Goal: Task Accomplishment & Management: Manage account settings

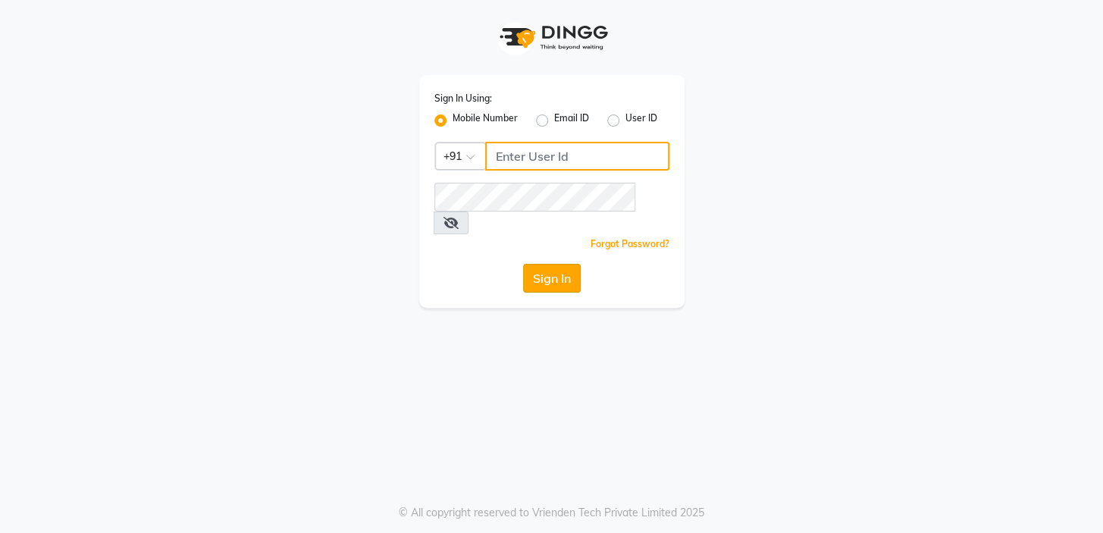
type input "7826887778"
click at [557, 264] on button "Sign In" at bounding box center [552, 278] width 58 height 29
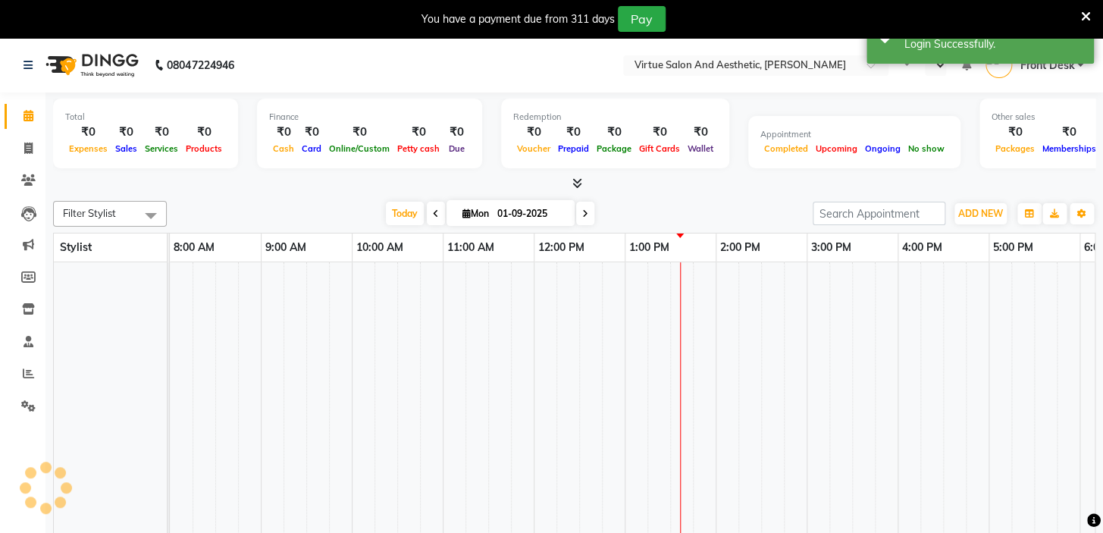
select select "en"
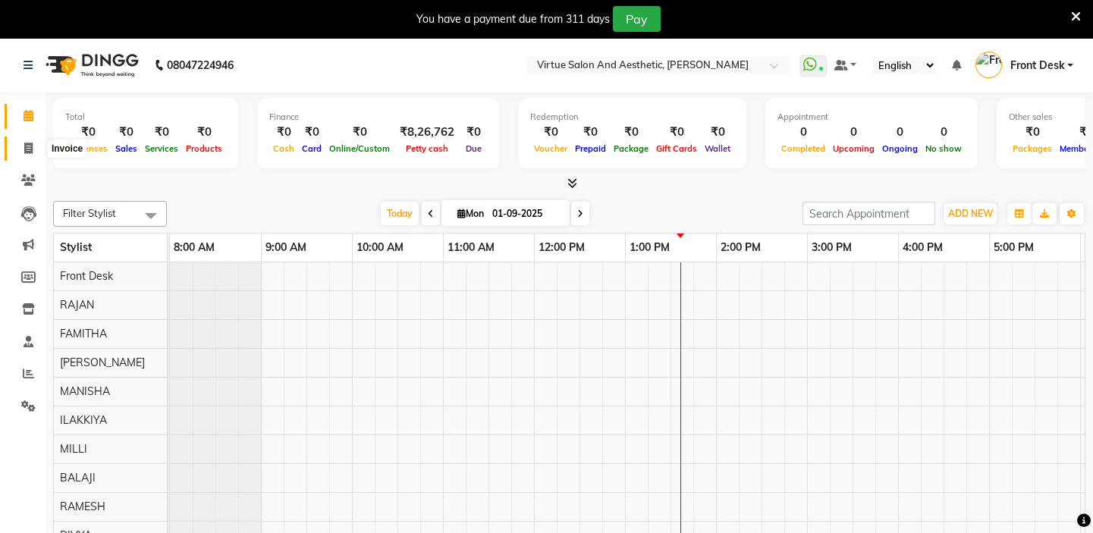
click at [25, 143] on icon at bounding box center [28, 148] width 8 height 11
select select "service"
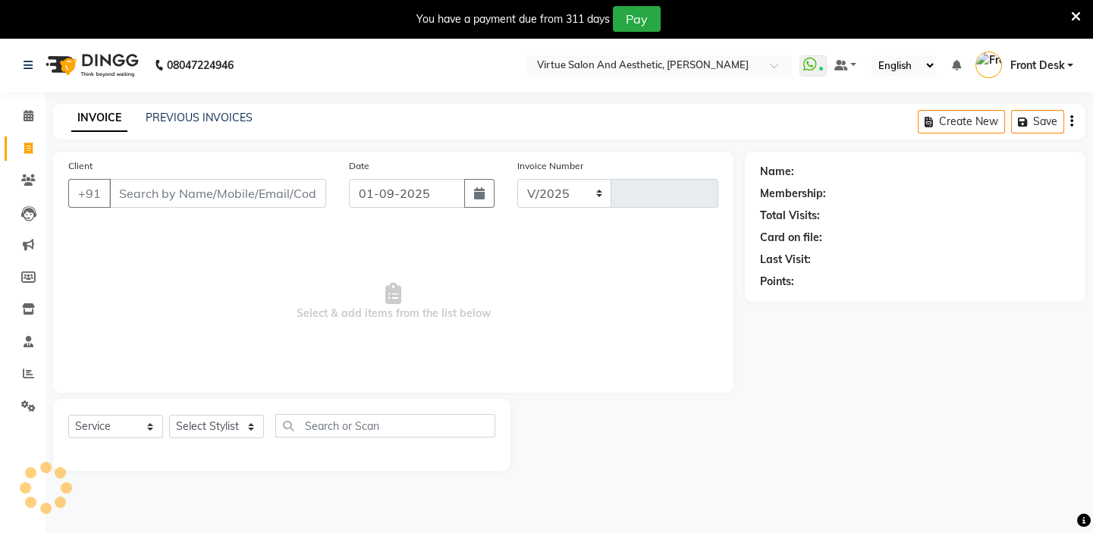
select select "7053"
type input "1176"
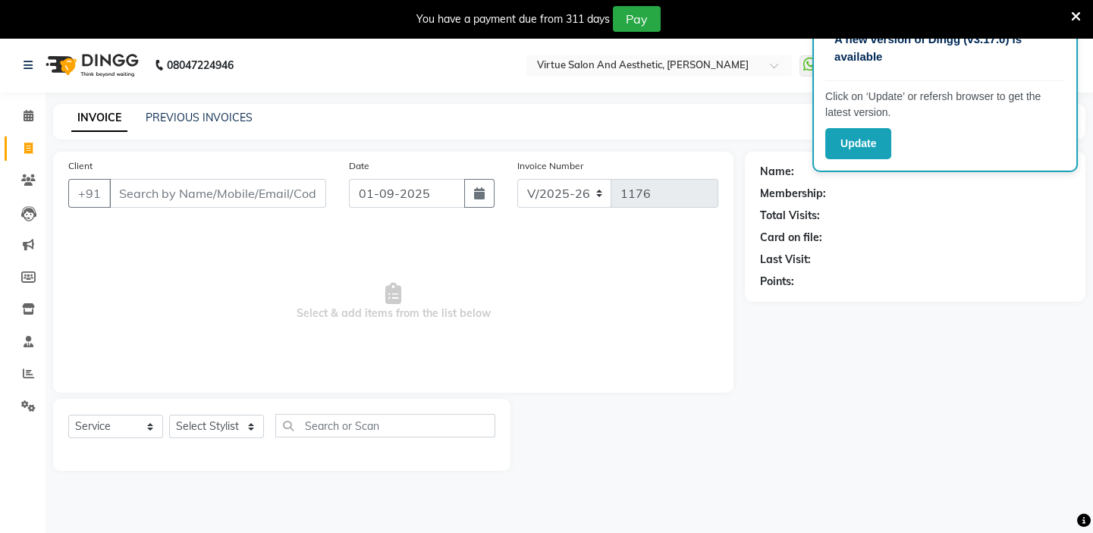
click at [1072, 16] on icon at bounding box center [1076, 17] width 10 height 14
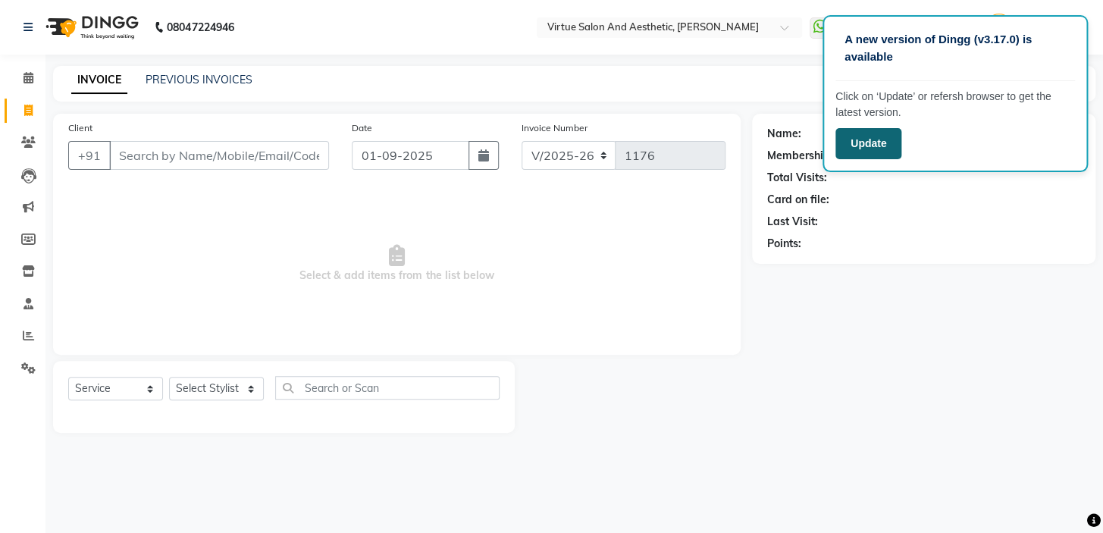
click at [863, 148] on button "Update" at bounding box center [869, 143] width 66 height 31
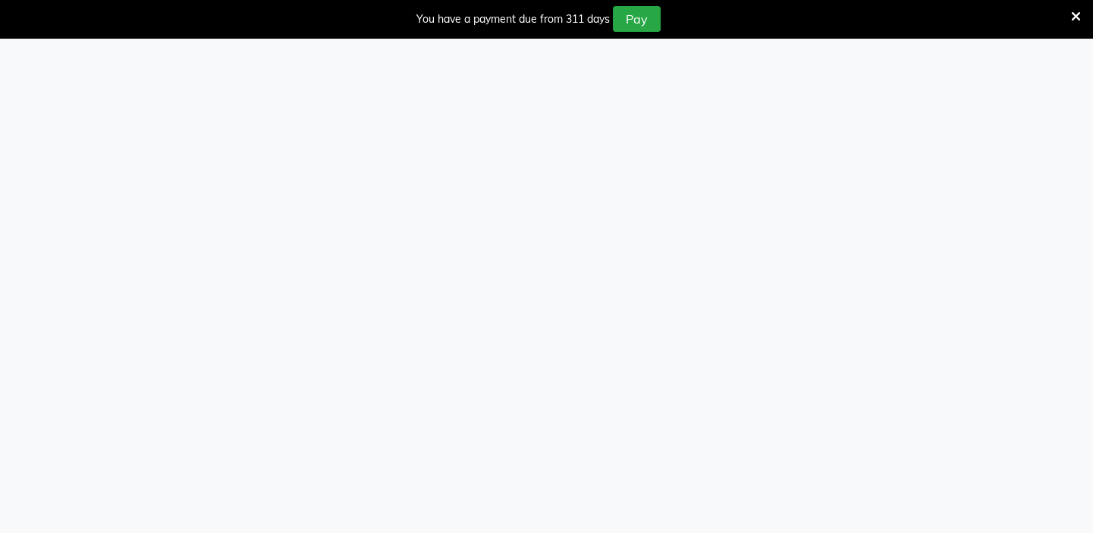
select select "service"
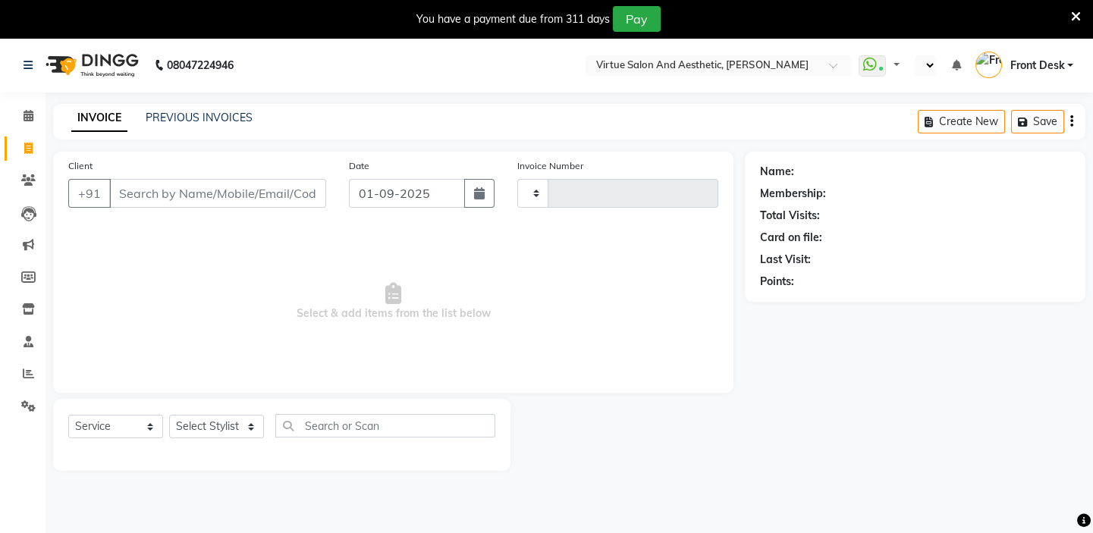
select select "en"
select select "7053"
type input "1176"
click at [1076, 19] on icon at bounding box center [1076, 17] width 10 height 14
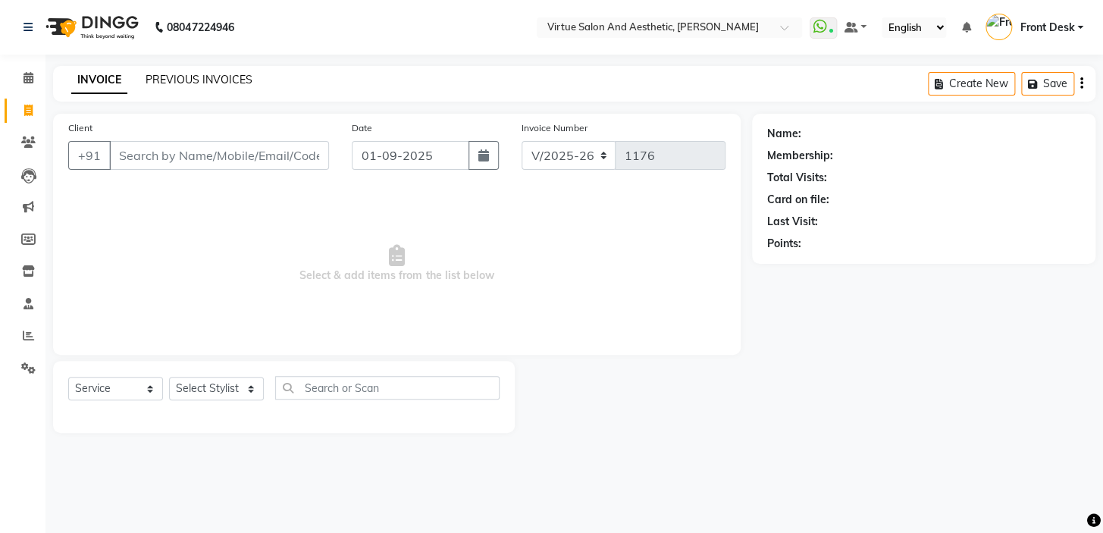
click at [166, 83] on link "PREVIOUS INVOICES" at bounding box center [199, 80] width 107 height 14
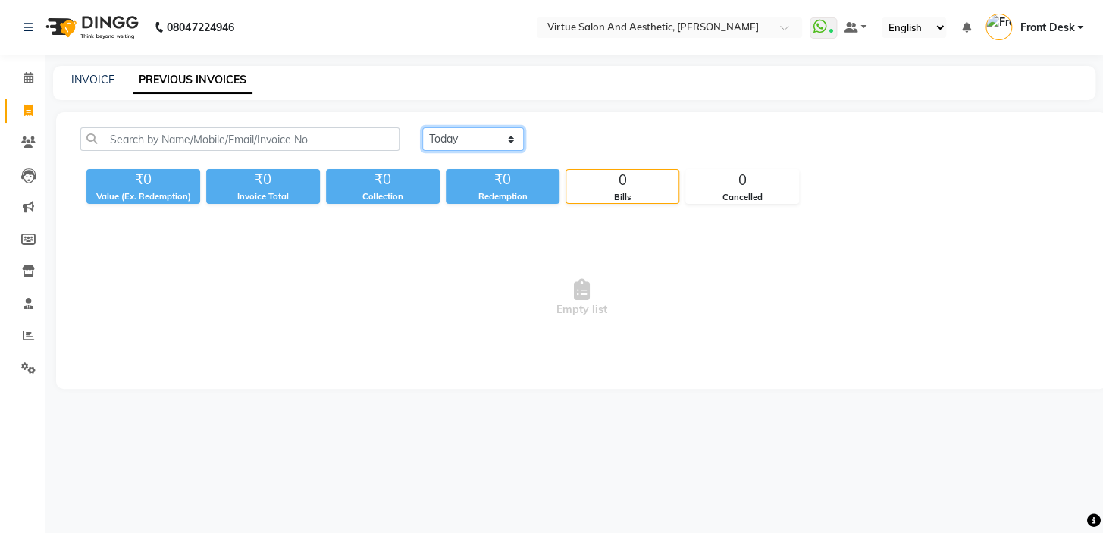
drag, startPoint x: 440, startPoint y: 140, endPoint x: 441, endPoint y: 149, distance: 9.1
click at [440, 140] on select "[DATE] [DATE] Custom Range" at bounding box center [473, 139] width 102 height 24
select select "range"
click at [422, 127] on select "[DATE] [DATE] Custom Range" at bounding box center [473, 139] width 102 height 24
click at [600, 140] on input "01-09-2025" at bounding box center [597, 139] width 106 height 21
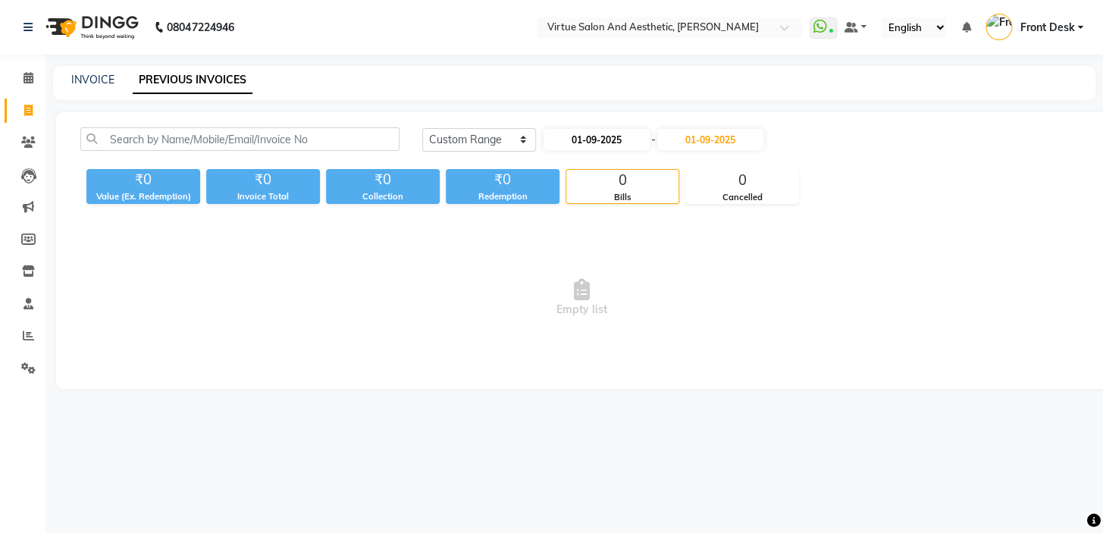
select select "9"
select select "2025"
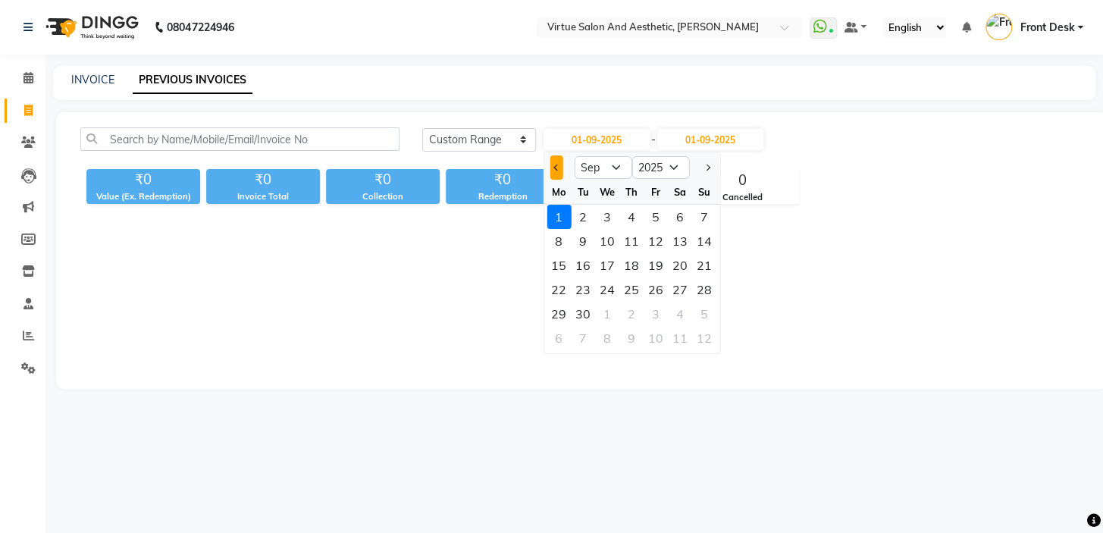
click at [551, 174] on button "Previous month" at bounding box center [556, 167] width 13 height 24
select select "8"
click at [651, 216] on div "1" at bounding box center [656, 217] width 24 height 24
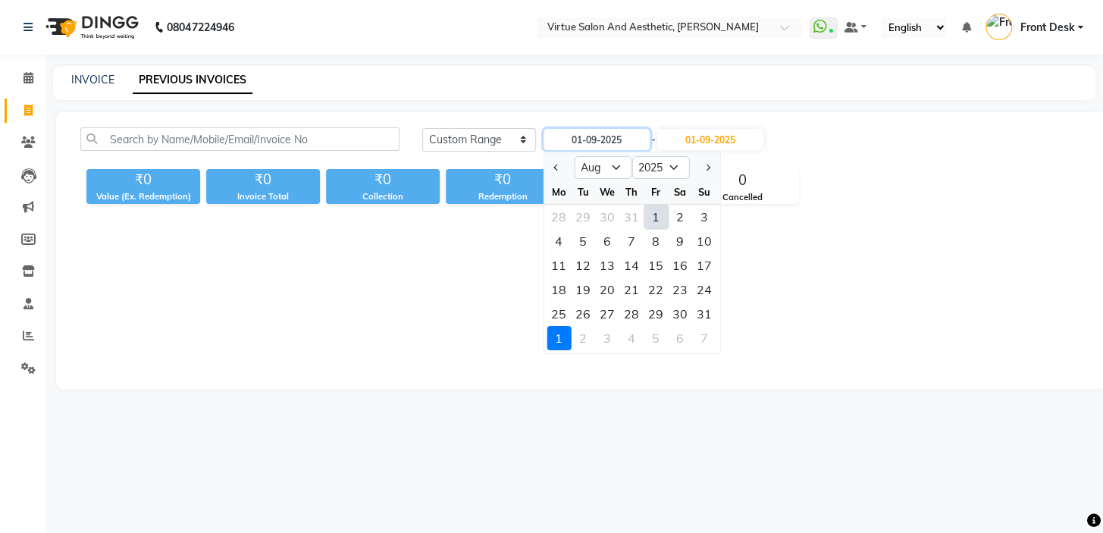
type input "01-08-2025"
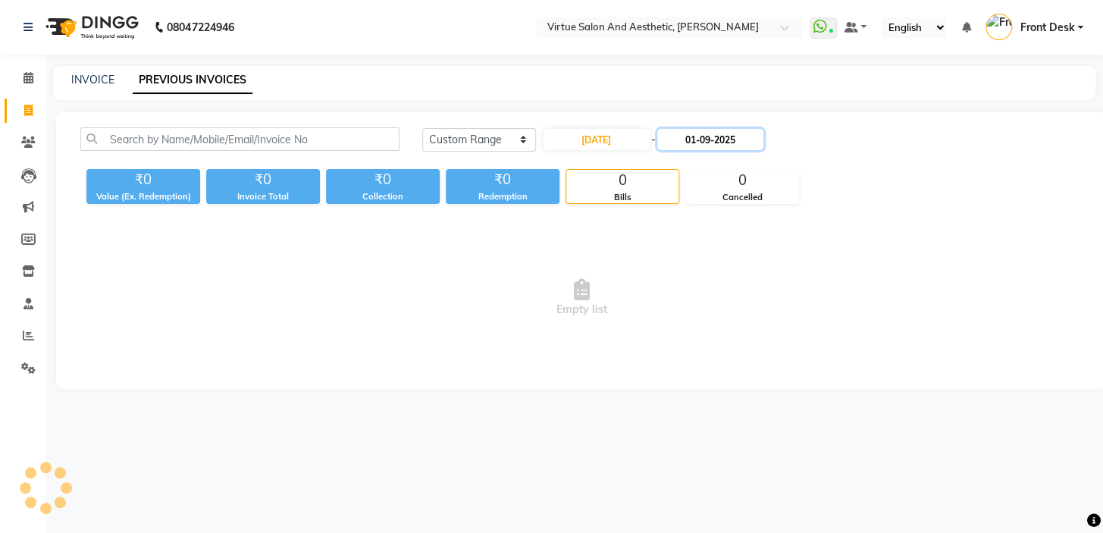
click at [701, 143] on input "01-09-2025" at bounding box center [711, 139] width 106 height 21
select select "9"
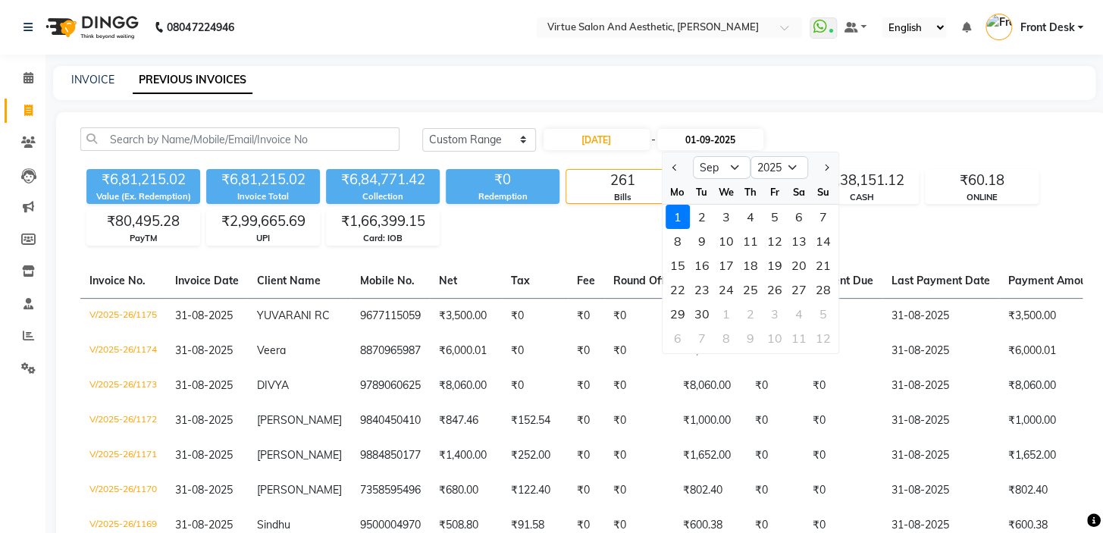
click at [706, 137] on input "01-09-2025" at bounding box center [711, 139] width 106 height 21
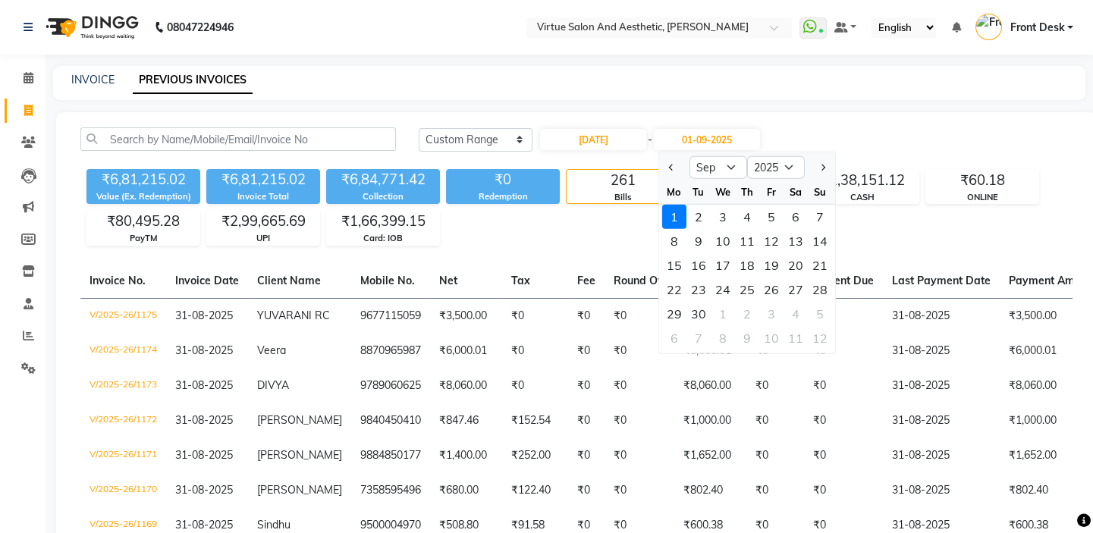
click at [662, 90] on div "INVOICE PREVIOUS INVOICES" at bounding box center [569, 83] width 1032 height 34
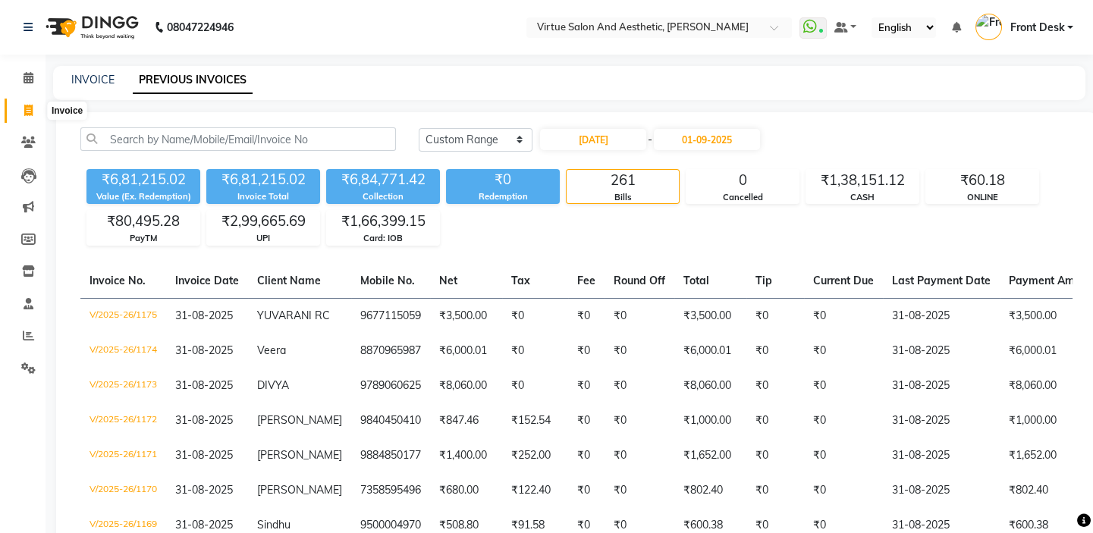
click at [27, 110] on icon at bounding box center [28, 110] width 8 height 11
select select "7053"
select select "service"
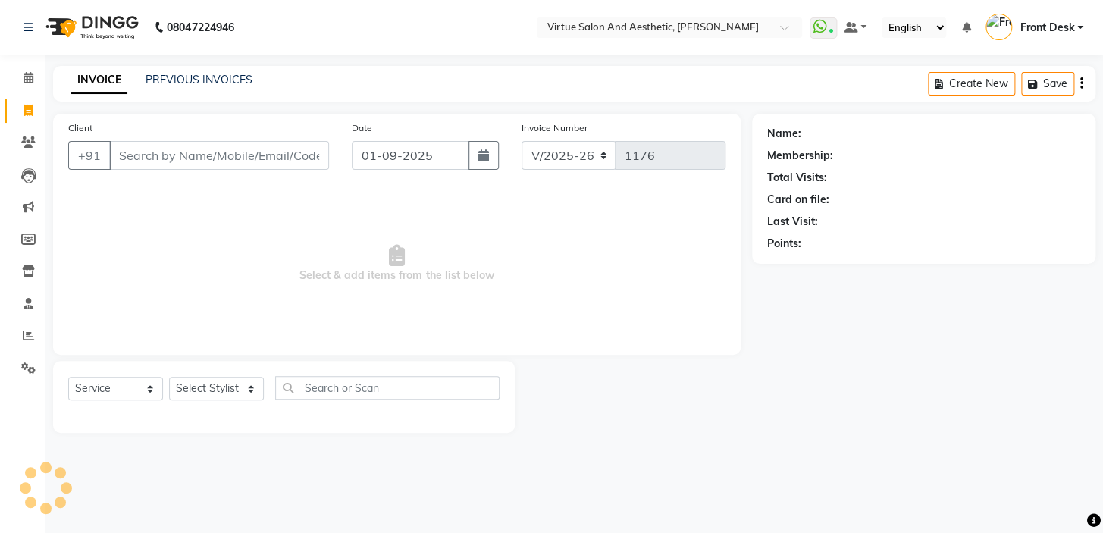
click at [186, 212] on span "Select & add items from the list below" at bounding box center [397, 264] width 658 height 152
drag, startPoint x: 265, startPoint y: 278, endPoint x: 583, endPoint y: 294, distance: 318.1
click at [583, 294] on span "Select & add items from the list below" at bounding box center [397, 264] width 658 height 152
click at [494, 245] on span "Select & add items from the list below" at bounding box center [397, 264] width 658 height 152
drag, startPoint x: 475, startPoint y: 273, endPoint x: 554, endPoint y: 273, distance: 79.6
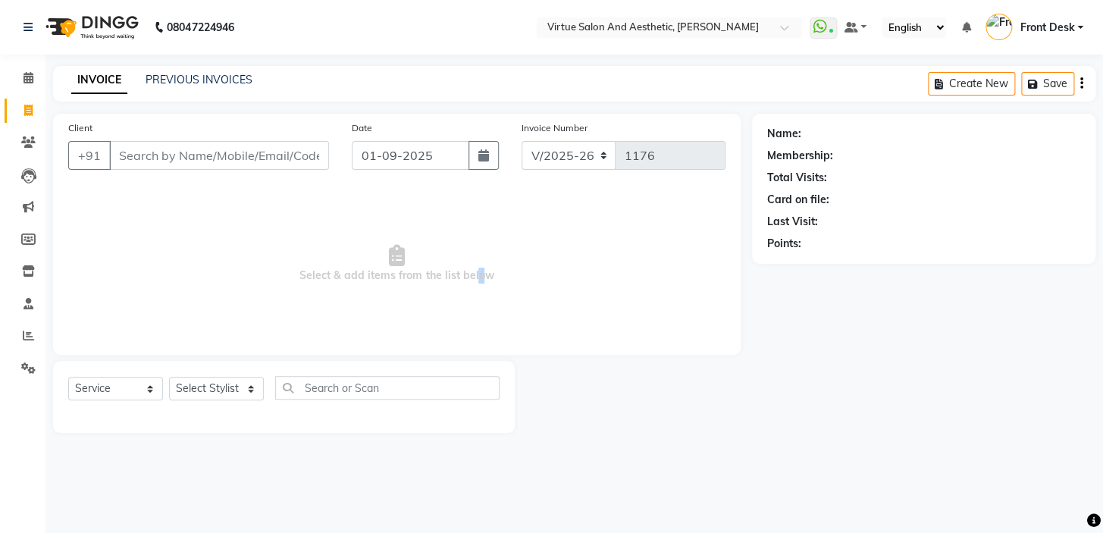
click at [531, 273] on span "Select & add items from the list below" at bounding box center [397, 264] width 658 height 152
click at [554, 273] on span "Select & add items from the list below" at bounding box center [397, 264] width 658 height 152
drag, startPoint x: 317, startPoint y: 277, endPoint x: 282, endPoint y: 256, distance: 40.8
click at [286, 259] on span "Select & add items from the list below" at bounding box center [397, 264] width 658 height 152
click at [294, 234] on span "Select & add items from the list below" at bounding box center [397, 264] width 658 height 152
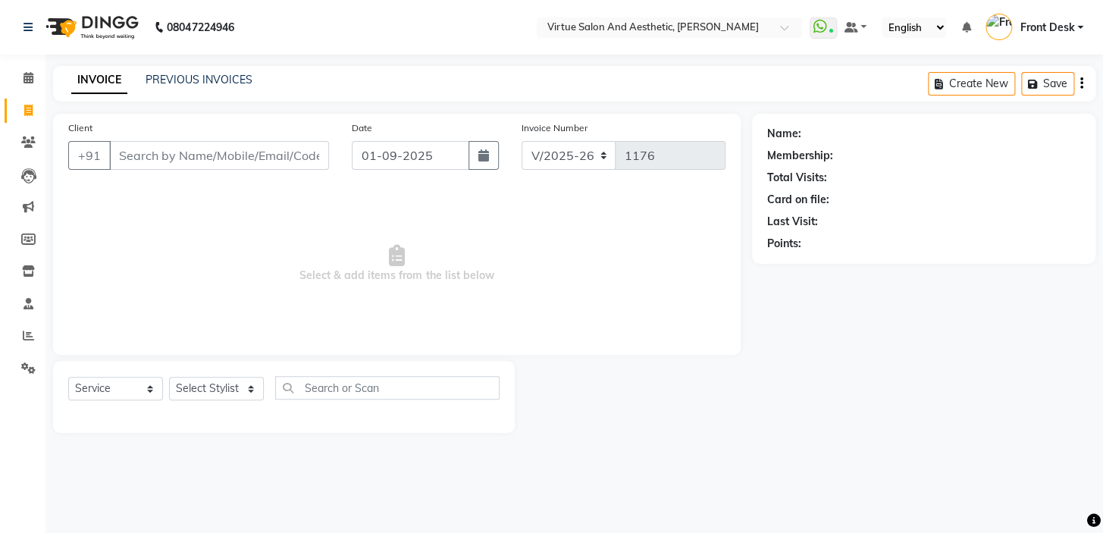
drag, startPoint x: 327, startPoint y: 276, endPoint x: 302, endPoint y: 265, distance: 27.5
click at [317, 268] on span "Select & add items from the list below" at bounding box center [397, 264] width 658 height 152
click at [329, 263] on span "Select & add items from the list below" at bounding box center [397, 264] width 658 height 152
click at [172, 157] on input "Client" at bounding box center [219, 155] width 220 height 29
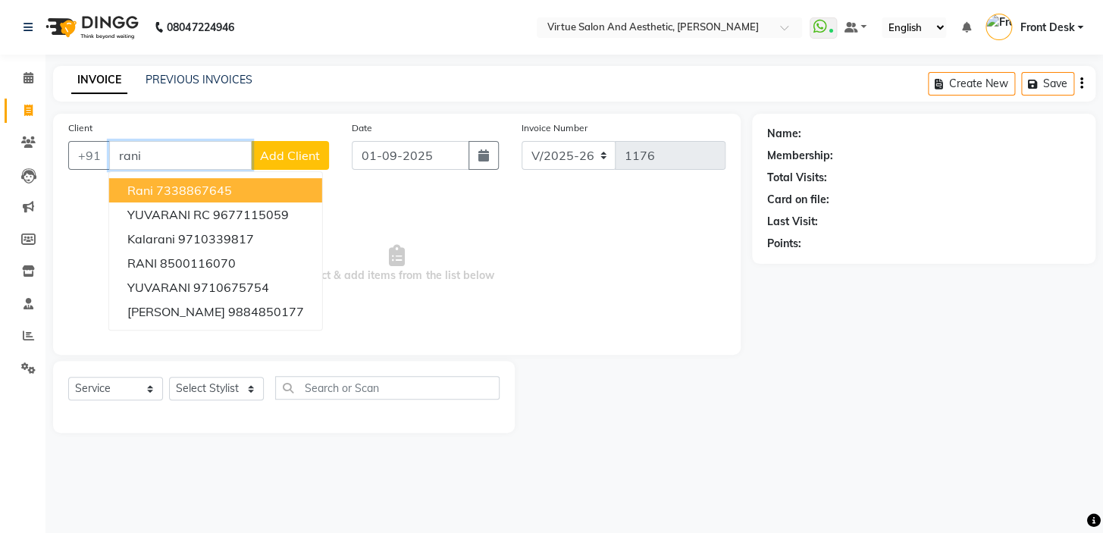
click at [172, 185] on ngb-highlight "7338867645" at bounding box center [194, 190] width 76 height 15
type input "7338867645"
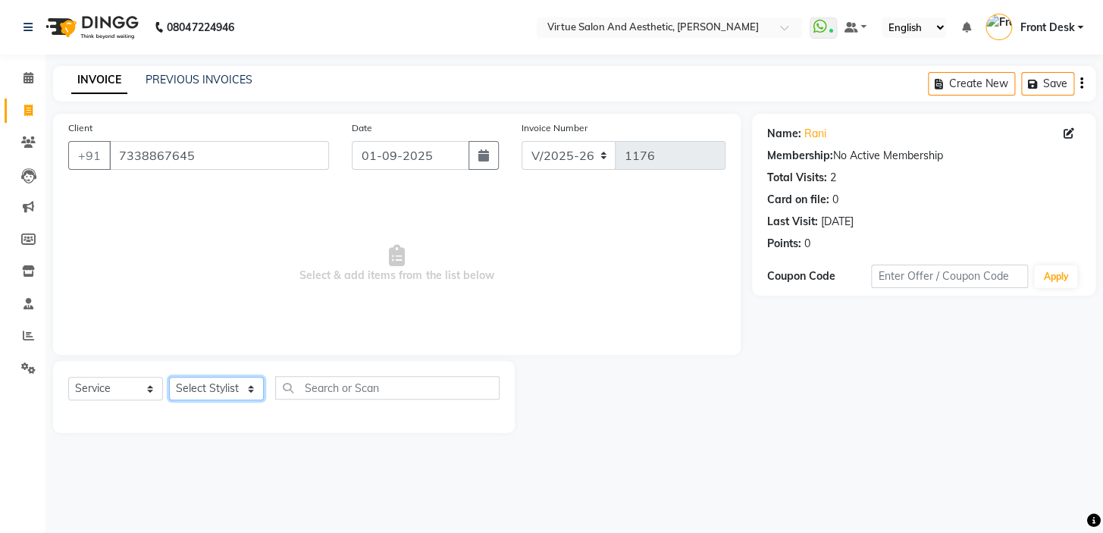
click at [214, 389] on select "Select Stylist BALAJI DIVYA FAMITHA Front Desk ILAKKIYA ISHWARYA Kabilan MANISH…" at bounding box center [216, 389] width 95 height 24
select select "58624"
click at [169, 377] on select "Select Stylist BALAJI DIVYA FAMITHA Front Desk ILAKKIYA ISHWARYA Kabilan MANISH…" at bounding box center [216, 389] width 95 height 24
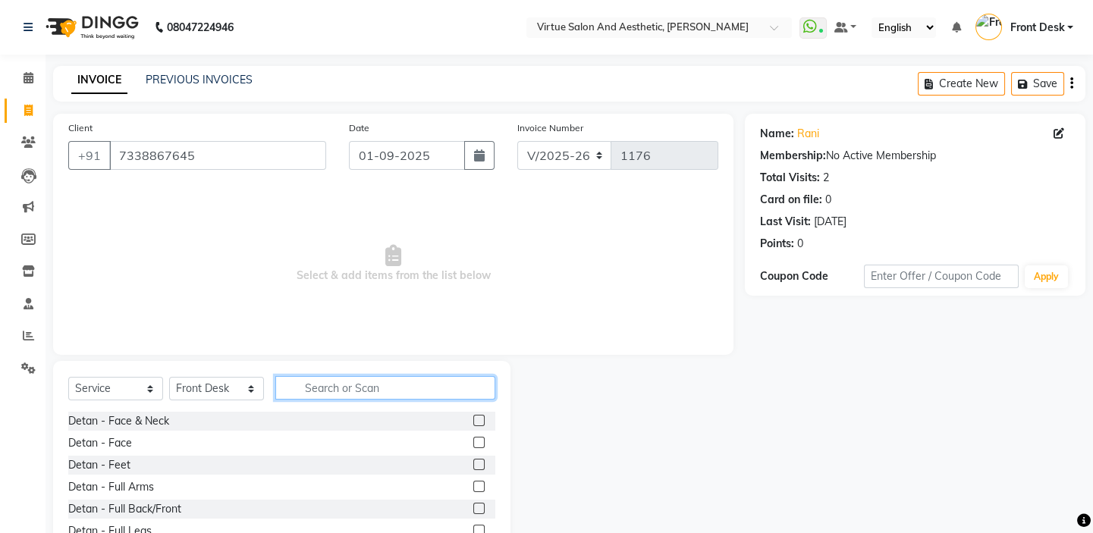
click at [331, 391] on input "text" at bounding box center [385, 388] width 220 height 24
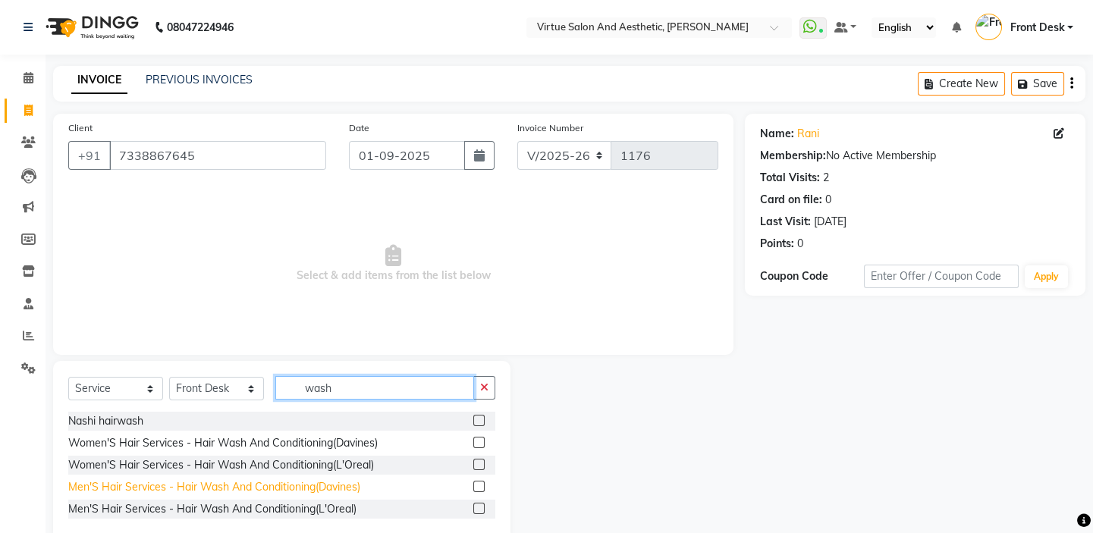
type input "wash"
click at [331, 481] on div "Men'S Hair Services - Hair Wash And Conditioning(Davines)" at bounding box center [214, 487] width 292 height 16
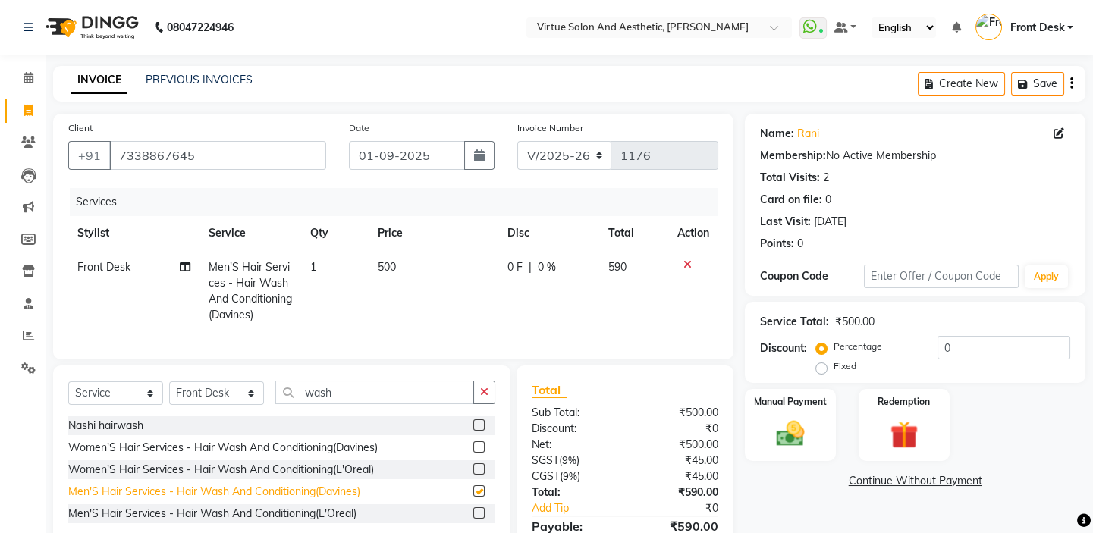
checkbox input "false"
click at [1071, 83] on icon "button" at bounding box center [1071, 83] width 3 height 1
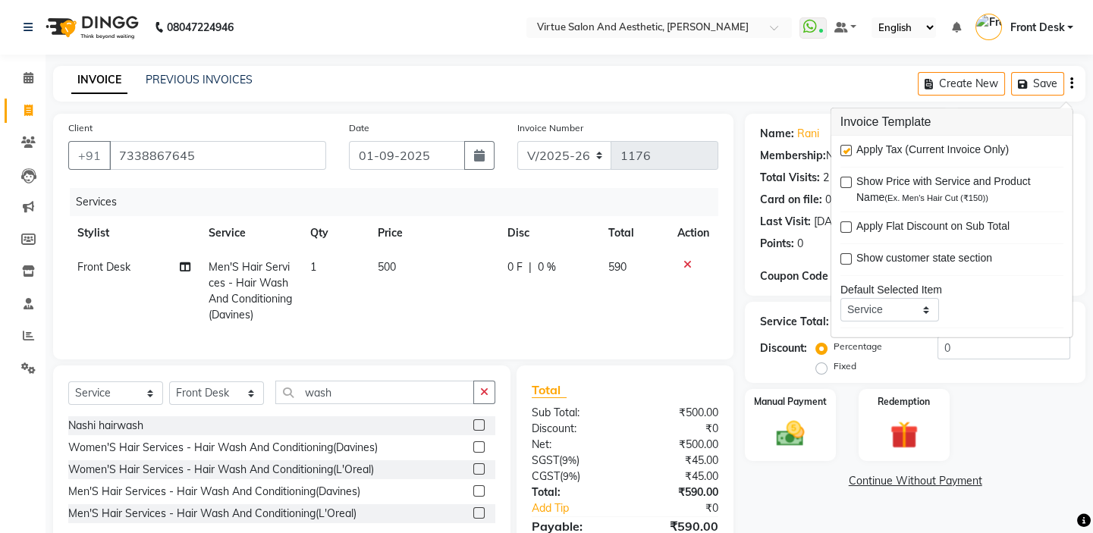
click at [802, 75] on div "INVOICE PREVIOUS INVOICES Create New Save" at bounding box center [569, 84] width 1032 height 36
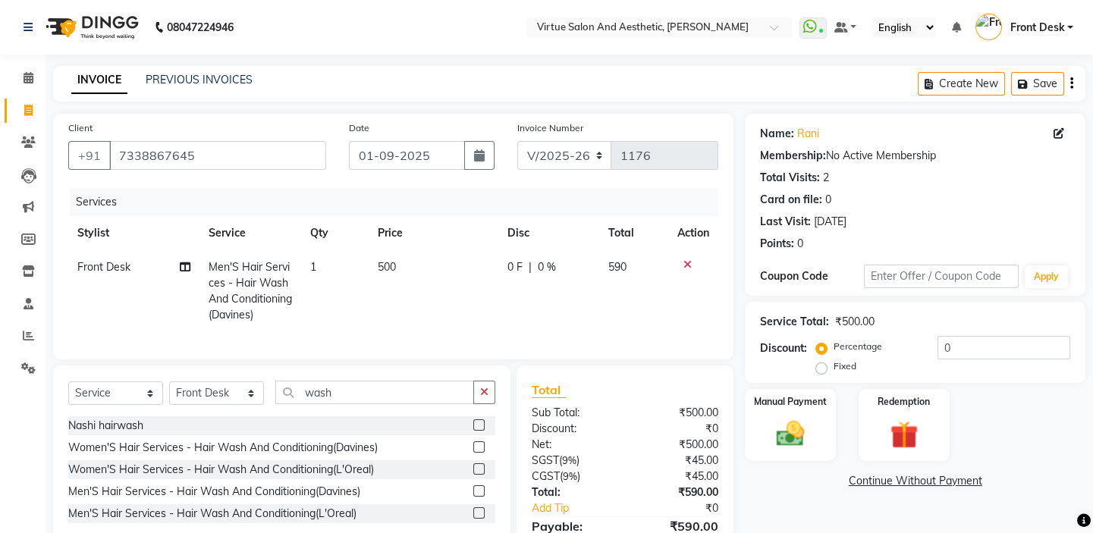
click at [1070, 80] on button "button" at bounding box center [1071, 84] width 3 height 36
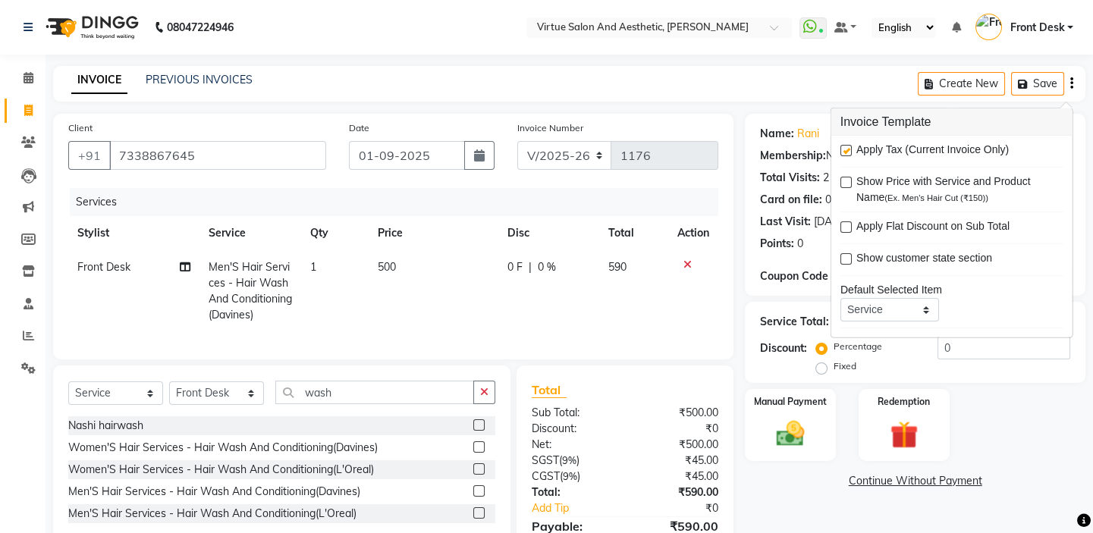
click at [847, 149] on label at bounding box center [845, 150] width 11 height 11
click at [847, 149] on input "checkbox" at bounding box center [845, 151] width 10 height 10
checkbox input "false"
click at [708, 86] on div "INVOICE PREVIOUS INVOICES Create New Save" at bounding box center [569, 84] width 1032 height 36
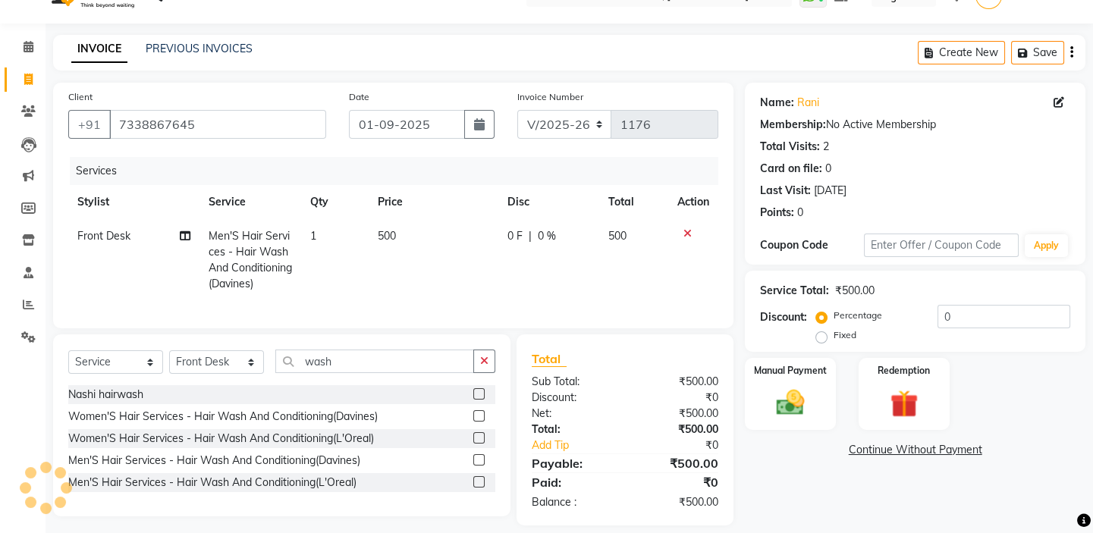
scroll to position [57, 0]
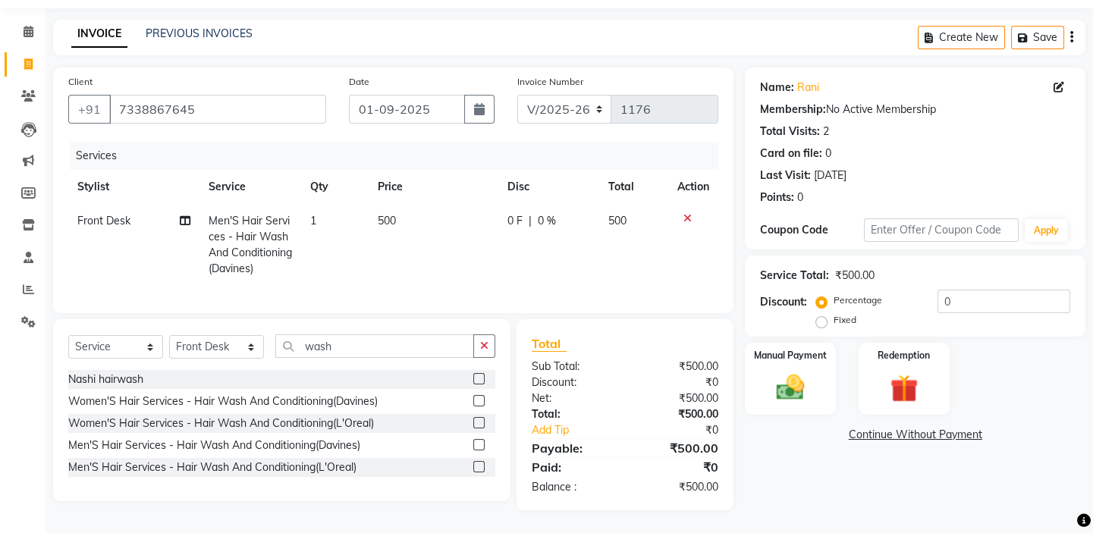
click at [409, 213] on td "500" at bounding box center [434, 245] width 130 height 82
select select "58624"
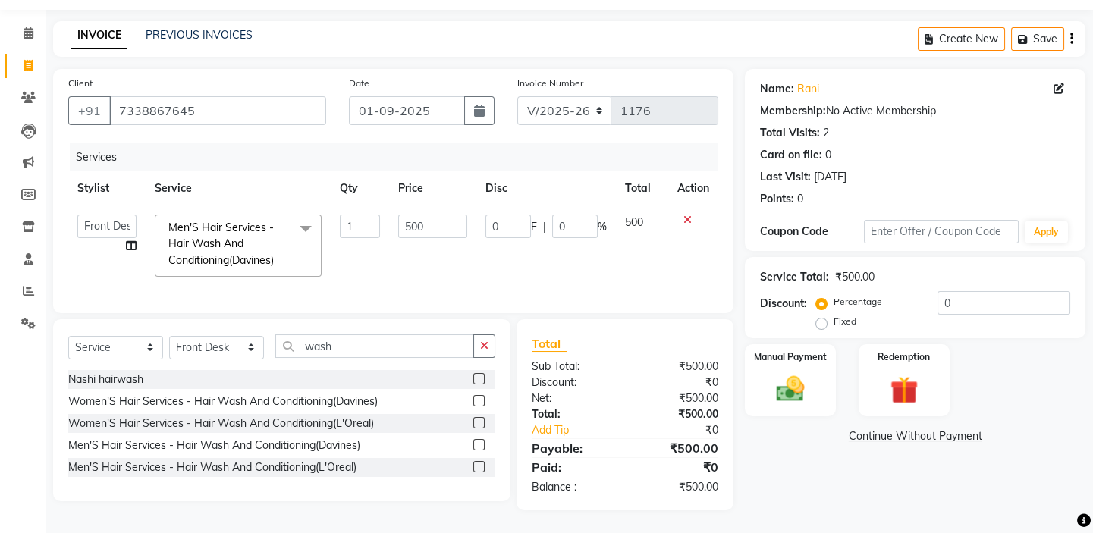
scroll to position [55, 0]
drag, startPoint x: 434, startPoint y: 214, endPoint x: 355, endPoint y: 196, distance: 80.9
click at [365, 206] on tr "BALAJI DIVYA FAMITHA Front Desk ILAKKIYA ISHWARYA Kabilan MANISHA MILLI RAJAN R…" at bounding box center [393, 246] width 650 height 80
type input "501"
click at [386, 143] on div "Services" at bounding box center [400, 157] width 660 height 28
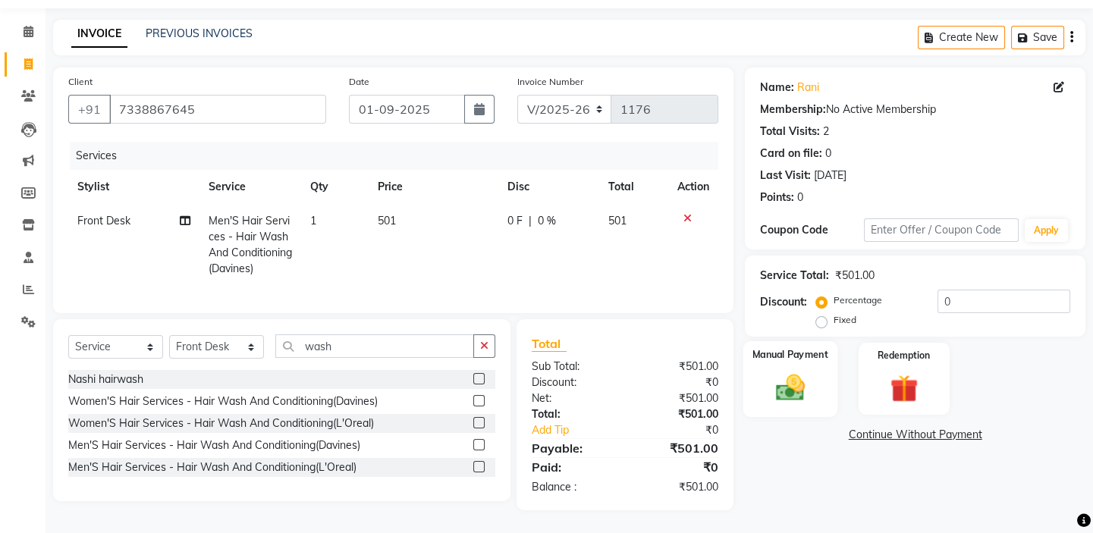
click at [794, 355] on div "Manual Payment" at bounding box center [790, 378] width 94 height 75
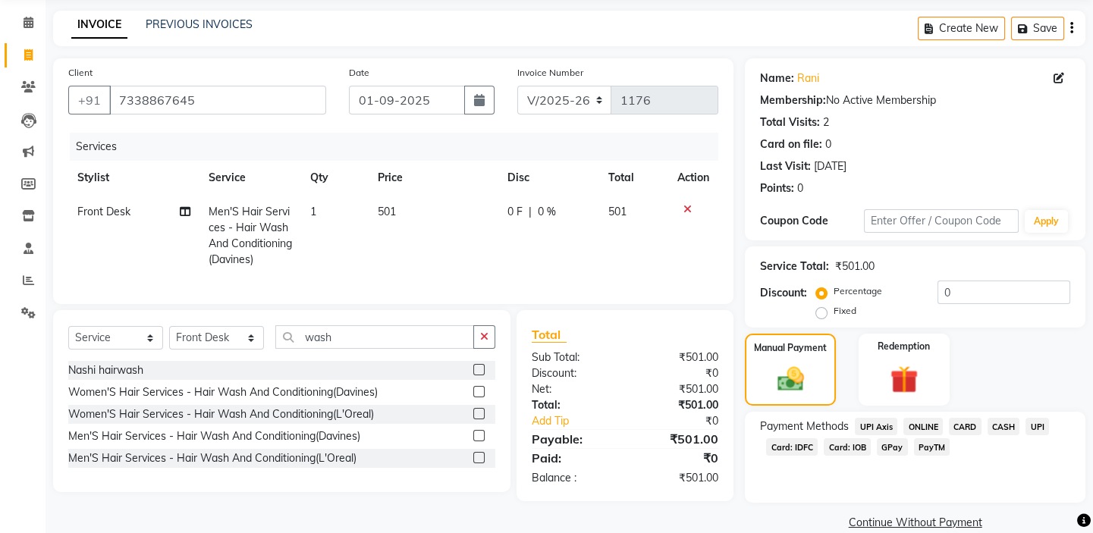
click at [927, 448] on span "PayTM" at bounding box center [932, 446] width 36 height 17
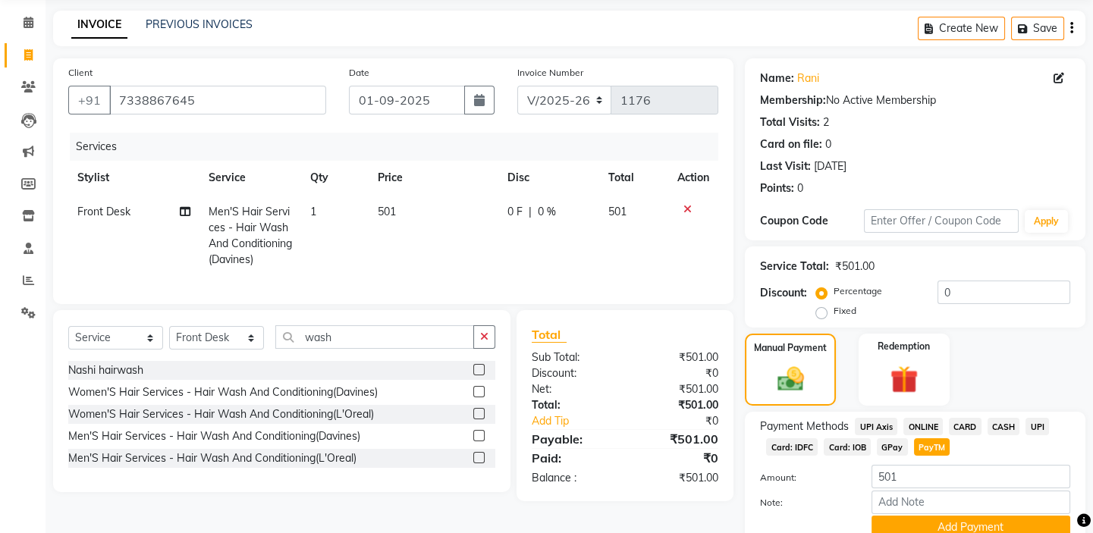
click at [1038, 425] on span "UPI" at bounding box center [1037, 426] width 24 height 17
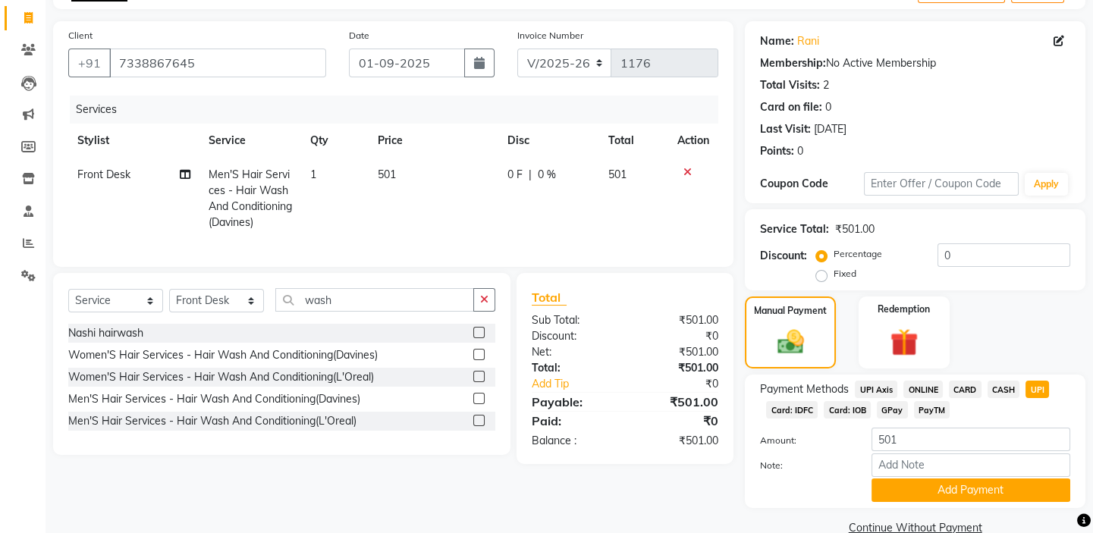
scroll to position [121, 0]
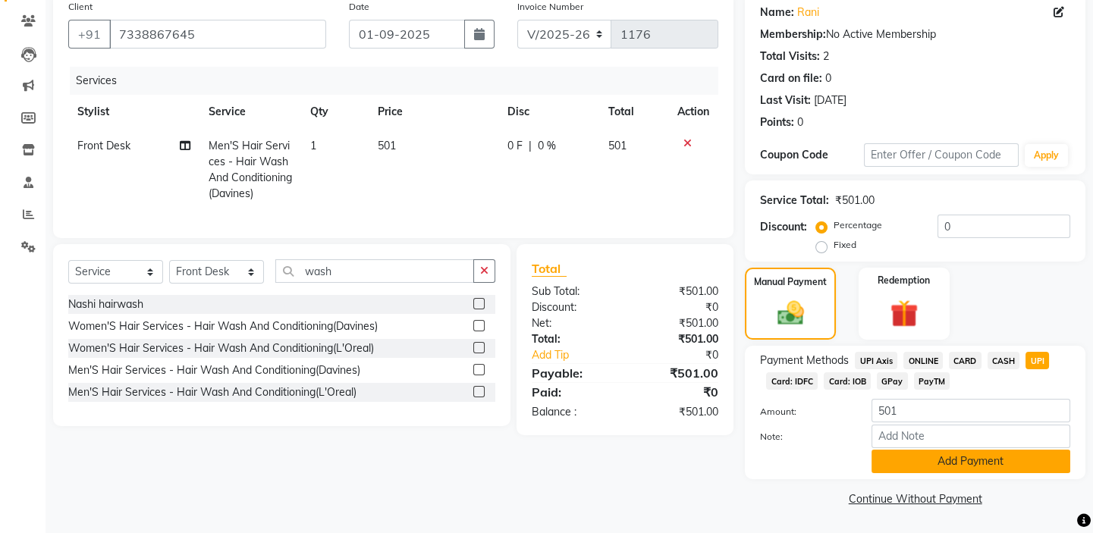
click at [1004, 467] on button "Add Payment" at bounding box center [970, 462] width 199 height 24
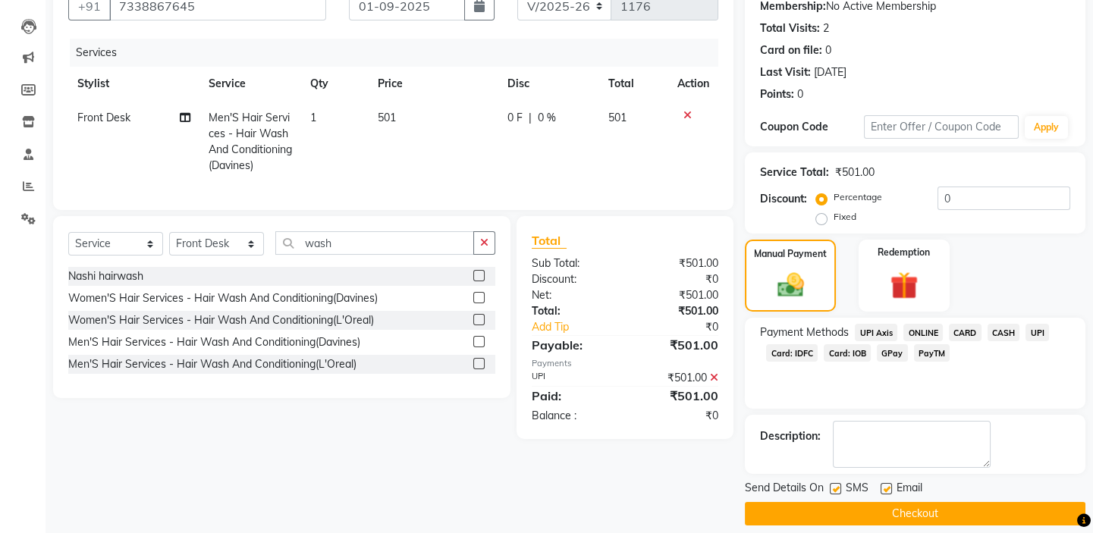
scroll to position [164, 0]
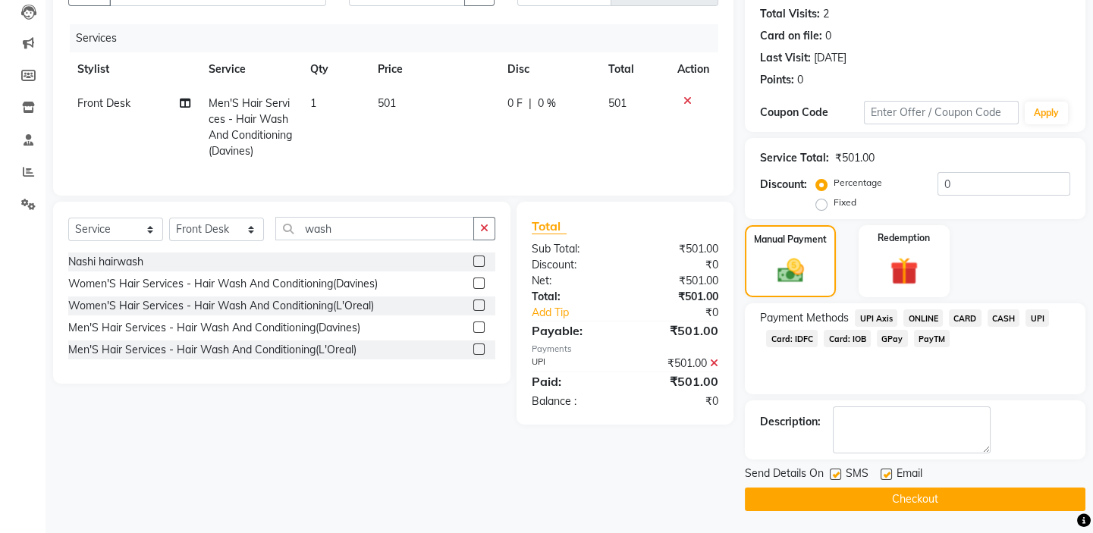
click at [937, 496] on button "Checkout" at bounding box center [915, 500] width 341 height 24
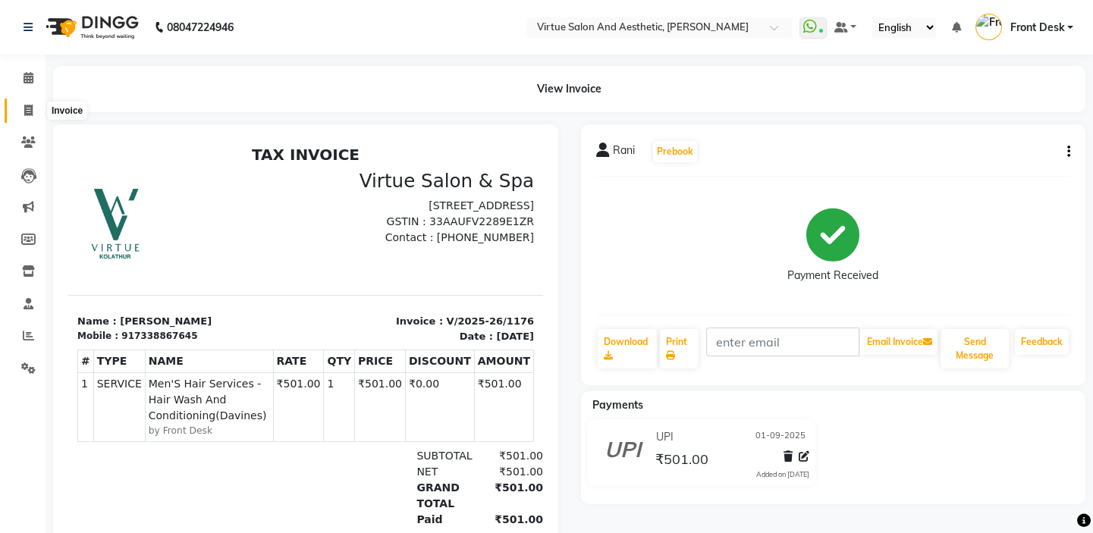
click at [34, 115] on span at bounding box center [28, 110] width 27 height 17
select select "service"
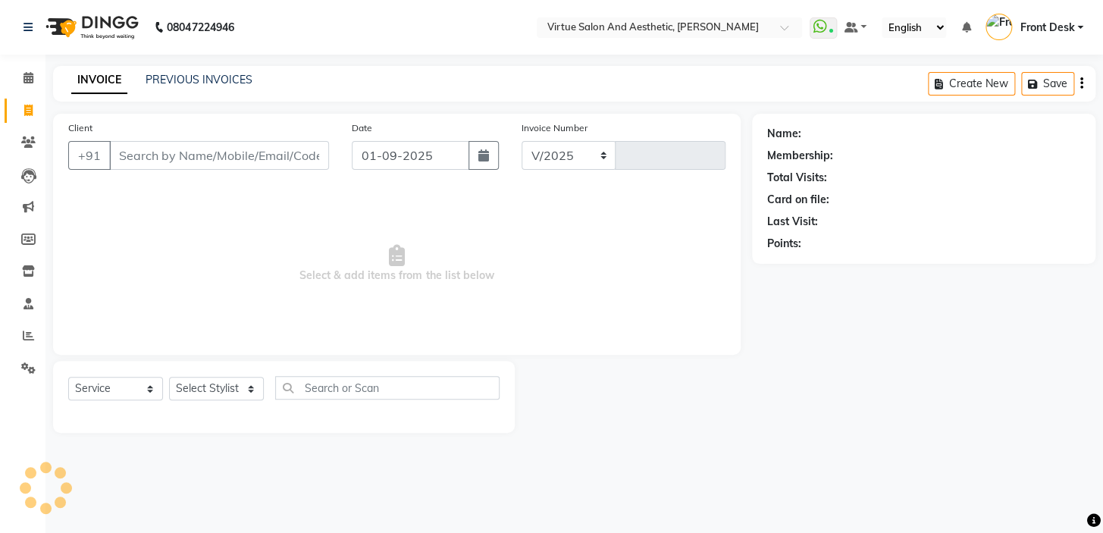
select select "7053"
type input "1177"
drag, startPoint x: 278, startPoint y: 272, endPoint x: 601, endPoint y: 266, distance: 322.4
click at [596, 269] on span "Select & add items from the list below" at bounding box center [397, 264] width 658 height 152
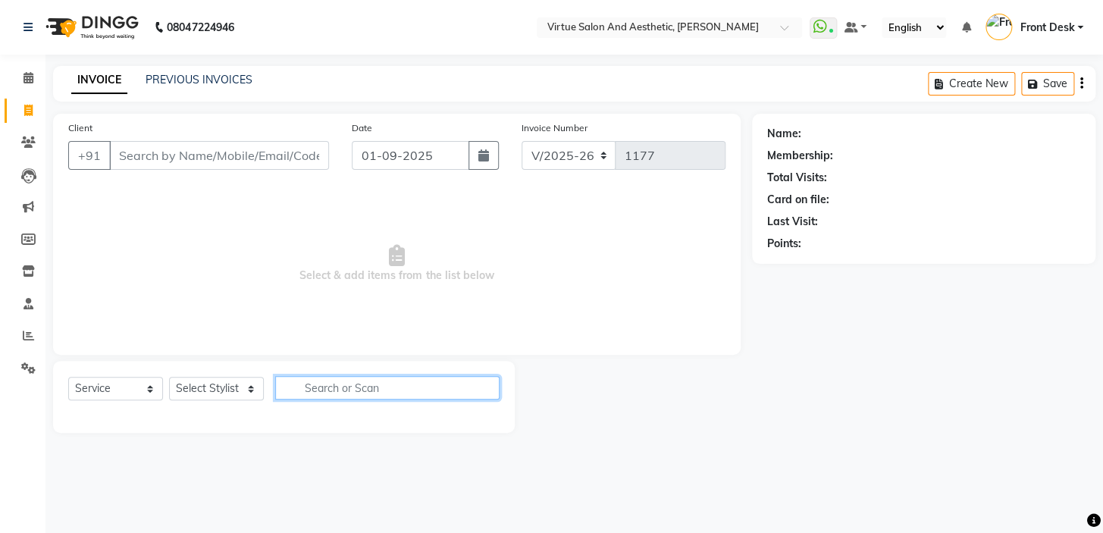
type input "Select & add items from the list below"
click at [259, 238] on span "Select & add items from the list below" at bounding box center [397, 264] width 658 height 152
drag, startPoint x: 271, startPoint y: 268, endPoint x: 507, endPoint y: 279, distance: 236.1
click at [507, 279] on span "Select & add items from the list below" at bounding box center [397, 264] width 658 height 152
type input "Select & add items from the list below"
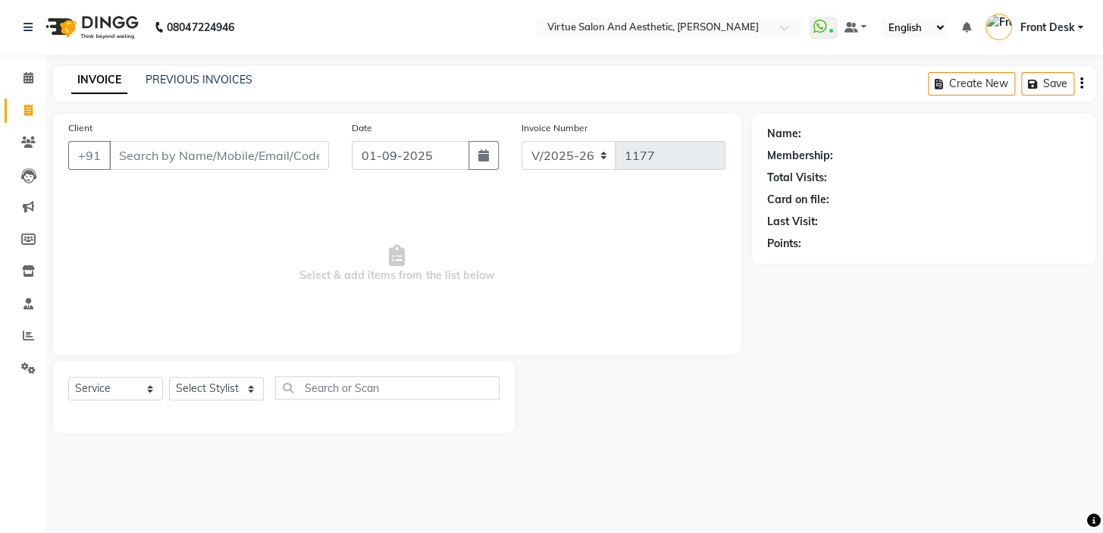
click at [258, 275] on span "Select & add items from the list below" at bounding box center [397, 264] width 658 height 152
drag, startPoint x: 354, startPoint y: 275, endPoint x: 693, endPoint y: 265, distance: 339.1
click at [686, 268] on span "Select & add items from the list below" at bounding box center [397, 264] width 658 height 152
click at [457, 282] on span "Select & add items from the list below" at bounding box center [397, 264] width 658 height 152
click at [31, 330] on icon at bounding box center [28, 335] width 11 height 11
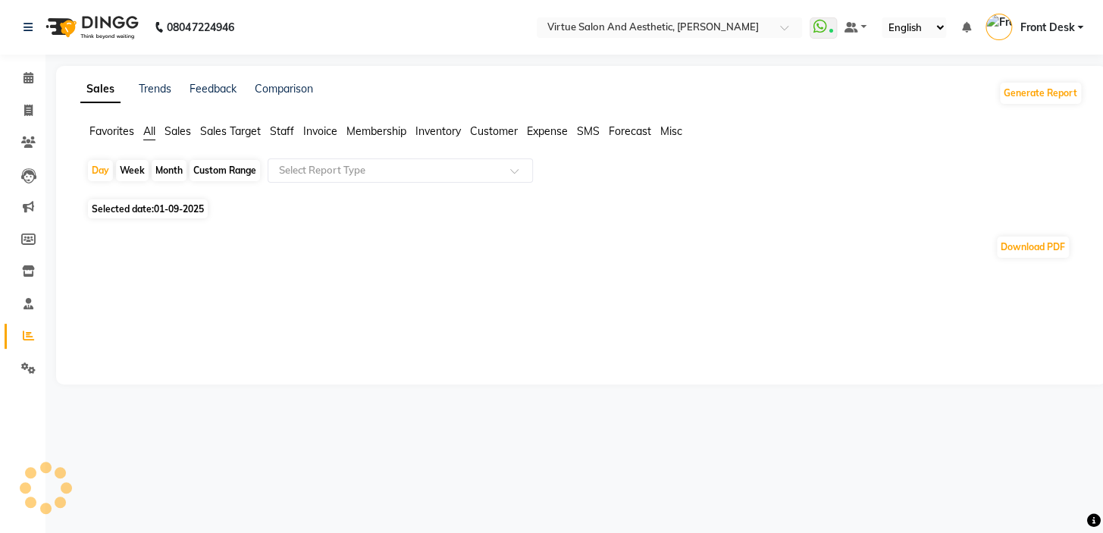
click at [181, 129] on span "Sales" at bounding box center [178, 131] width 27 height 14
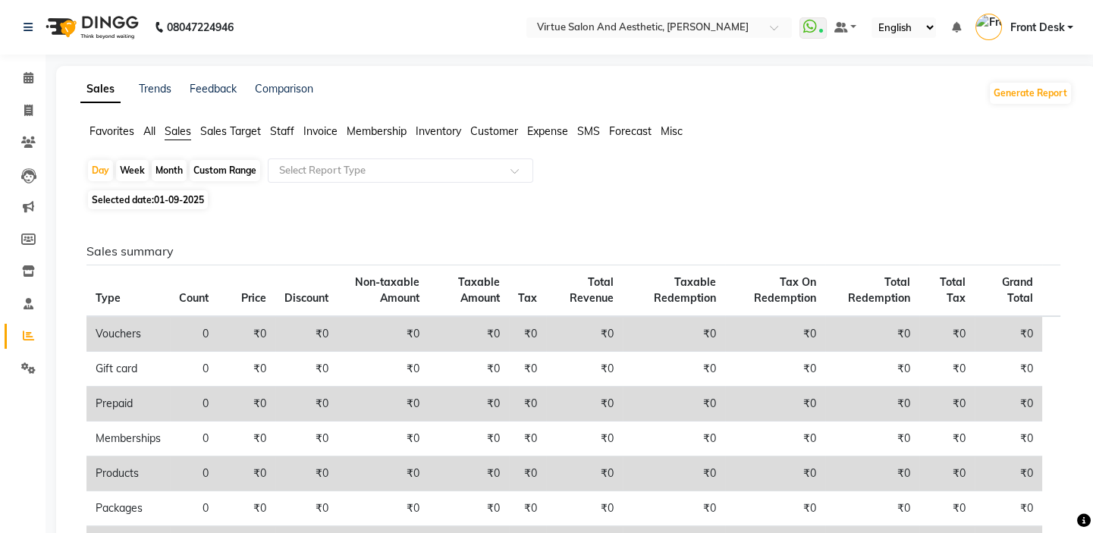
click at [151, 197] on span "Selected date: 01-09-2025" at bounding box center [148, 199] width 120 height 19
select select "9"
select select "2025"
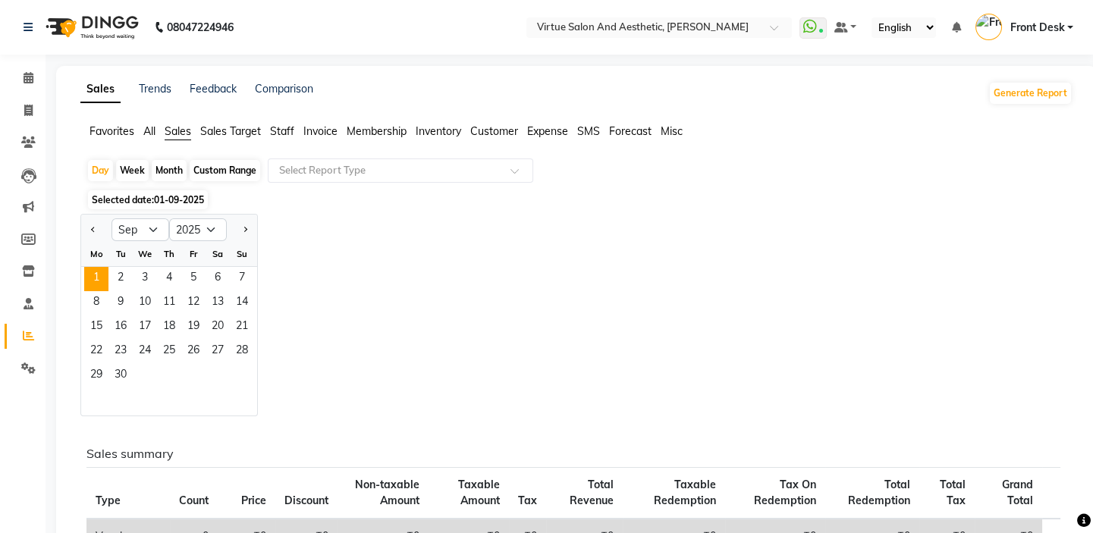
click at [223, 171] on div "Custom Range" at bounding box center [225, 170] width 71 height 21
select select "9"
select select "2025"
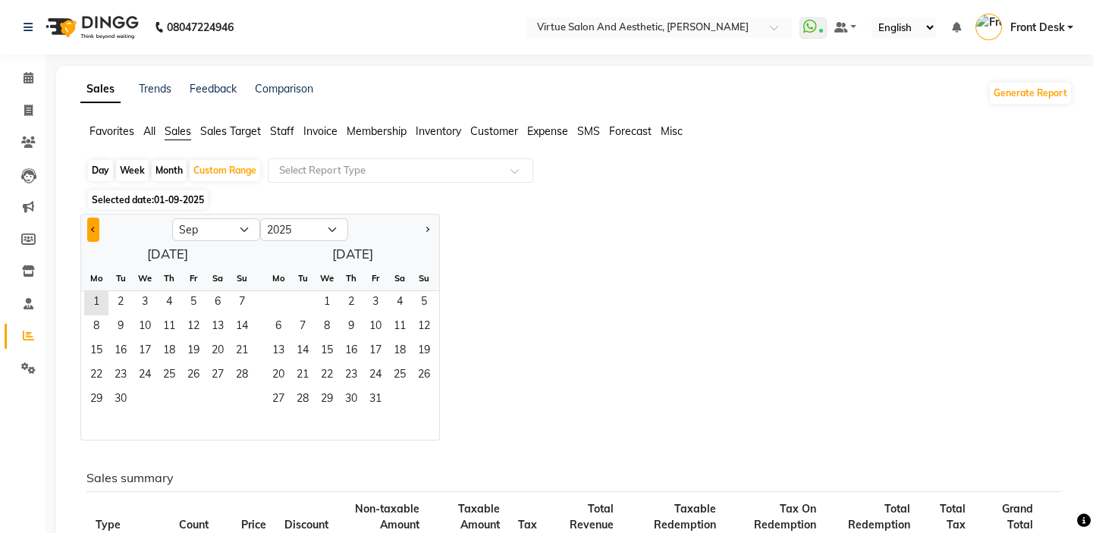
click at [93, 228] on span "Previous month" at bounding box center [93, 229] width 5 height 5
select select "8"
click at [191, 298] on span "1" at bounding box center [193, 303] width 24 height 24
click at [251, 388] on span "31" at bounding box center [242, 400] width 24 height 24
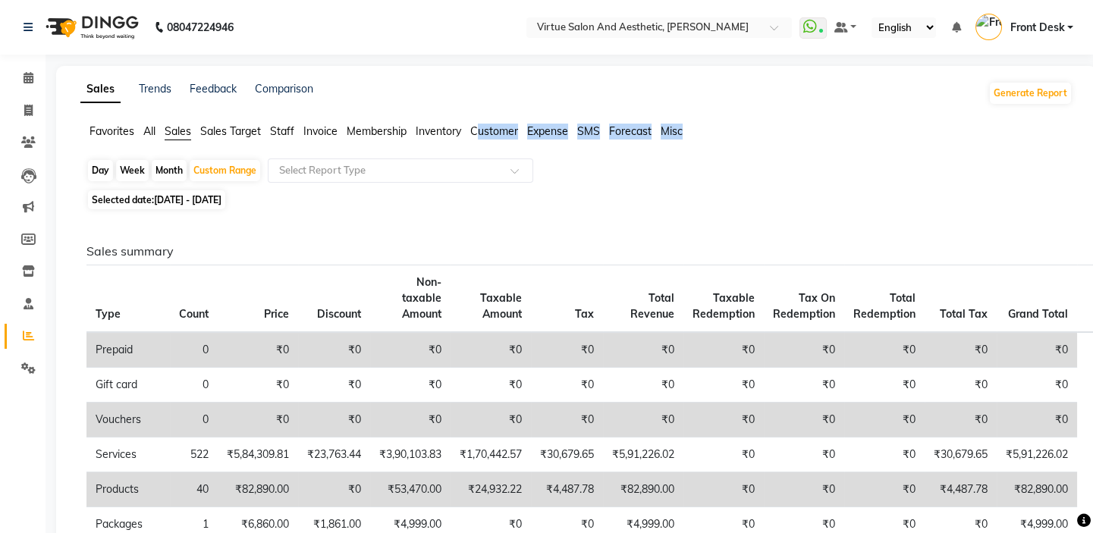
drag, startPoint x: 479, startPoint y: 132, endPoint x: 803, endPoint y: 127, distance: 323.9
click at [802, 127] on ul "Favorites All Sales Sales Target Staff Invoice Membership Inventory Customer Ex…" at bounding box center [576, 132] width 992 height 17
click at [804, 124] on ul "Favorites All Sales Sales Target Staff Invoice Membership Inventory Customer Ex…" at bounding box center [576, 132] width 992 height 17
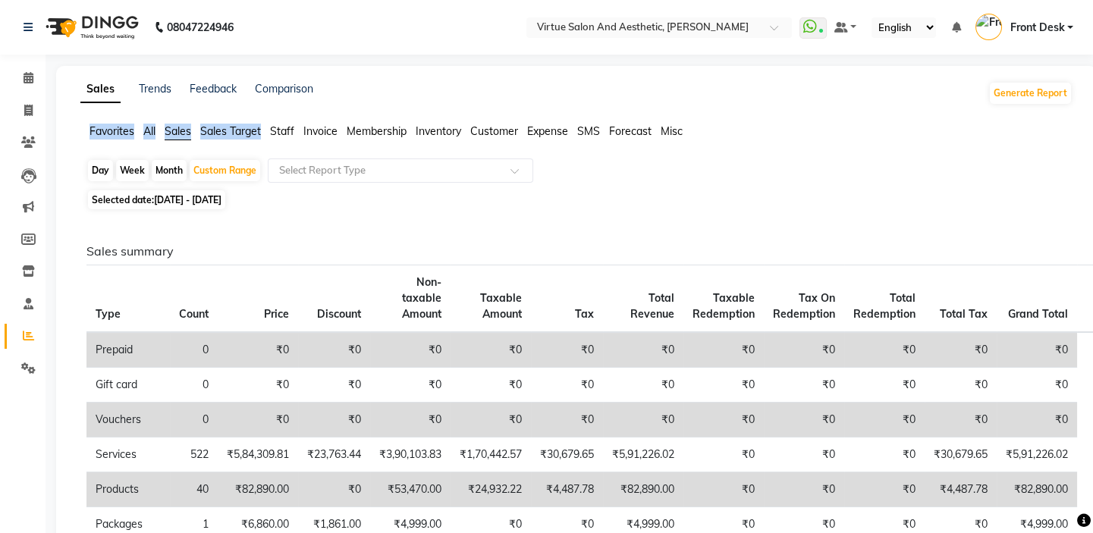
drag, startPoint x: 80, startPoint y: 138, endPoint x: 461, endPoint y: 130, distance: 380.8
click at [410, 143] on div "Favorites All Sales Sales Target Staff Invoice Membership Inventory Customer Ex…" at bounding box center [576, 138] width 1015 height 29
click at [570, 81] on div "Sales Trends Feedback Comparison Generate Report" at bounding box center [576, 93] width 1010 height 24
drag, startPoint x: 570, startPoint y: 152, endPoint x: 430, endPoint y: 152, distance: 139.5
click at [430, 152] on app-reports "Favorites All Sales Sales Target Staff Invoice Membership Inventory Customer Ex…" at bounding box center [576, 538] width 1010 height 828
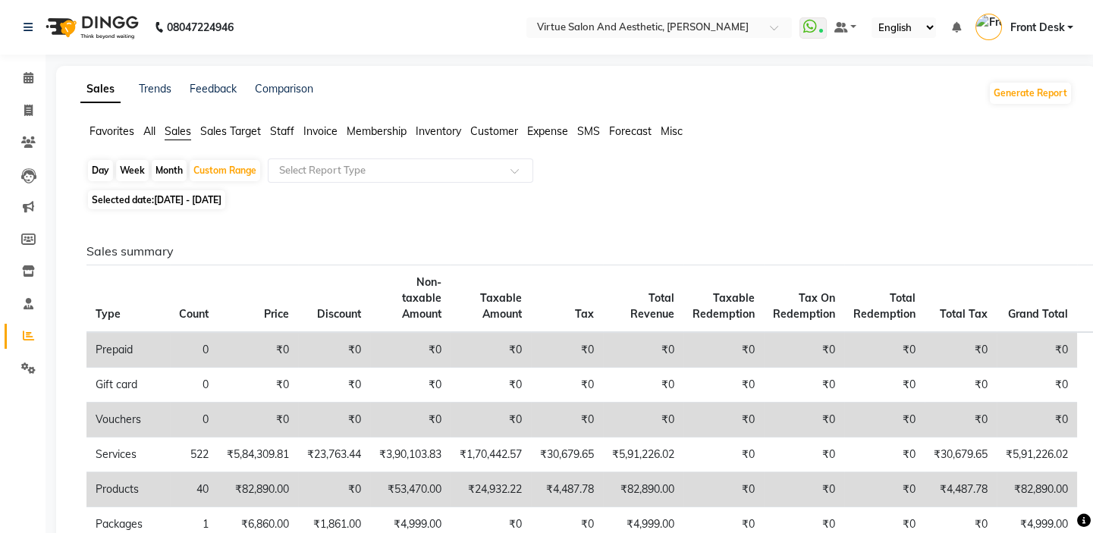
drag, startPoint x: 434, startPoint y: 96, endPoint x: 651, endPoint y: 169, distance: 228.8
click at [646, 180] on div "Sales Trends Feedback Comparison Generate Report Favorites All Sales Sales Targ…" at bounding box center [576, 516] width 1041 height 901
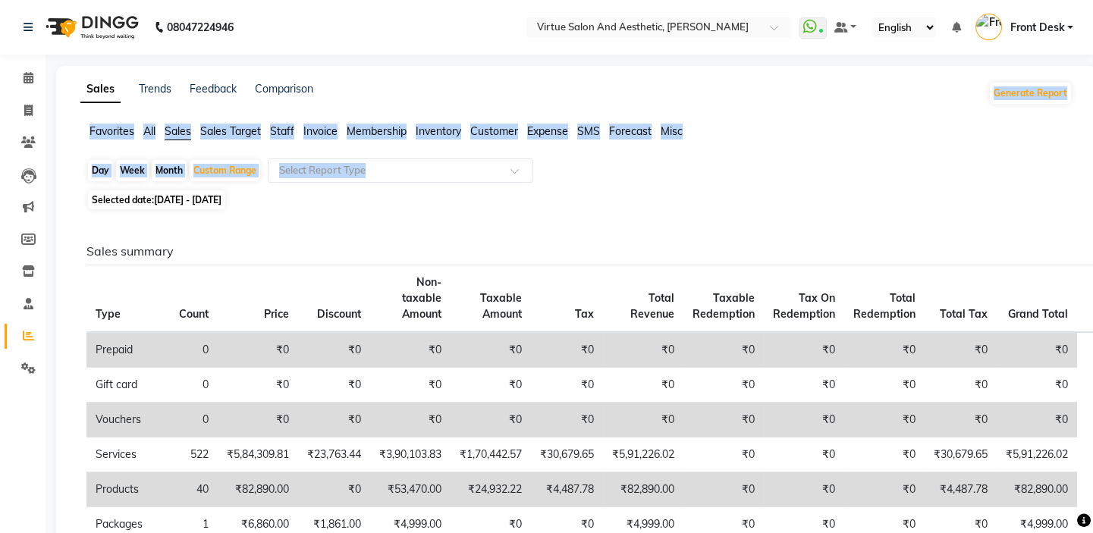
click at [669, 100] on div "Sales Trends Feedback Comparison Generate Report" at bounding box center [576, 93] width 1010 height 24
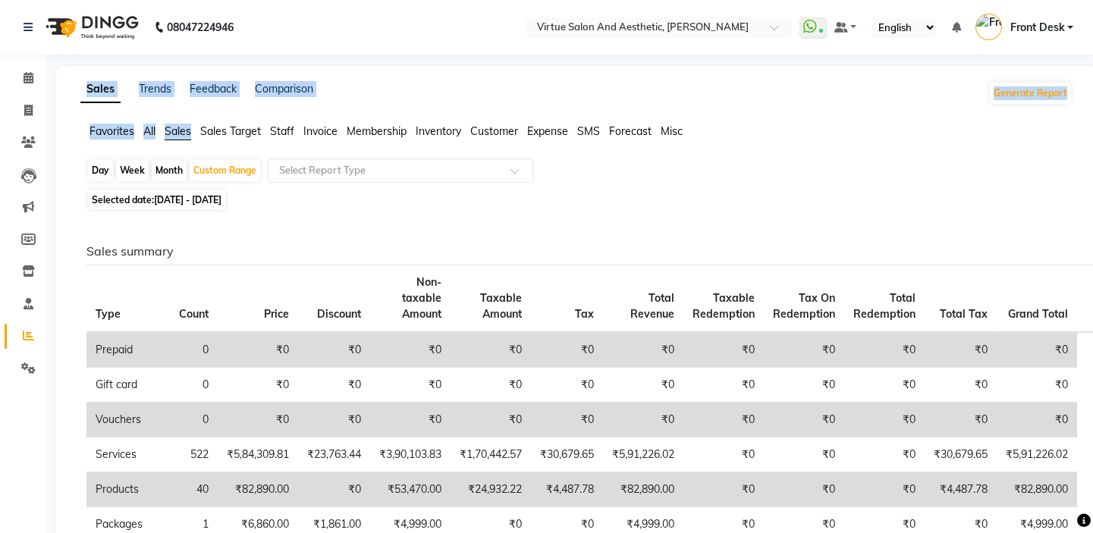
drag, startPoint x: 80, startPoint y: 66, endPoint x: 269, endPoint y: 119, distance: 196.2
click at [259, 117] on div "Sales Trends Feedback Comparison Generate Report Favorites All Sales Sales Targ…" at bounding box center [576, 516] width 1041 height 901
click at [402, 82] on div "Sales Trends Feedback Comparison Generate Report" at bounding box center [576, 93] width 1010 height 24
drag, startPoint x: 76, startPoint y: 124, endPoint x: 628, endPoint y: 93, distance: 553.0
click at [559, 99] on div "Sales Trends Feedback Comparison Generate Report Favorites All Sales Sales Targ…" at bounding box center [576, 516] width 1041 height 901
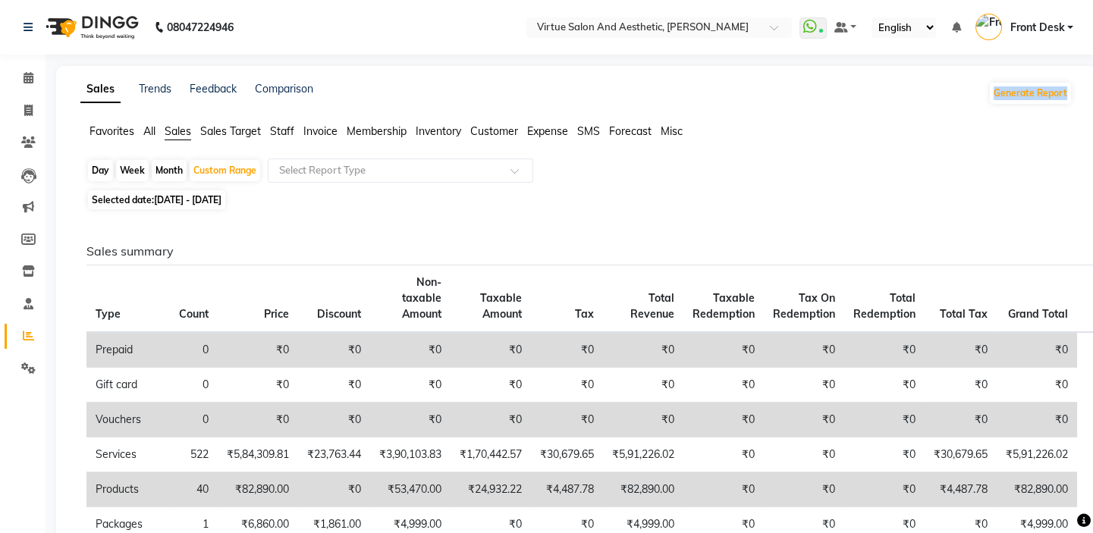
click at [689, 103] on div "Sales Trends Feedback Comparison Generate Report" at bounding box center [576, 93] width 1010 height 24
drag, startPoint x: 720, startPoint y: 145, endPoint x: 322, endPoint y: 166, distance: 398.7
click at [310, 170] on app-reports "Favorites All Sales Sales Target Staff Invoice Membership Inventory Customer Ex…" at bounding box center [576, 538] width 1010 height 828
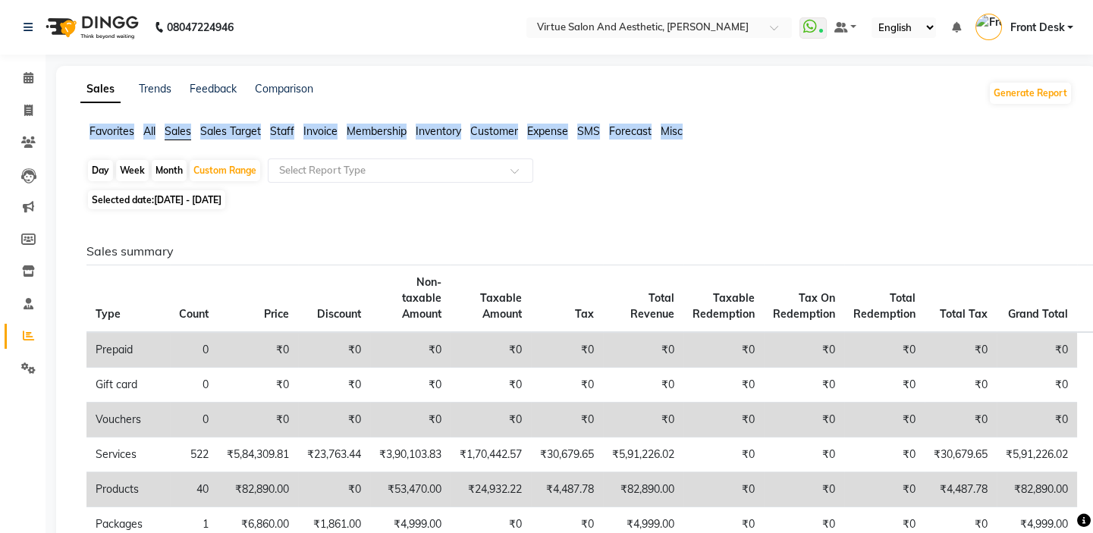
drag, startPoint x: 65, startPoint y: 130, endPoint x: 699, endPoint y: 129, distance: 633.3
click at [699, 129] on div "Sales Trends Feedback Comparison Generate Report Favorites All Sales Sales Targ…" at bounding box center [576, 516] width 1041 height 901
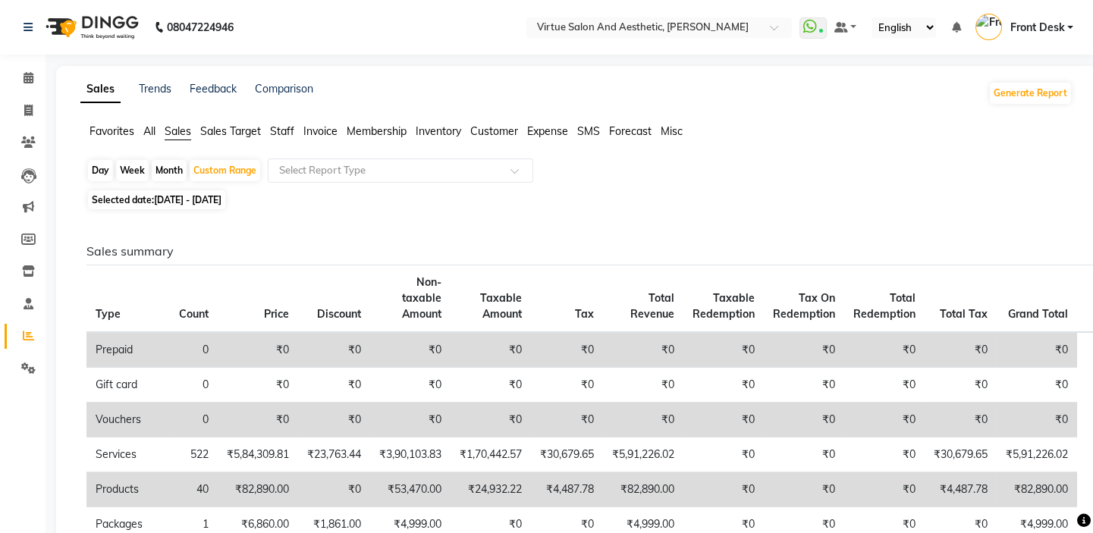
click at [674, 106] on div "Sales Trends Feedback Comparison Generate Report Favorites All Sales Sales Targ…" at bounding box center [576, 516] width 1041 height 901
click at [676, 192] on div "Selected date: 01-08-2025 - 31-08-2025" at bounding box center [579, 200] width 986 height 16
click at [26, 106] on icon at bounding box center [28, 110] width 8 height 11
select select "service"
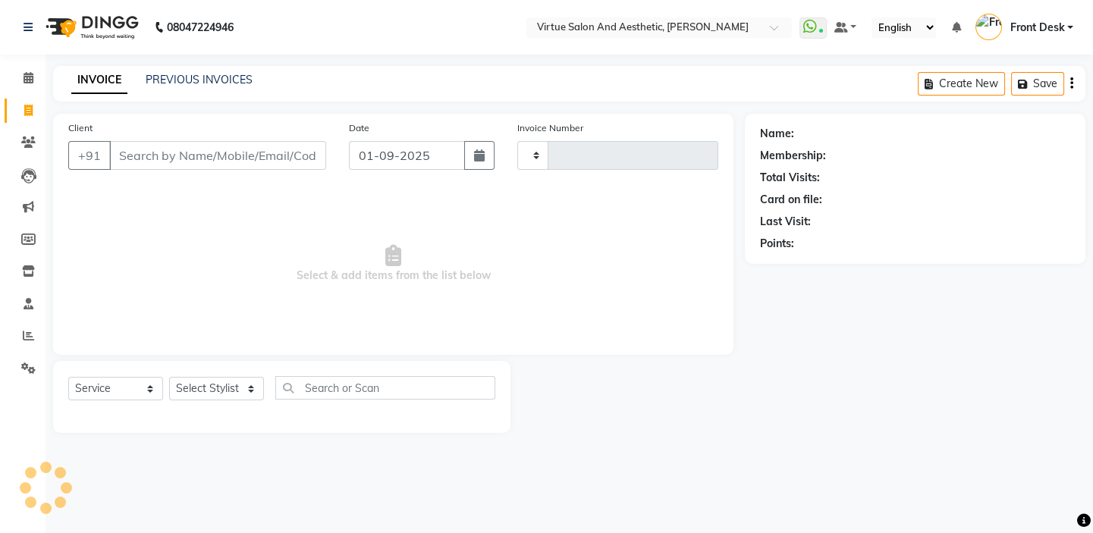
type input "1177"
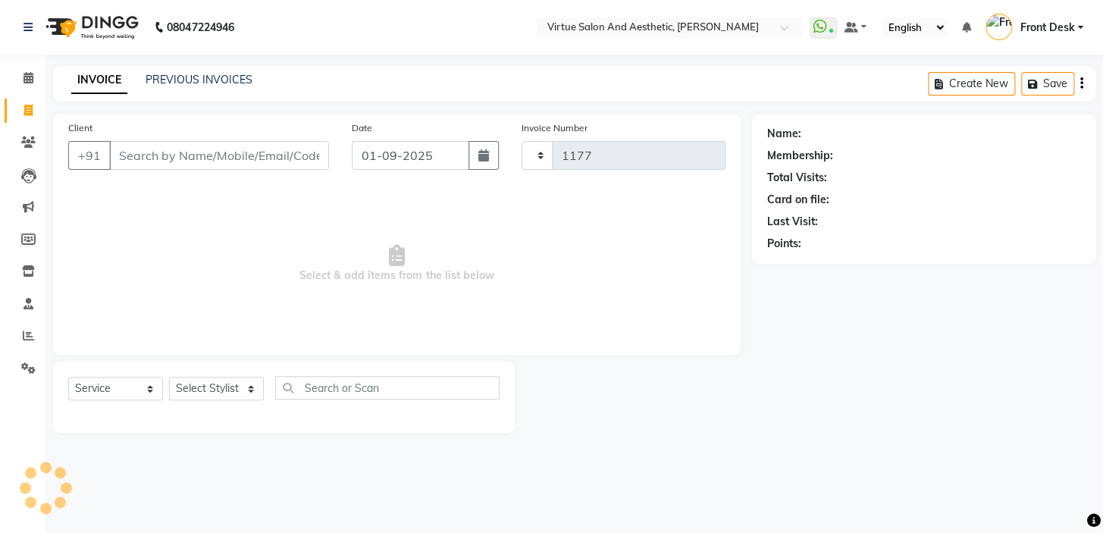
select select "7053"
click at [177, 159] on input "Client" at bounding box center [219, 155] width 220 height 29
click at [169, 165] on input "Client" at bounding box center [219, 155] width 220 height 29
type input "9283132214"
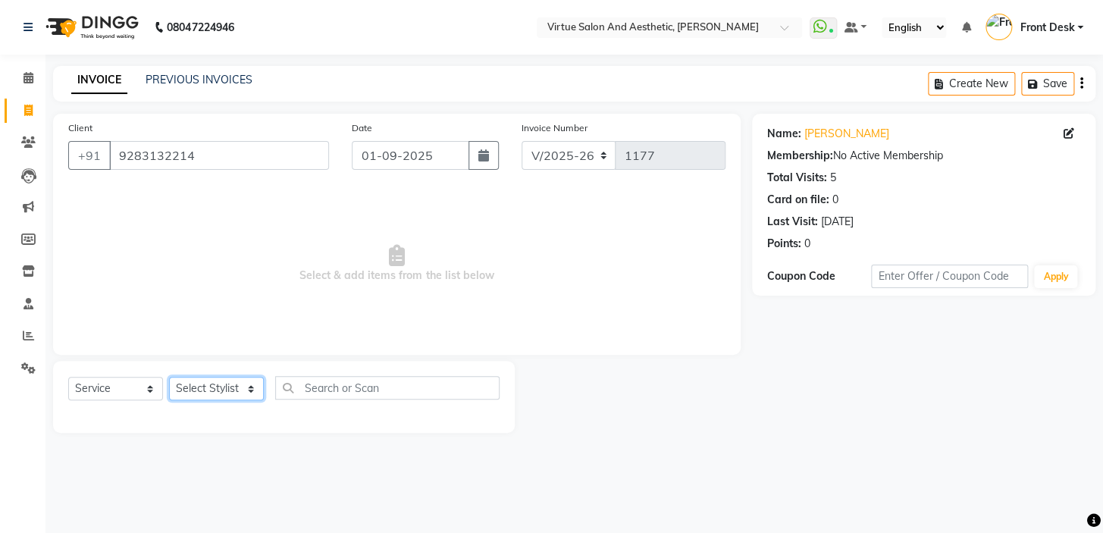
click at [184, 391] on select "Select Stylist BALAJI DIVYA FAMITHA Front Desk ILAKKIYA ISHWARYA Kabilan MANISH…" at bounding box center [216, 389] width 95 height 24
select select "62506"
click at [169, 377] on select "Select Stylist BALAJI DIVYA FAMITHA Front Desk ILAKKIYA ISHWARYA Kabilan MANISH…" at bounding box center [216, 389] width 95 height 24
click at [363, 381] on input "text" at bounding box center [387, 388] width 224 height 24
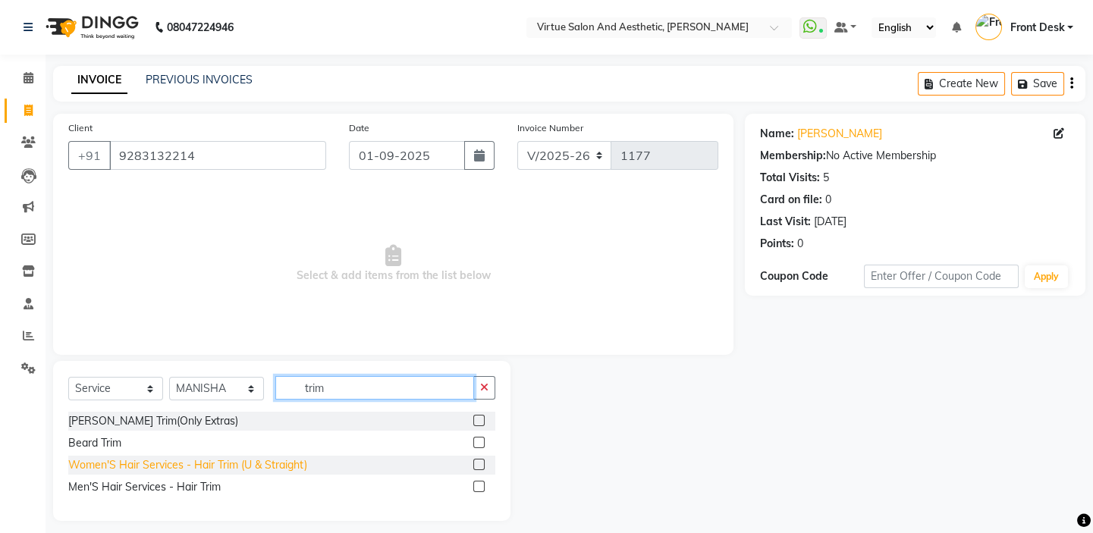
type input "trim"
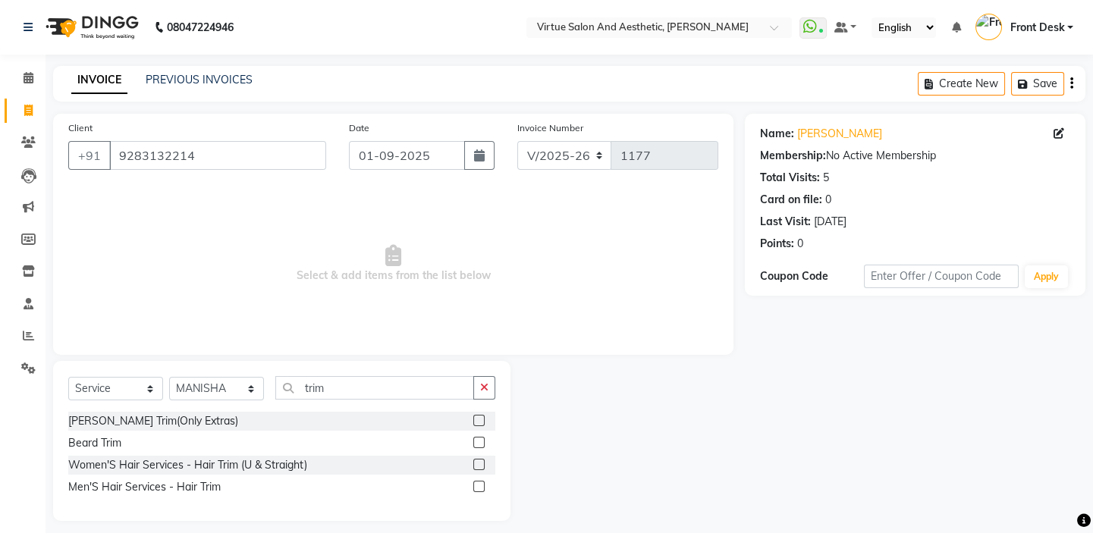
drag, startPoint x: 281, startPoint y: 471, endPoint x: 356, endPoint y: 398, distance: 104.0
click at [281, 471] on div "Women'S Hair Services - Hair Trim (U & Straight)" at bounding box center [187, 465] width 239 height 16
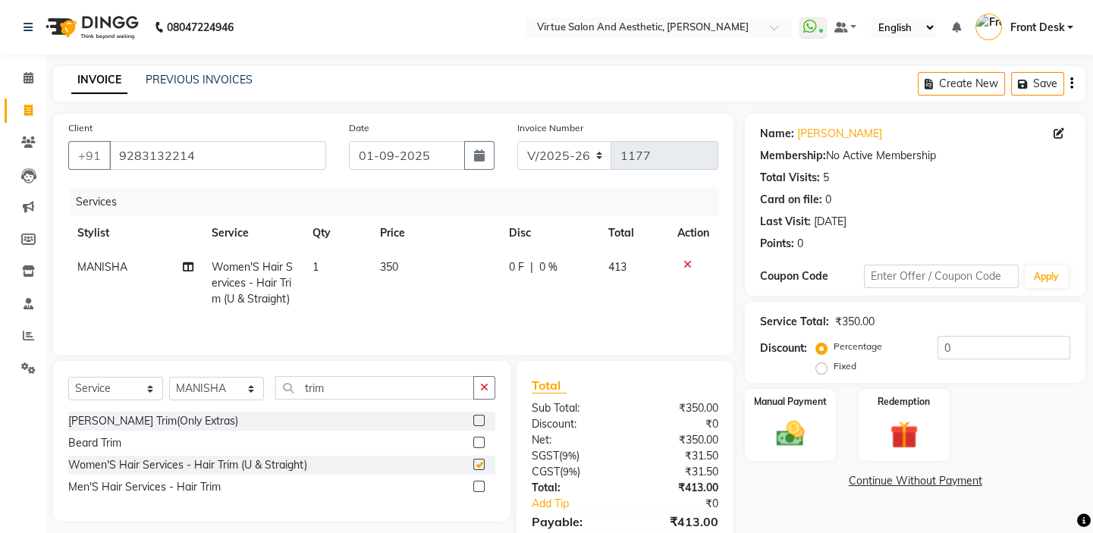
checkbox input "false"
click at [442, 265] on td "350" at bounding box center [435, 283] width 129 height 66
select select "62506"
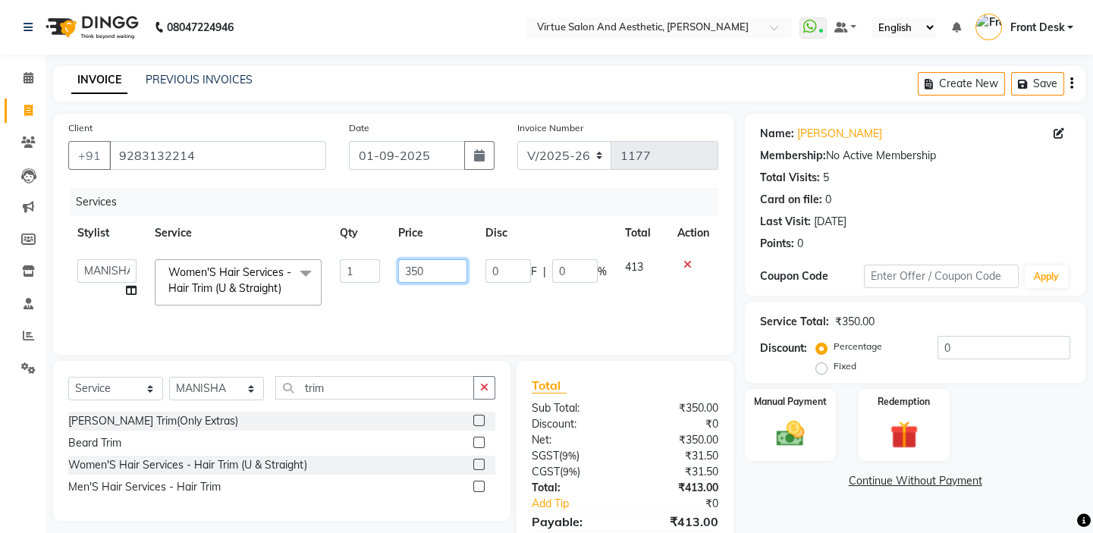
drag, startPoint x: 429, startPoint y: 266, endPoint x: 401, endPoint y: 258, distance: 29.3
click at [401, 258] on td "350" at bounding box center [432, 282] width 87 height 64
type input "400"
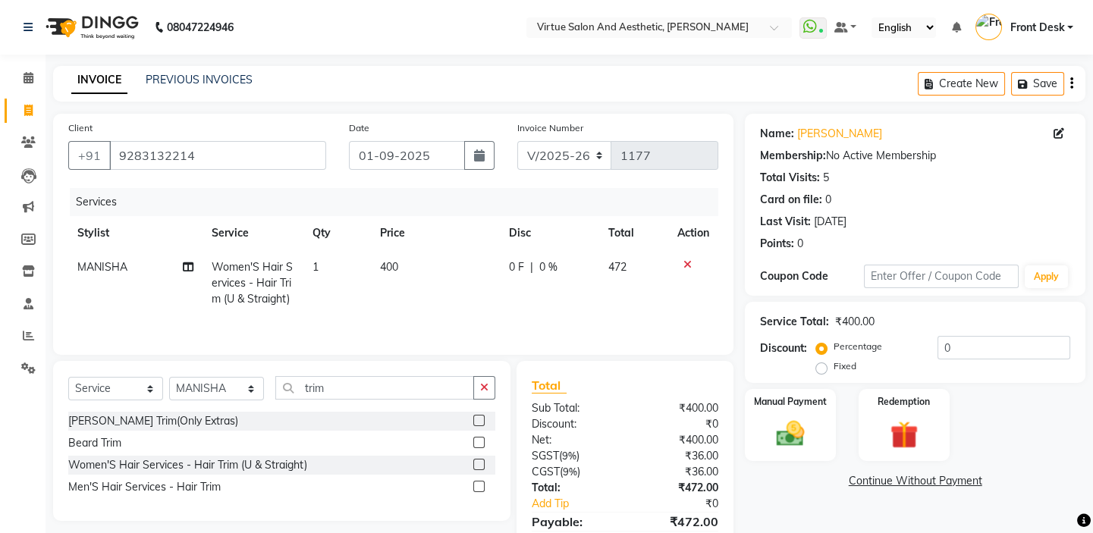
click at [1070, 83] on icon "button" at bounding box center [1071, 83] width 3 height 1
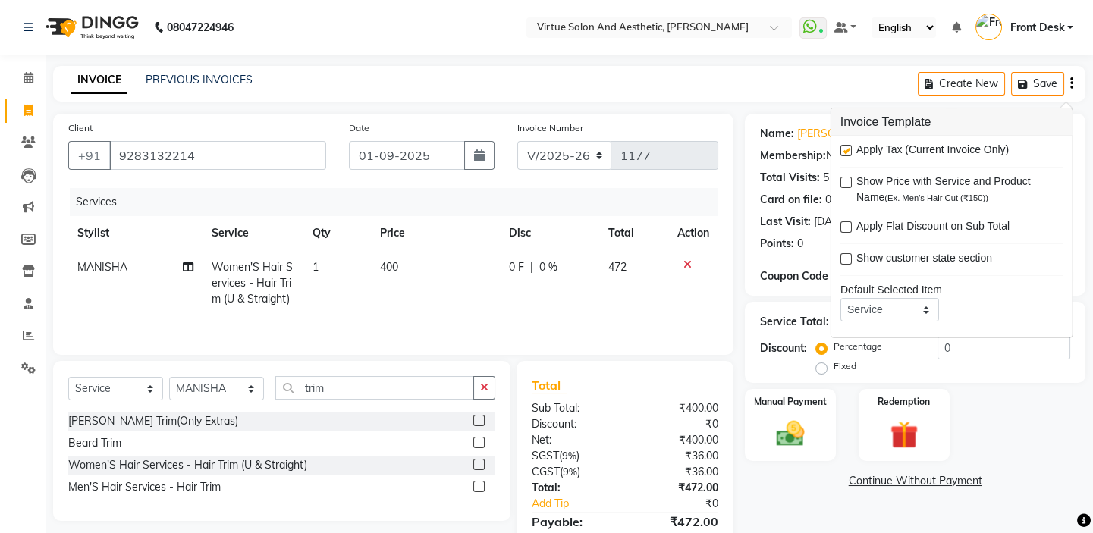
click at [845, 149] on label at bounding box center [845, 150] width 11 height 11
click at [845, 149] on input "checkbox" at bounding box center [845, 151] width 10 height 10
checkbox input "false"
click at [802, 103] on main "INVOICE PREVIOUS INVOICES Create New Save Client +91 9283132214 Date 01-09-2025…" at bounding box center [569, 320] width 1047 height 509
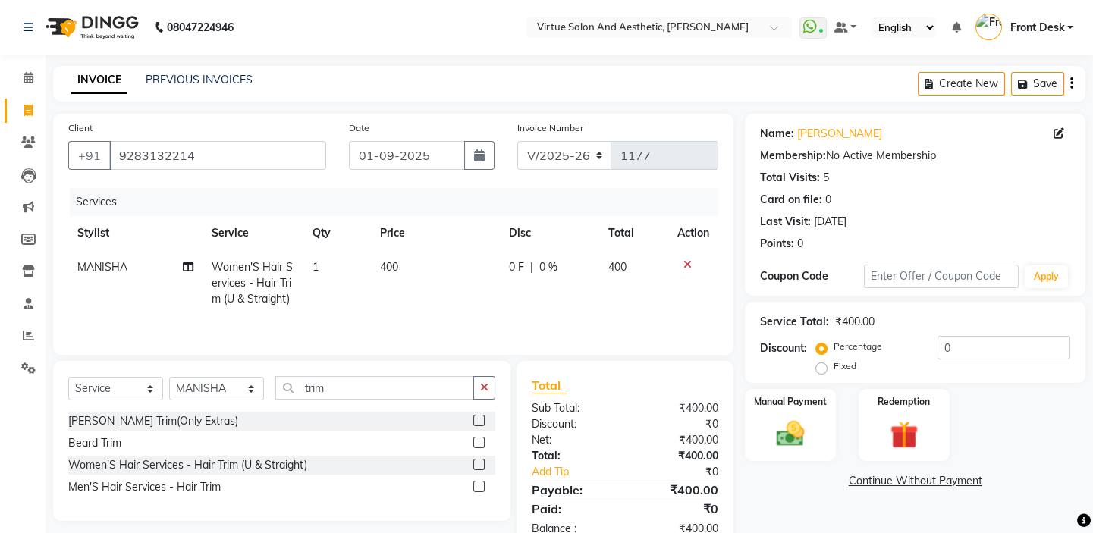
scroll to position [42, 0]
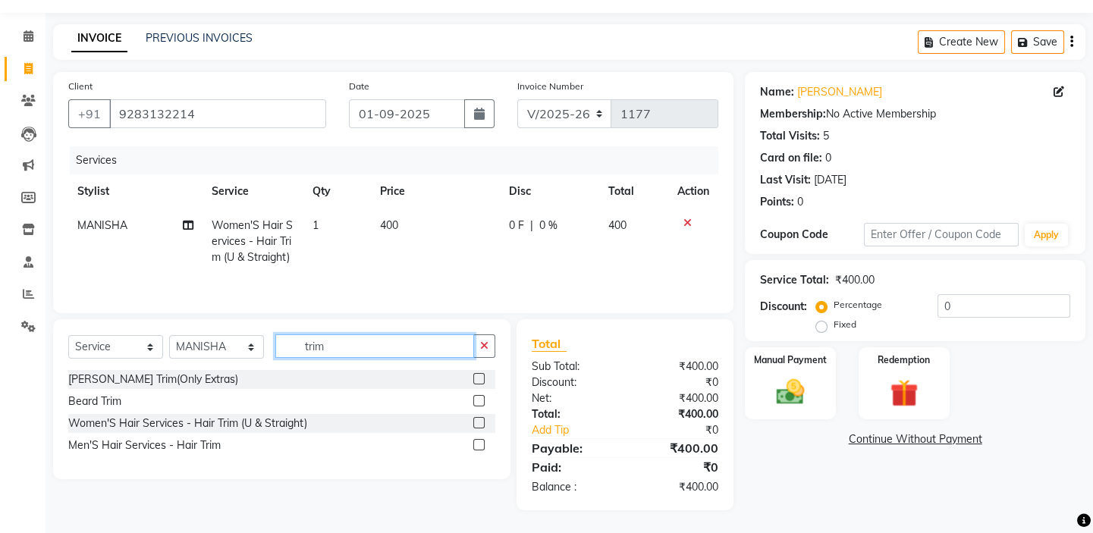
drag, startPoint x: 355, startPoint y: 350, endPoint x: 272, endPoint y: 325, distance: 86.4
click at [272, 325] on div "Select Service Product Membership Package Voucher Prepaid Gift Card Select Styl…" at bounding box center [281, 399] width 457 height 160
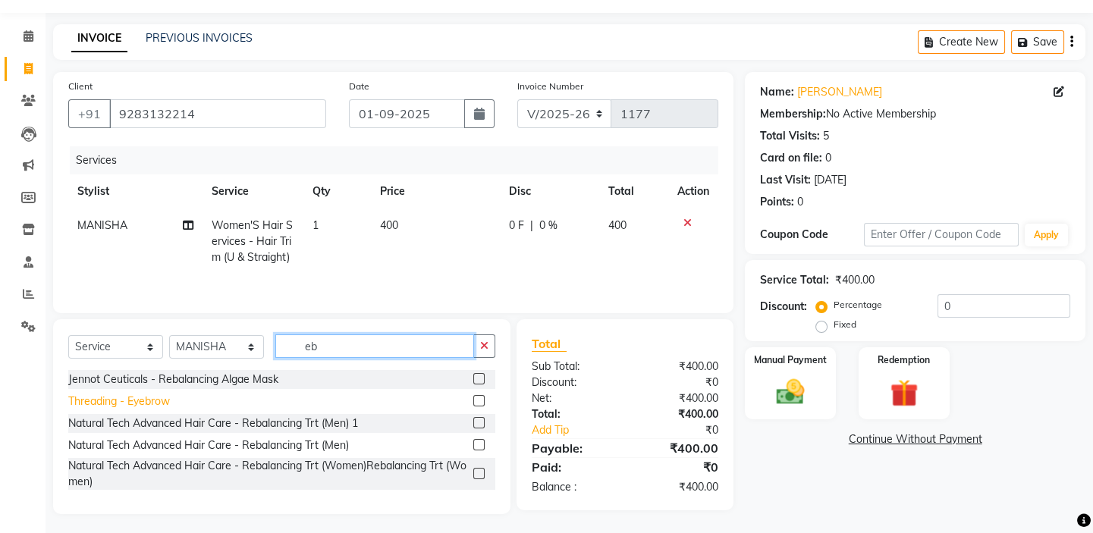
type input "eb"
click at [152, 400] on div "Threading - Eyebrow" at bounding box center [119, 402] width 102 height 16
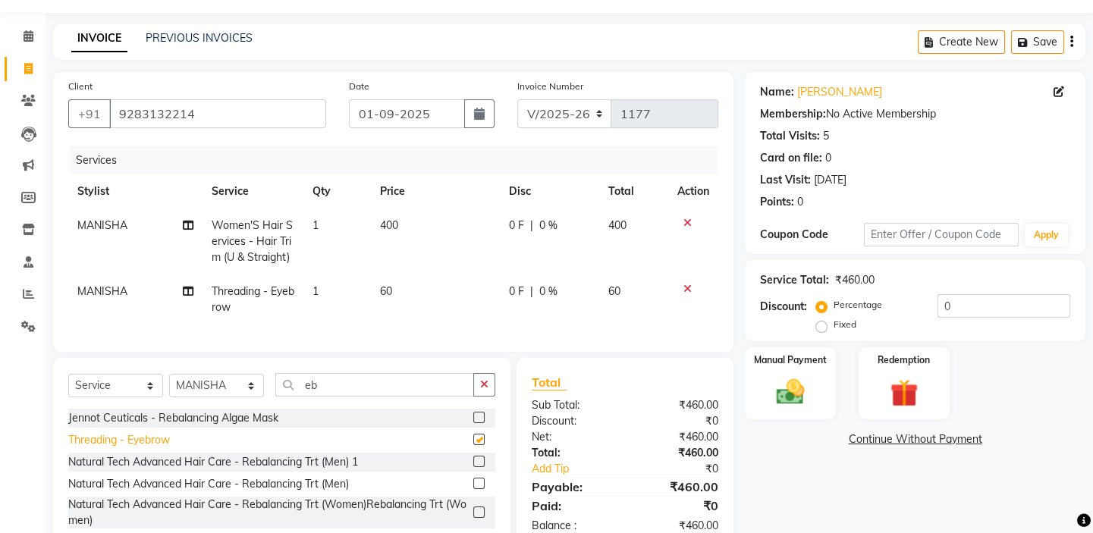
checkbox input "false"
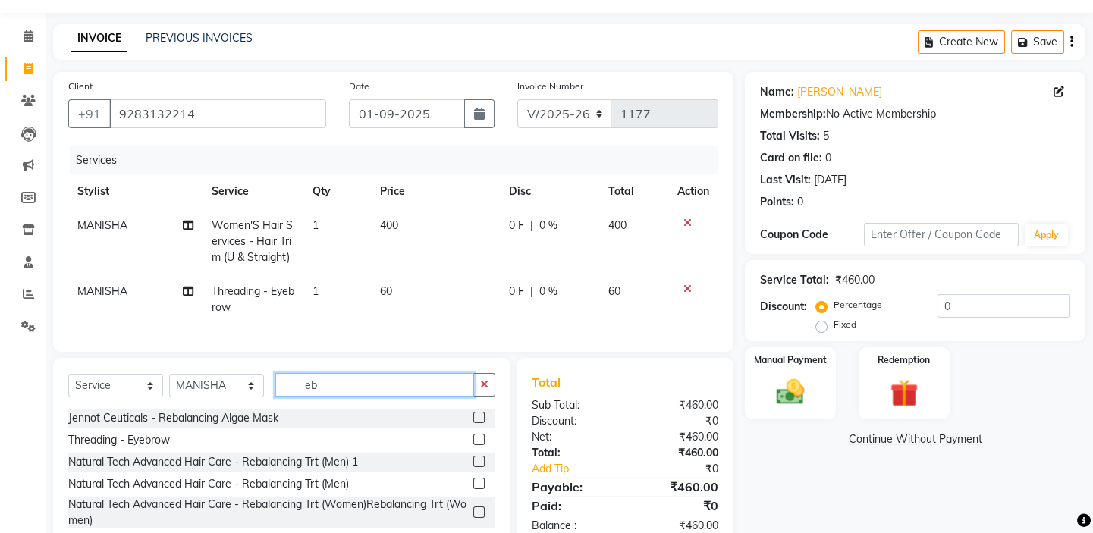
drag, startPoint x: 328, startPoint y: 405, endPoint x: 281, endPoint y: 371, distance: 58.1
click at [281, 371] on div "Select Service Product Membership Package Voucher Prepaid Gift Card Select Styl…" at bounding box center [281, 455] width 457 height 195
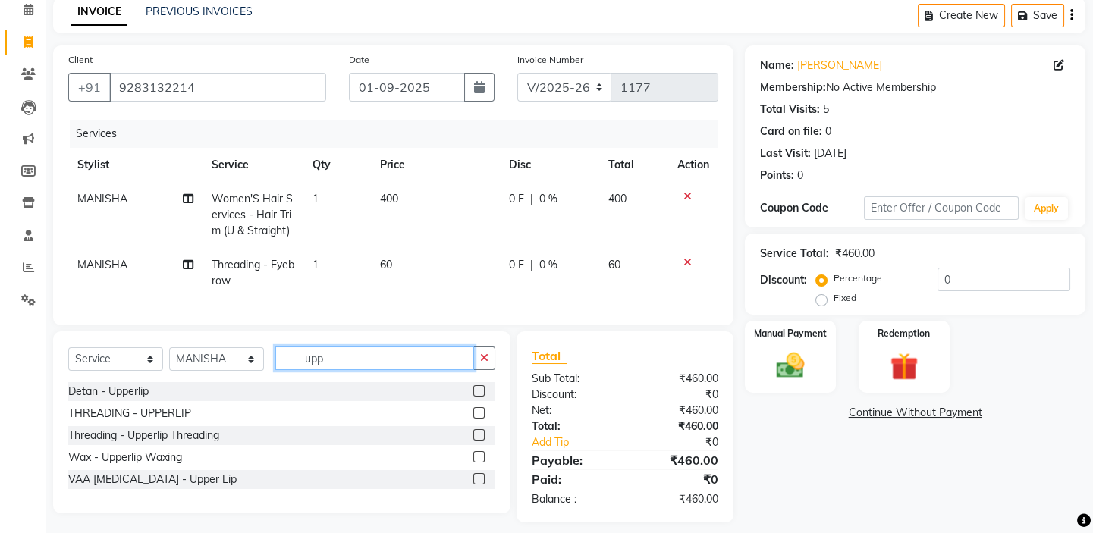
scroll to position [91, 0]
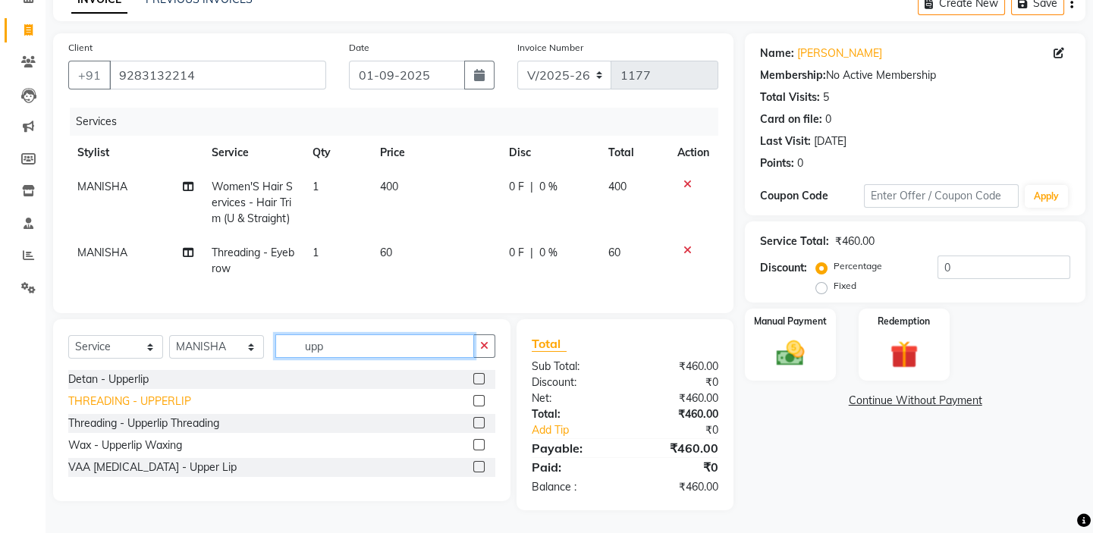
type input "upp"
drag, startPoint x: 168, startPoint y: 397, endPoint x: 212, endPoint y: 378, distance: 48.3
click at [168, 397] on div "THREADING - UPPERLIP" at bounding box center [129, 402] width 123 height 16
checkbox input "false"
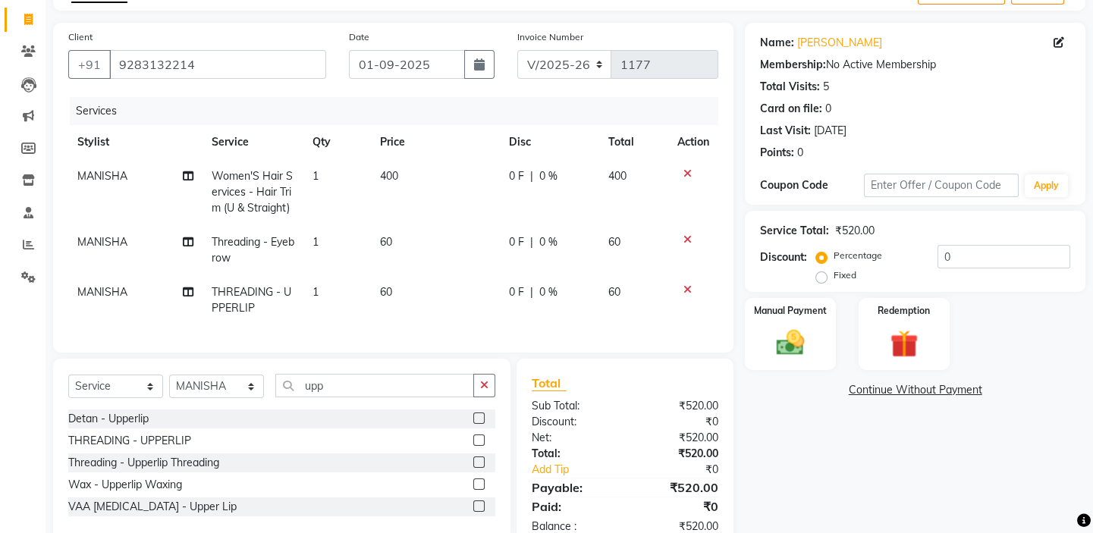
scroll to position [141, 0]
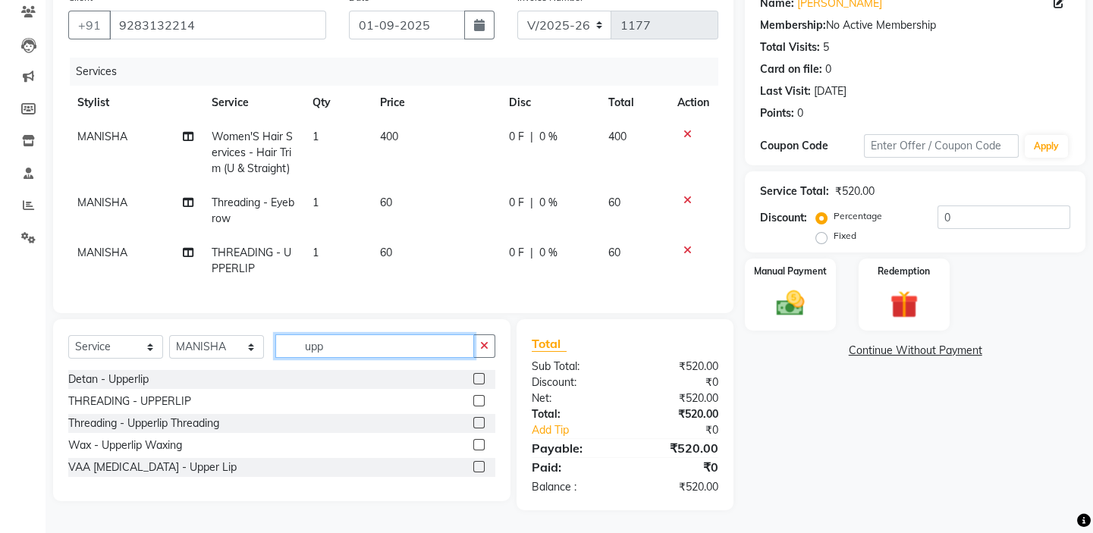
drag, startPoint x: 336, startPoint y: 345, endPoint x: 251, endPoint y: 310, distance: 91.8
click at [254, 311] on div "Client +91 9283132214 Date 01-09-2025 Invoice Number V/2025 V/2025-26 1177 Serv…" at bounding box center [393, 246] width 703 height 527
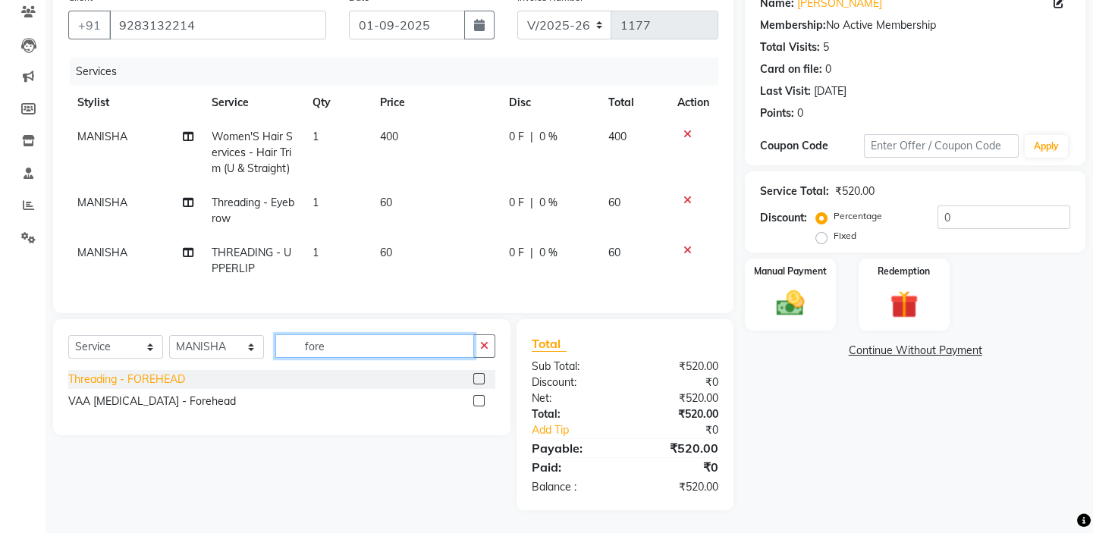
type input "fore"
click at [177, 372] on div "Threading - FOREHEAD" at bounding box center [126, 380] width 117 height 16
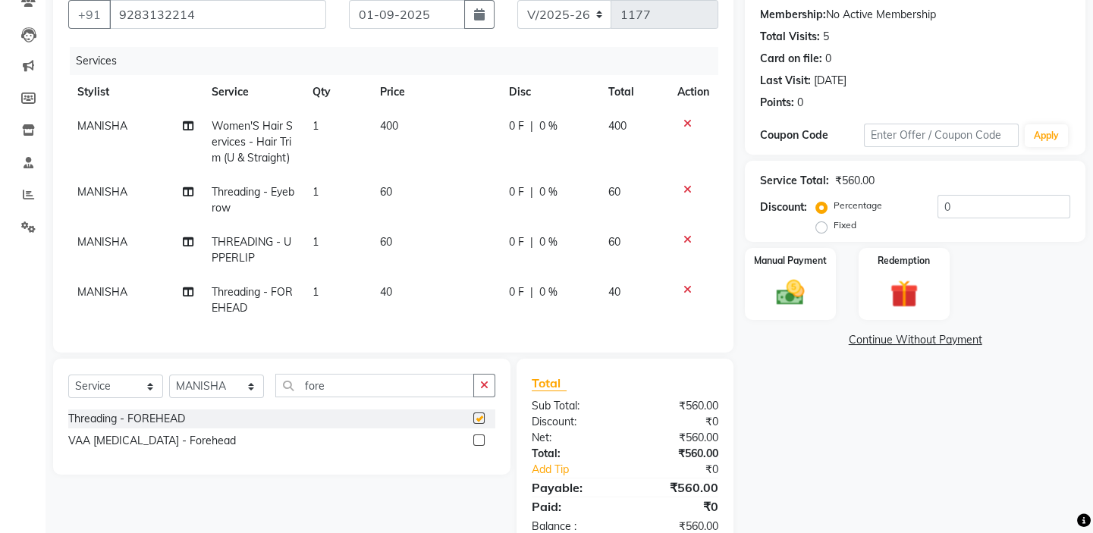
checkbox input "false"
click at [410, 243] on td "60" at bounding box center [435, 250] width 129 height 50
select select "62506"
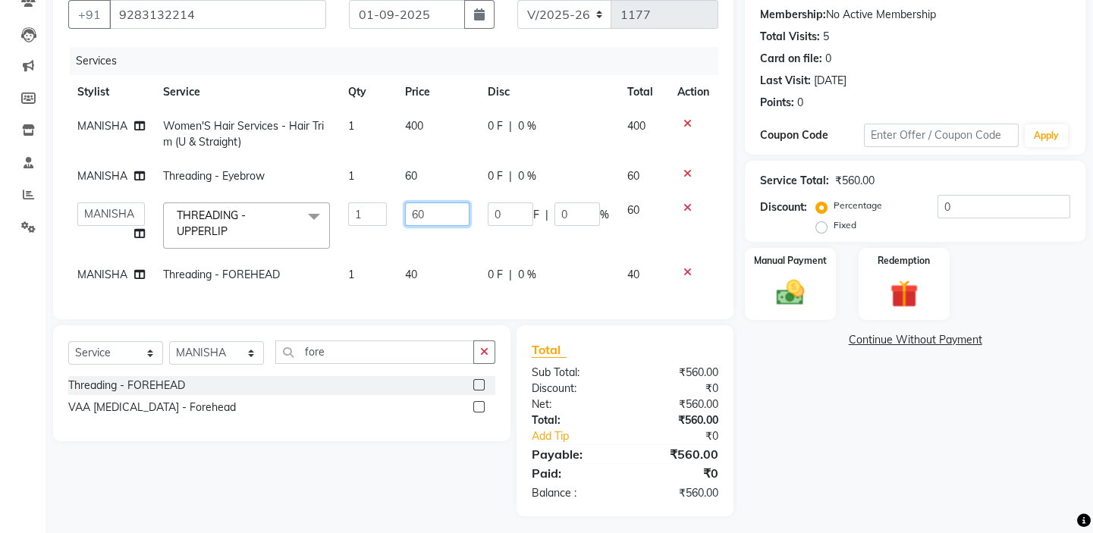
drag, startPoint x: 419, startPoint y: 212, endPoint x: 386, endPoint y: 193, distance: 37.7
click at [387, 194] on tr "BALAJI DIVYA FAMITHA Front Desk ILAKKIYA ISHWARYA Kabilan MANISHA MILLI RAJAN R…" at bounding box center [393, 225] width 650 height 64
type input "40"
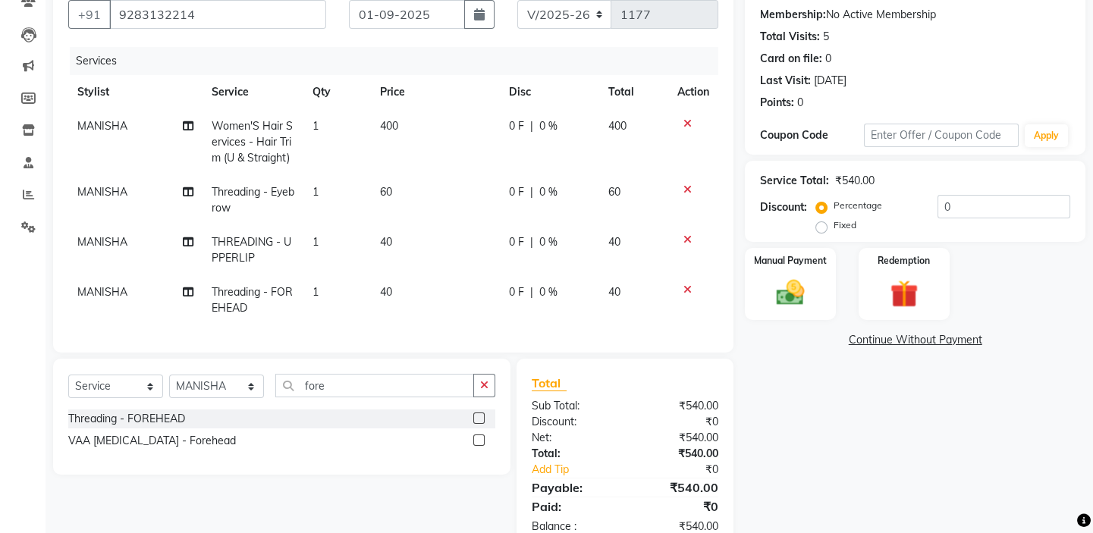
click at [476, 51] on div "Services" at bounding box center [400, 61] width 660 height 28
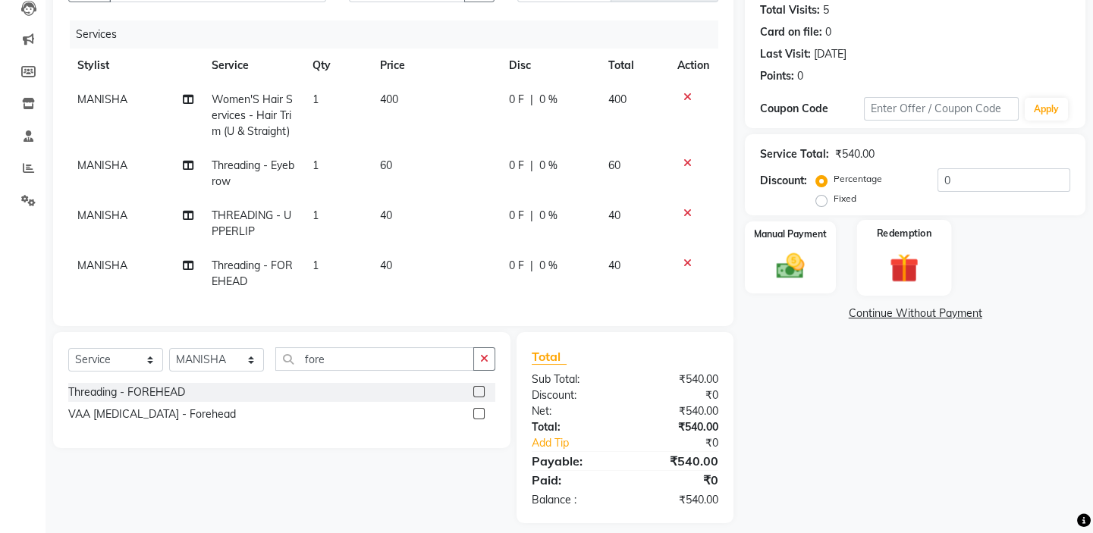
scroll to position [190, 0]
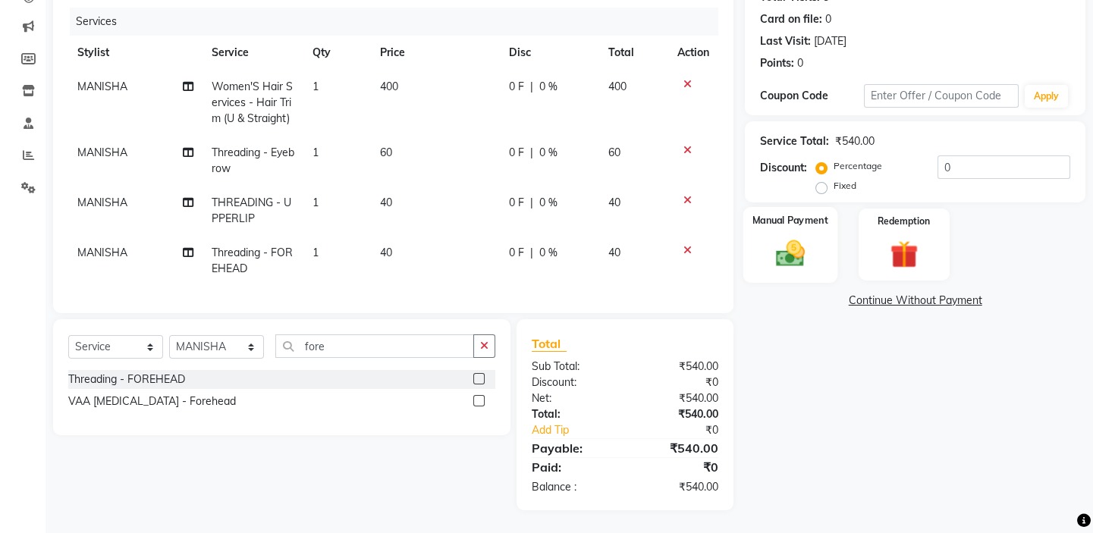
click at [787, 237] on img at bounding box center [790, 253] width 47 height 33
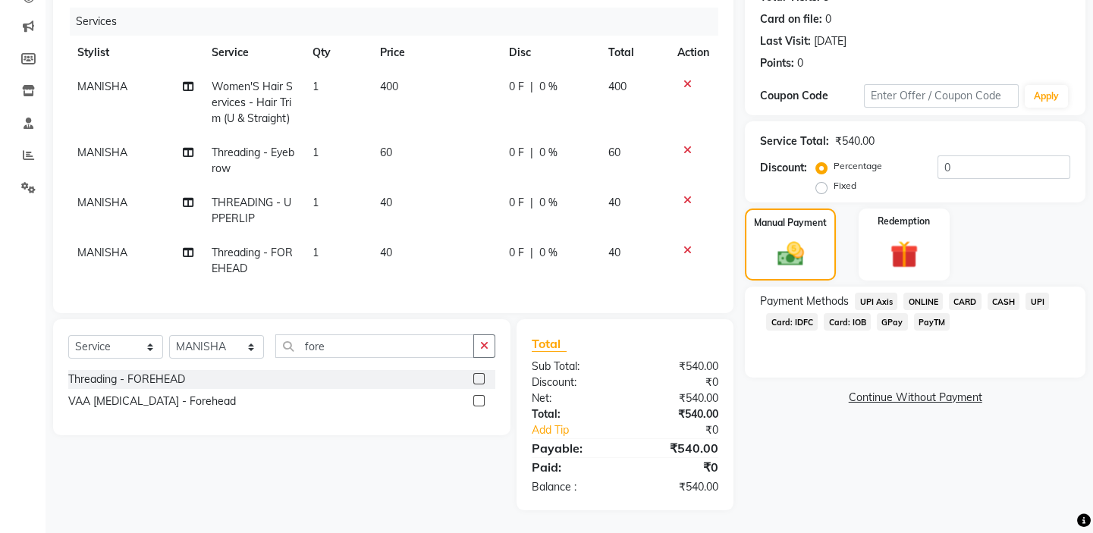
click at [928, 313] on span "PayTM" at bounding box center [932, 321] width 36 height 17
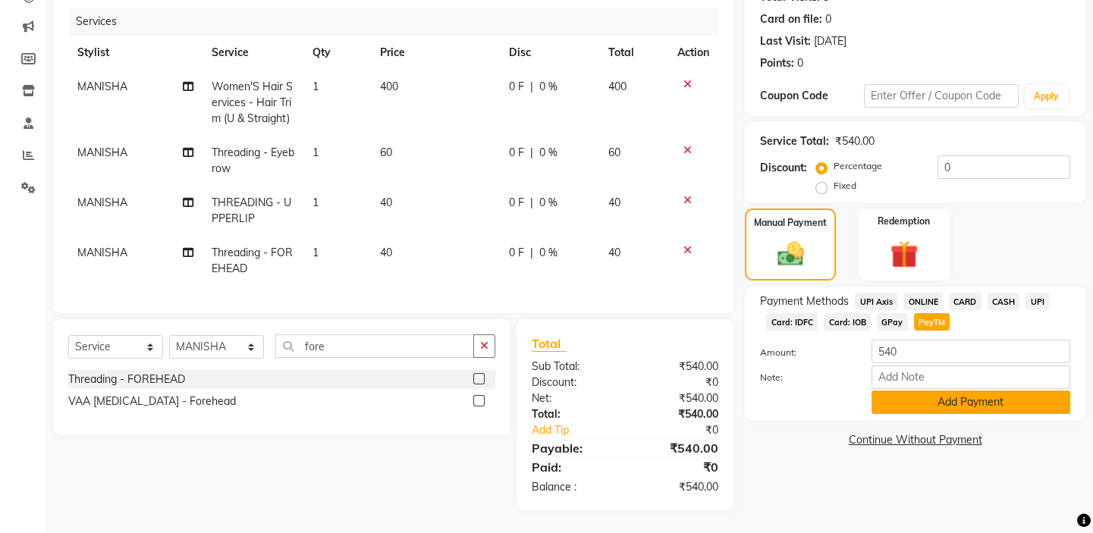
click at [954, 393] on button "Add Payment" at bounding box center [970, 403] width 199 height 24
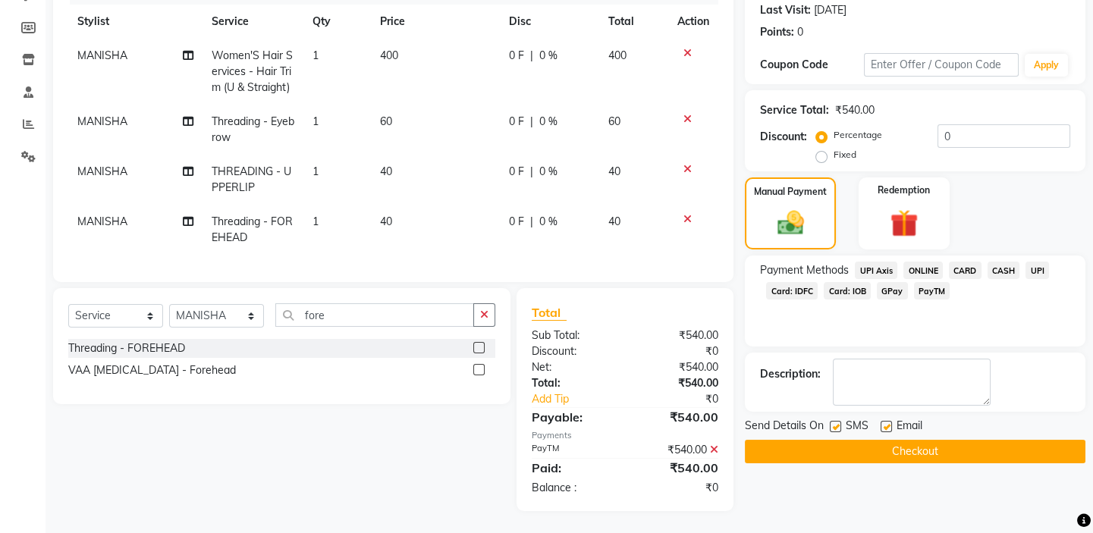
scroll to position [222, 0]
click at [938, 439] on button "Checkout" at bounding box center [915, 451] width 341 height 24
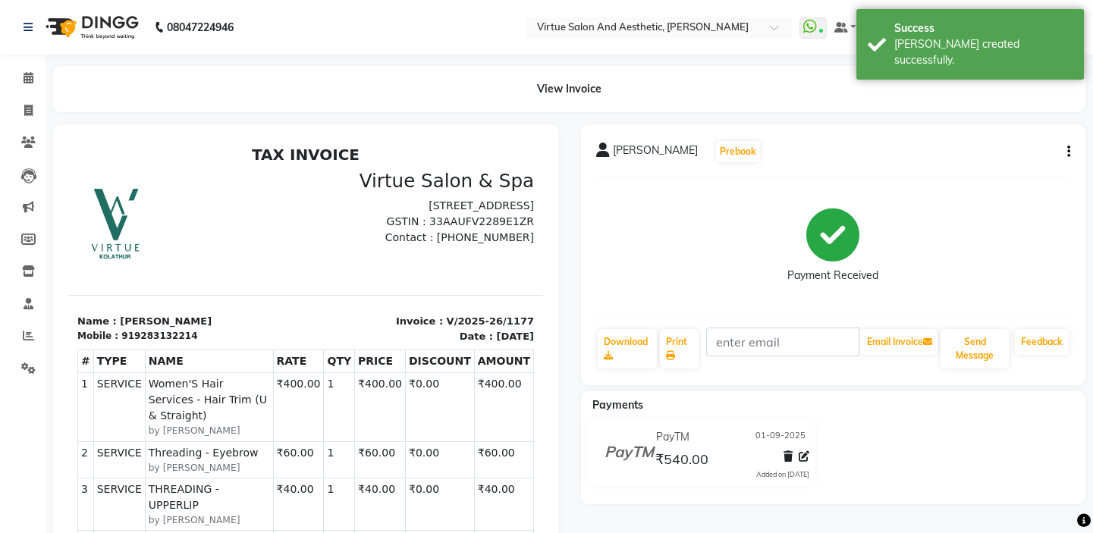
click at [1067, 152] on icon "button" at bounding box center [1068, 152] width 3 height 1
click at [978, 151] on div "Edit Item Staff" at bounding box center [992, 151] width 104 height 19
select select "62506"
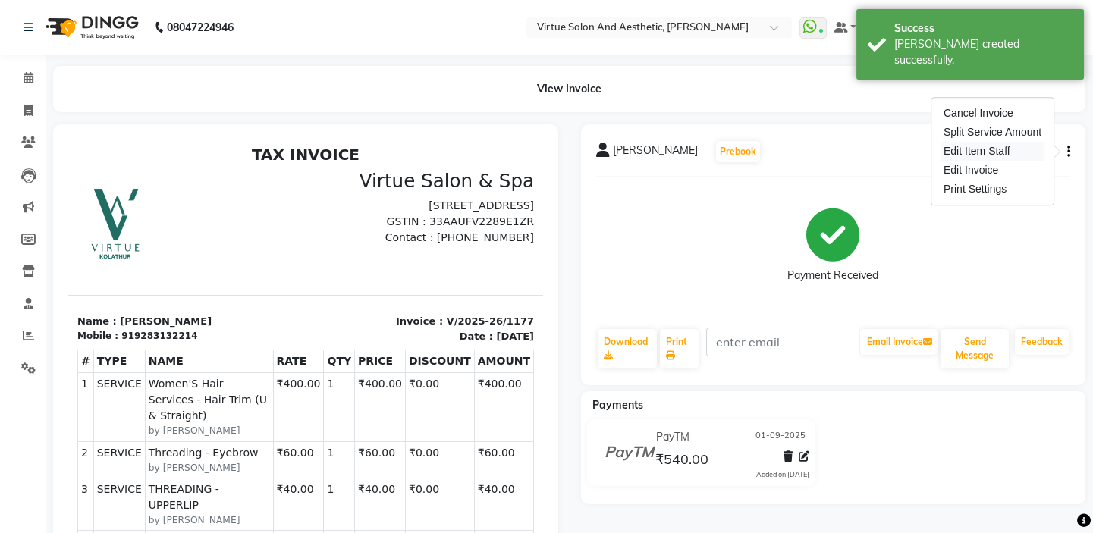
select select "62506"
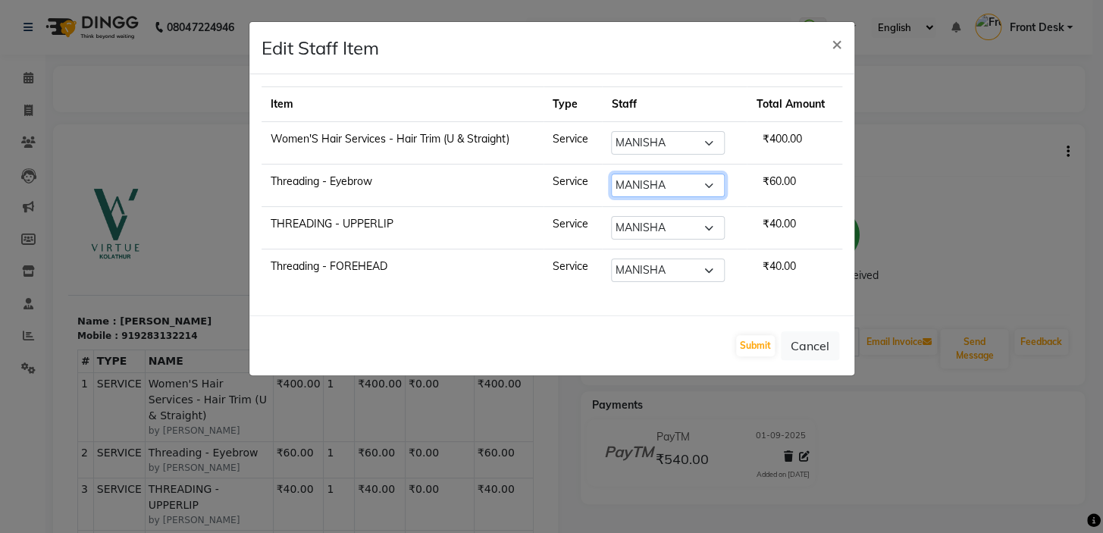
click at [641, 182] on select "Select BALAJI DIVYA FAMITHA Front Desk ILAKKIYA ISHWARYA Kabilan MANISHA MILLI …" at bounding box center [668, 186] width 114 height 24
select select "62507"
click at [611, 174] on select "Select BALAJI DIVYA FAMITHA Front Desk ILAKKIYA ISHWARYA Kabilan MANISHA MILLI …" at bounding box center [668, 186] width 114 height 24
click at [662, 231] on select "Select BALAJI DIVYA FAMITHA Front Desk ILAKKIYA ISHWARYA Kabilan MANISHA MILLI …" at bounding box center [668, 228] width 114 height 24
select select "59064"
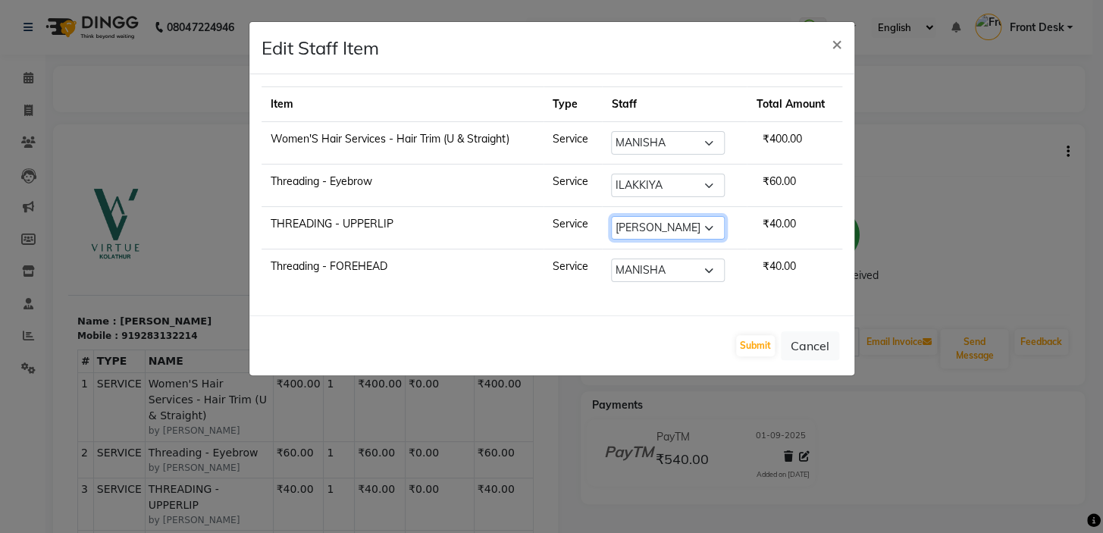
click at [611, 216] on select "Select BALAJI DIVYA FAMITHA Front Desk ILAKKIYA ISHWARYA Kabilan MANISHA MILLI …" at bounding box center [668, 228] width 114 height 24
click at [654, 270] on select "Select BALAJI DIVYA FAMITHA Front Desk ILAKKIYA ISHWARYA Kabilan MANISHA MILLI …" at bounding box center [668, 271] width 114 height 24
select select "59064"
click at [611, 259] on select "Select BALAJI DIVYA FAMITHA Front Desk ILAKKIYA ISHWARYA Kabilan MANISHA MILLI …" at bounding box center [668, 271] width 114 height 24
click at [657, 189] on select "Select BALAJI DIVYA FAMITHA Front Desk ILAKKIYA ISHWARYA Kabilan MANISHA MILLI …" at bounding box center [668, 186] width 114 height 24
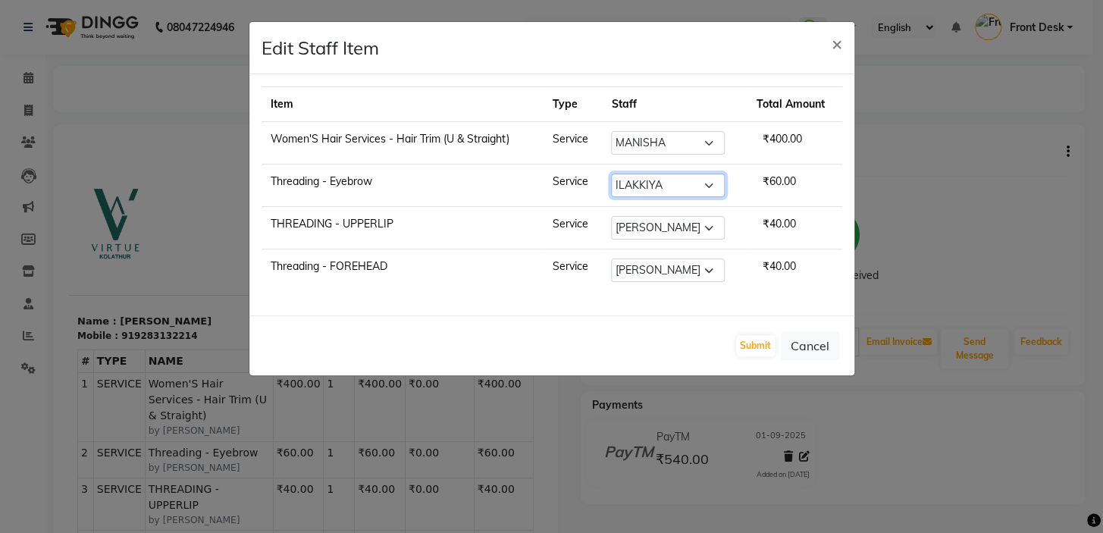
select select "59064"
click at [611, 174] on select "Select BALAJI DIVYA FAMITHA Front Desk ILAKKIYA ISHWARYA Kabilan MANISHA MILLI …" at bounding box center [668, 186] width 114 height 24
click at [640, 319] on div "Submit Cancel" at bounding box center [552, 346] width 605 height 60
click at [747, 347] on button "Submit" at bounding box center [755, 345] width 39 height 21
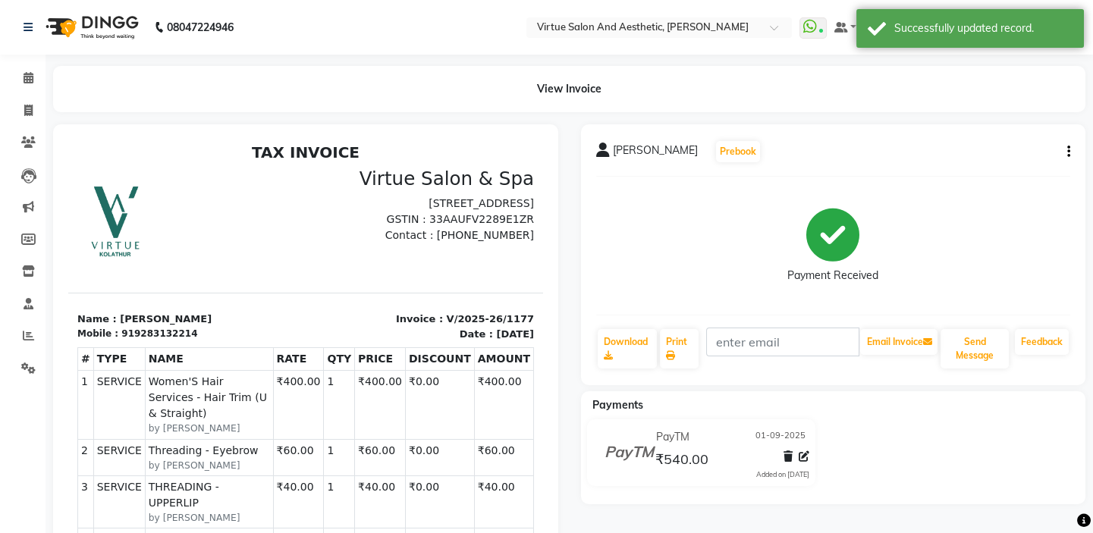
scroll to position [11, 0]
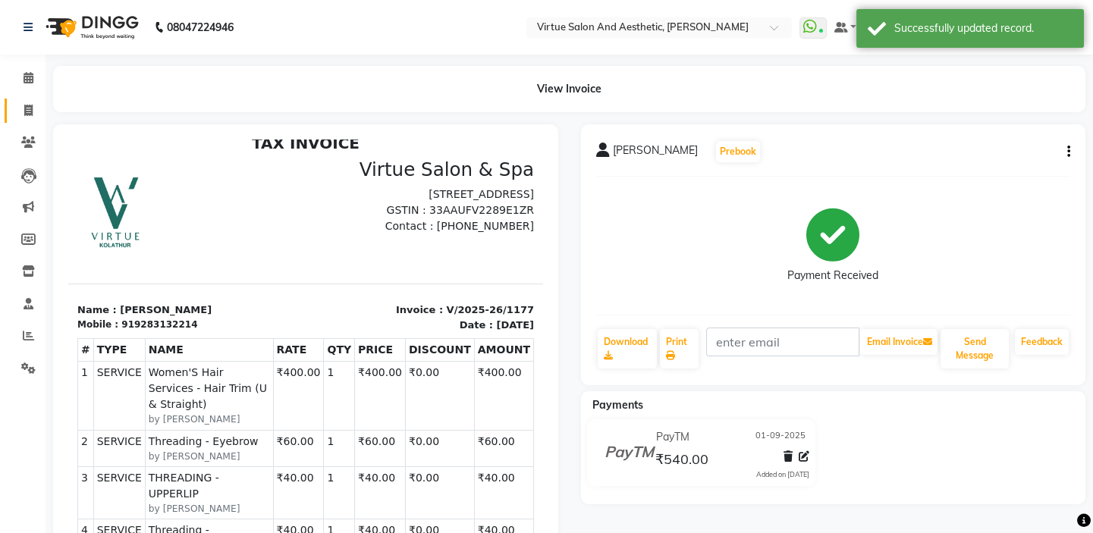
click at [12, 106] on link "Invoice" at bounding box center [23, 111] width 36 height 25
select select "service"
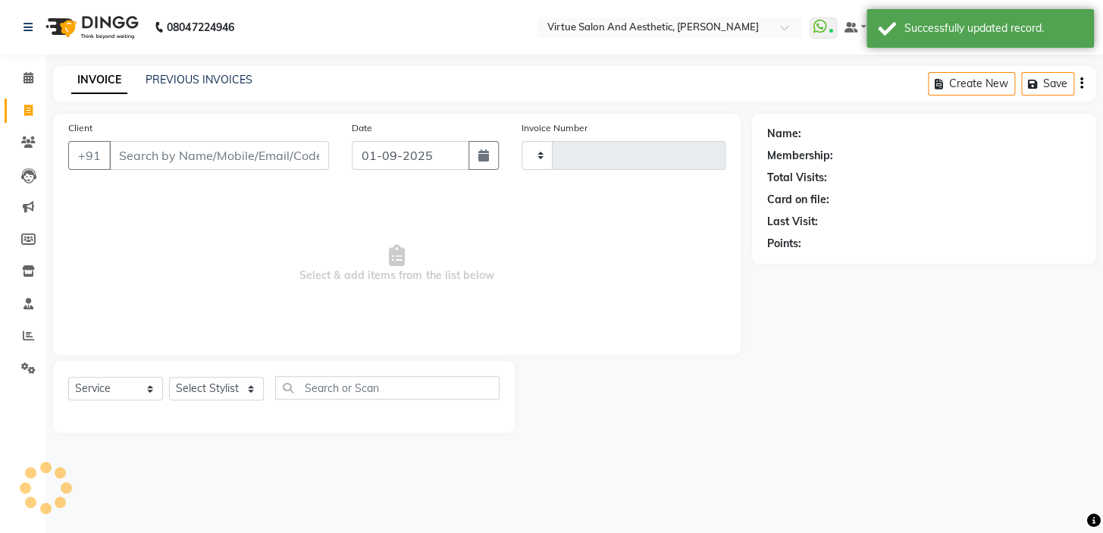
type input "1178"
select select "7053"
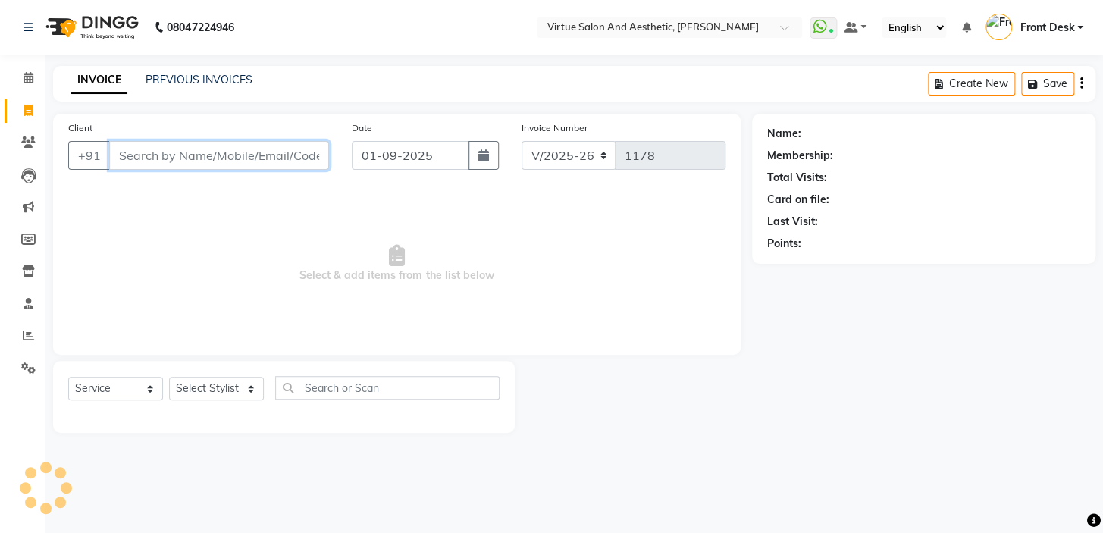
click at [162, 144] on input "Client" at bounding box center [219, 155] width 220 height 29
click at [189, 160] on input "9344623" at bounding box center [180, 155] width 143 height 29
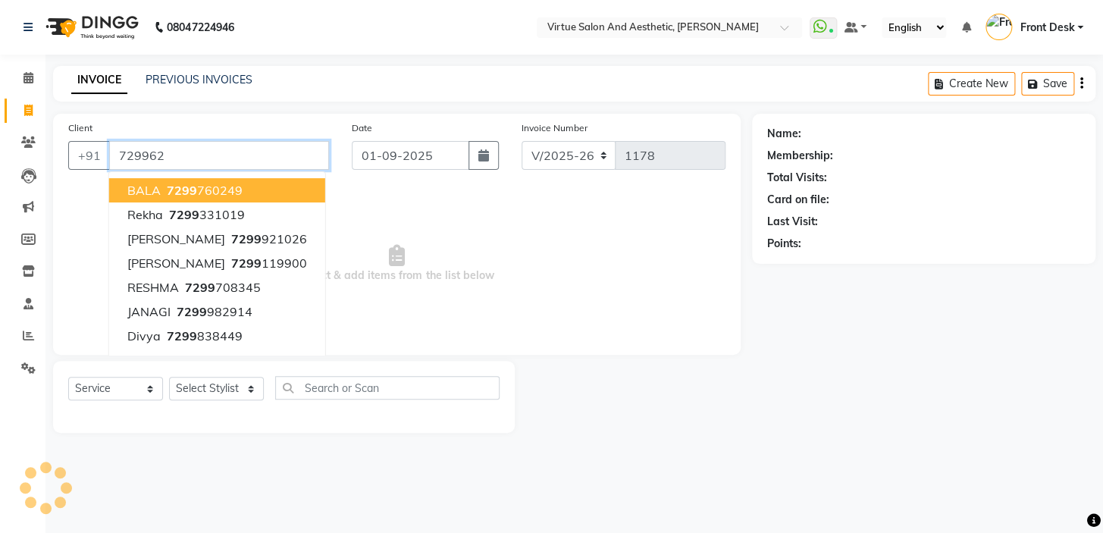
type input "7299622"
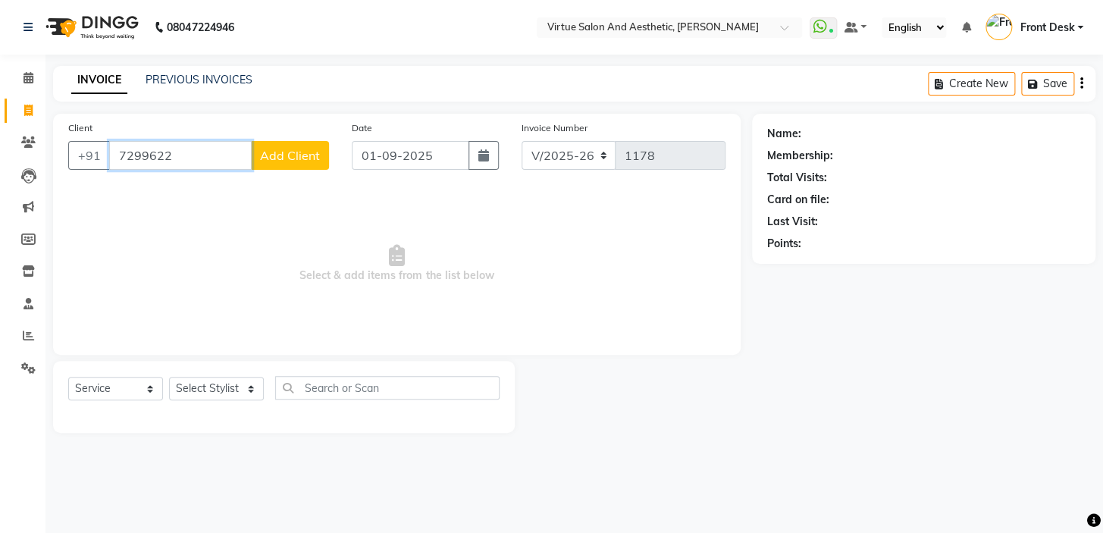
click at [189, 160] on input "7299622" at bounding box center [180, 155] width 143 height 29
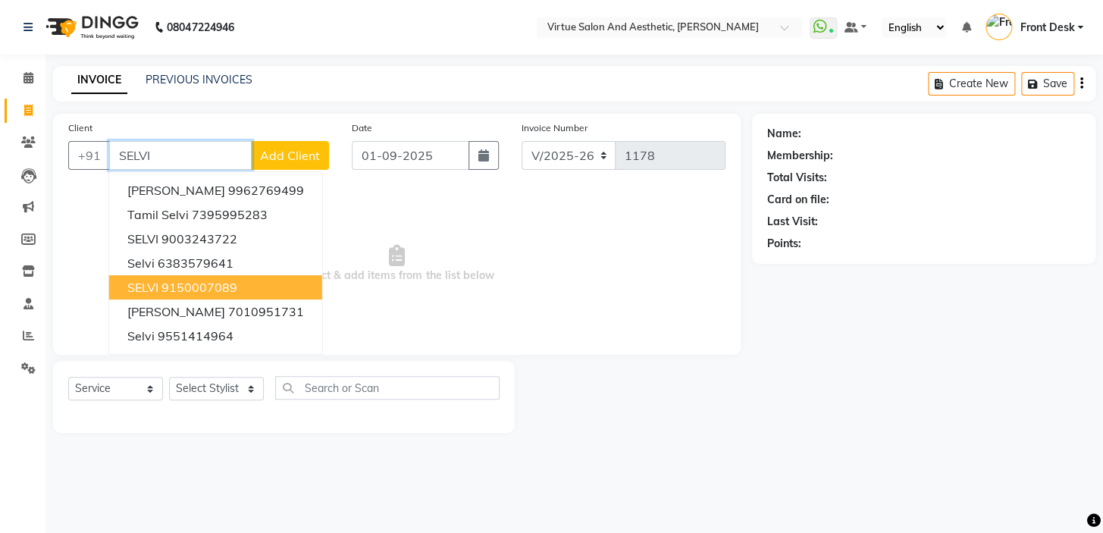
click at [170, 284] on ngb-highlight "9150007089" at bounding box center [200, 287] width 76 height 15
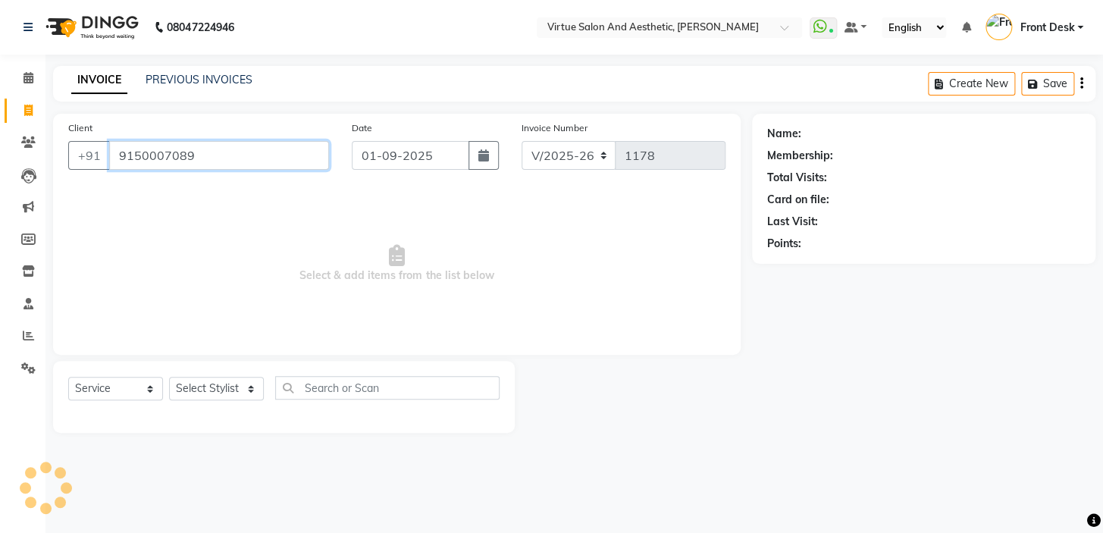
type input "9150007089"
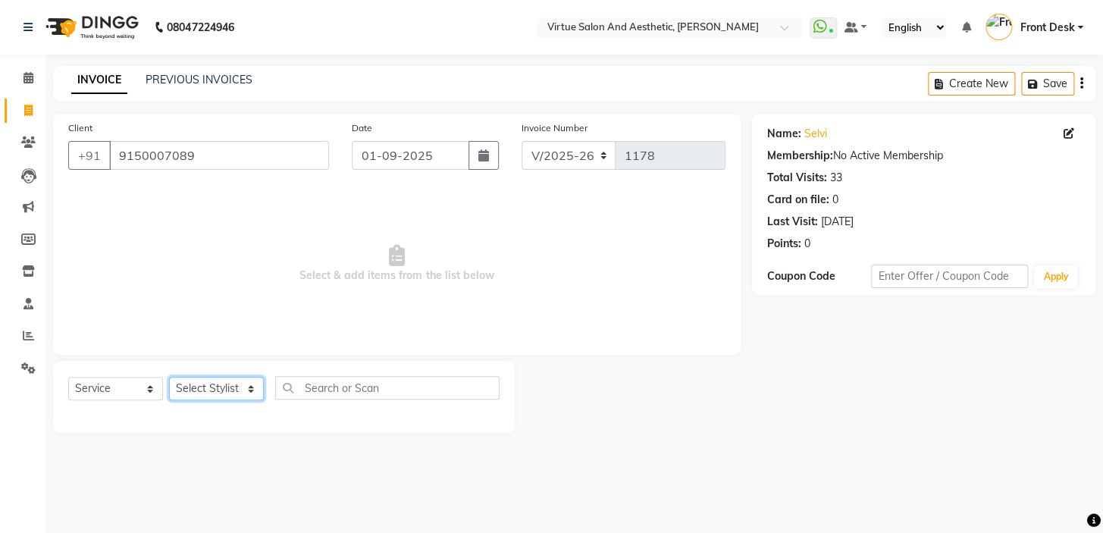
click at [204, 387] on select "Select Stylist BALAJI DIVYA FAMITHA Front Desk ILAKKIYA ISHWARYA Kabilan MANISH…" at bounding box center [216, 389] width 95 height 24
select select "62506"
click at [169, 377] on select "Select Stylist BALAJI DIVYA FAMITHA Front Desk ILAKKIYA ISHWARYA Kabilan MANISH…" at bounding box center [216, 389] width 95 height 24
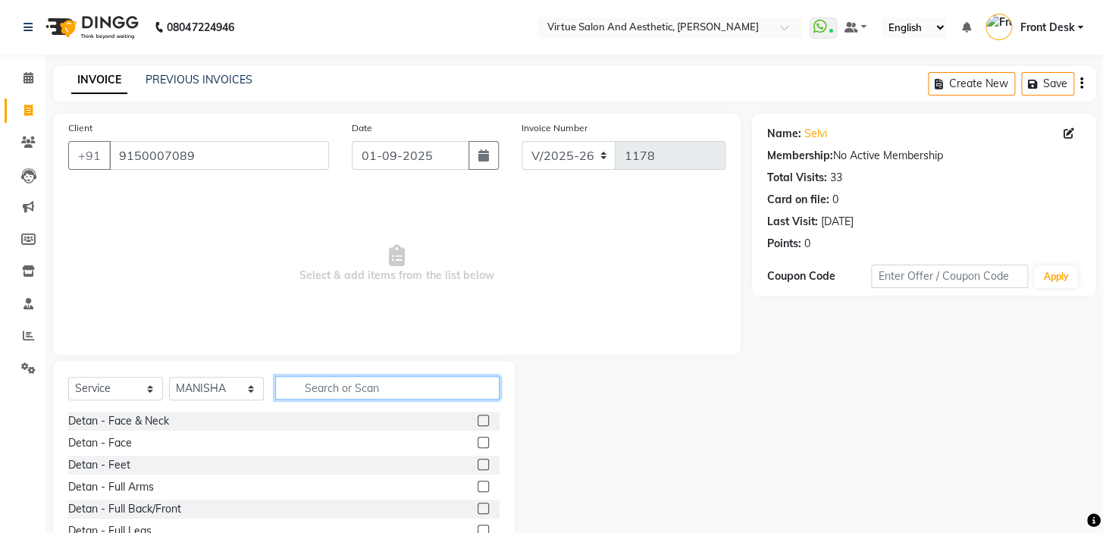
click at [333, 389] on input "text" at bounding box center [387, 388] width 224 height 24
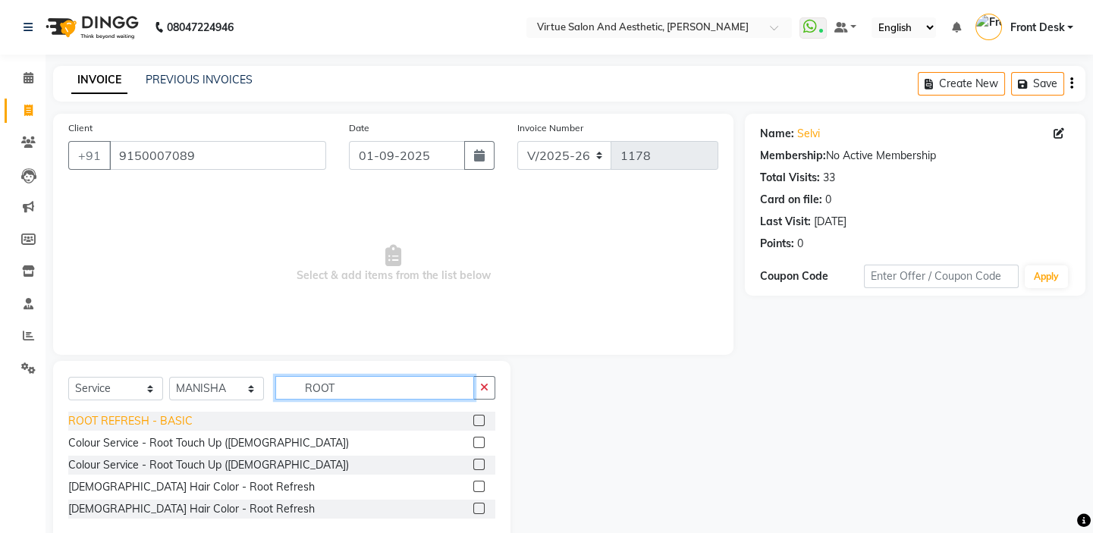
type input "ROOT"
click at [159, 417] on div "ROOT REFRESH - BASIC" at bounding box center [130, 421] width 124 height 16
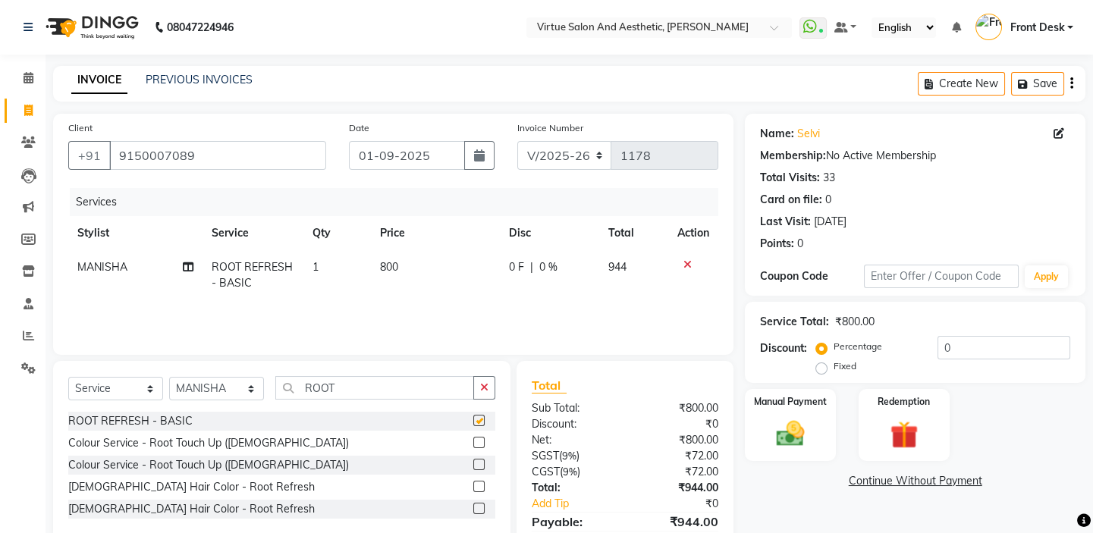
checkbox input "false"
click at [406, 265] on td "800" at bounding box center [435, 275] width 129 height 50
select select "62506"
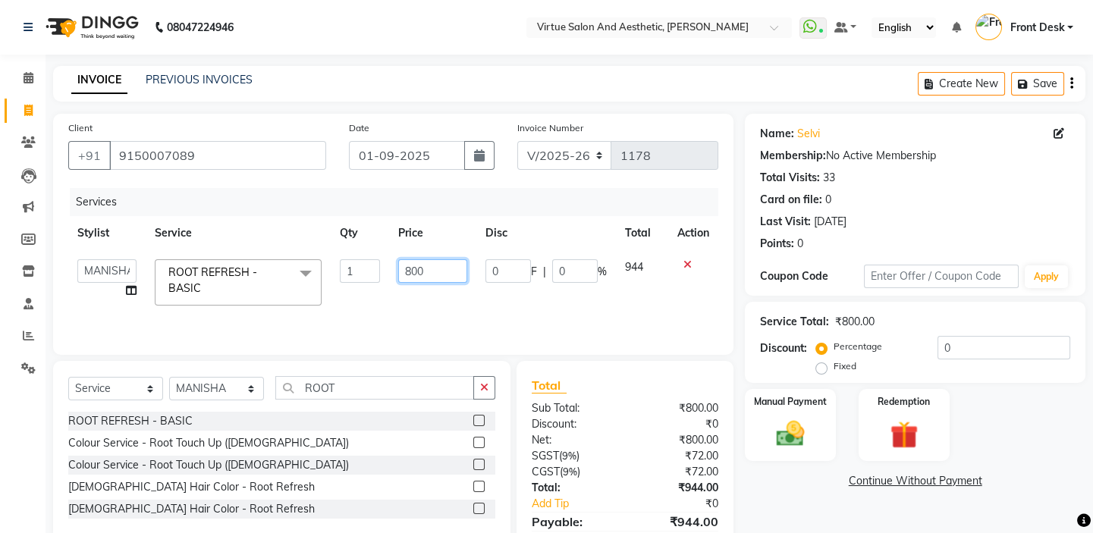
drag, startPoint x: 411, startPoint y: 273, endPoint x: 400, endPoint y: 262, distance: 15.0
click at [401, 264] on input "800" at bounding box center [432, 271] width 69 height 24
type input "500"
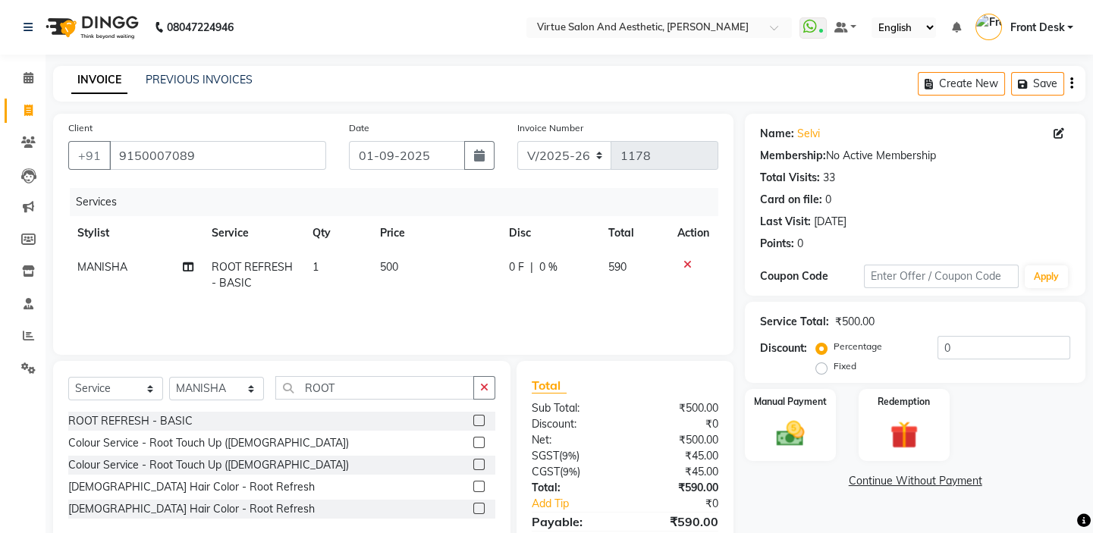
click at [1070, 83] on icon "button" at bounding box center [1071, 83] width 3 height 1
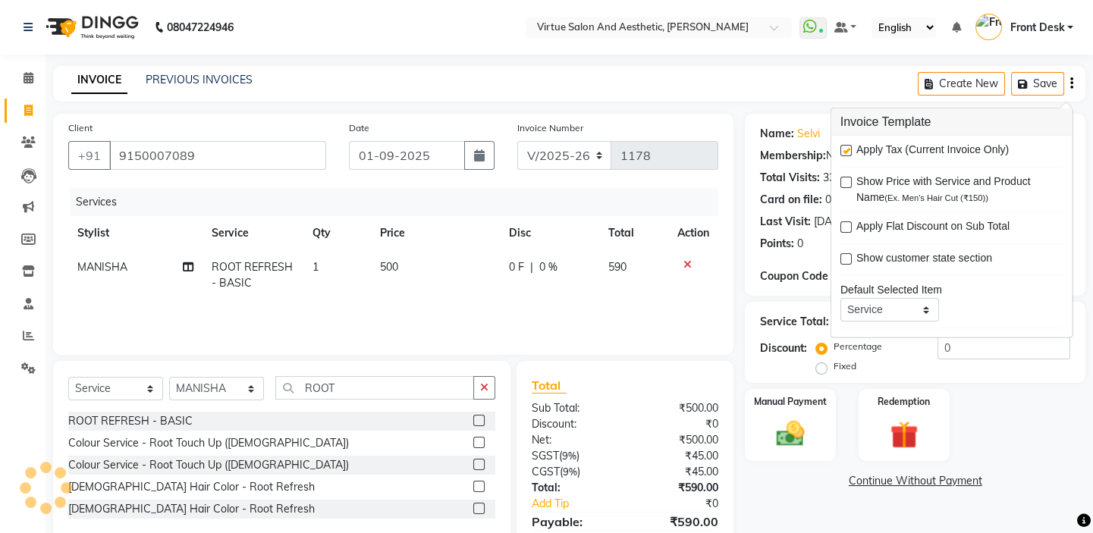
click at [846, 152] on label at bounding box center [845, 150] width 11 height 11
click at [846, 152] on input "checkbox" at bounding box center [845, 151] width 10 height 10
checkbox input "false"
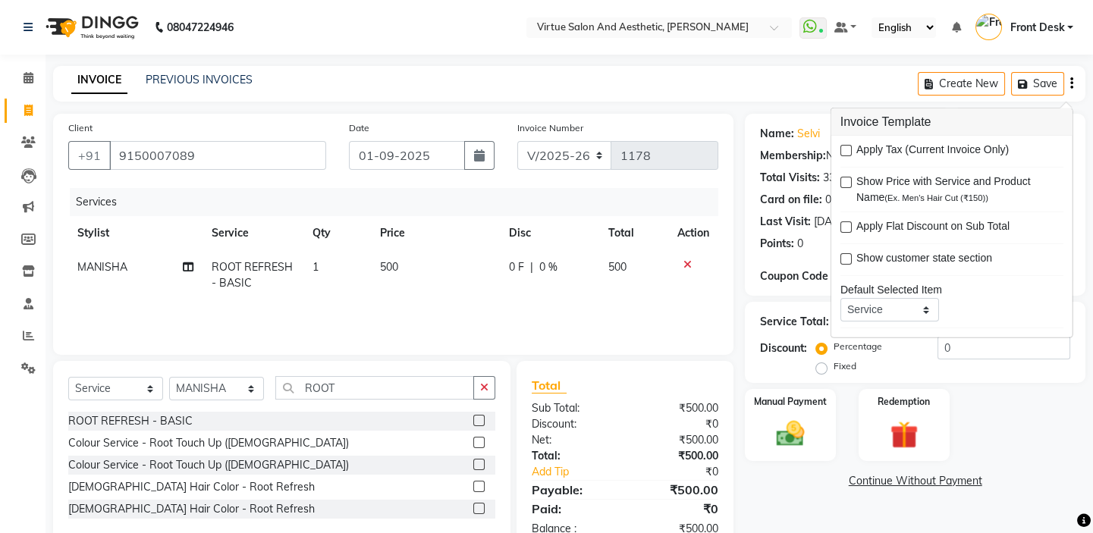
click at [752, 96] on div "INVOICE PREVIOUS INVOICES Create New Save" at bounding box center [569, 84] width 1032 height 36
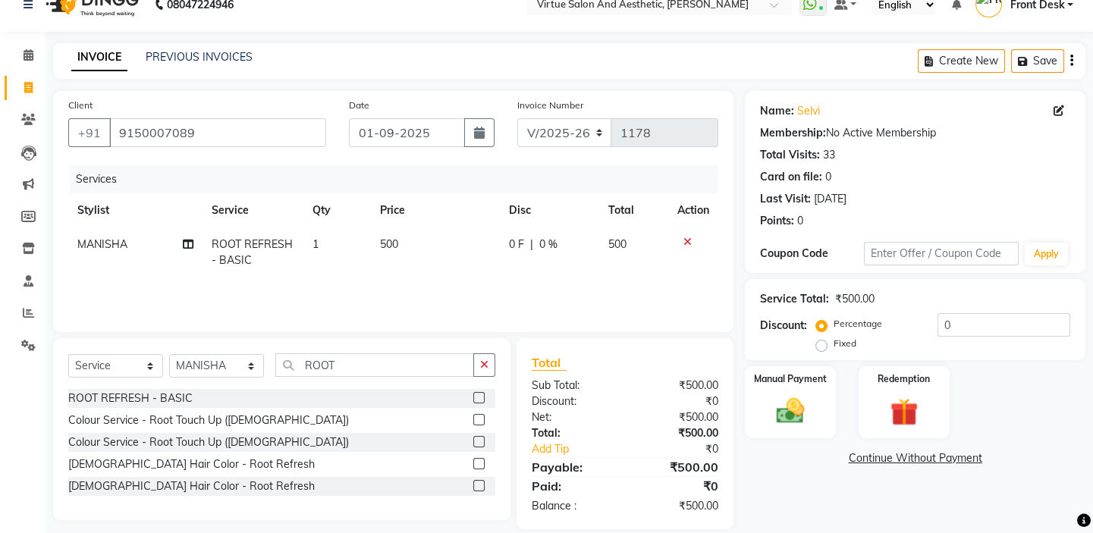
scroll to position [42, 0]
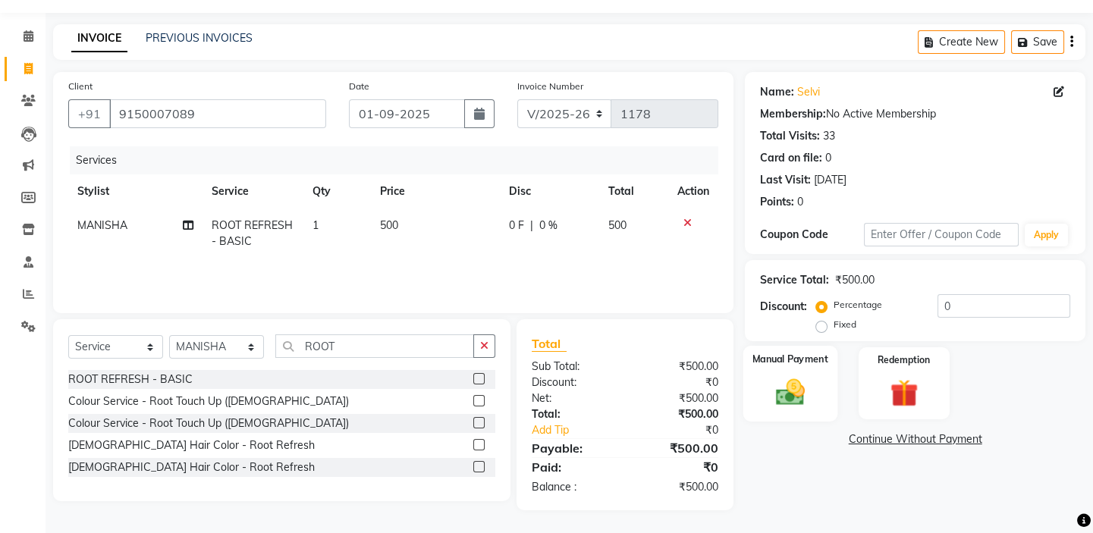
drag, startPoint x: 833, startPoint y: 425, endPoint x: 811, endPoint y: 406, distance: 29.0
click at [828, 420] on div "Name: Selvi Membership: No Active Membership Total Visits: 33 Card on file: 0 L…" at bounding box center [921, 291] width 352 height 438
click at [809, 404] on img at bounding box center [790, 391] width 47 height 33
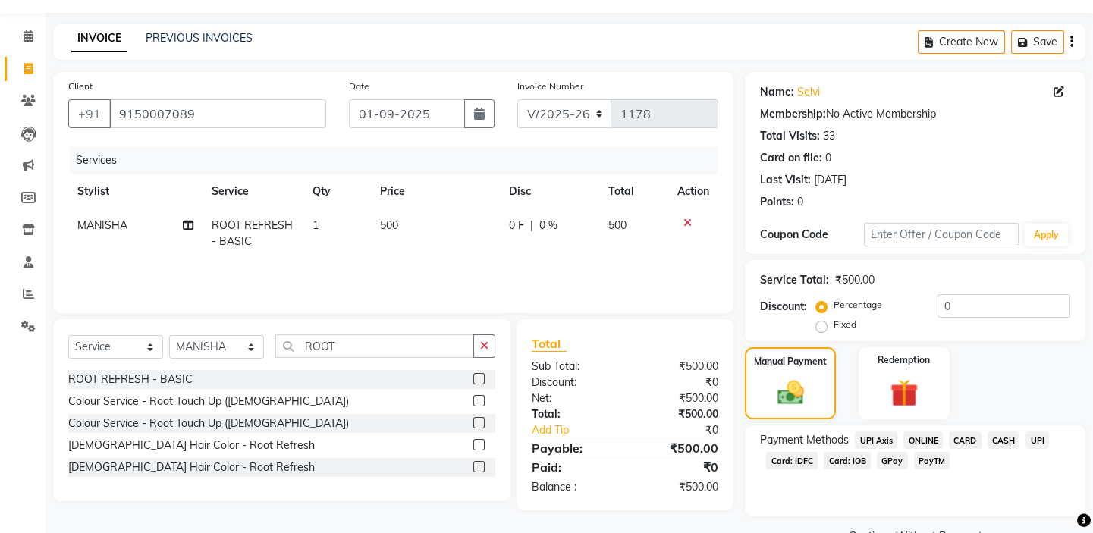
click at [1010, 440] on span "CASH" at bounding box center [1003, 440] width 33 height 17
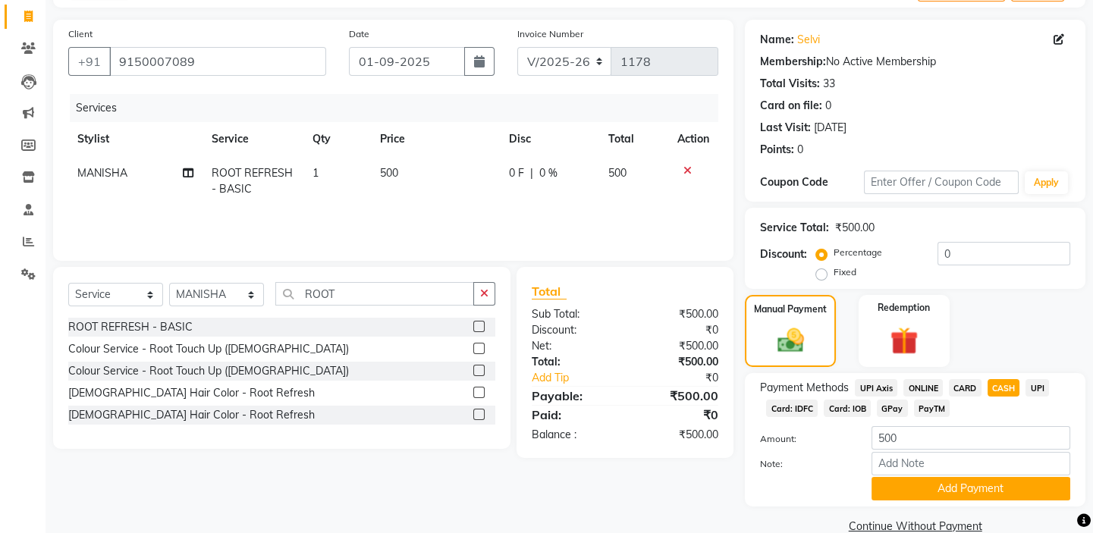
scroll to position [121, 0]
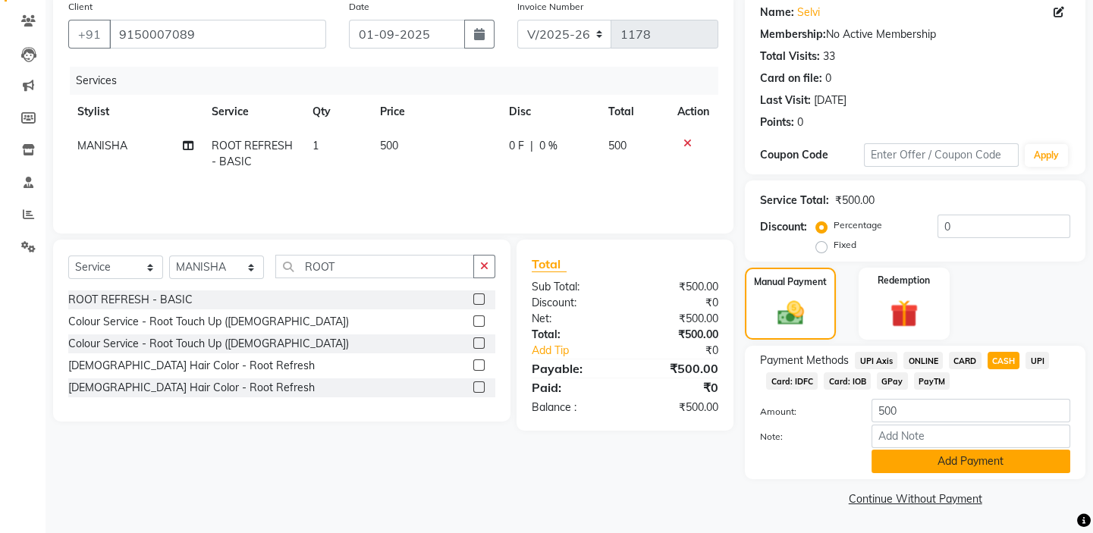
click at [976, 463] on button "Add Payment" at bounding box center [970, 462] width 199 height 24
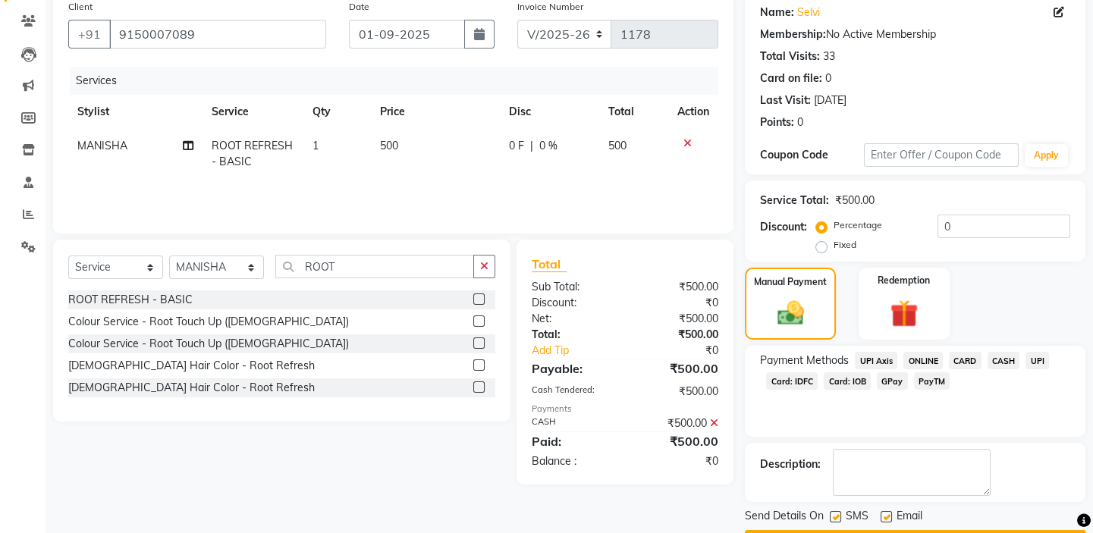
scroll to position [164, 0]
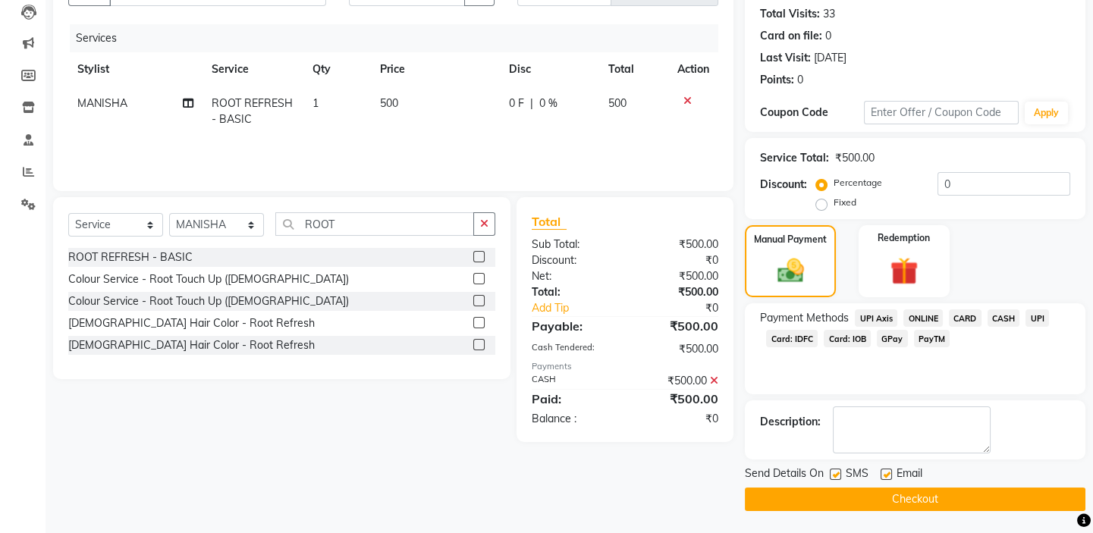
click at [909, 501] on button "Checkout" at bounding box center [915, 500] width 341 height 24
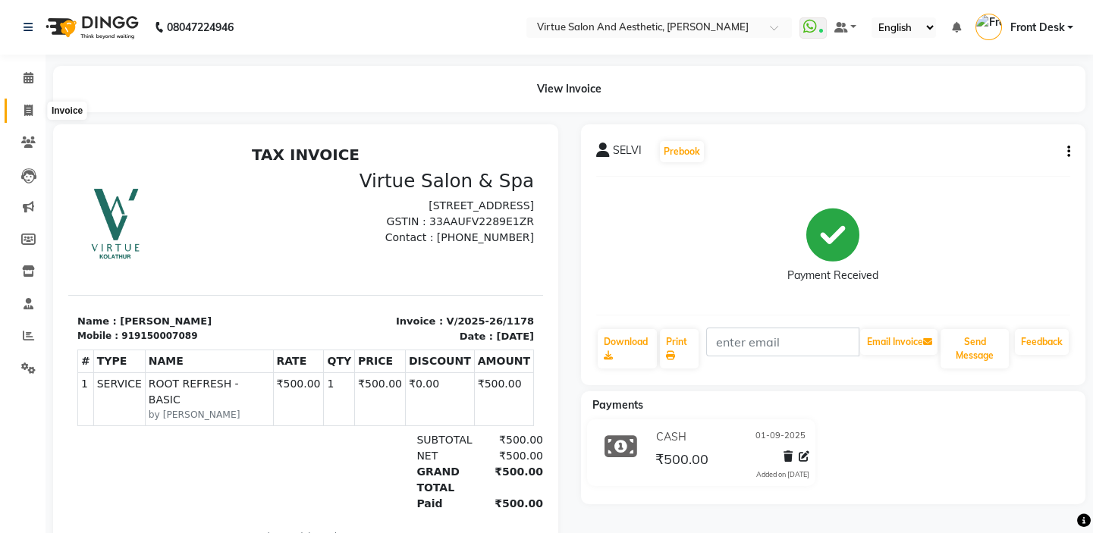
click at [20, 109] on span at bounding box center [28, 110] width 27 height 17
select select "7053"
select select "service"
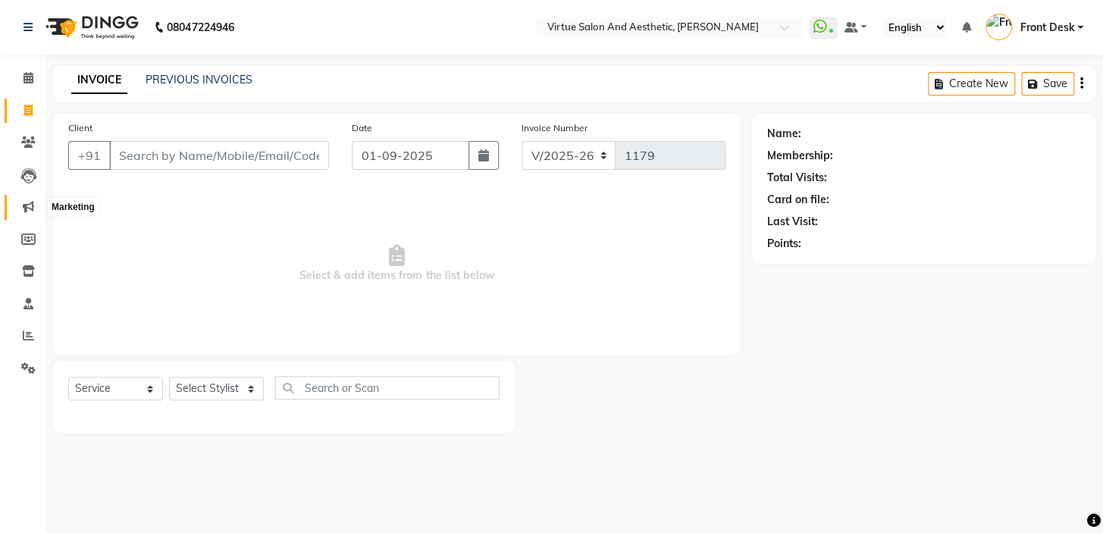
click at [28, 203] on icon at bounding box center [28, 206] width 11 height 11
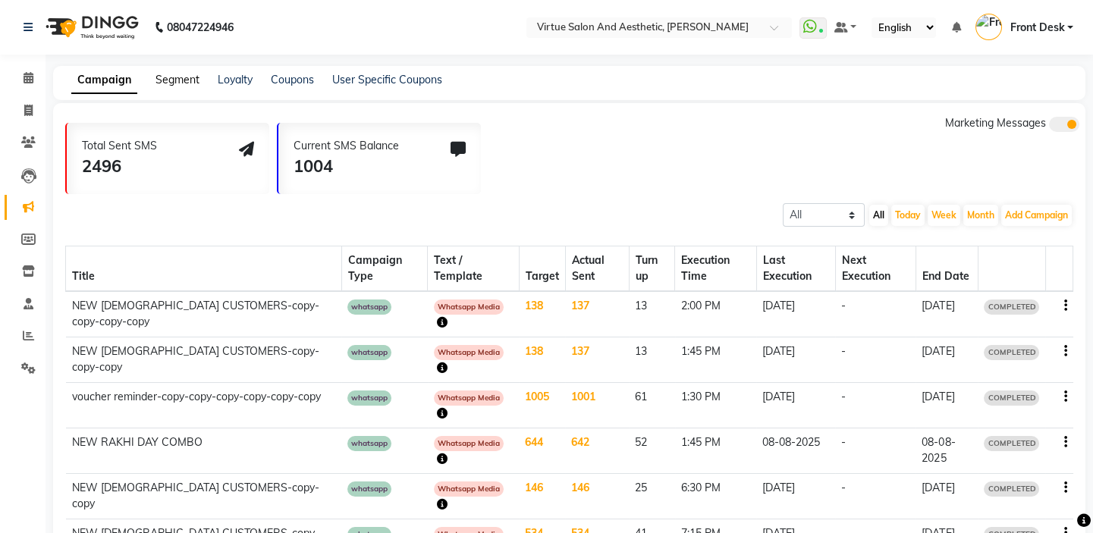
click at [184, 78] on link "Segment" at bounding box center [177, 80] width 44 height 14
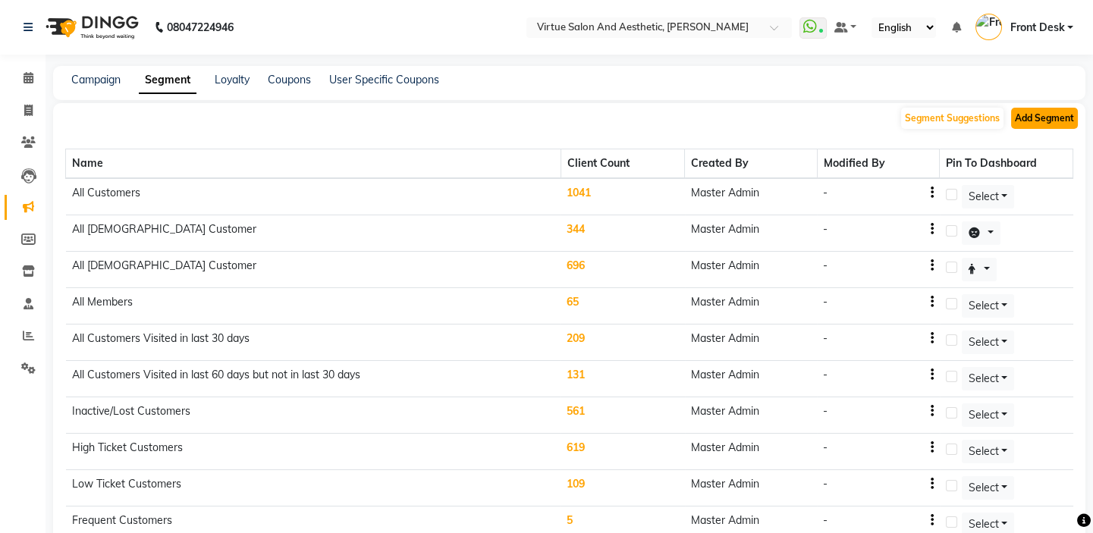
click at [1035, 118] on button "Add Segment" at bounding box center [1044, 118] width 67 height 21
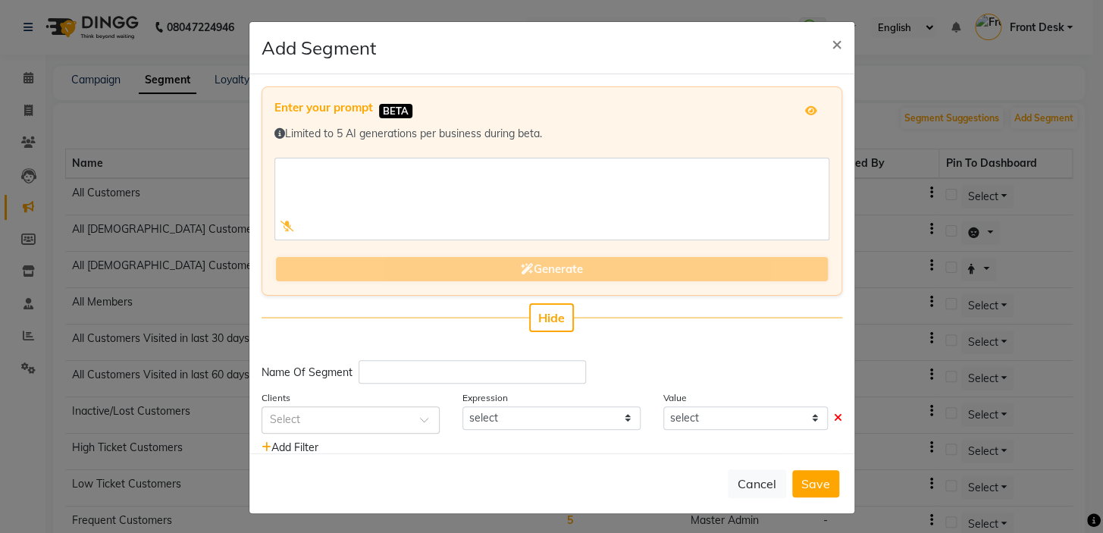
drag, startPoint x: 549, startPoint y: 324, endPoint x: 514, endPoint y: 339, distance: 38.0
click at [548, 323] on span "Hide" at bounding box center [551, 317] width 27 height 15
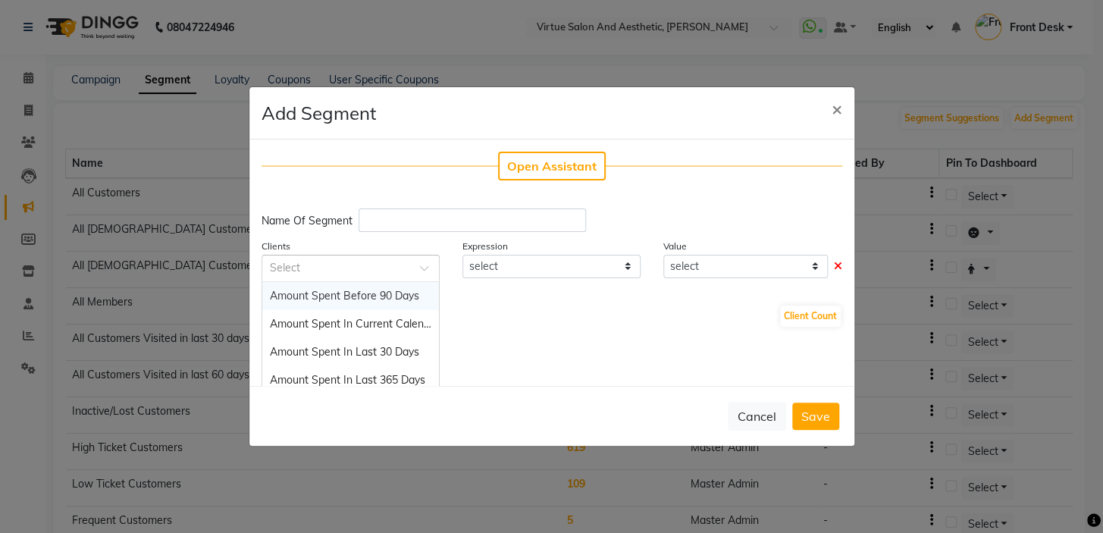
click at [431, 270] on span at bounding box center [429, 273] width 19 height 16
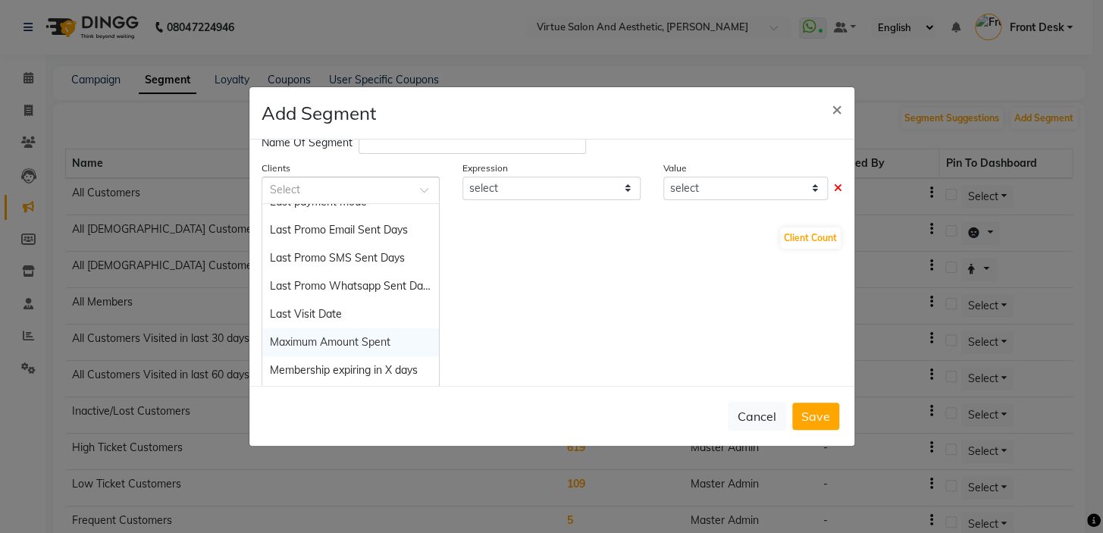
scroll to position [965, 0]
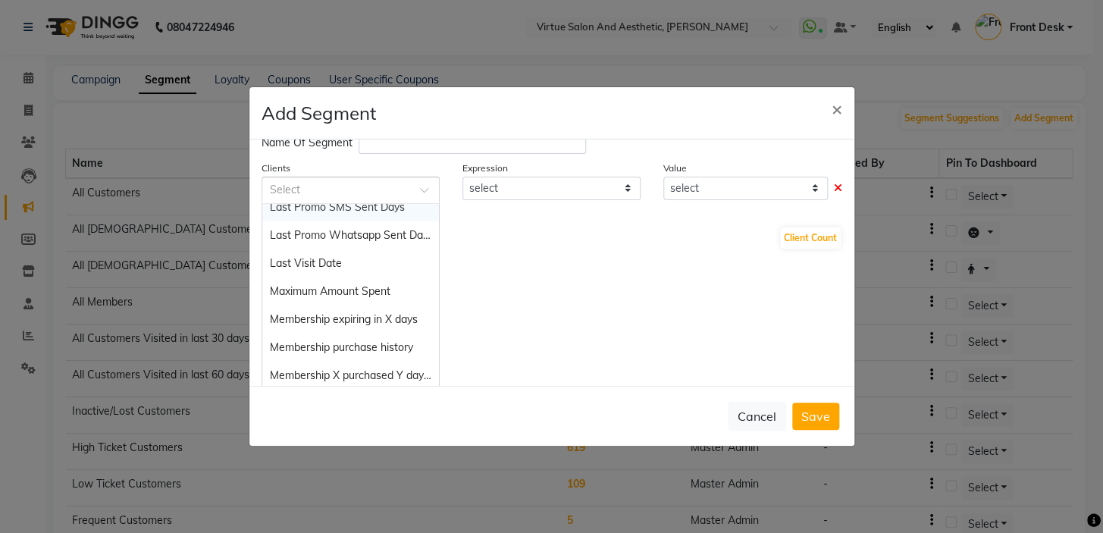
click at [348, 184] on input "text" at bounding box center [335, 189] width 131 height 16
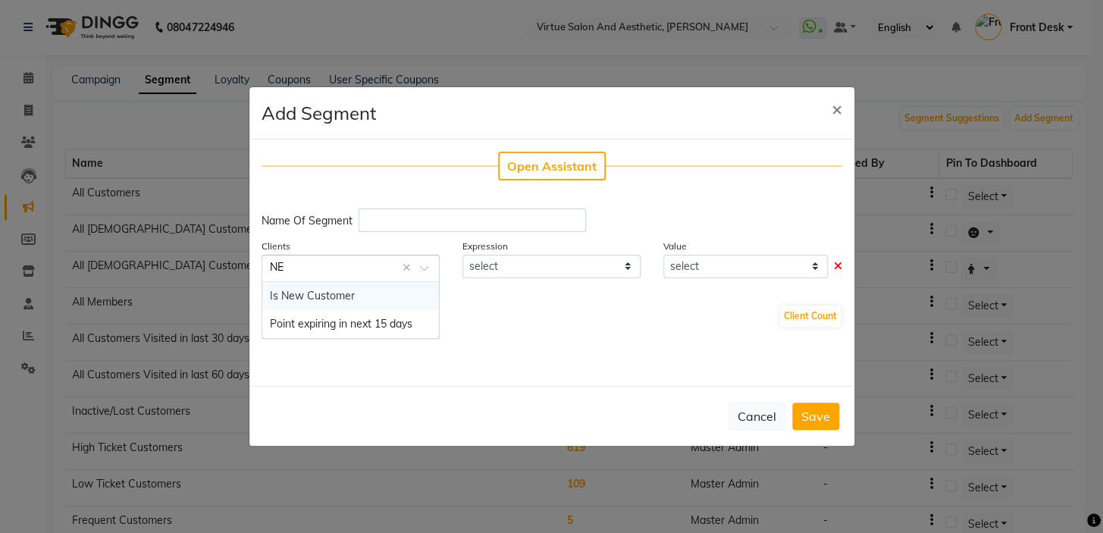
scroll to position [0, 0]
type input "NEW"
click at [333, 294] on span "Is New Customer" at bounding box center [312, 296] width 85 height 14
select select "="
select select "true"
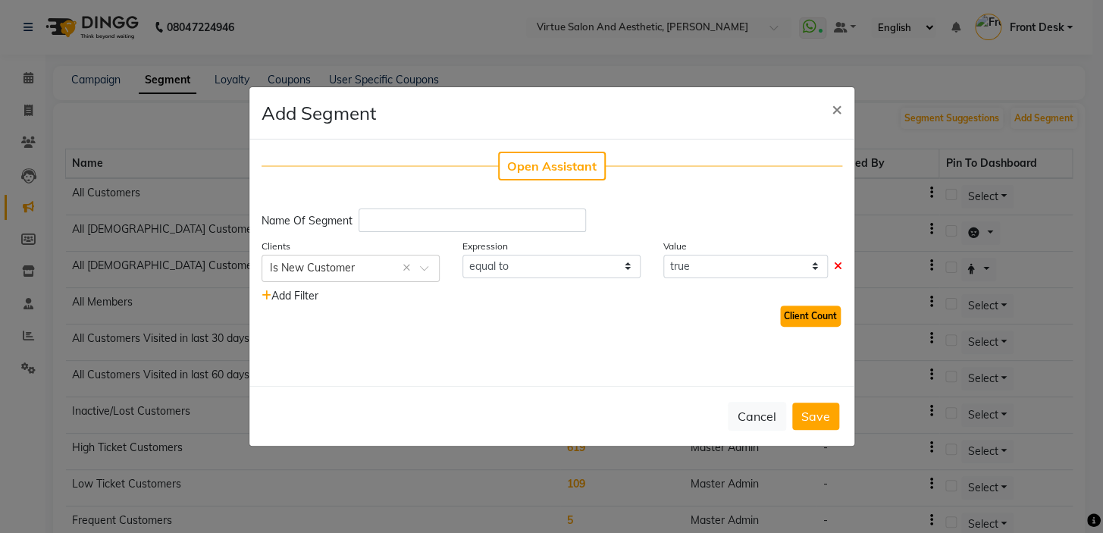
click at [799, 311] on button "Client Count" at bounding box center [810, 316] width 61 height 21
click at [297, 297] on span "Add Filter" at bounding box center [290, 296] width 57 height 14
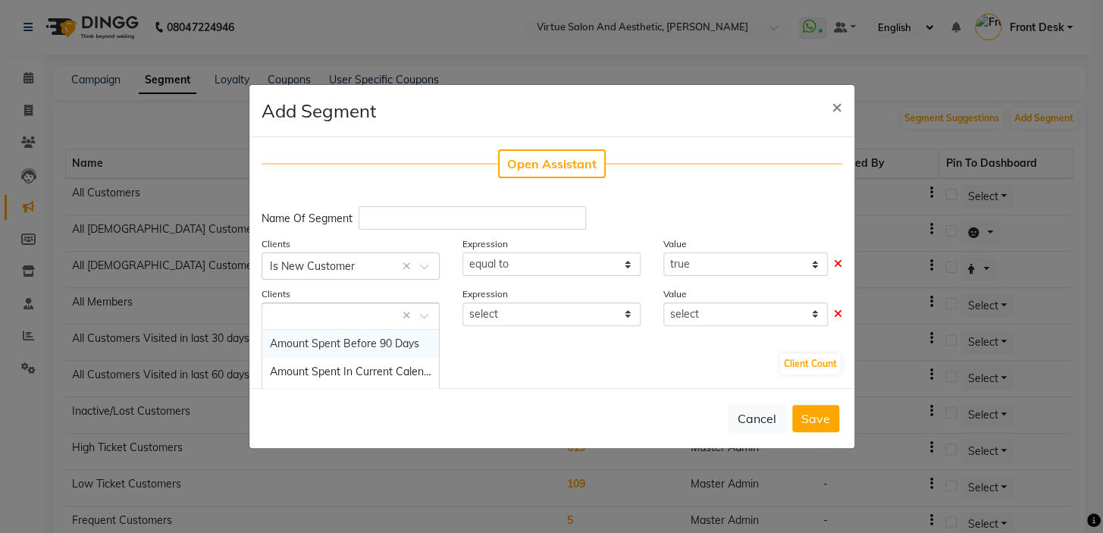
click at [422, 318] on span at bounding box center [429, 320] width 19 height 16
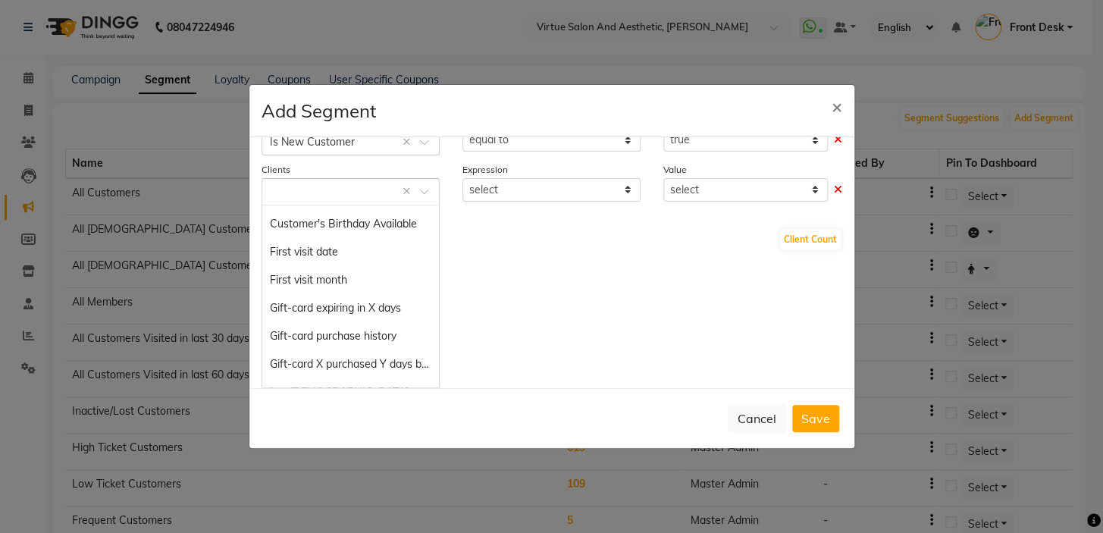
scroll to position [369, 0]
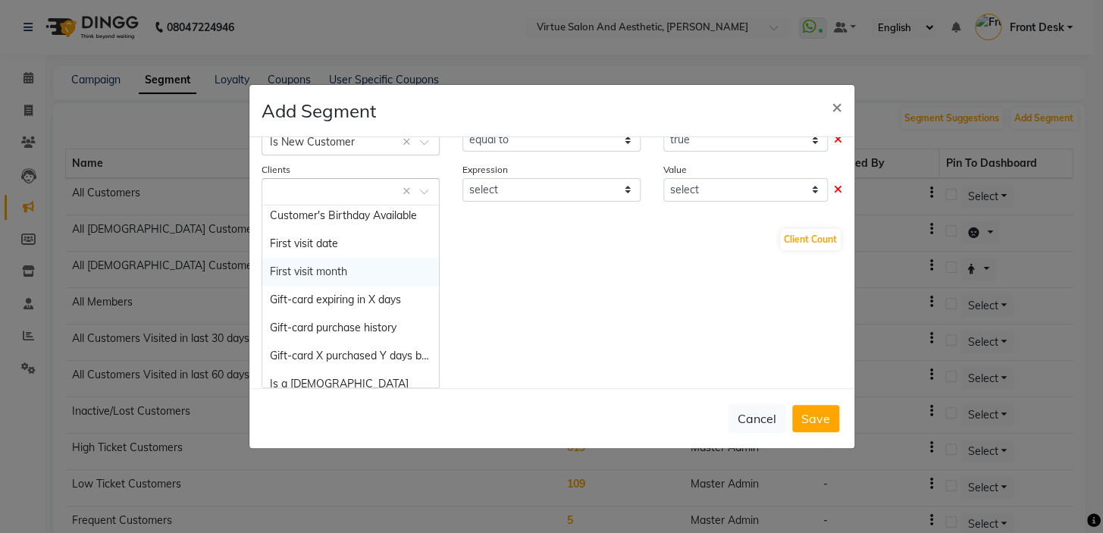
click at [362, 273] on div "First visit month" at bounding box center [350, 272] width 177 height 28
select select "="
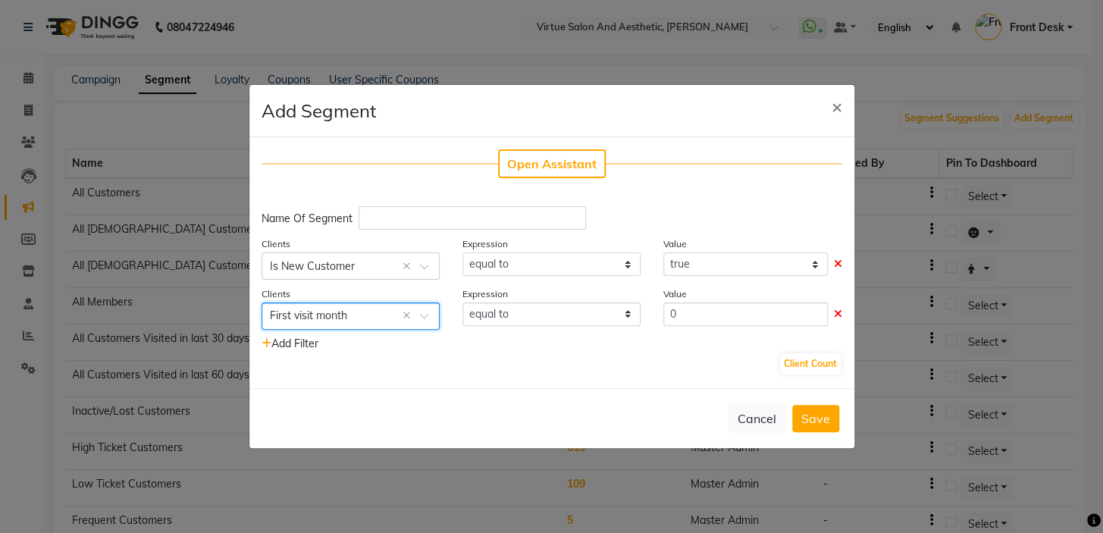
scroll to position [0, 0]
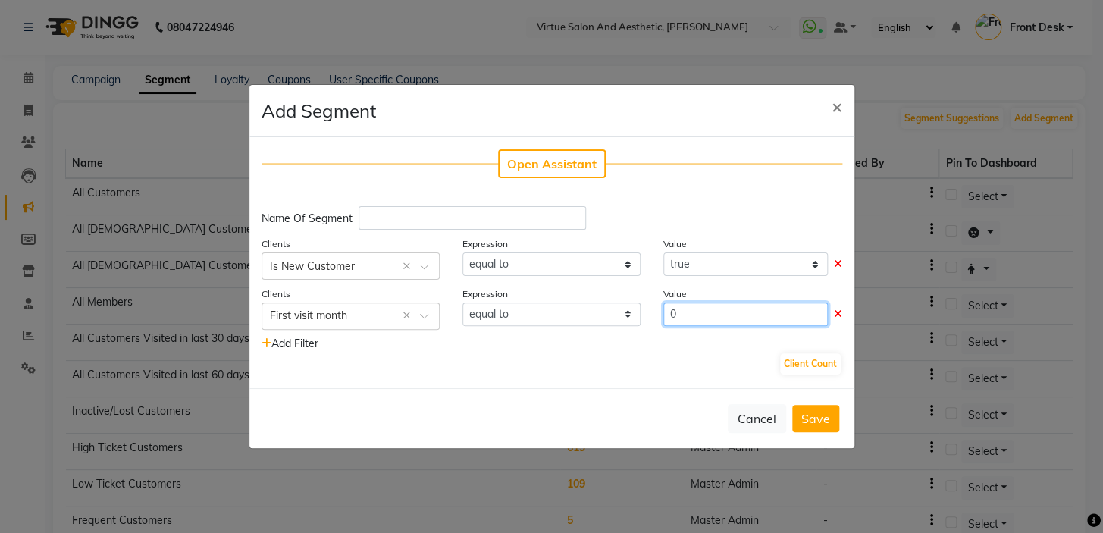
drag, startPoint x: 680, startPoint y: 316, endPoint x: 645, endPoint y: 319, distance: 35.8
click at [652, 312] on div "Value 0" at bounding box center [752, 308] width 201 height 44
type input "8"
click at [827, 365] on button "Client Count" at bounding box center [810, 363] width 61 height 21
click at [501, 212] on input "text" at bounding box center [473, 218] width 228 height 24
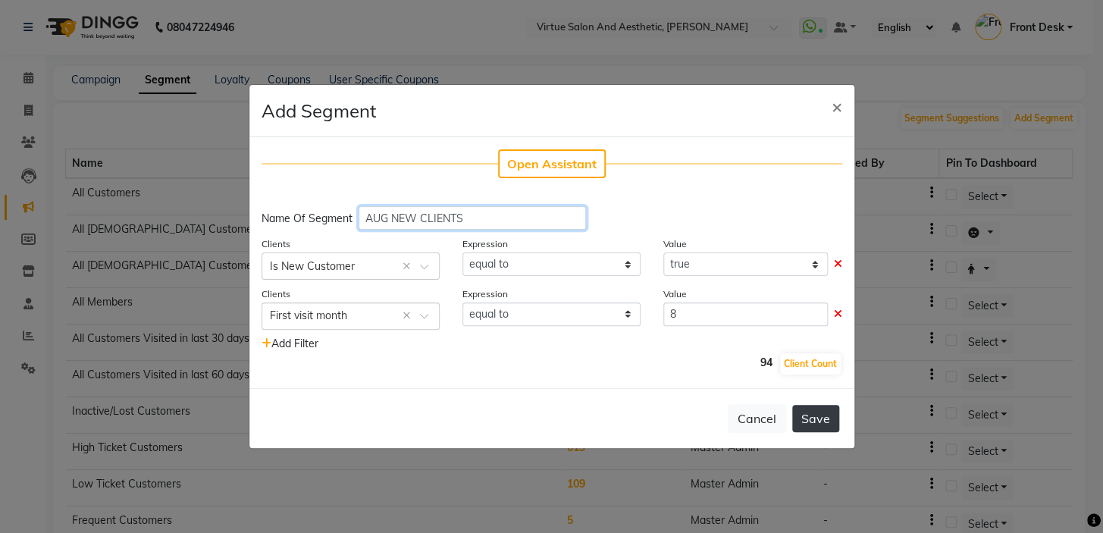
type input "AUG NEW CLIENTS"
click at [812, 409] on button "Save" at bounding box center [816, 418] width 47 height 27
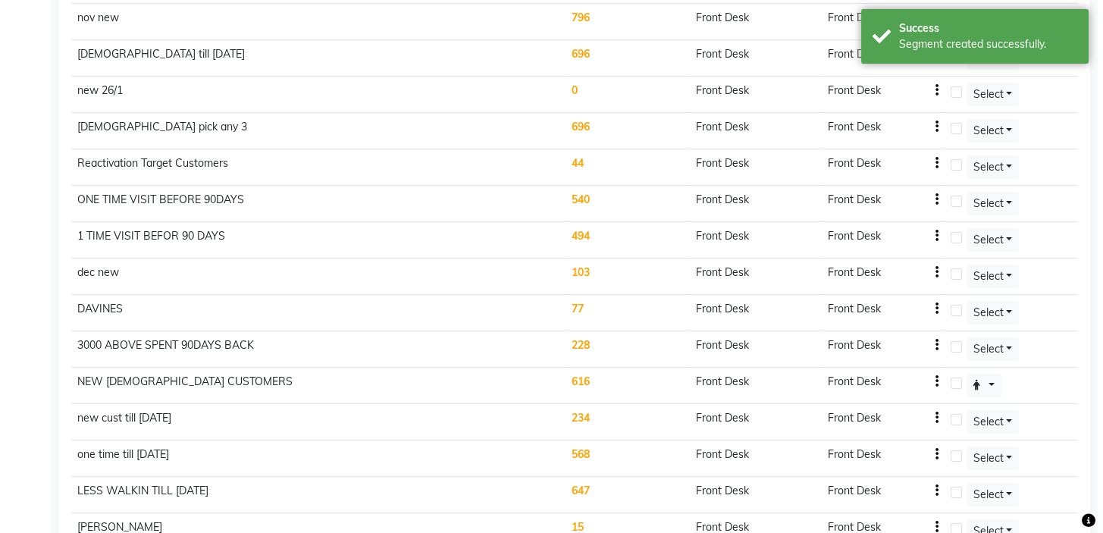
scroll to position [874, 0]
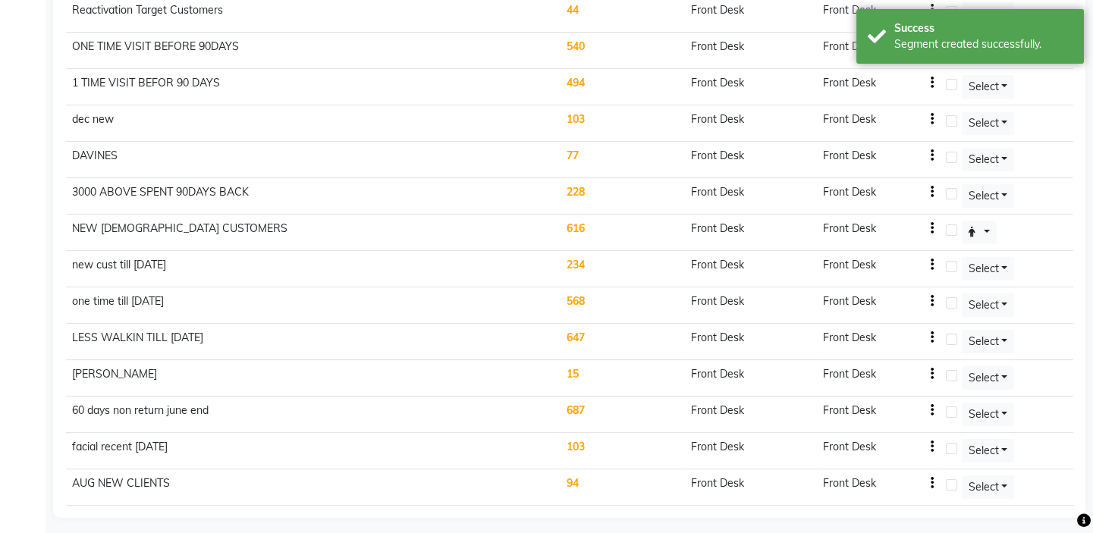
click at [576, 472] on td "94" at bounding box center [622, 487] width 124 height 36
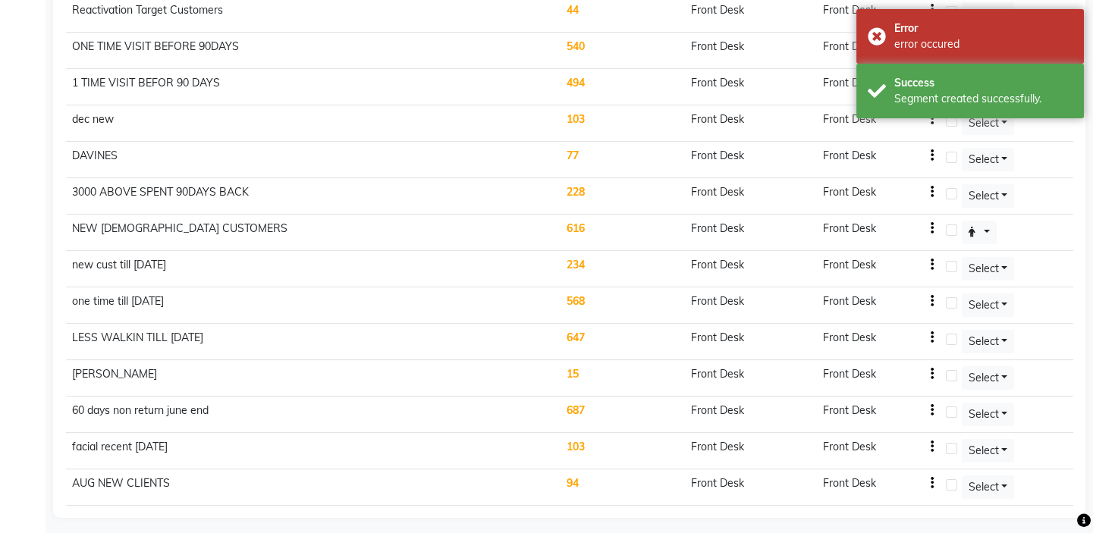
click at [579, 475] on td "94" at bounding box center [622, 487] width 124 height 36
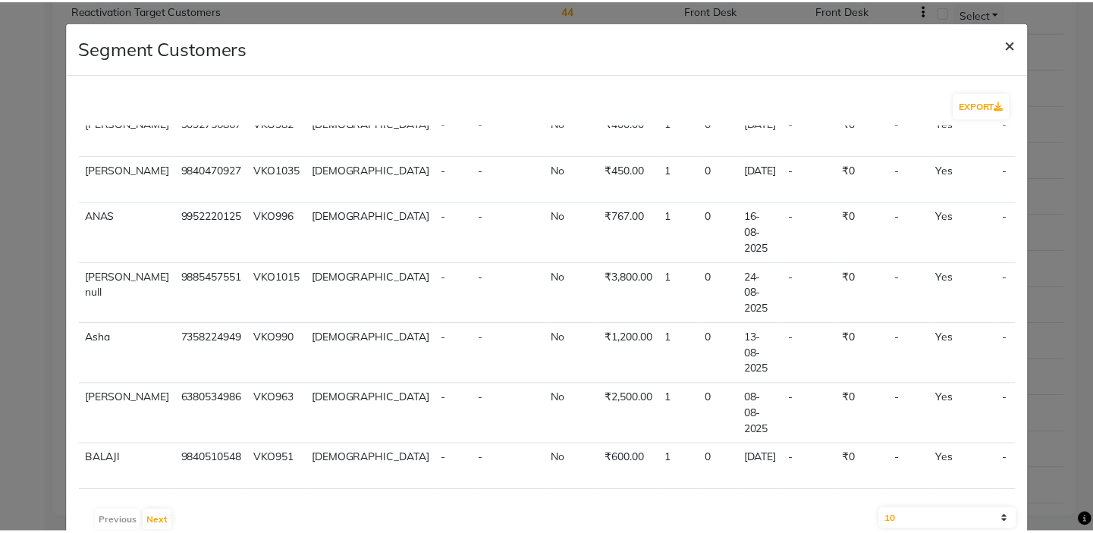
scroll to position [0, 0]
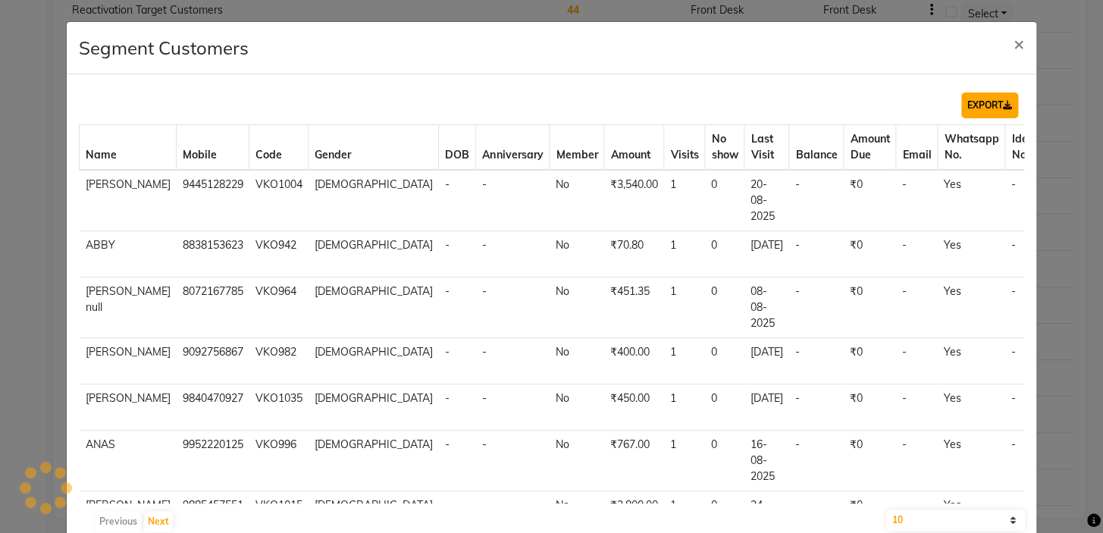
click at [962, 112] on button "EXPORT" at bounding box center [990, 106] width 57 height 26
click at [982, 105] on button "EXPORT" at bounding box center [990, 106] width 57 height 26
click at [1014, 42] on span "×" at bounding box center [1019, 43] width 11 height 23
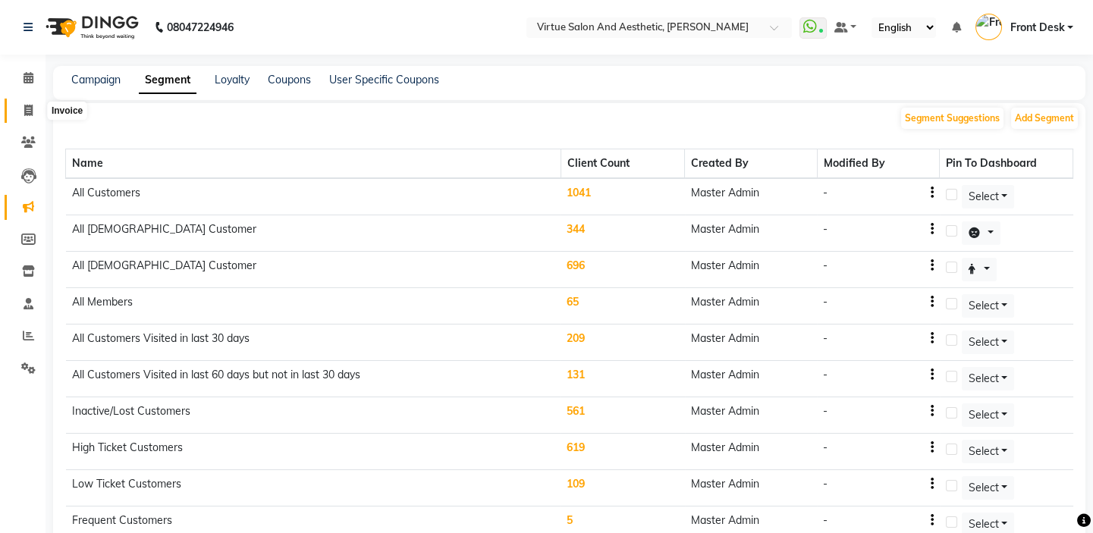
click at [13, 104] on link "Invoice" at bounding box center [23, 111] width 36 height 25
select select "7053"
select select "service"
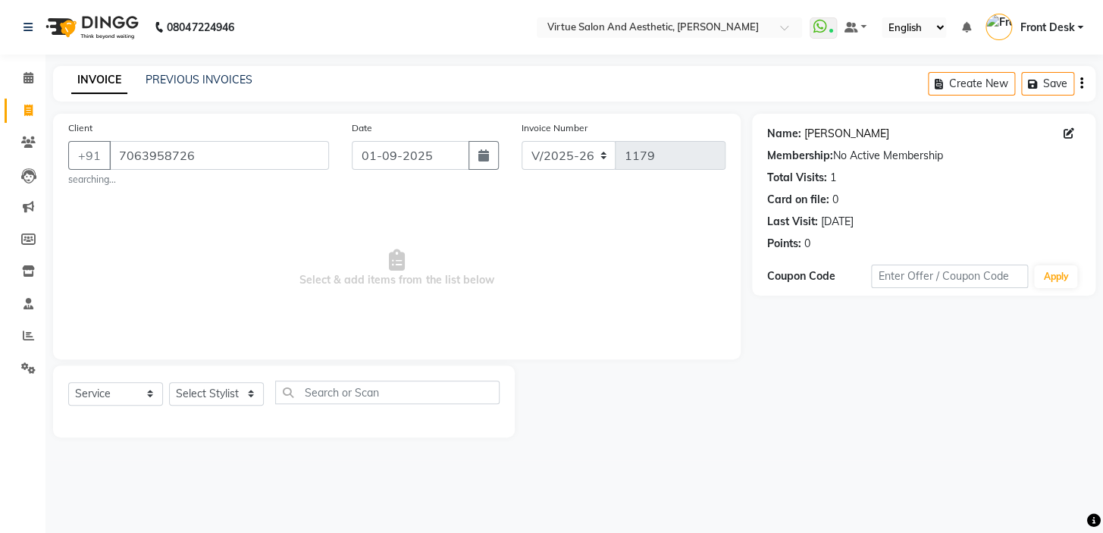
click at [843, 133] on link "Rajeshwari" at bounding box center [847, 134] width 85 height 16
click at [214, 169] on input "7063958726" at bounding box center [219, 155] width 220 height 29
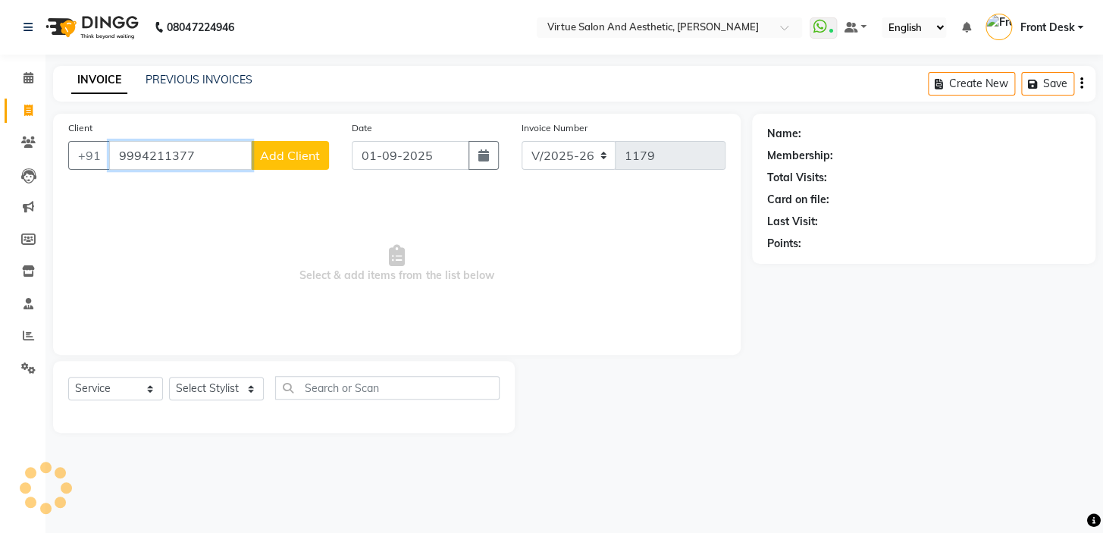
type input "9994211377"
click at [268, 155] on span "Add Client" at bounding box center [290, 155] width 60 height 15
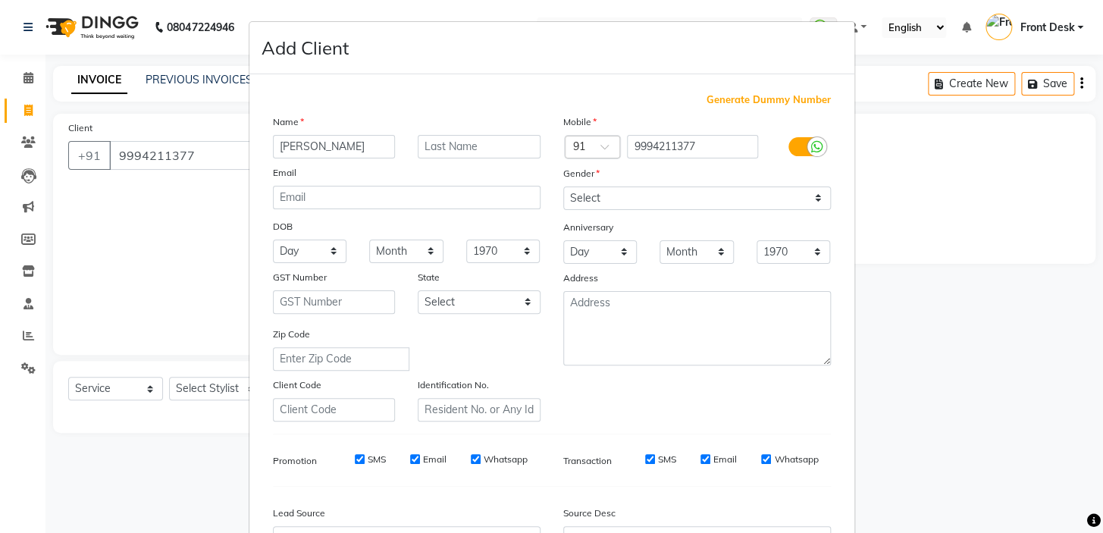
type input "[PERSON_NAME]"
click at [599, 196] on select "Select Male Female Other Prefer Not To Say" at bounding box center [698, 199] width 268 height 24
select select "female"
click at [564, 187] on select "Select Male Female Other Prefer Not To Say" at bounding box center [698, 199] width 268 height 24
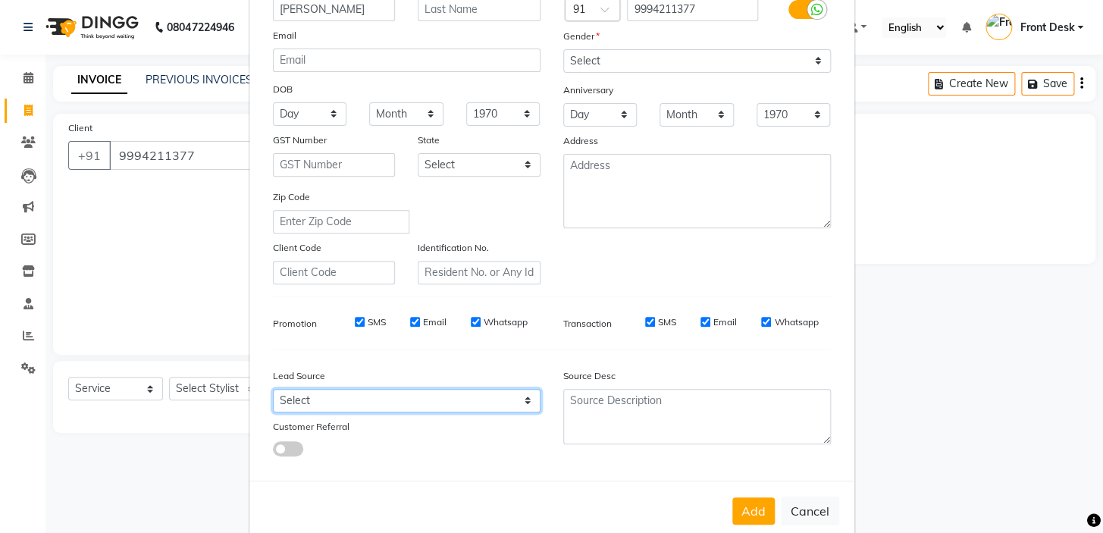
click at [289, 399] on select "Select Walk-in Referral Internet Friend Word of Mouth Advertisement Facebook Ju…" at bounding box center [407, 401] width 268 height 24
select select "48940"
click at [273, 391] on select "Select Walk-in Referral Internet Friend Word of Mouth Advertisement Facebook Ju…" at bounding box center [407, 401] width 268 height 24
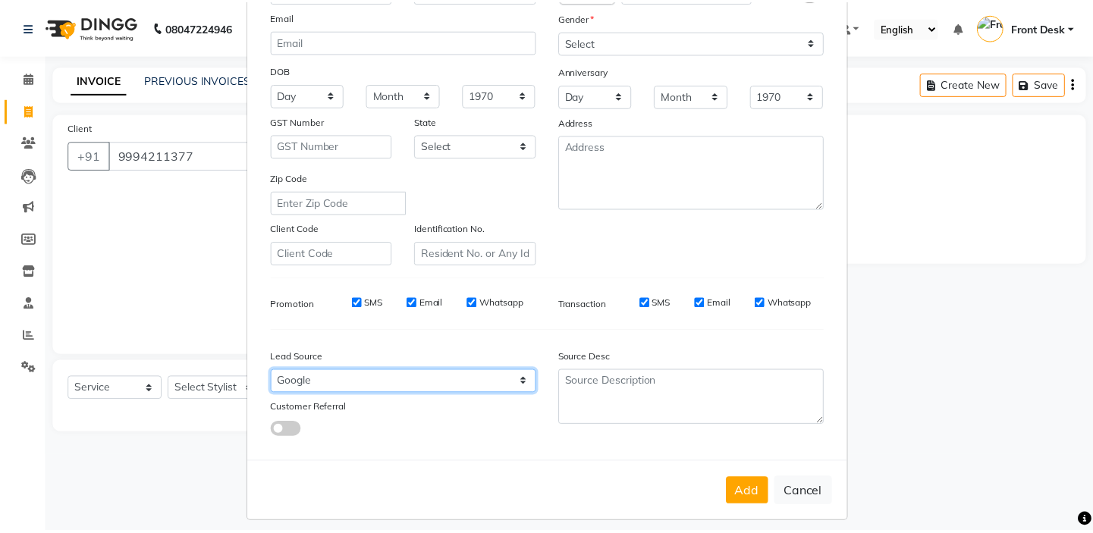
scroll to position [171, 0]
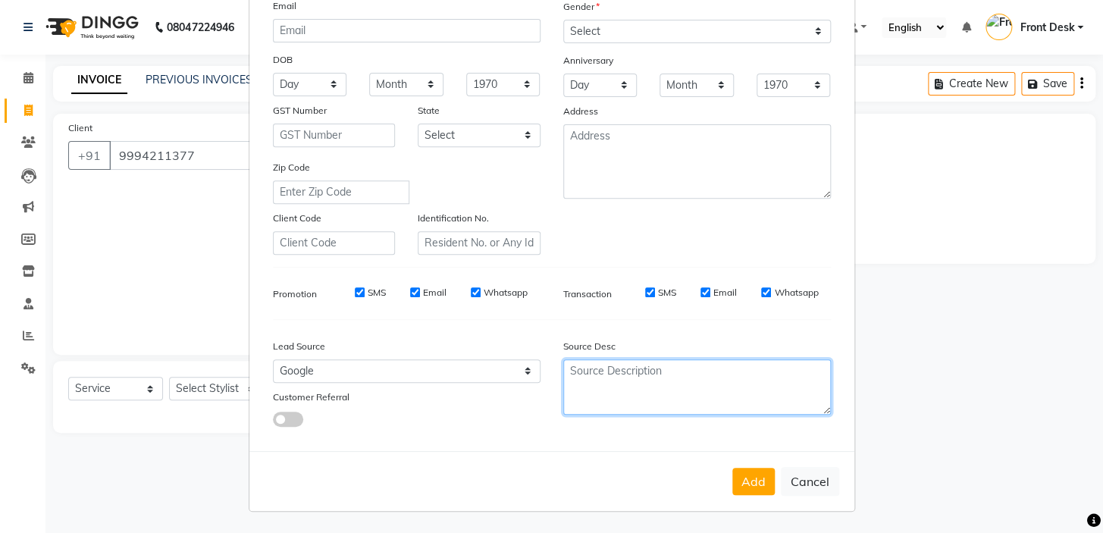
click at [704, 400] on textarea at bounding box center [698, 386] width 268 height 55
type textarea "DIRECT CALL"
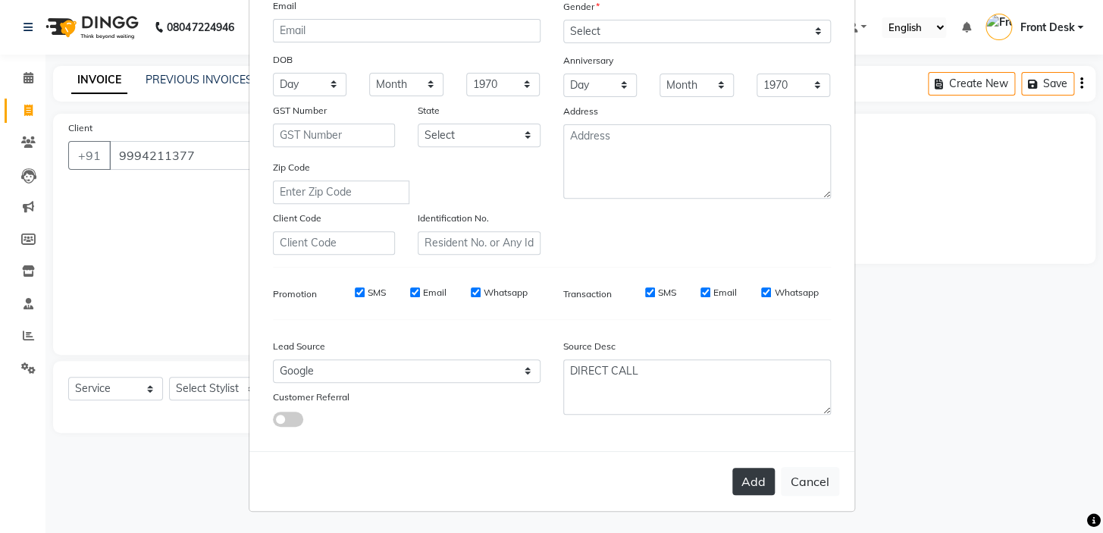
click at [770, 476] on button "Add" at bounding box center [754, 481] width 42 height 27
select select
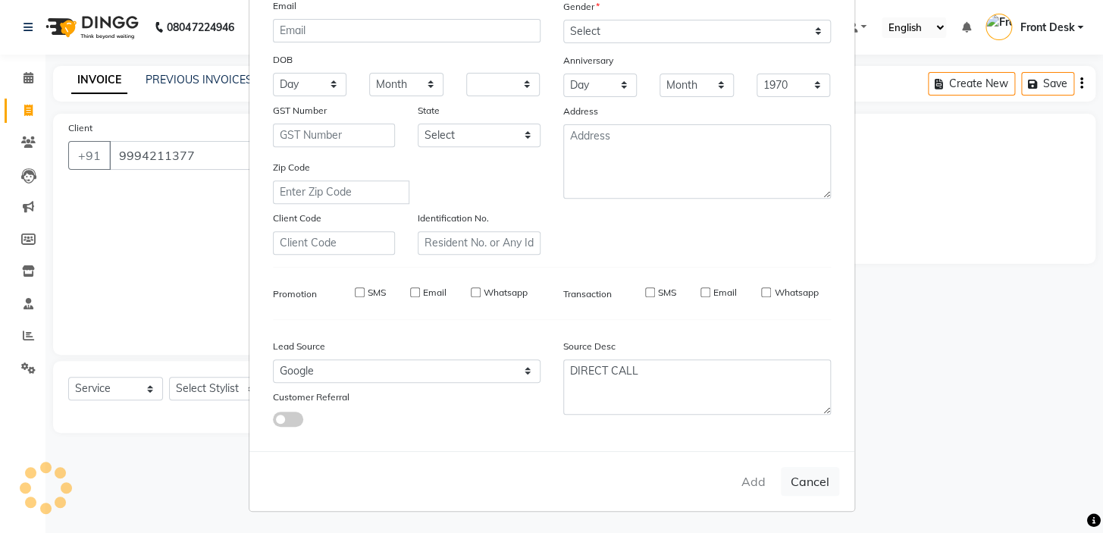
select select
checkbox input "false"
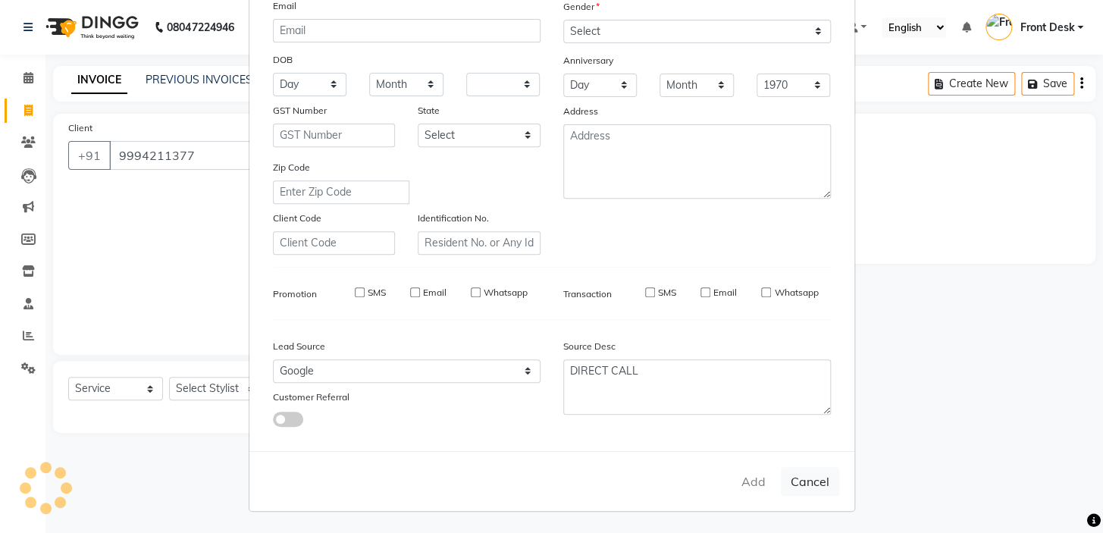
checkbox input "false"
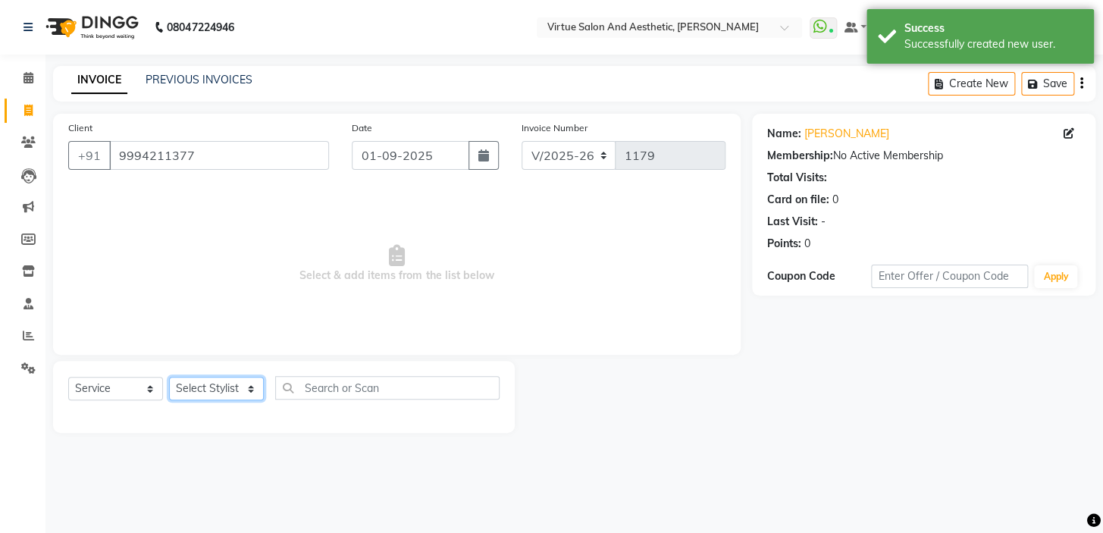
click at [212, 392] on select "Select Stylist BALAJI DIVYA FAMITHA Front Desk ILAKKIYA ISHWARYA Kabilan MANISH…" at bounding box center [216, 389] width 95 height 24
select select "59059"
click at [169, 377] on select "Select Stylist BALAJI DIVYA FAMITHA Front Desk ILAKKIYA ISHWARYA Kabilan MANISH…" at bounding box center [216, 389] width 95 height 24
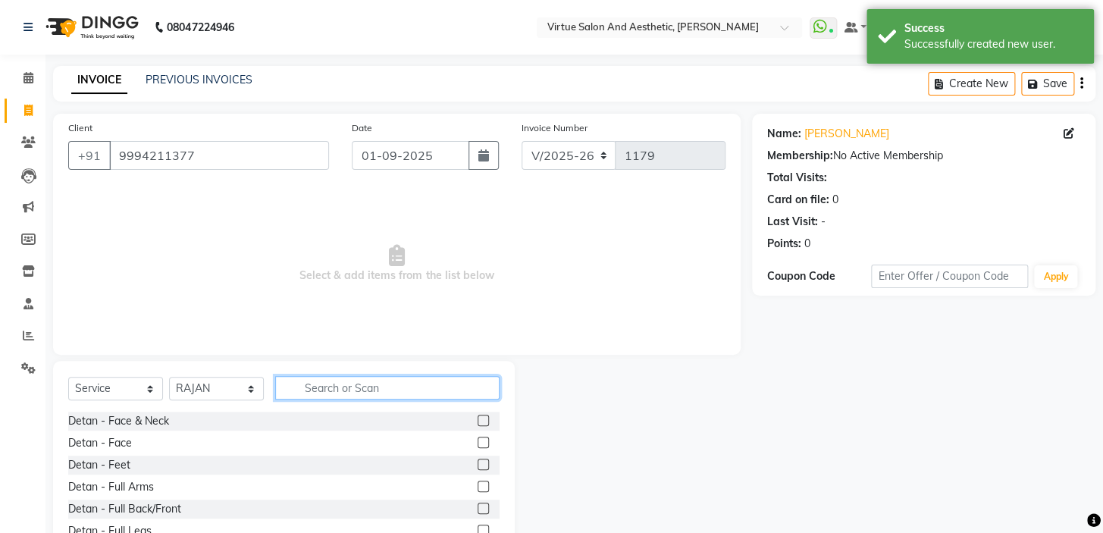
click at [341, 394] on input "text" at bounding box center [387, 388] width 224 height 24
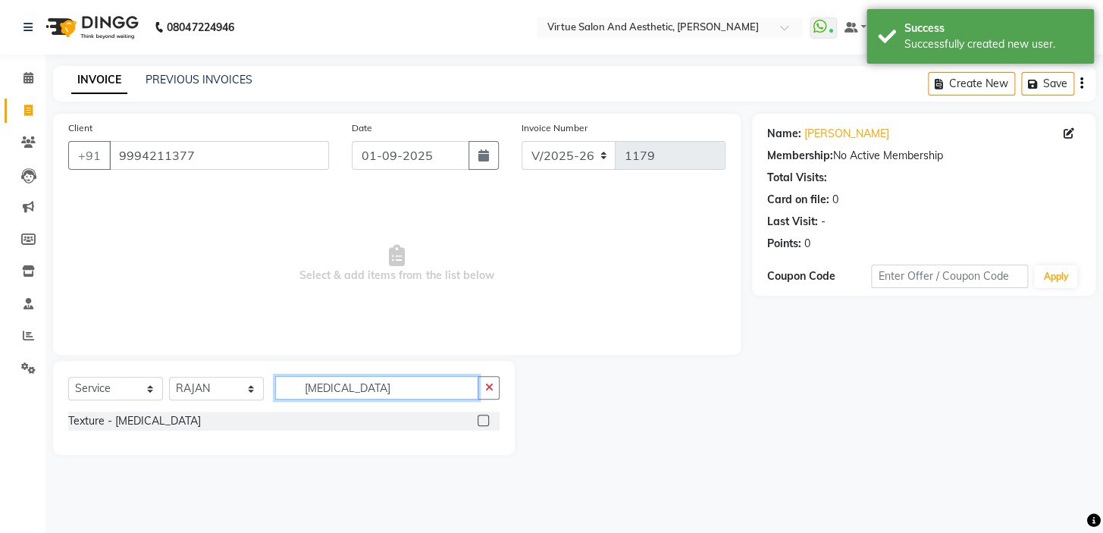
type input "BOTOX"
click at [101, 432] on div "Texture - Botox" at bounding box center [284, 426] width 432 height 28
click at [105, 420] on div "Texture - Botox" at bounding box center [134, 421] width 133 height 16
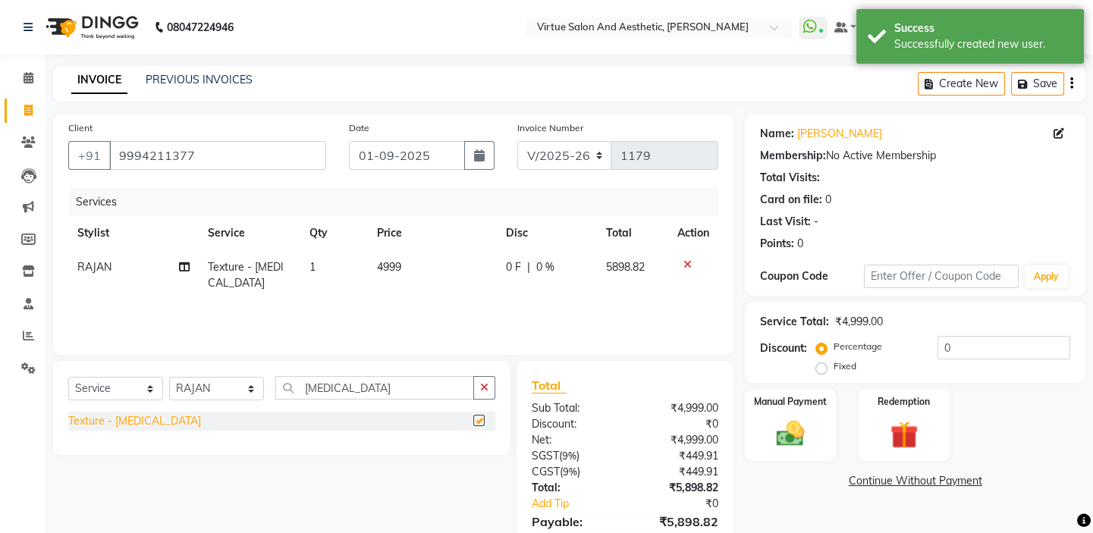
checkbox input "false"
click at [416, 265] on td "4999" at bounding box center [432, 275] width 129 height 50
select select "59059"
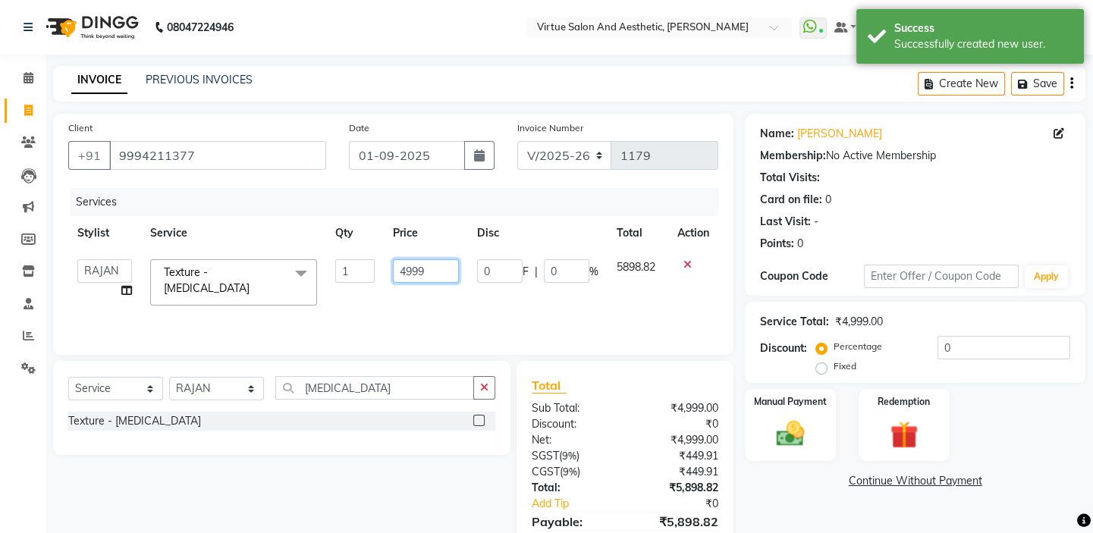
drag, startPoint x: 438, startPoint y: 270, endPoint x: 278, endPoint y: 251, distance: 161.1
click at [281, 255] on tr "BALAJI DIVYA FAMITHA Front Desk ILAKKIYA ISHWARYA Kabilan MANISHA MILLI RAJAN R…" at bounding box center [393, 282] width 650 height 64
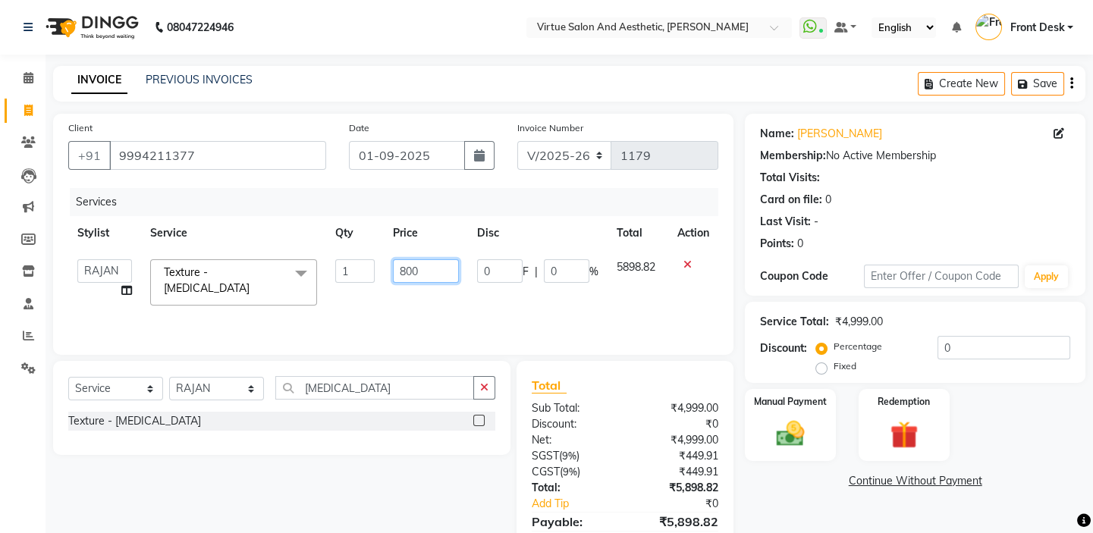
type input "8000"
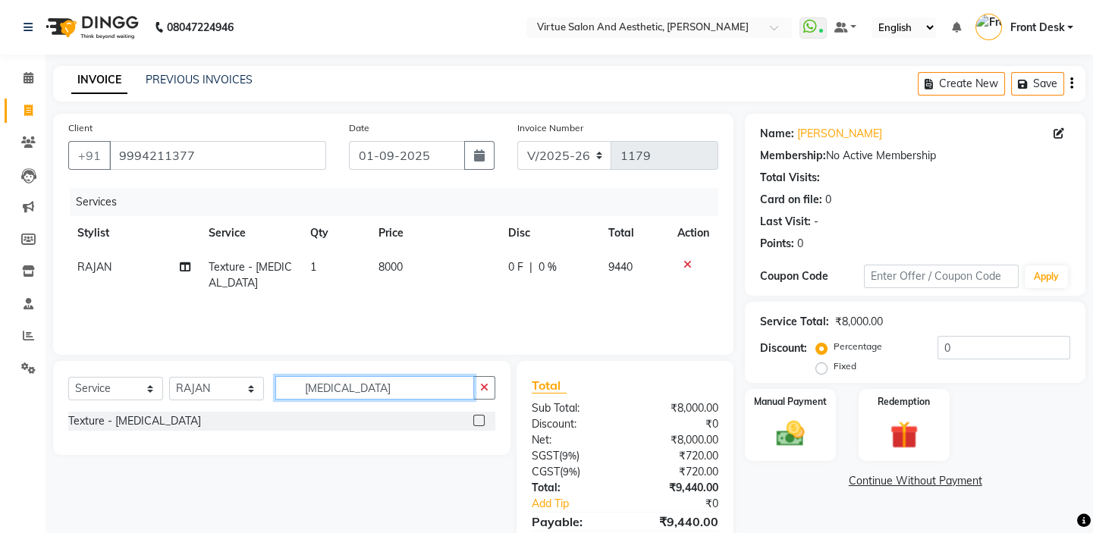
click at [345, 394] on input "BOTOX" at bounding box center [374, 388] width 199 height 24
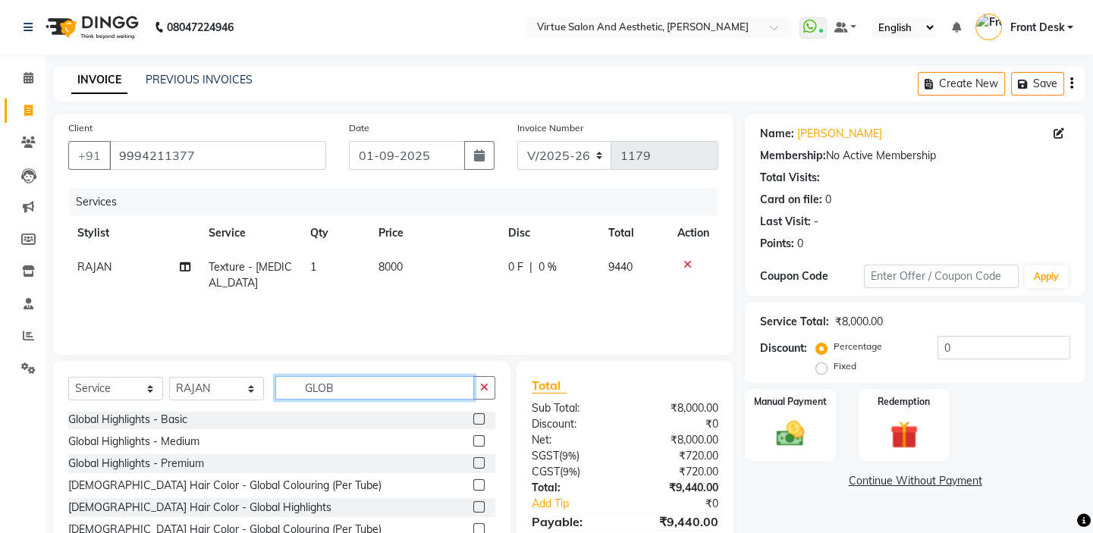
scroll to position [75, 0]
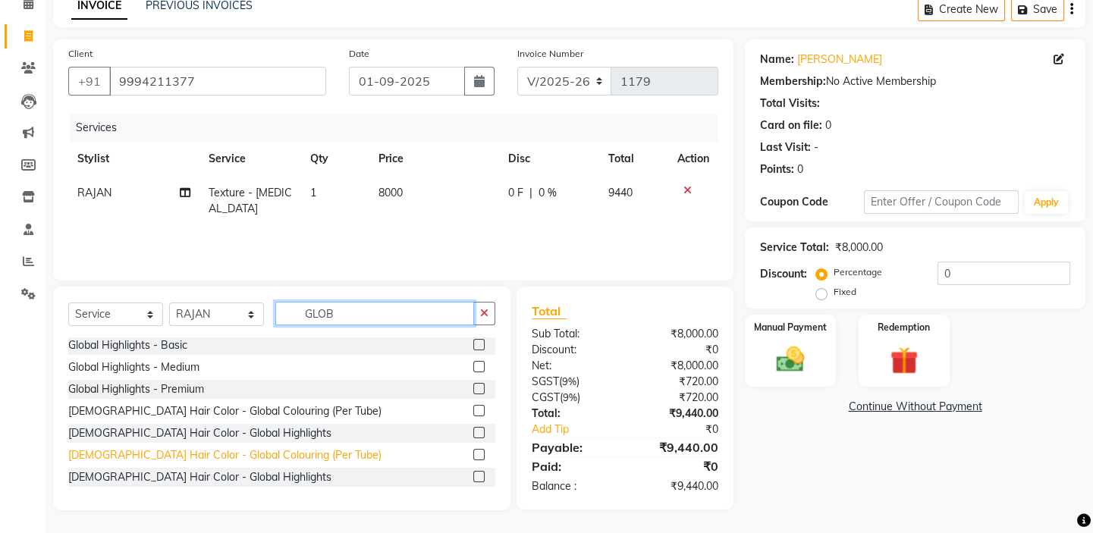
type input "GLOB"
click at [235, 457] on div "Female Hair Color - Global Colouring (Per Tube)" at bounding box center [224, 455] width 313 height 16
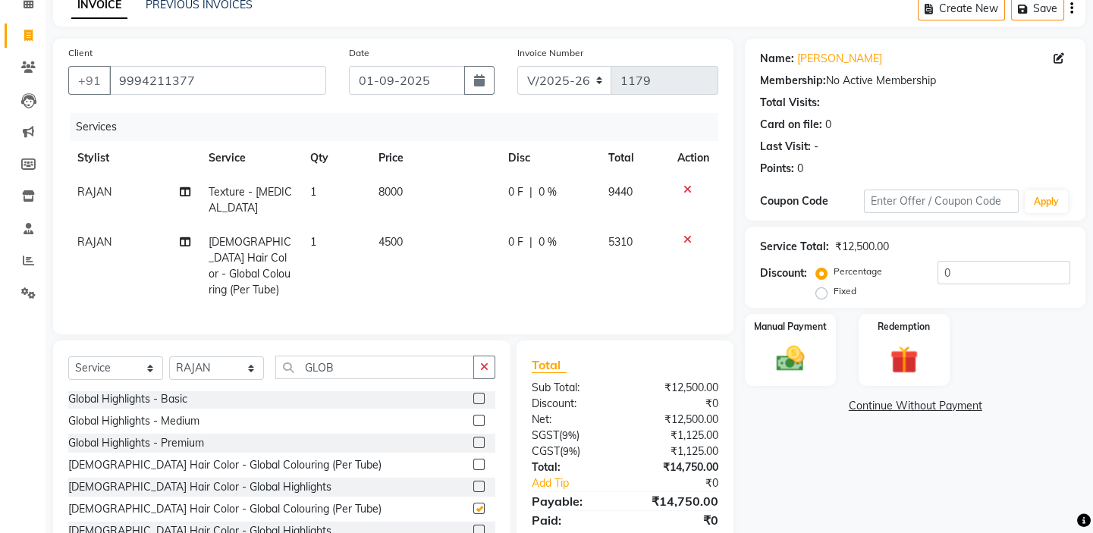
checkbox input "false"
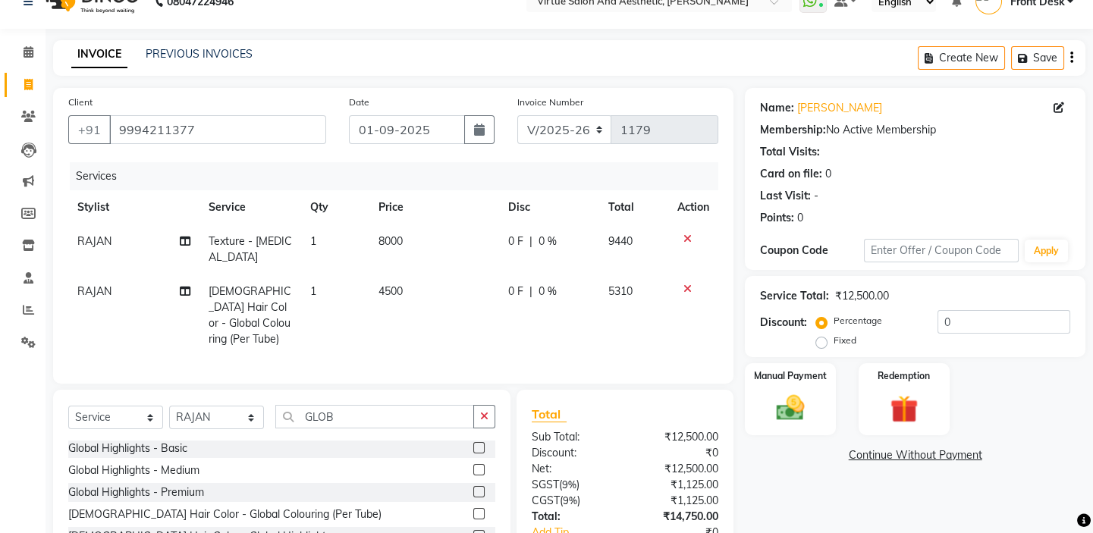
scroll to position [0, 0]
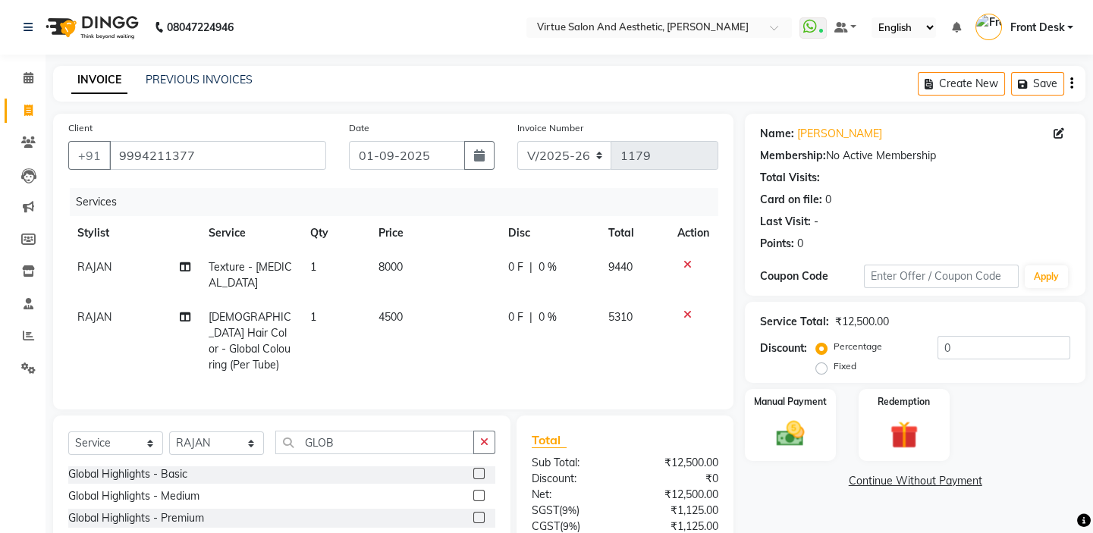
click at [1071, 83] on icon "button" at bounding box center [1071, 83] width 3 height 1
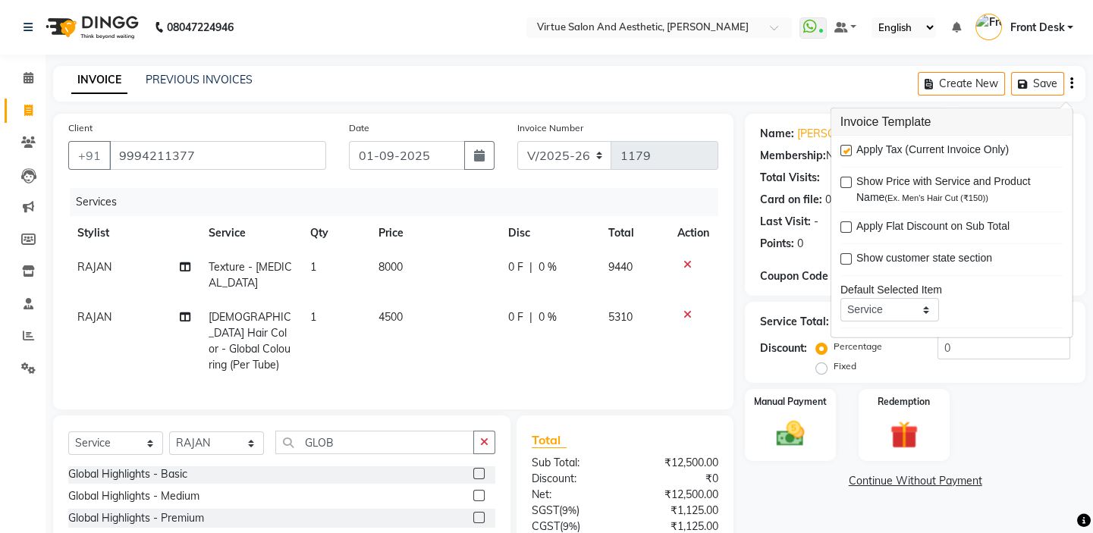
click at [842, 153] on label at bounding box center [845, 150] width 11 height 11
click at [842, 153] on input "checkbox" at bounding box center [845, 151] width 10 height 10
checkbox input "false"
click at [778, 84] on div "INVOICE PREVIOUS INVOICES Create New Save" at bounding box center [569, 84] width 1032 height 36
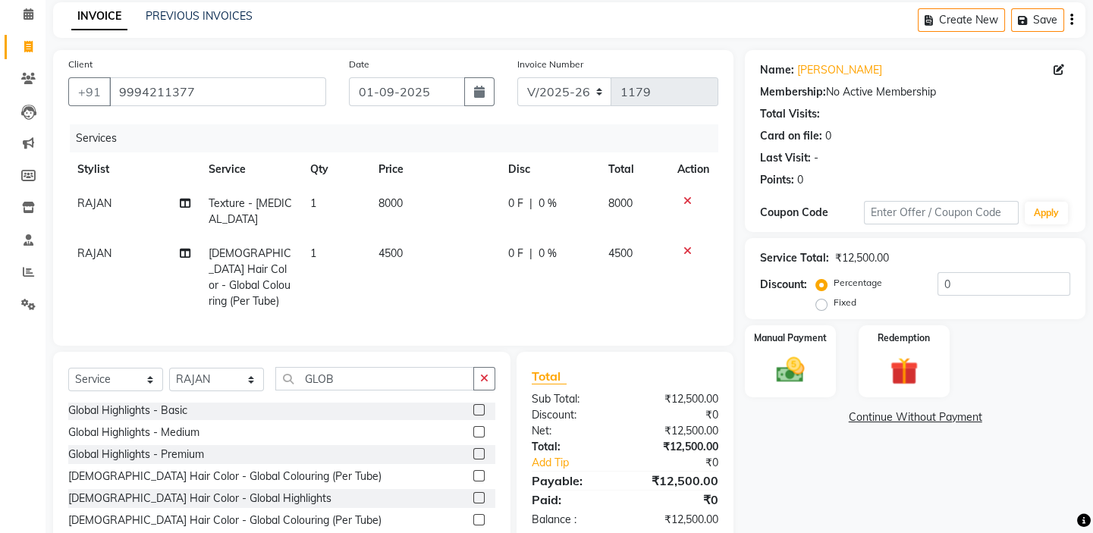
scroll to position [108, 0]
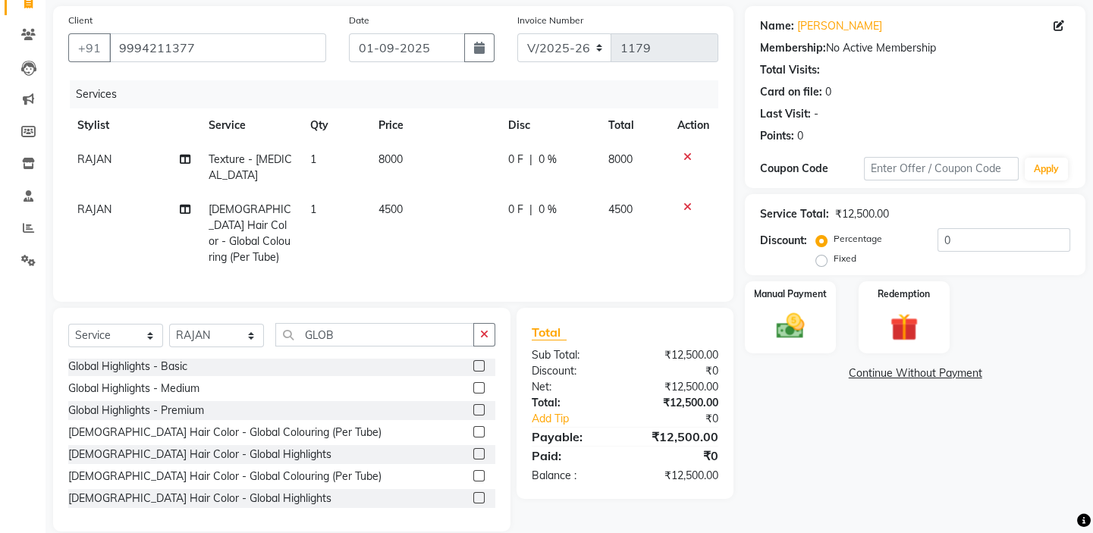
click at [409, 197] on td "4500" at bounding box center [434, 234] width 130 height 82
select select "59059"
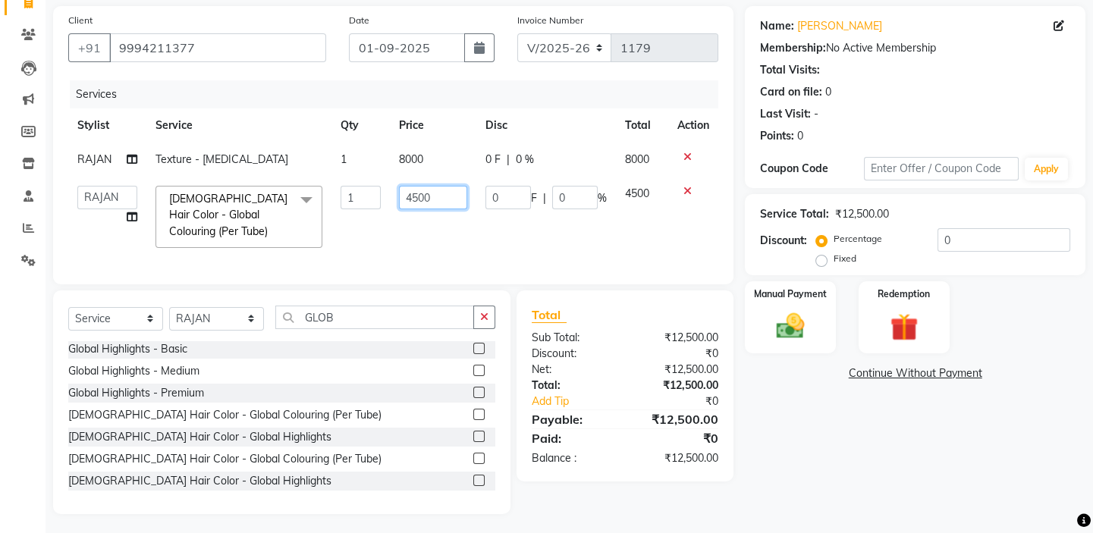
drag, startPoint x: 450, startPoint y: 197, endPoint x: 394, endPoint y: 183, distance: 58.7
click at [396, 183] on td "4500" at bounding box center [433, 217] width 86 height 80
type input "3000"
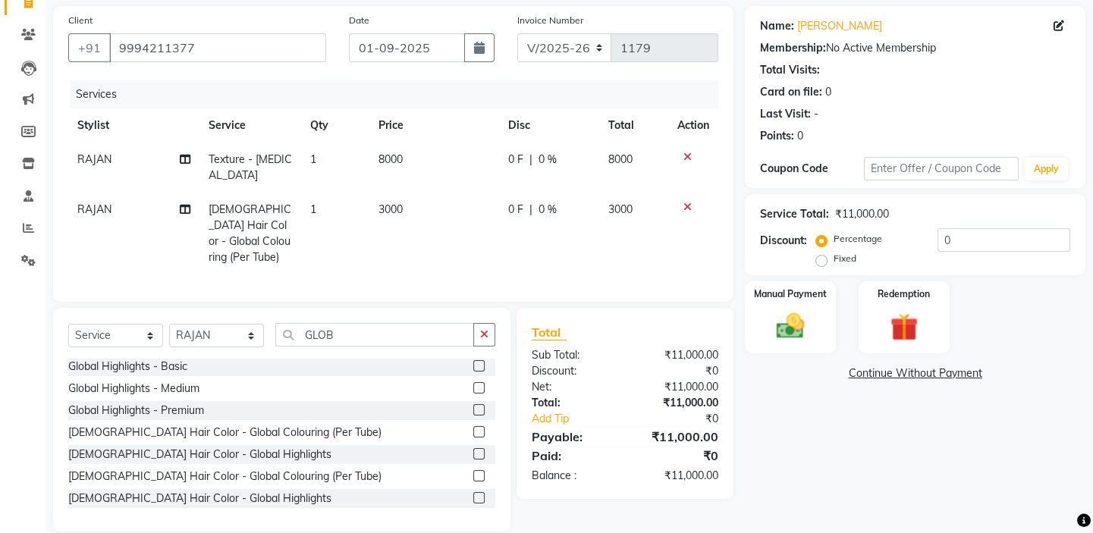
click at [400, 86] on div "Services" at bounding box center [400, 94] width 660 height 28
click at [423, 159] on td "8000" at bounding box center [434, 168] width 130 height 50
select select "59059"
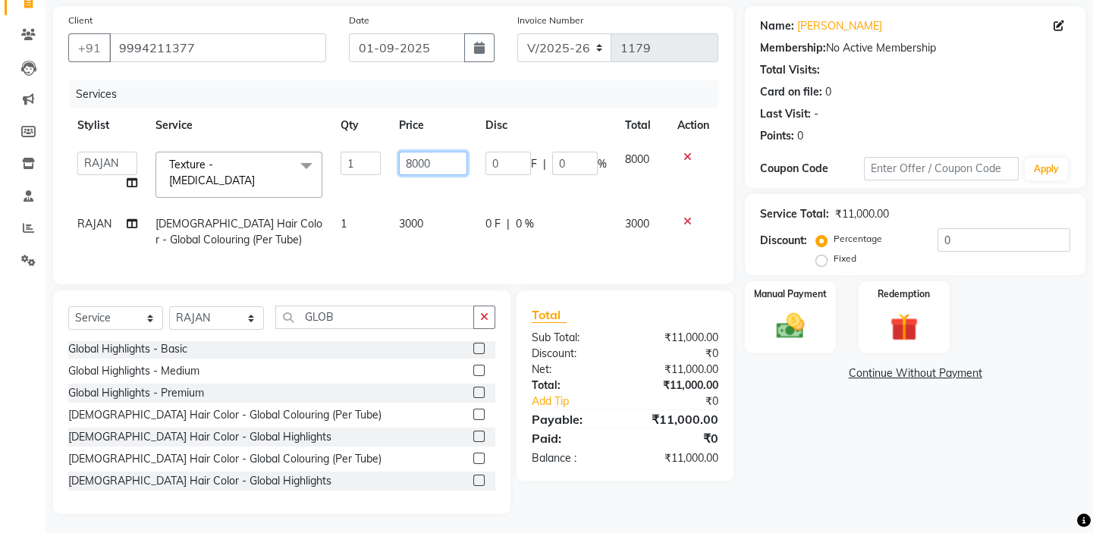
drag, startPoint x: 411, startPoint y: 156, endPoint x: 305, endPoint y: 119, distance: 112.5
click at [311, 125] on table "Stylist Service Qty Price Disc Total Action BALAJI DIVYA FAMITHA Front Desk ILA…" at bounding box center [393, 182] width 650 height 149
type input "7000"
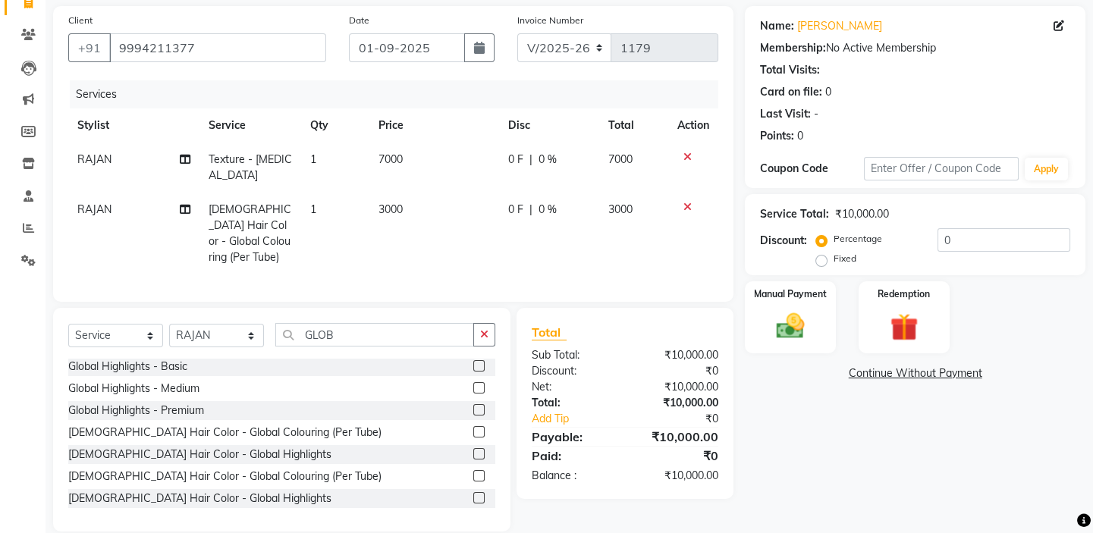
click at [417, 219] on td "3000" at bounding box center [434, 234] width 130 height 82
select select "59059"
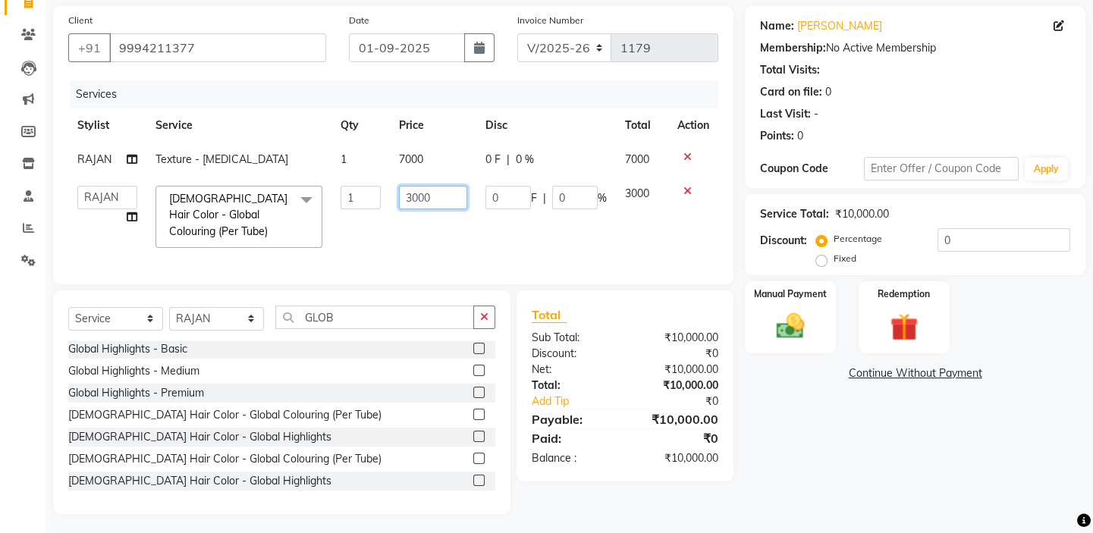
drag, startPoint x: 438, startPoint y: 196, endPoint x: 348, endPoint y: 171, distance: 93.1
click at [352, 174] on tbody "RAJAN Texture - Botox 1 7000 0 F | 0 % 7000 BALAJI DIVYA FAMITHA Front Desk ILA…" at bounding box center [393, 200] width 650 height 115
type input "4000"
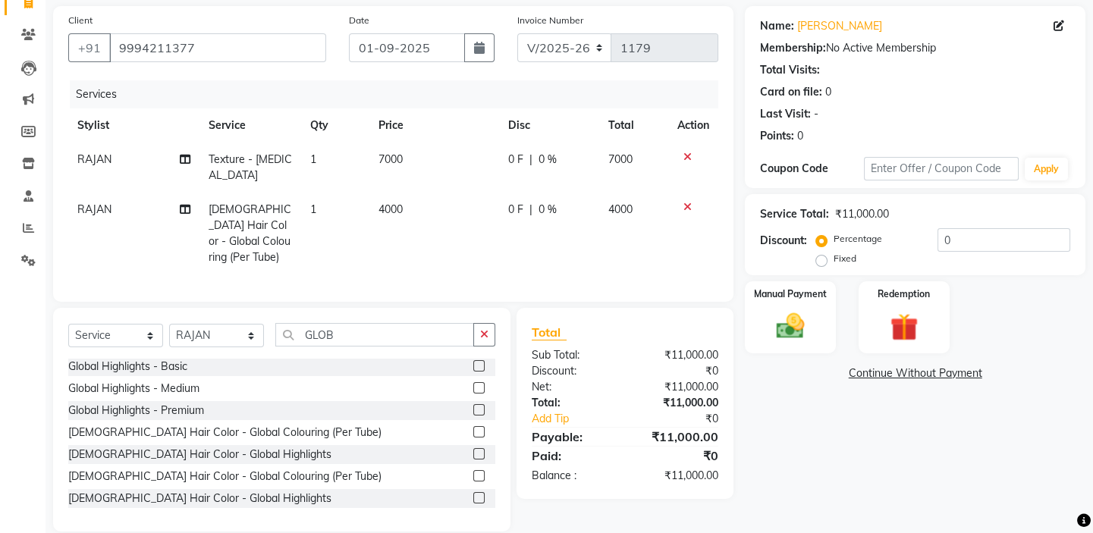
click at [386, 93] on div "Services" at bounding box center [400, 94] width 660 height 28
click at [773, 304] on div "Manual Payment" at bounding box center [790, 317] width 94 height 75
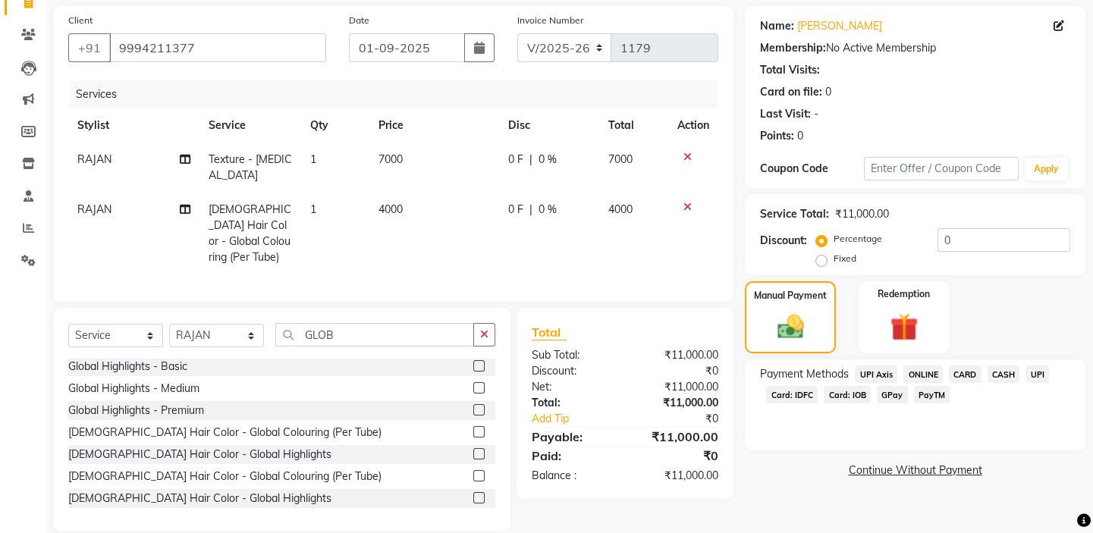
click at [1010, 370] on span "CASH" at bounding box center [1003, 374] width 33 height 17
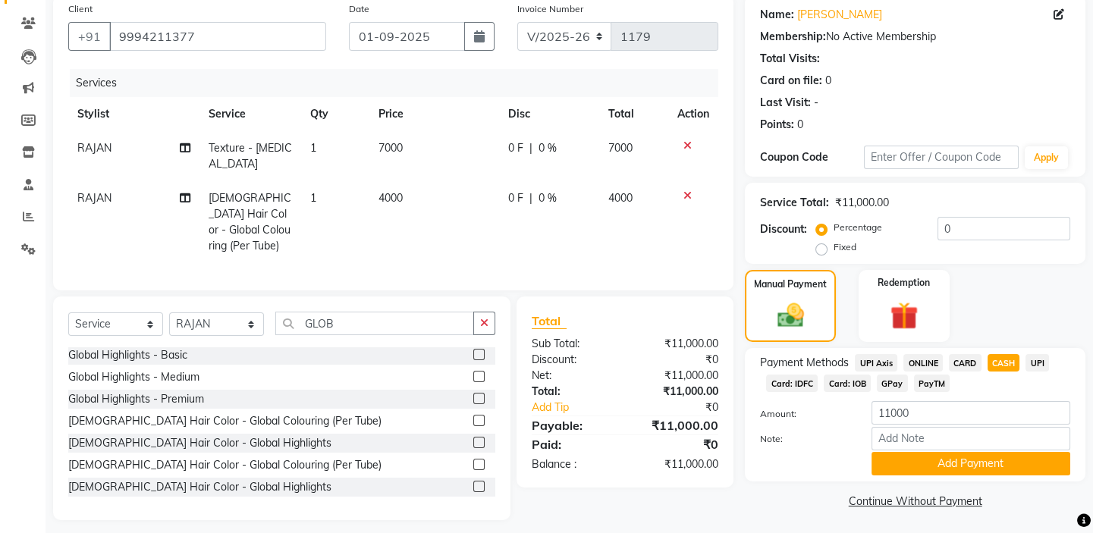
scroll to position [121, 0]
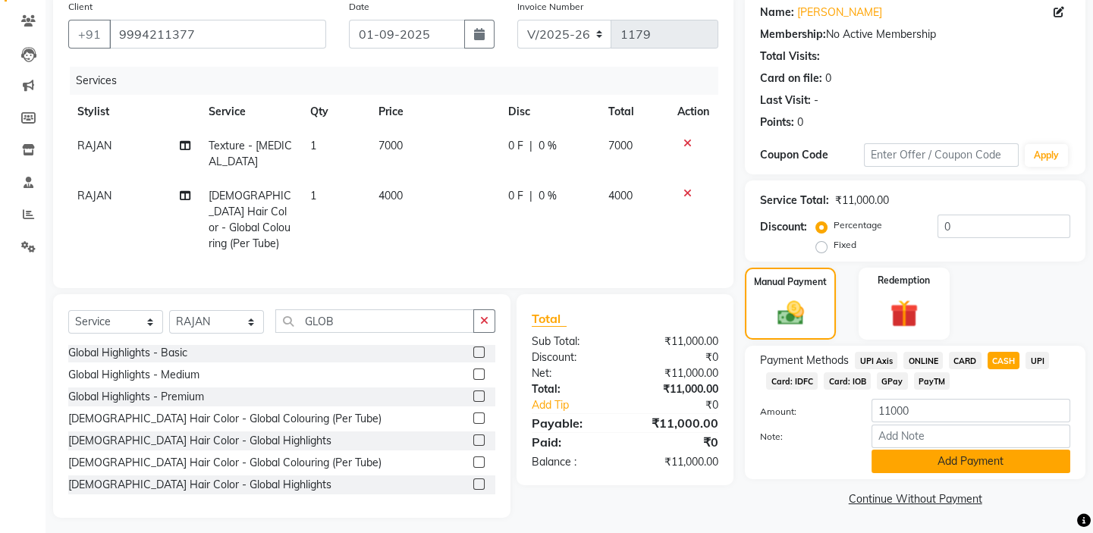
click at [943, 464] on button "Add Payment" at bounding box center [970, 462] width 199 height 24
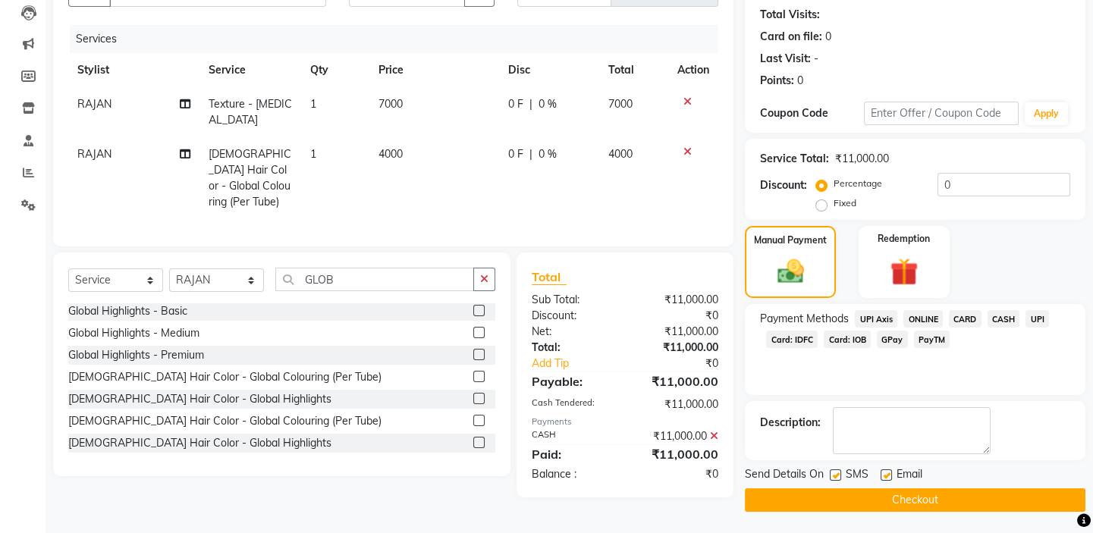
scroll to position [164, 0]
click at [871, 493] on button "Checkout" at bounding box center [915, 500] width 341 height 24
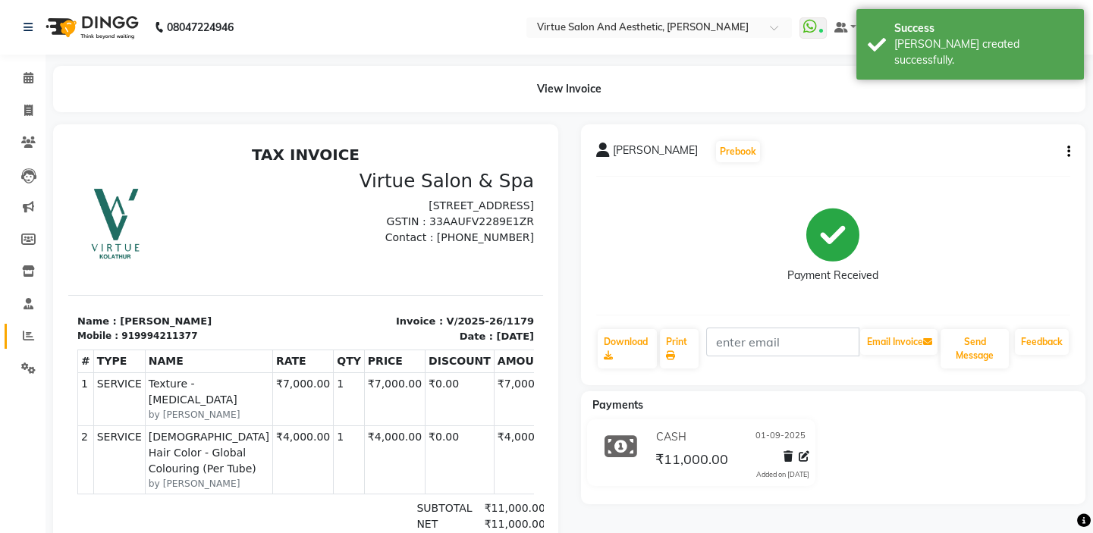
click at [10, 331] on link "Reports" at bounding box center [23, 336] width 36 height 25
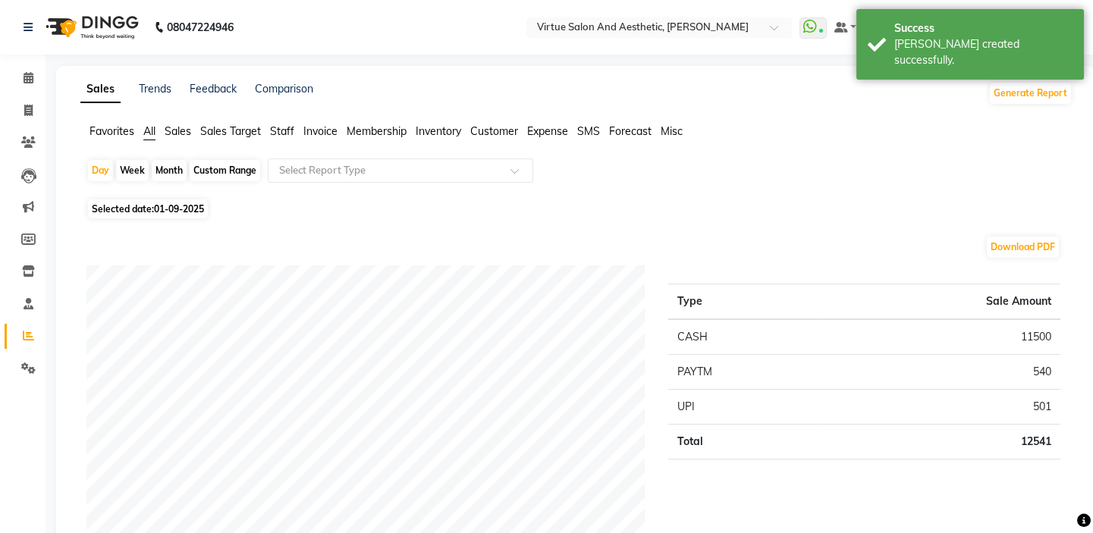
click at [174, 130] on span "Sales" at bounding box center [178, 131] width 27 height 14
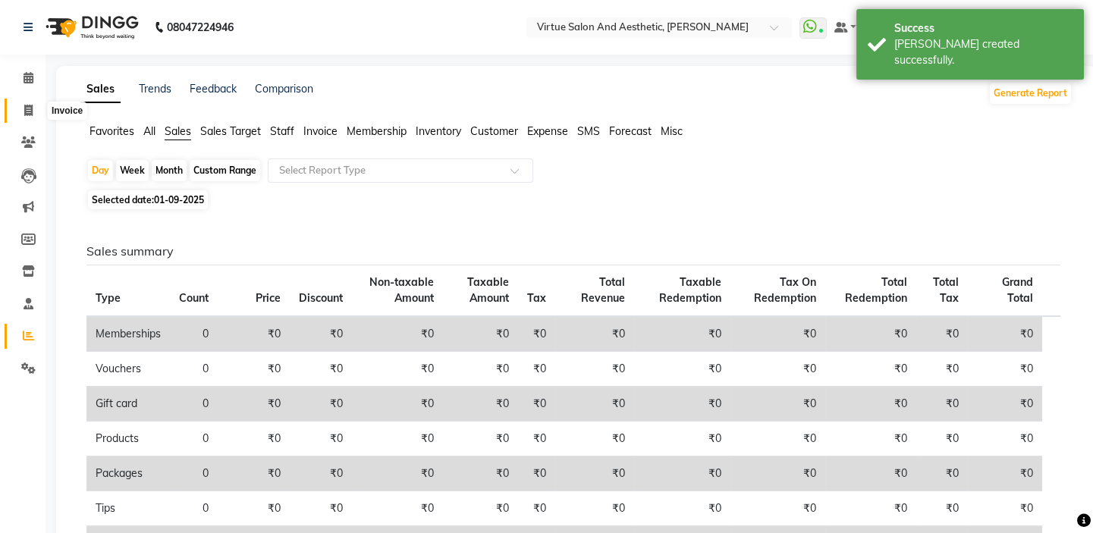
click at [36, 105] on span at bounding box center [28, 110] width 27 height 17
select select "service"
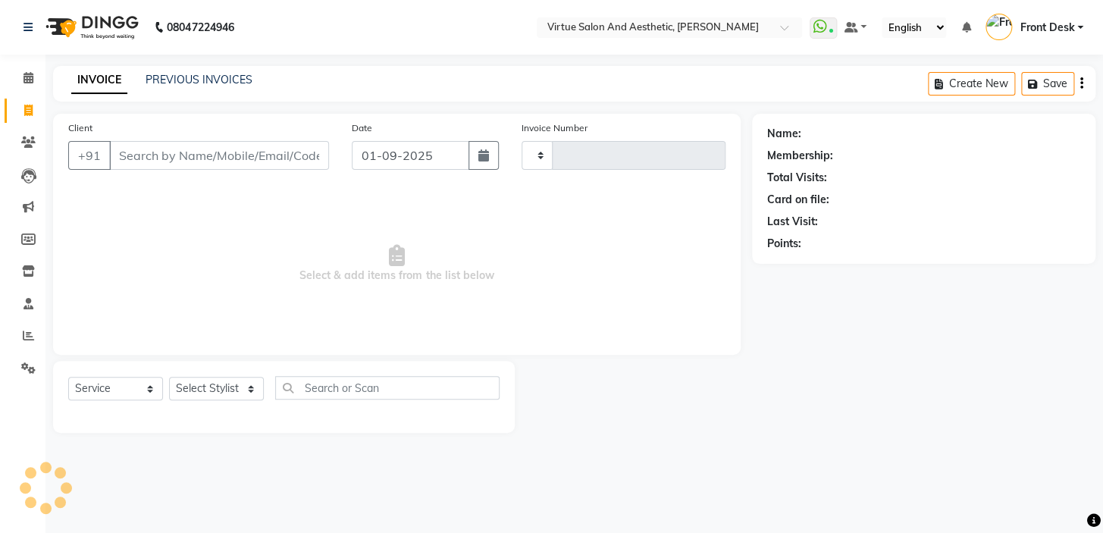
type input "1180"
select select "7053"
click at [39, 331] on app-home "08047224946 Select Location × Virtue Salon And Aesthetic, Kolathur WhatsApp Sta…" at bounding box center [551, 228] width 1103 height 456
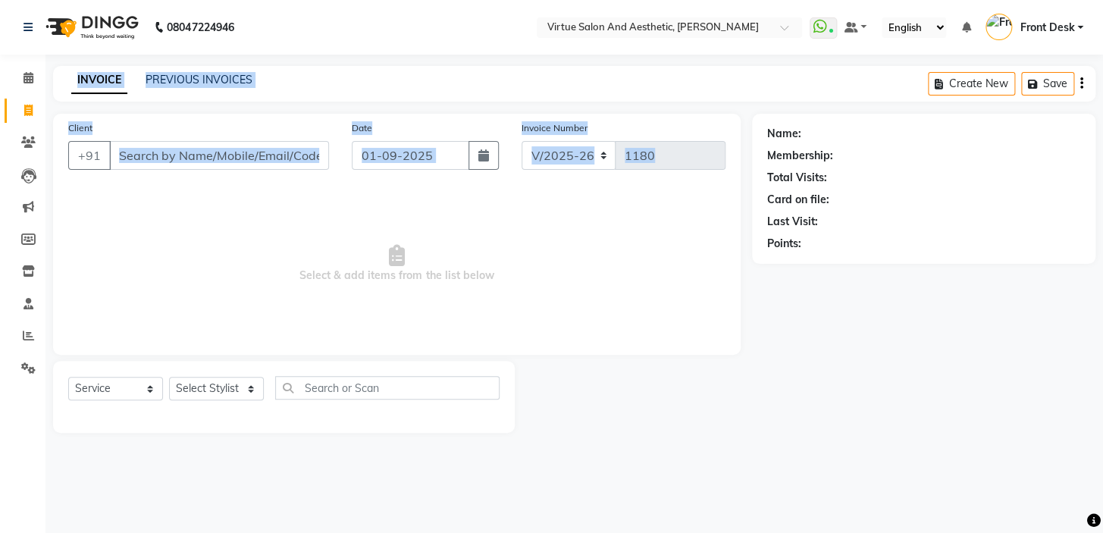
drag, startPoint x: 264, startPoint y: 229, endPoint x: 293, endPoint y: 114, distance: 118.8
click at [264, 228] on span "Select & add items from the list below" at bounding box center [397, 264] width 658 height 152
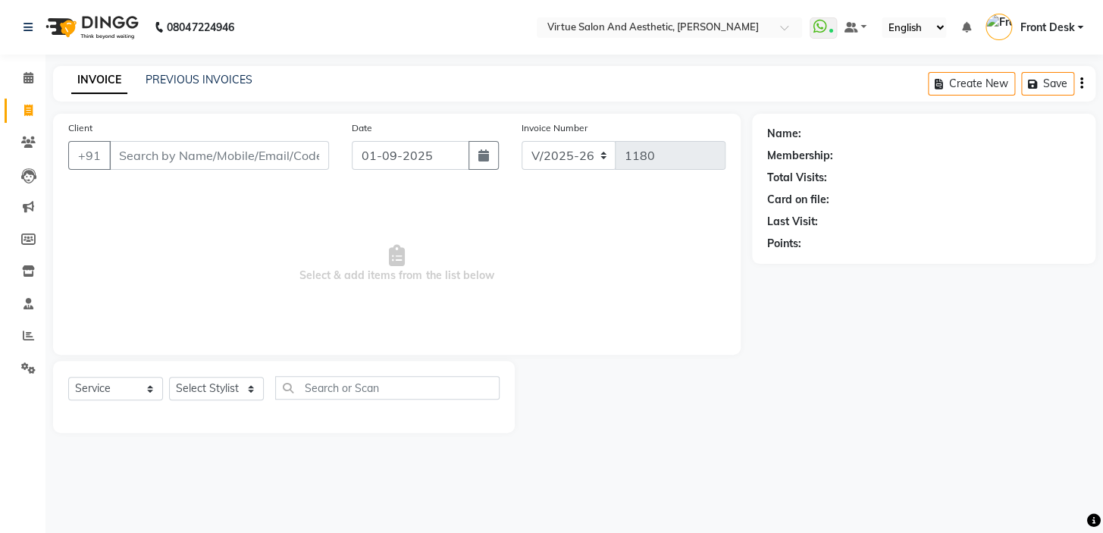
click at [294, 358] on div "Client +91 Date 01-09-2025 Invoice Number V/2025 V/2025-26 1180 Select & add it…" at bounding box center [397, 273] width 711 height 319
click at [17, 334] on span at bounding box center [28, 336] width 27 height 17
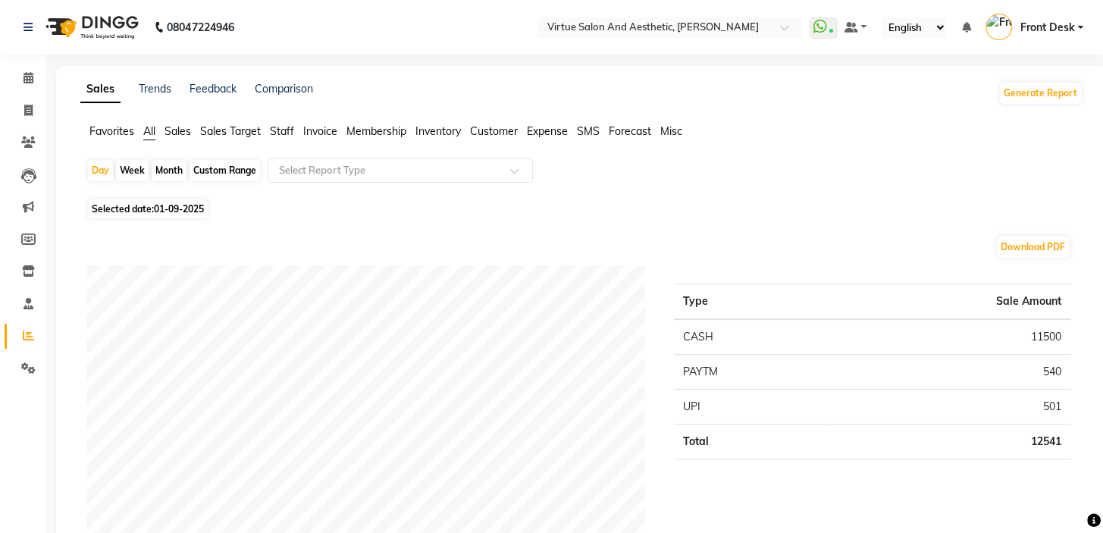
click at [184, 133] on span "Sales" at bounding box center [178, 131] width 27 height 14
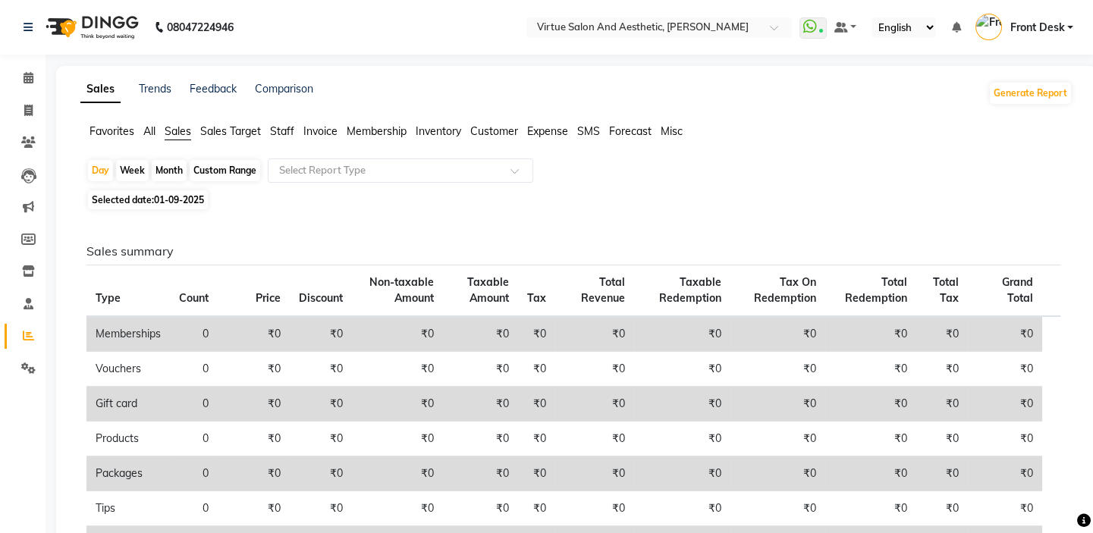
click at [177, 168] on div "Month" at bounding box center [169, 170] width 35 height 21
select select "9"
select select "2025"
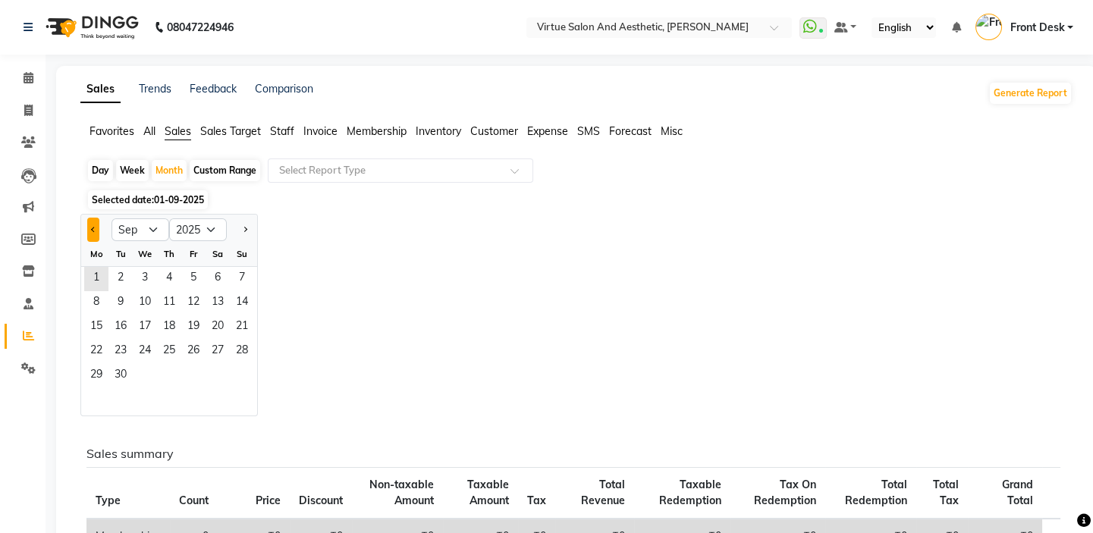
click at [90, 228] on button "Previous month" at bounding box center [93, 230] width 12 height 24
click at [92, 225] on button "Previous month" at bounding box center [93, 230] width 12 height 24
select select "7"
click at [121, 273] on span "1" at bounding box center [120, 279] width 24 height 24
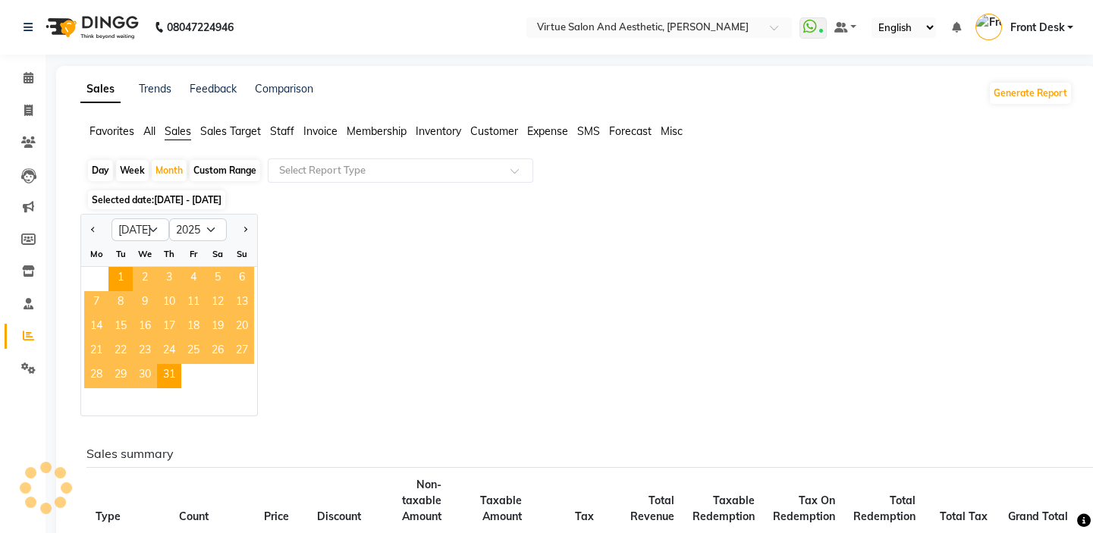
click at [278, 126] on span "Staff" at bounding box center [282, 131] width 24 height 14
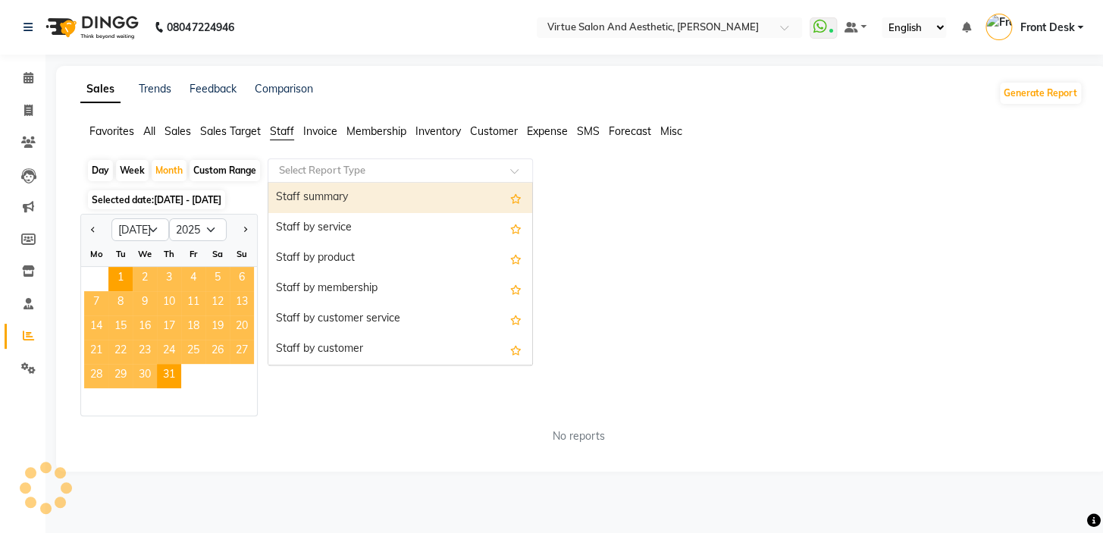
click at [325, 165] on input "text" at bounding box center [385, 170] width 218 height 15
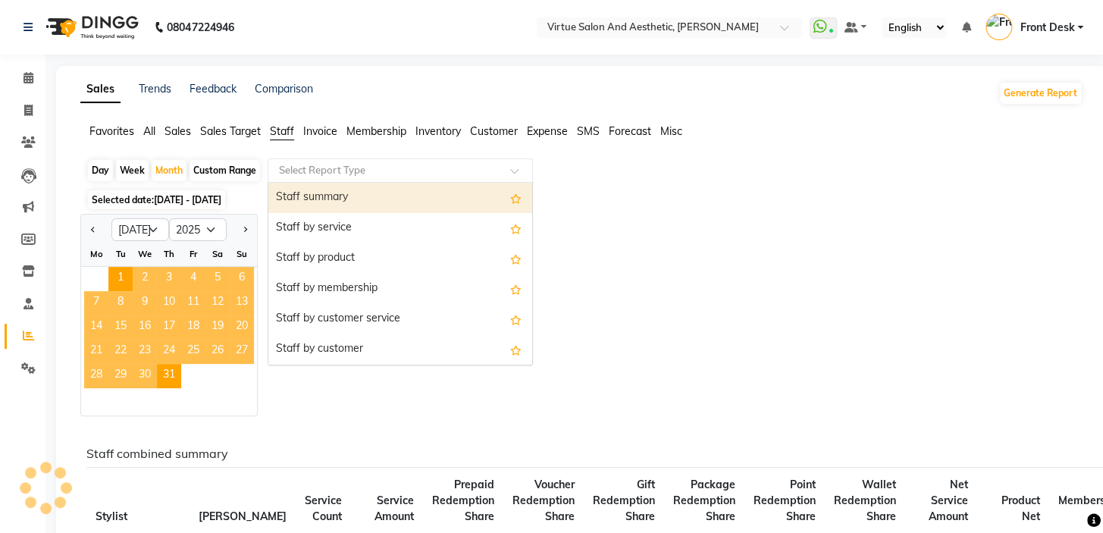
click at [327, 202] on div "Staff summary" at bounding box center [400, 198] width 264 height 30
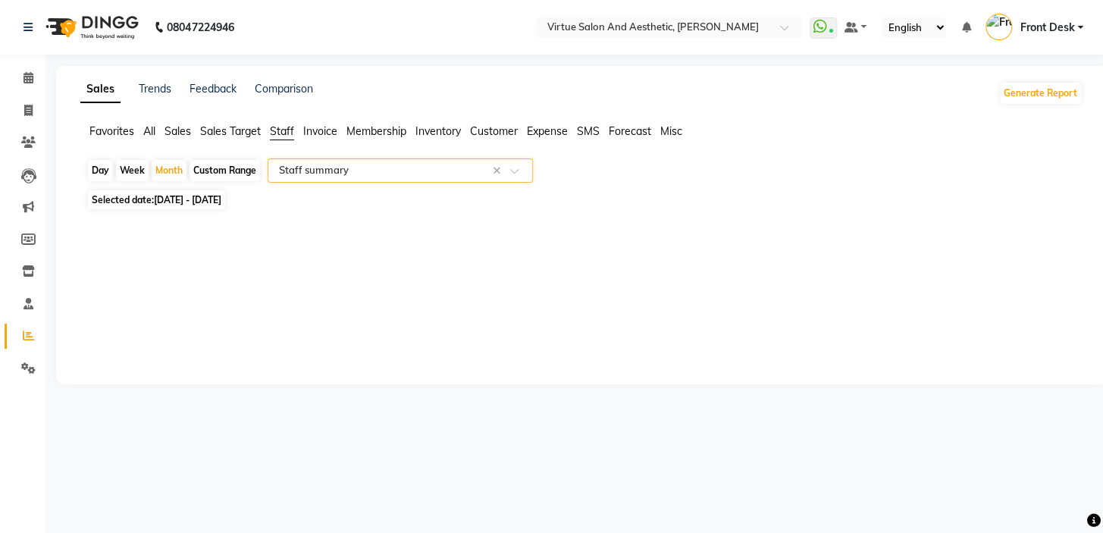
click at [297, 173] on input "text" at bounding box center [385, 170] width 218 height 15
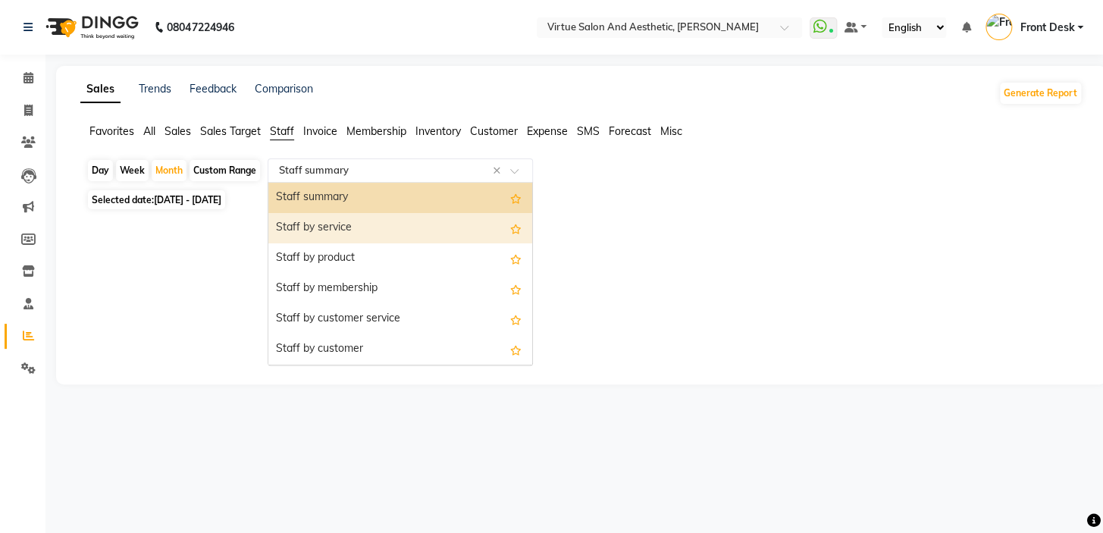
click at [302, 220] on div "Staff by service" at bounding box center [400, 228] width 264 height 30
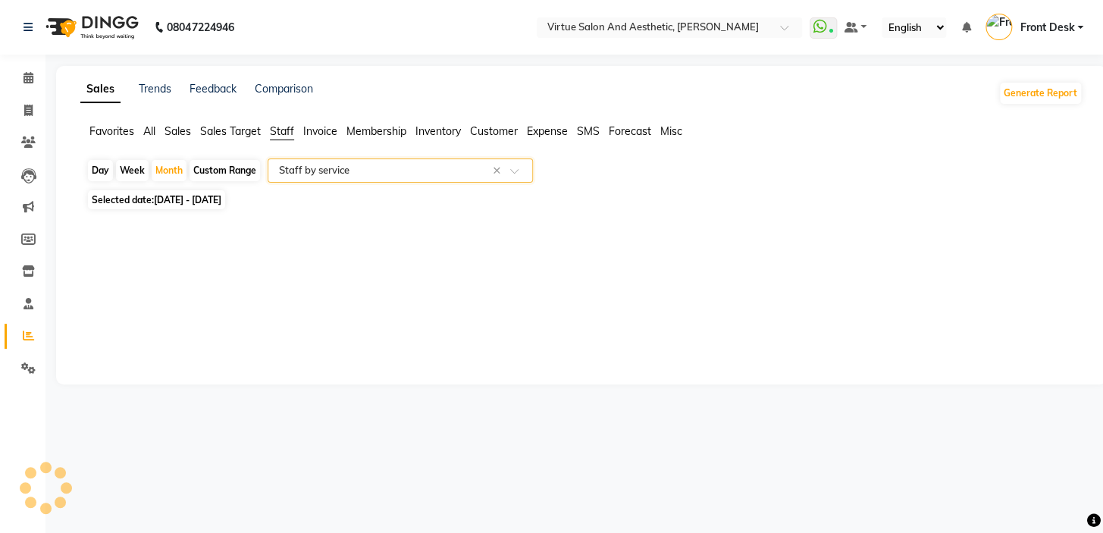
click at [309, 169] on input "text" at bounding box center [385, 170] width 218 height 15
select select "full_report"
select select "csv"
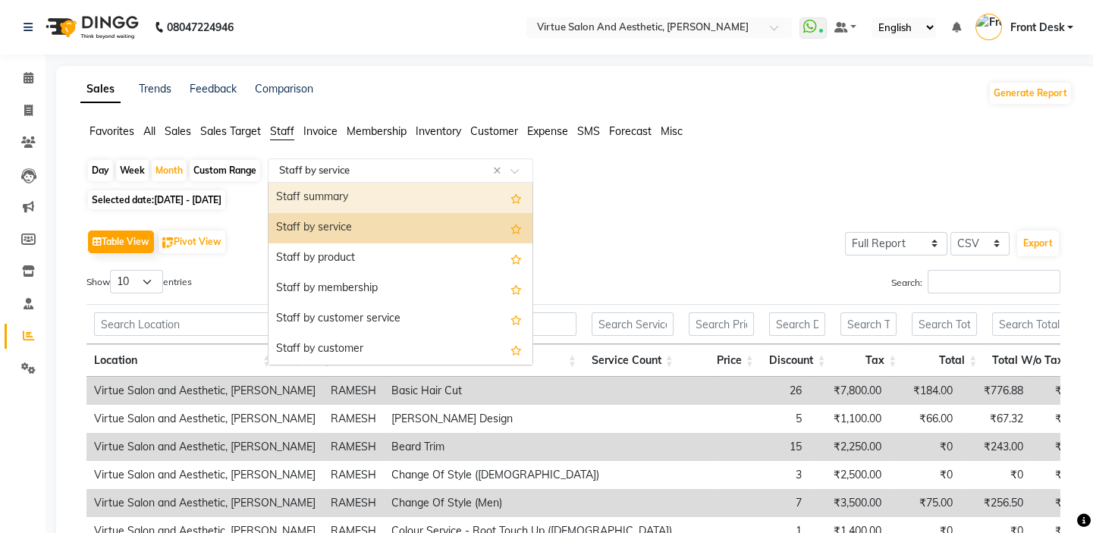
click at [313, 198] on div "Staff summary" at bounding box center [400, 198] width 264 height 30
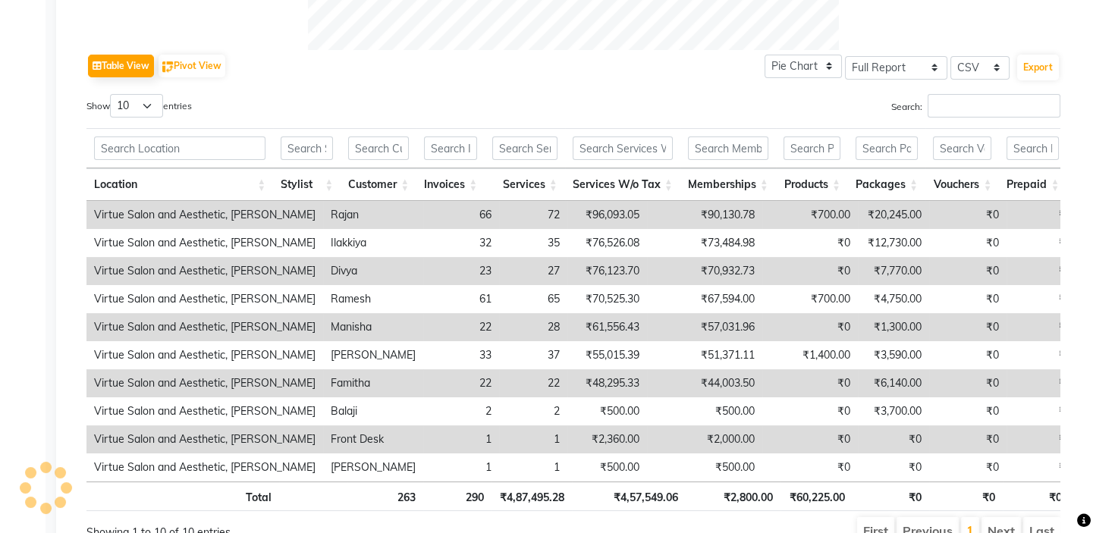
scroll to position [808, 0]
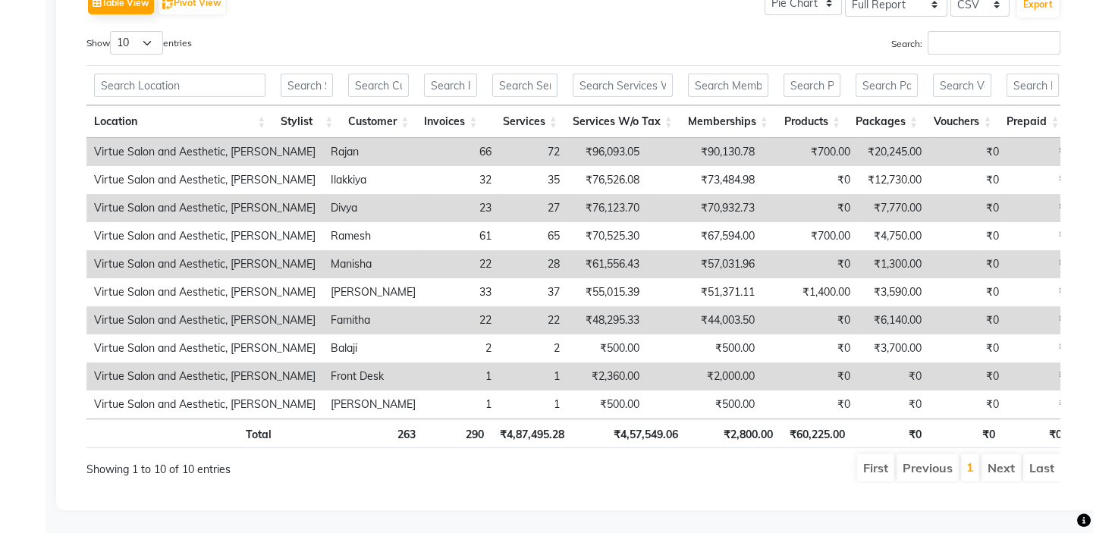
click at [632, 105] on th "Services W/o Tax" at bounding box center [622, 121] width 115 height 33
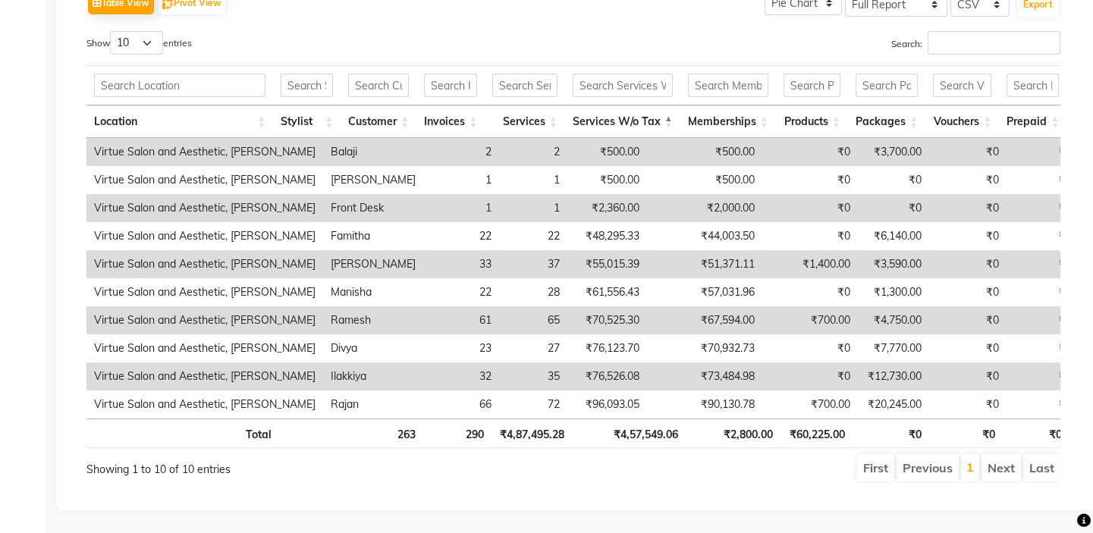
click at [632, 105] on th "Services W/o Tax" at bounding box center [622, 121] width 115 height 33
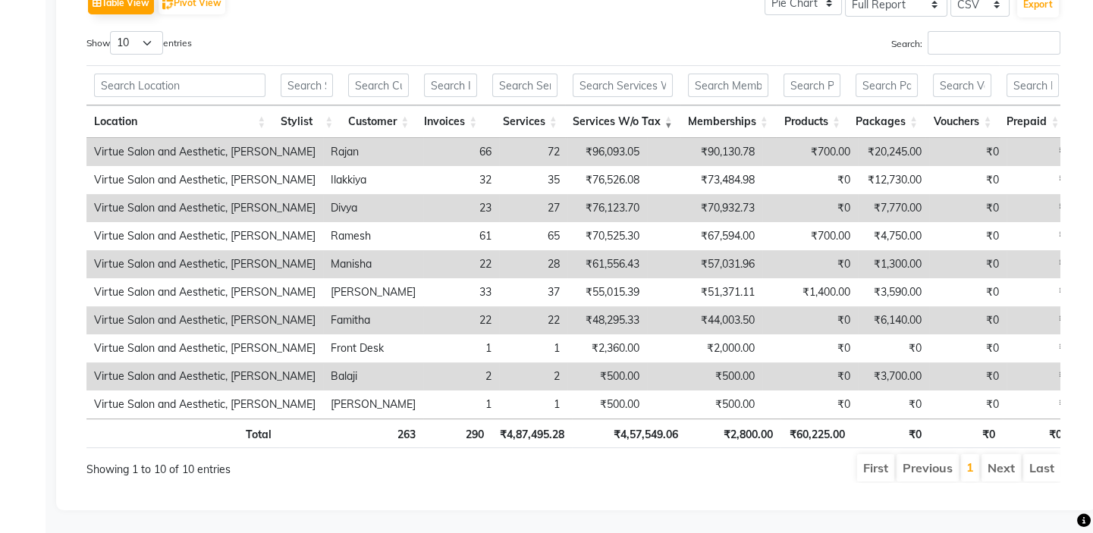
drag, startPoint x: 574, startPoint y: 18, endPoint x: 585, endPoint y: 80, distance: 62.3
click at [574, 31] on div "Search:" at bounding box center [822, 46] width 498 height 30
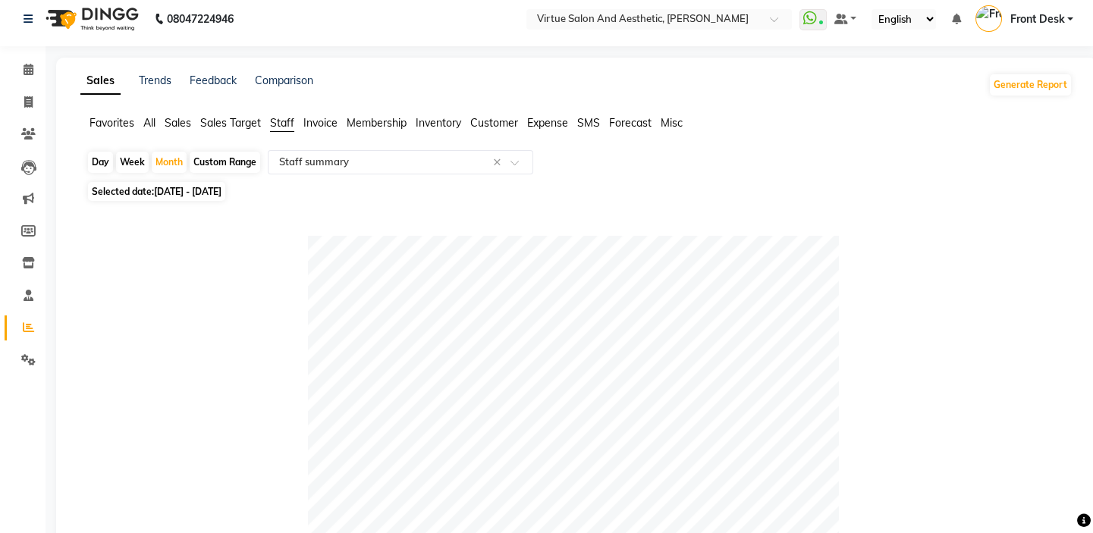
scroll to position [0, 0]
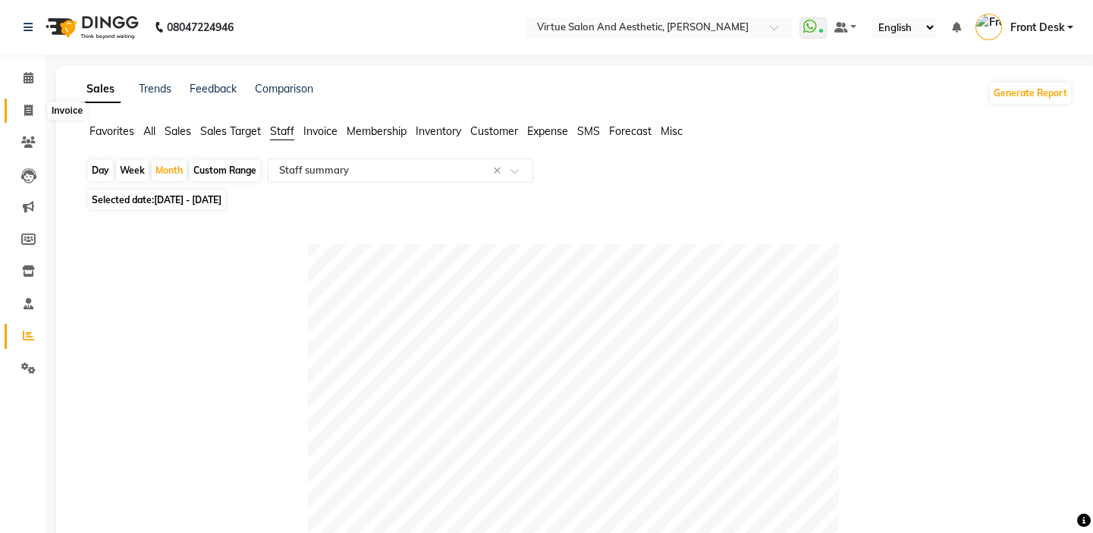
click at [35, 116] on span at bounding box center [28, 110] width 27 height 17
select select "service"
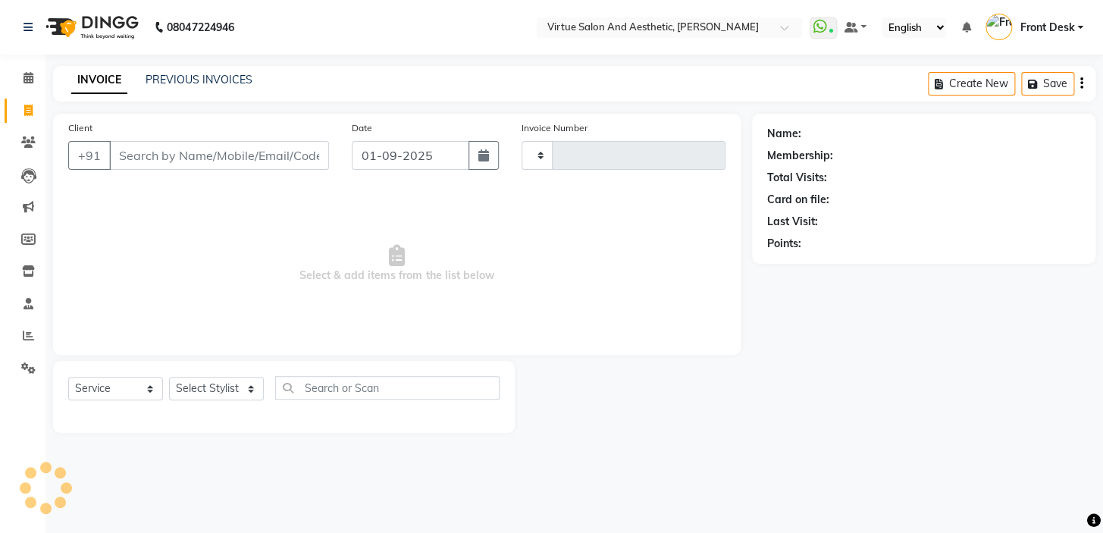
type input "1180"
select select "7053"
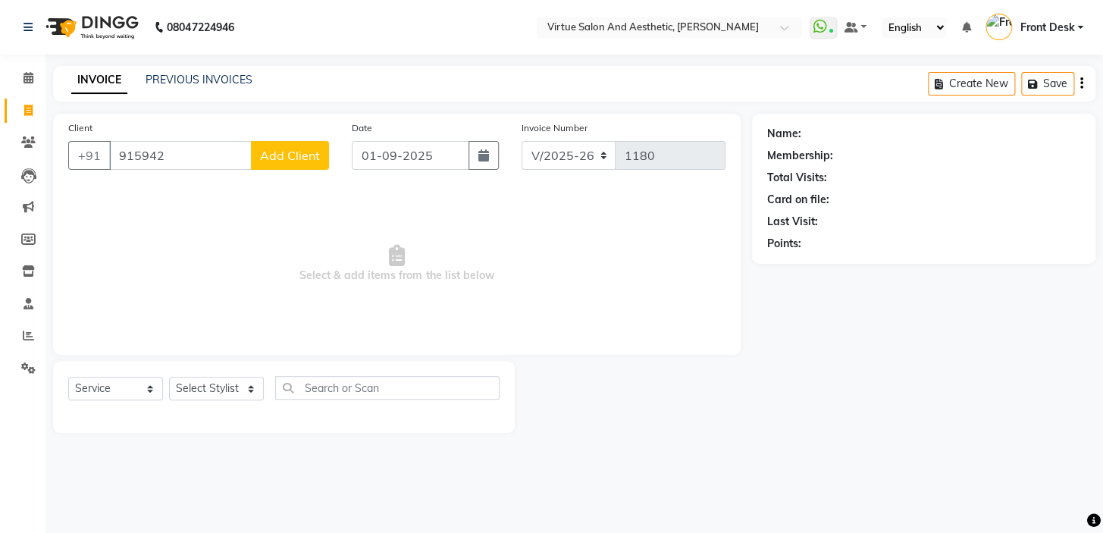
type input "915942"
click at [522, 261] on span "Select & add items from the list below" at bounding box center [397, 264] width 658 height 152
click at [476, 273] on span "Select & add items from the list below" at bounding box center [397, 264] width 658 height 152
click at [184, 162] on input "915942" at bounding box center [180, 155] width 143 height 29
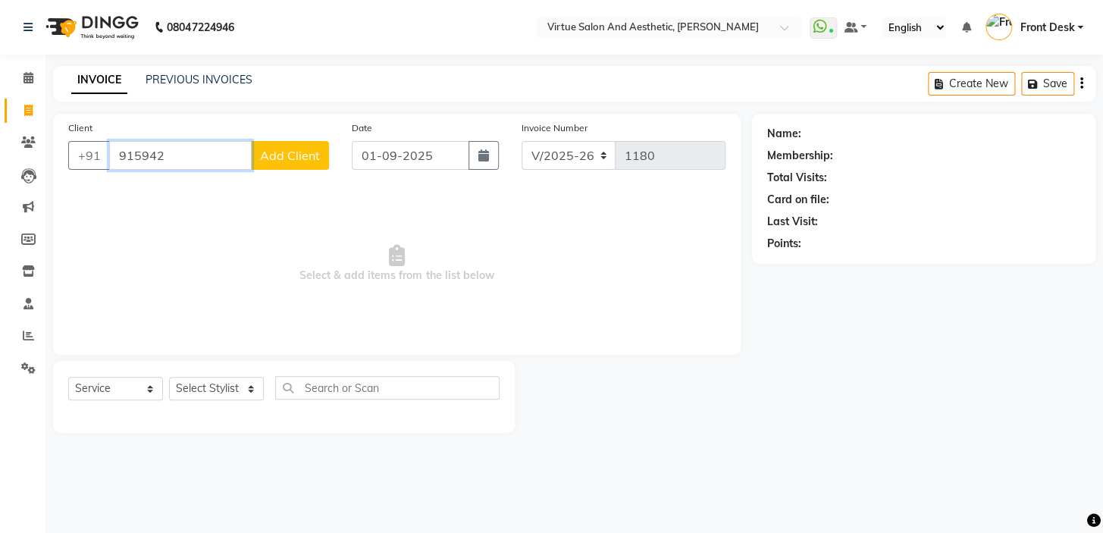
click at [184, 161] on input "915942" at bounding box center [180, 155] width 143 height 29
click at [30, 108] on icon at bounding box center [28, 110] width 8 height 11
select select "service"
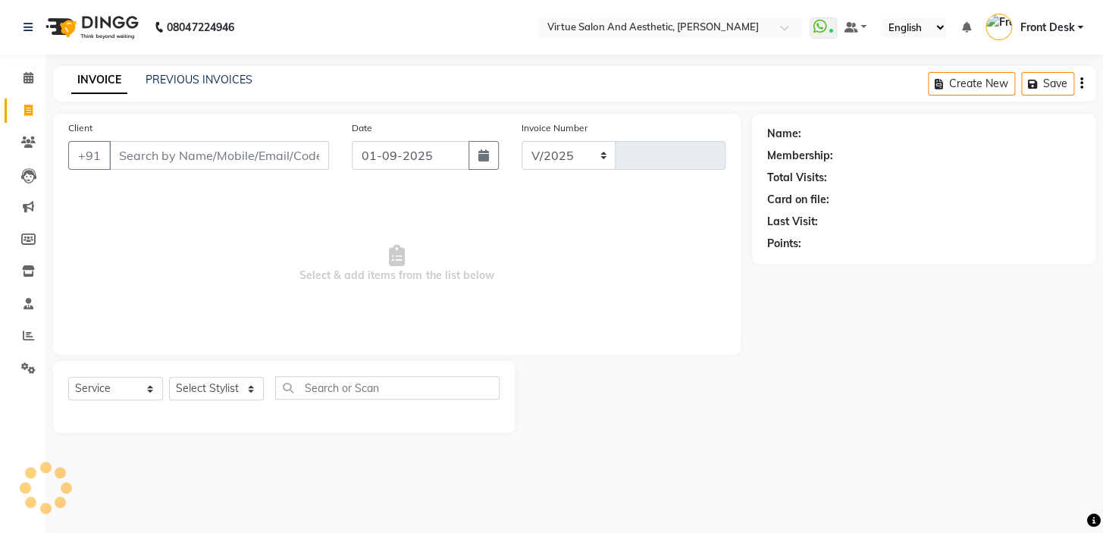
select select "7053"
type input "1180"
click at [37, 343] on span at bounding box center [28, 336] width 27 height 17
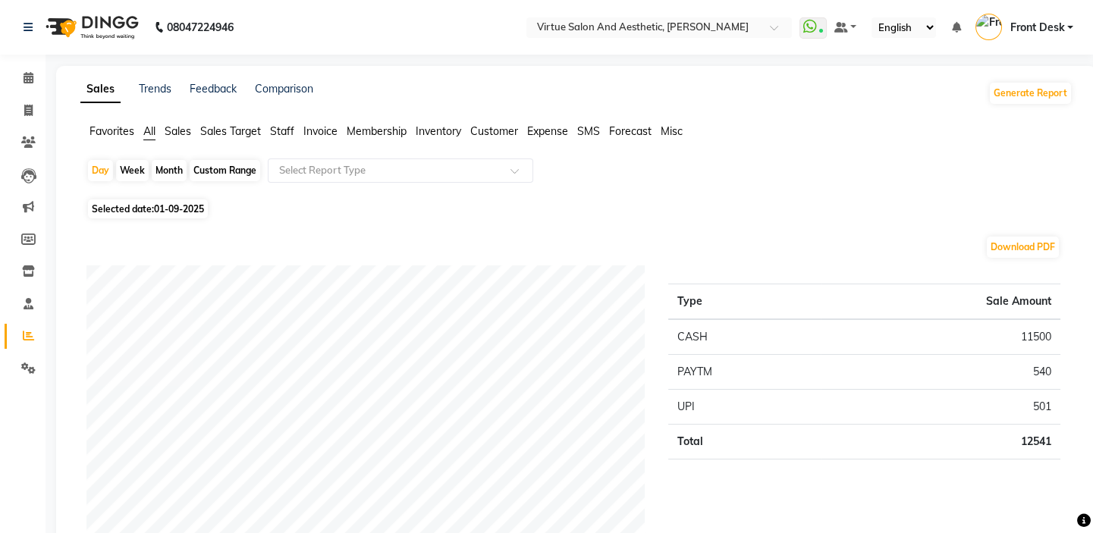
click at [180, 130] on span "Sales" at bounding box center [178, 131] width 27 height 14
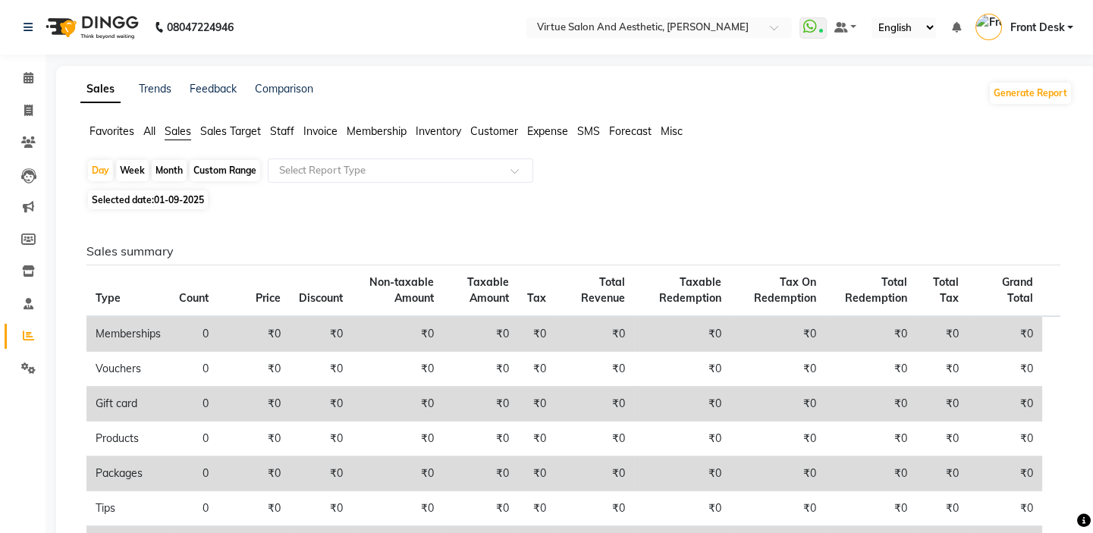
click at [285, 129] on span "Staff" at bounding box center [282, 131] width 24 height 14
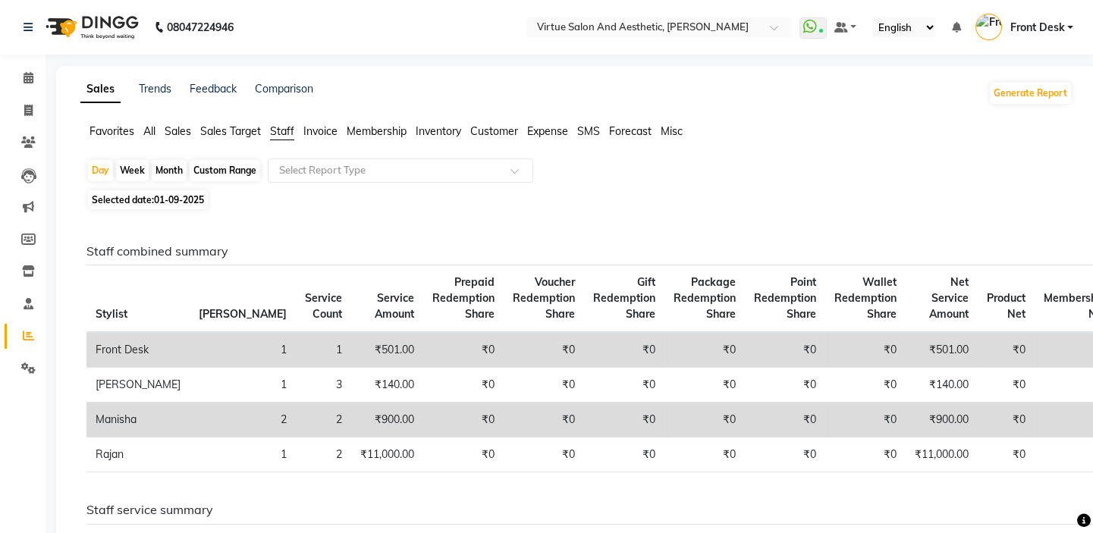
click at [168, 173] on div "Month" at bounding box center [169, 170] width 35 height 21
select select "9"
select select "2025"
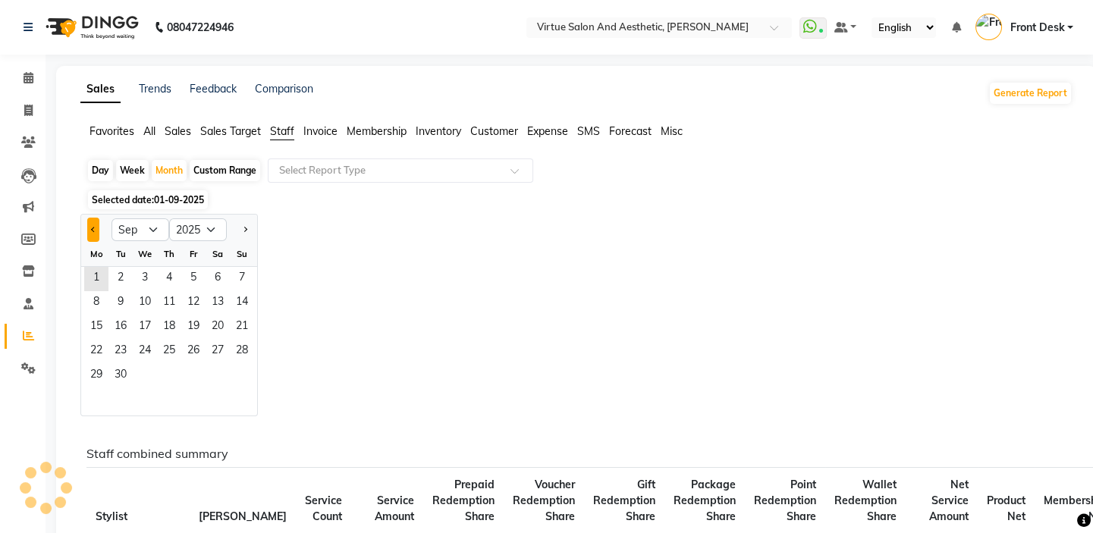
click at [93, 231] on span "Previous month" at bounding box center [93, 229] width 5 height 5
select select "7"
click at [113, 281] on span "1" at bounding box center [120, 279] width 24 height 24
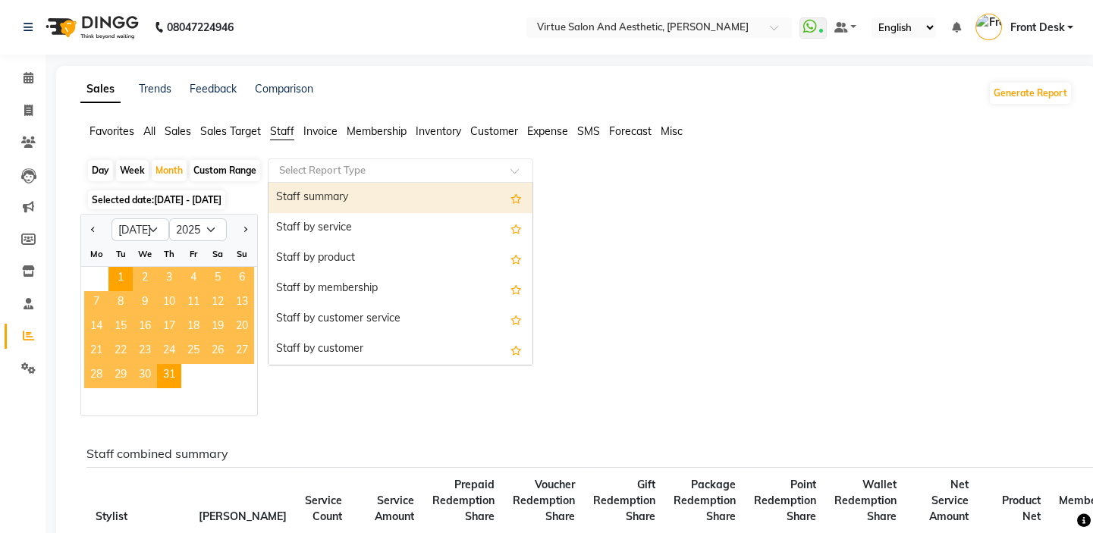
click at [319, 171] on input "text" at bounding box center [385, 170] width 218 height 15
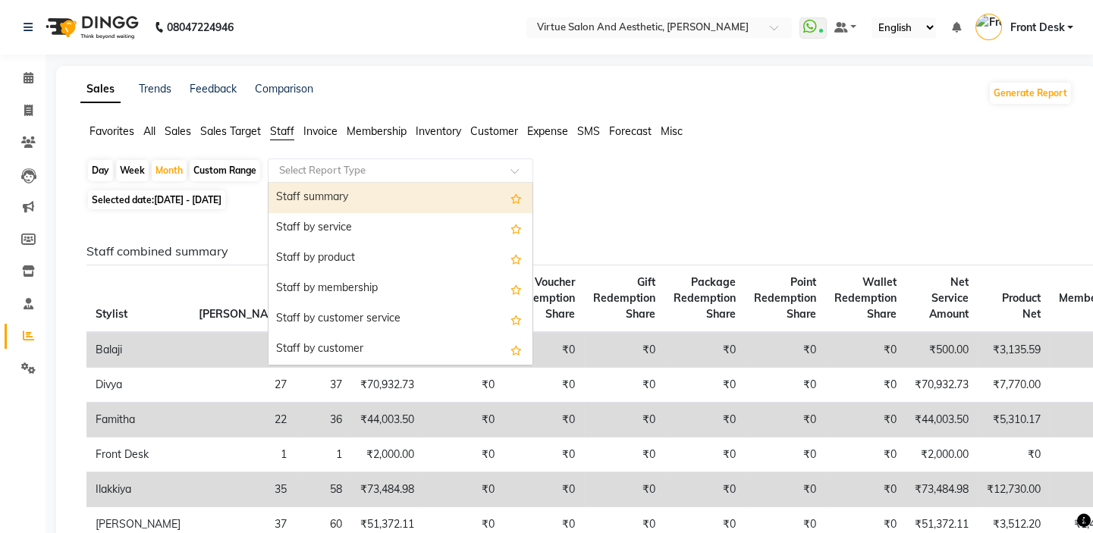
click at [322, 197] on div "Staff summary" at bounding box center [400, 198] width 264 height 30
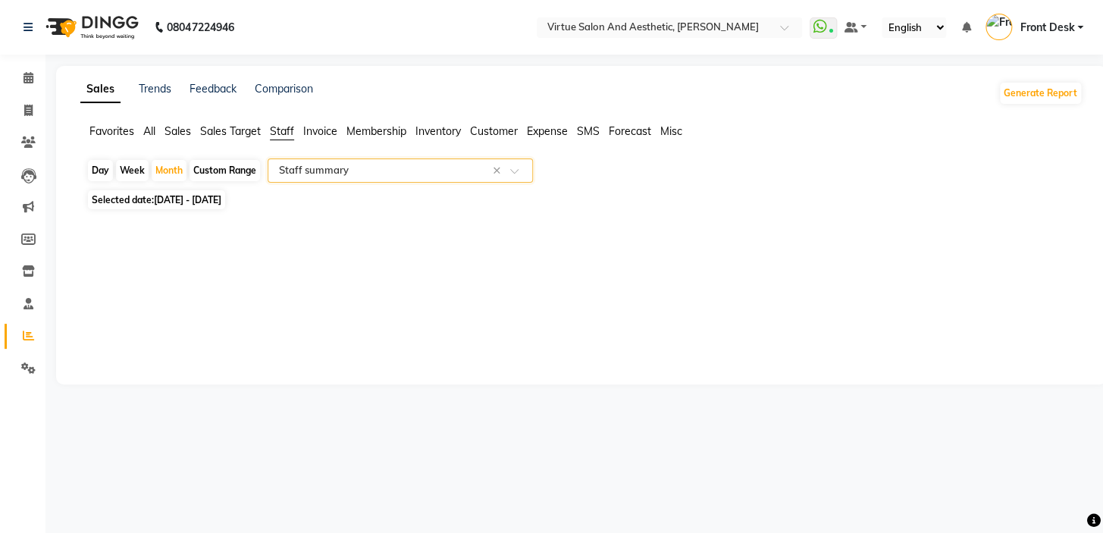
select select "full_report"
select select "csv"
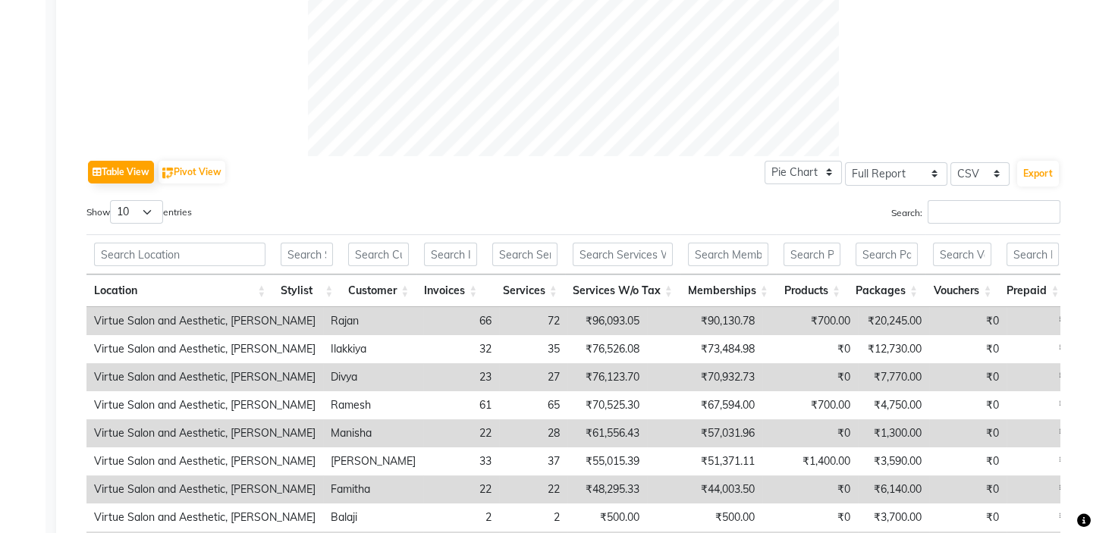
scroll to position [689, 0]
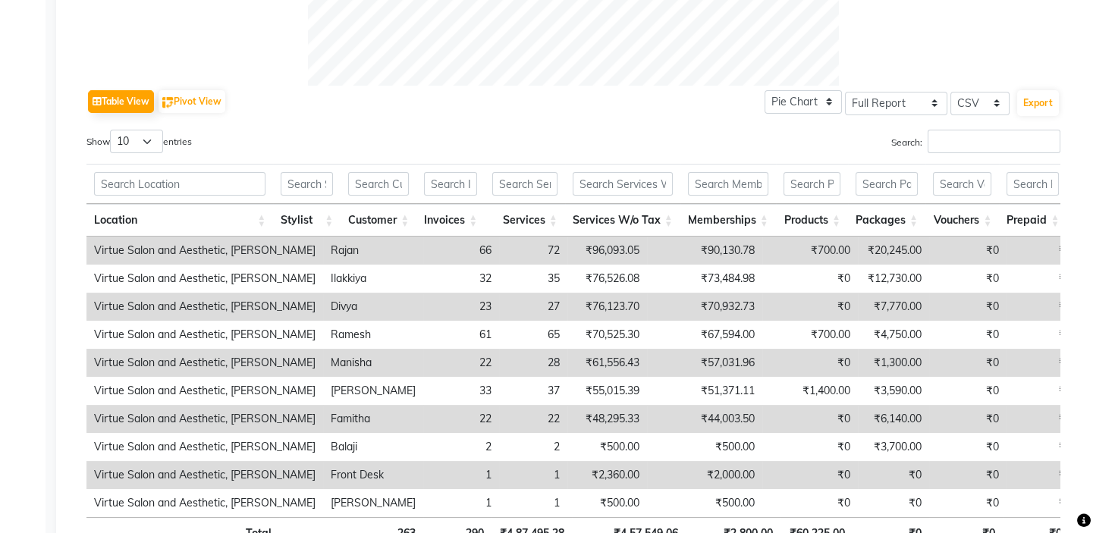
click at [602, 215] on th "Services W/o Tax" at bounding box center [622, 220] width 115 height 33
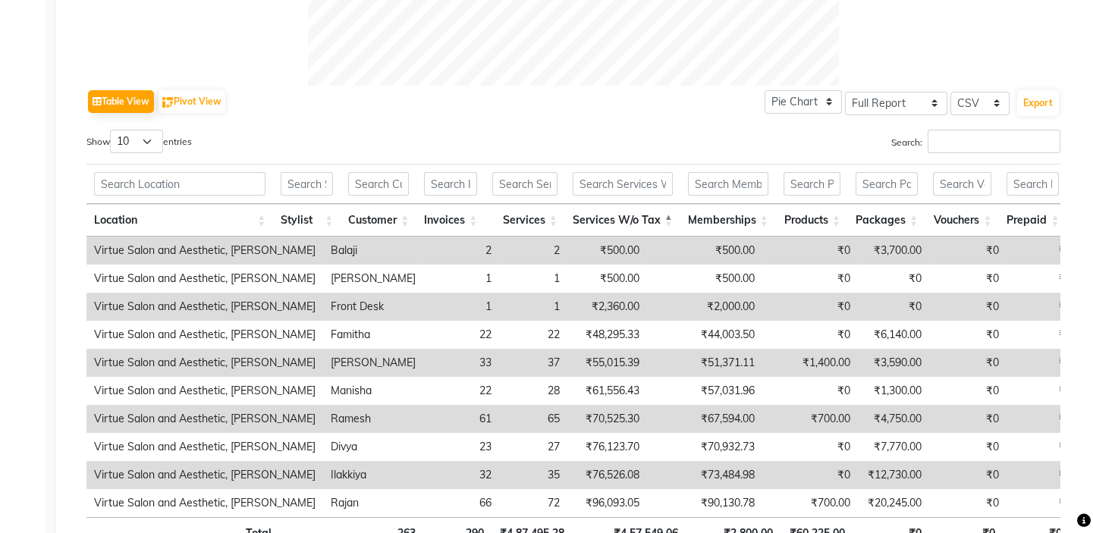
click at [602, 215] on th "Services W/o Tax" at bounding box center [622, 220] width 115 height 33
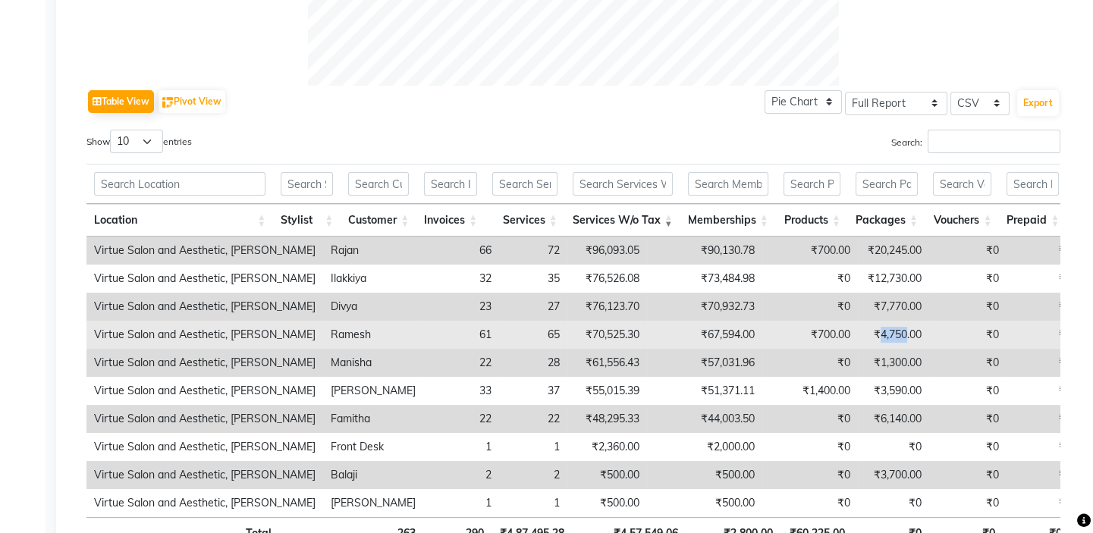
drag, startPoint x: 804, startPoint y: 327, endPoint x: 832, endPoint y: 332, distance: 28.6
click at [858, 332] on td "₹4,750.00" at bounding box center [893, 335] width 71 height 28
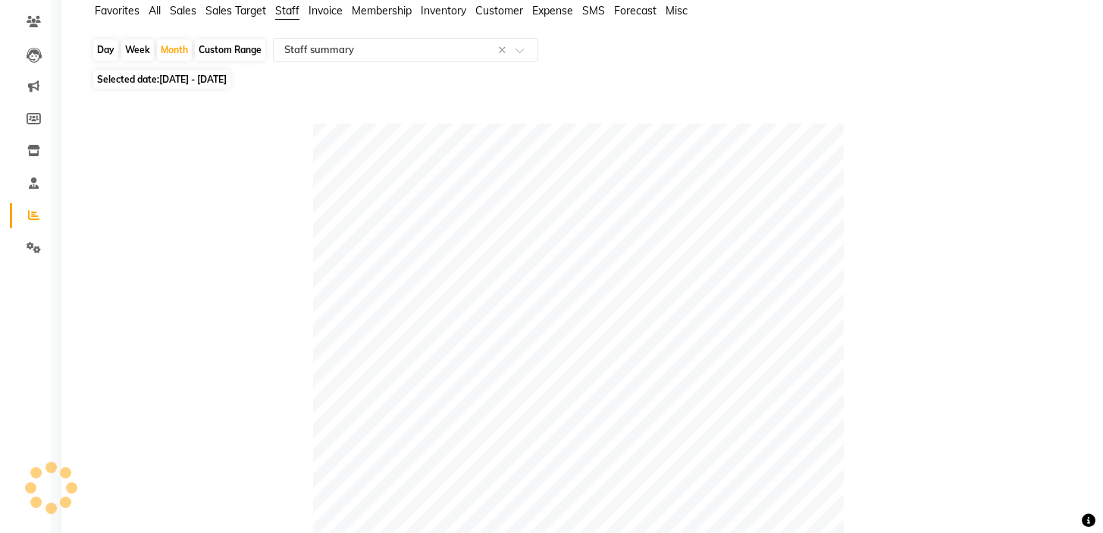
scroll to position [0, 0]
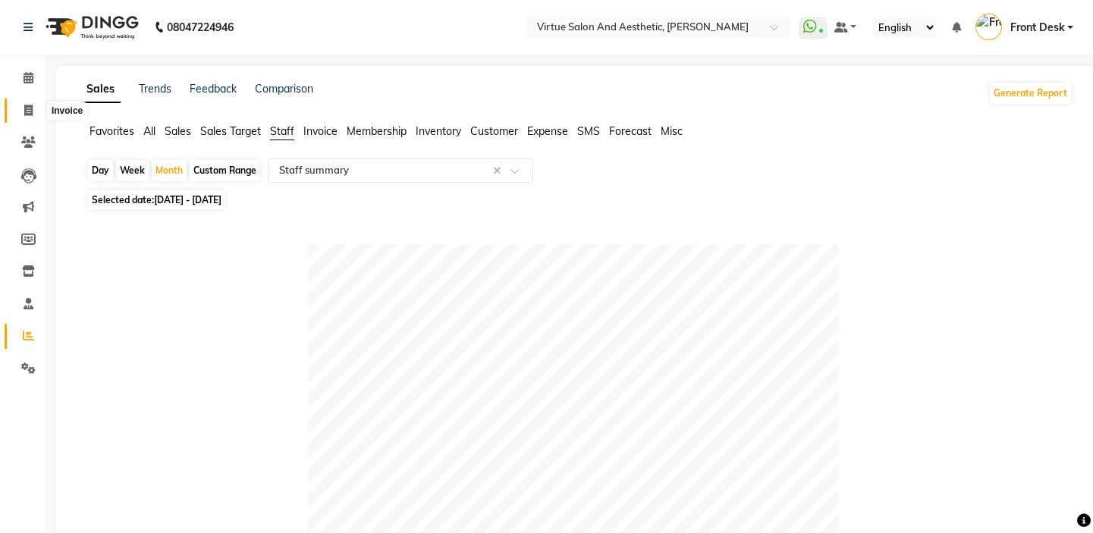
click at [32, 106] on icon at bounding box center [28, 110] width 8 height 11
select select "service"
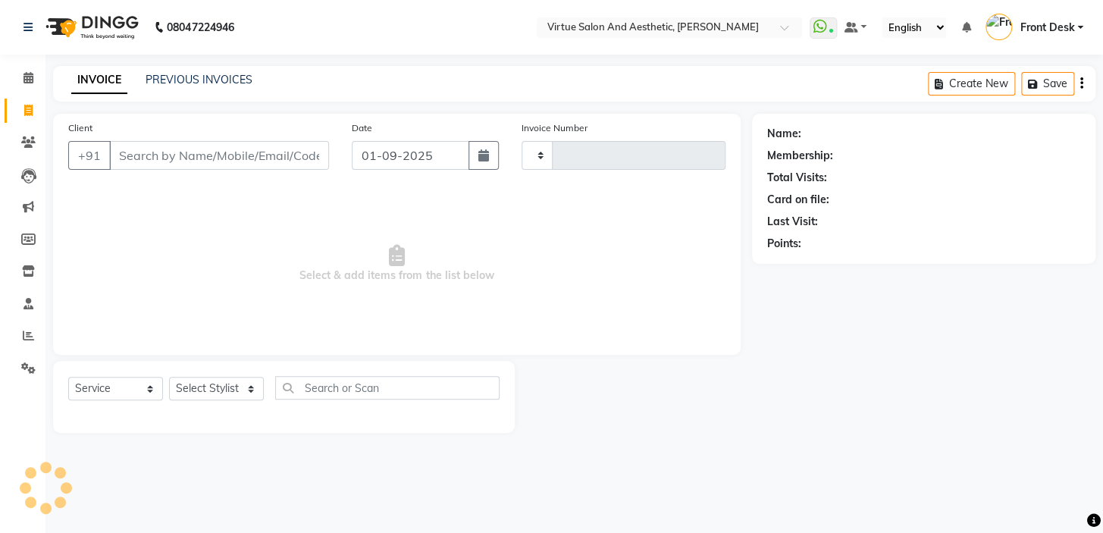
click at [168, 151] on input "Client" at bounding box center [219, 155] width 220 height 29
type input "7"
type input "1180"
select select "7053"
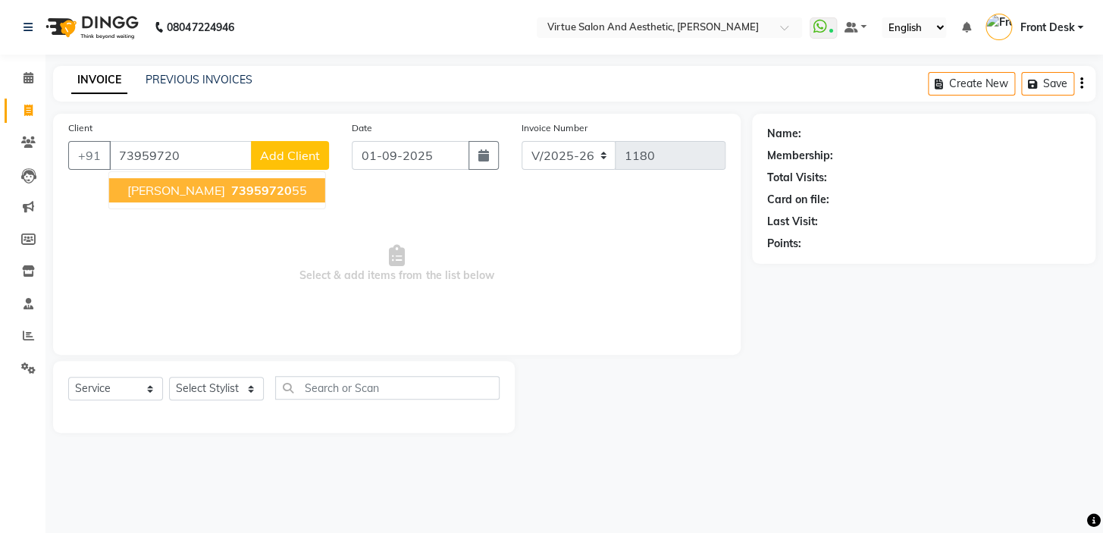
click at [162, 188] on span "[PERSON_NAME]" at bounding box center [176, 190] width 98 height 15
type input "7395972055"
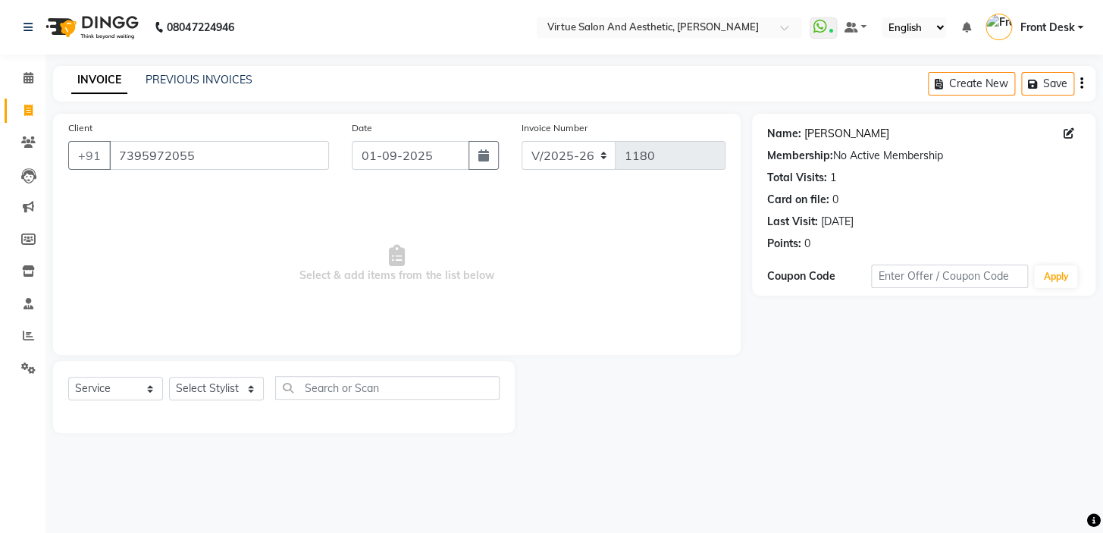
click at [824, 133] on link "[PERSON_NAME]" at bounding box center [847, 134] width 85 height 16
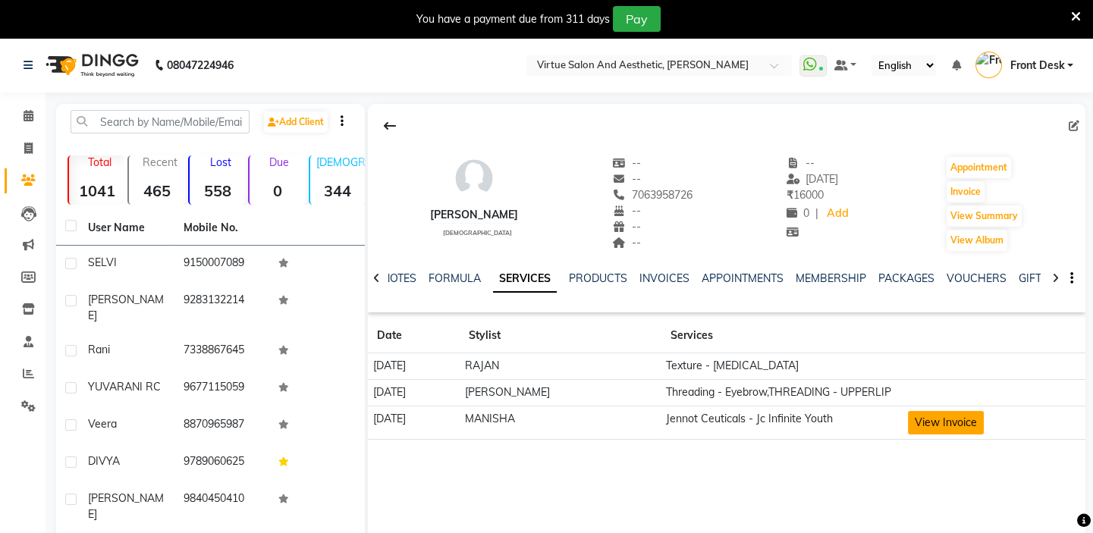
click at [969, 428] on button "View Invoice" at bounding box center [946, 423] width 76 height 24
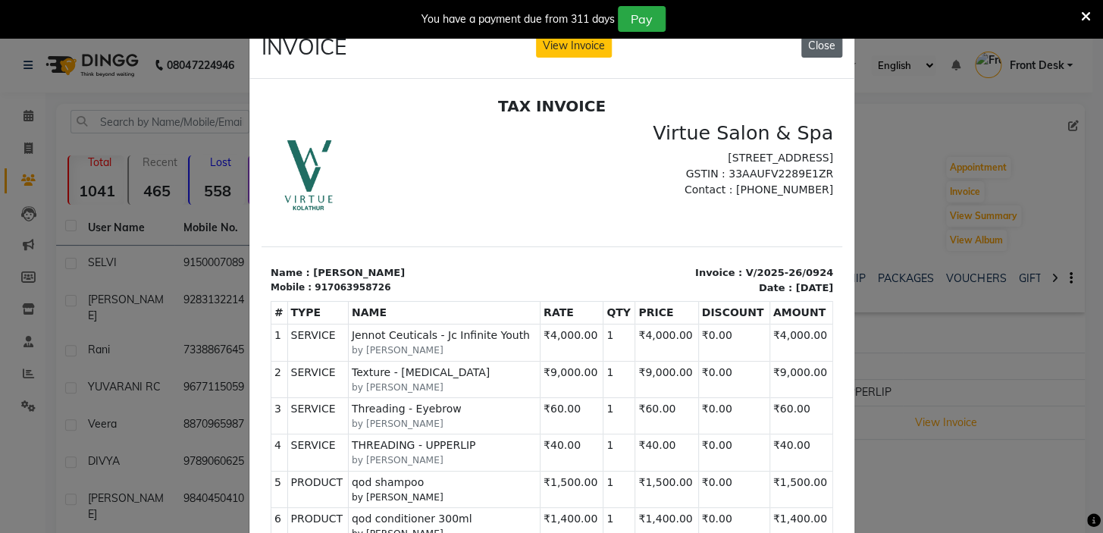
click at [819, 46] on button "Close" at bounding box center [822, 46] width 41 height 24
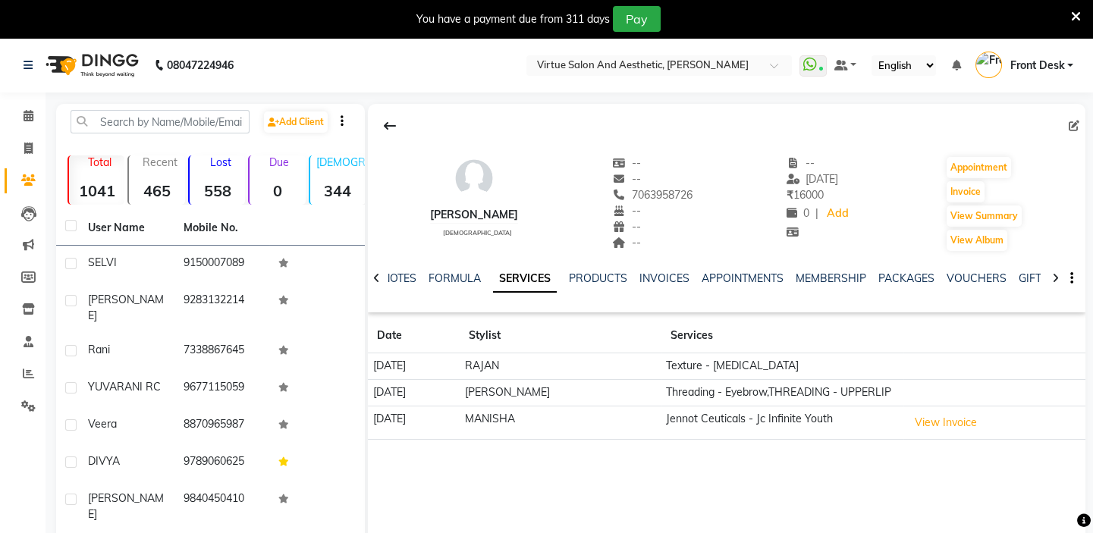
click button "View Invoice" at bounding box center [946, 423] width 76 height 24
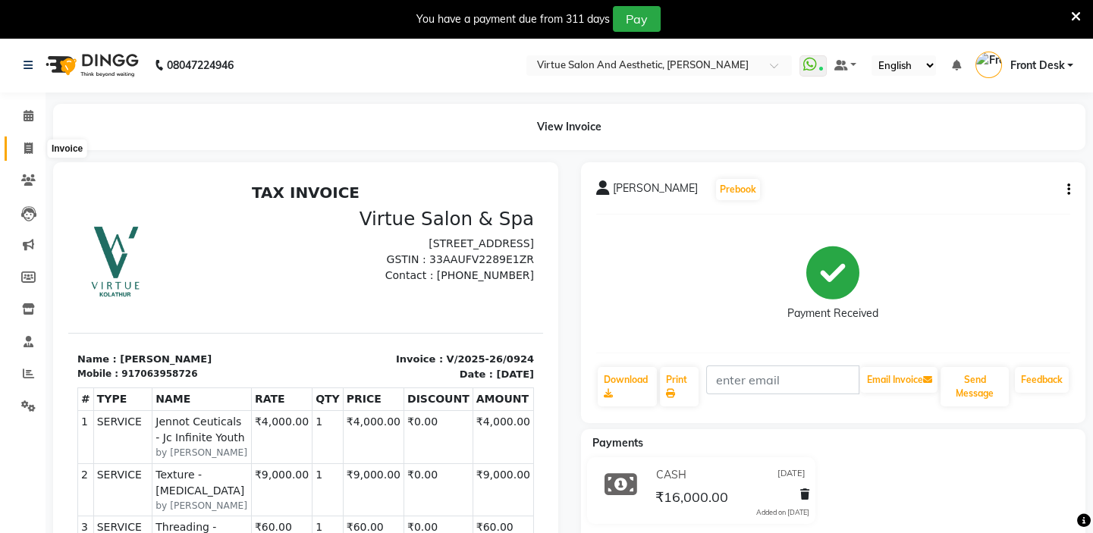
click at [24, 144] on icon at bounding box center [28, 148] width 8 height 11
select select "service"
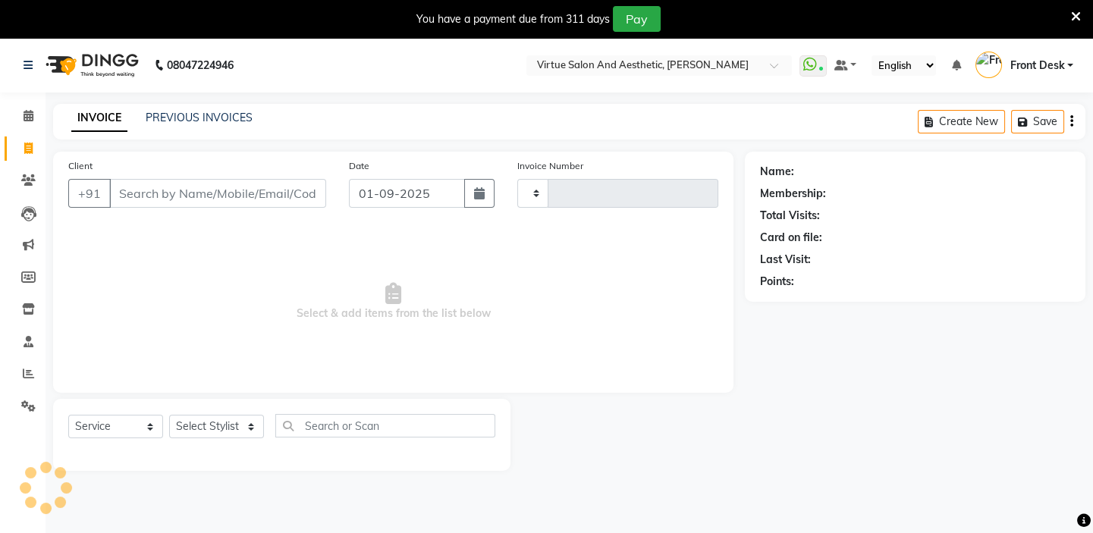
scroll to position [38, 0]
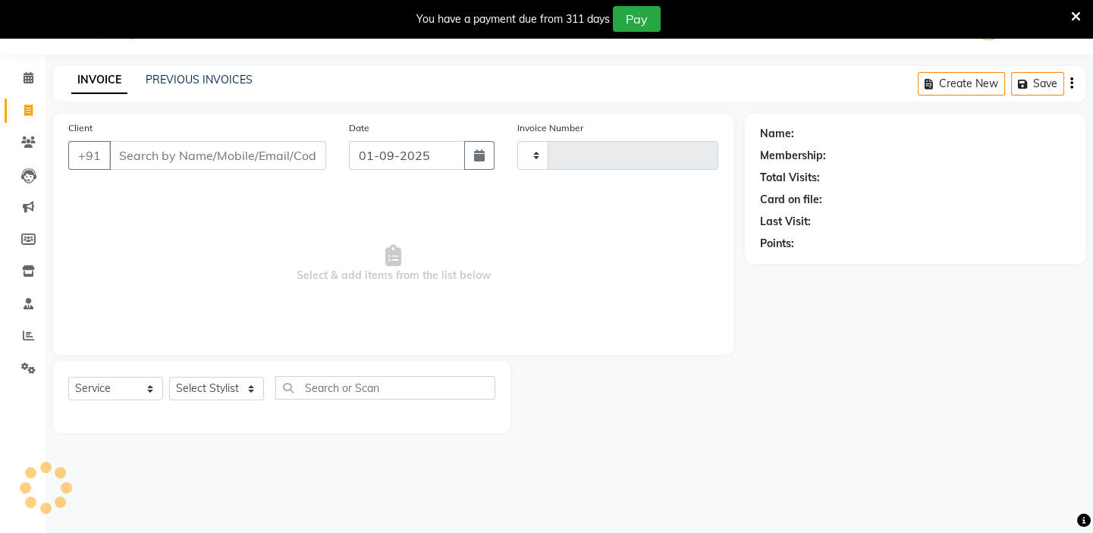
type input "1180"
select select "7053"
click at [1072, 16] on icon at bounding box center [1076, 17] width 10 height 14
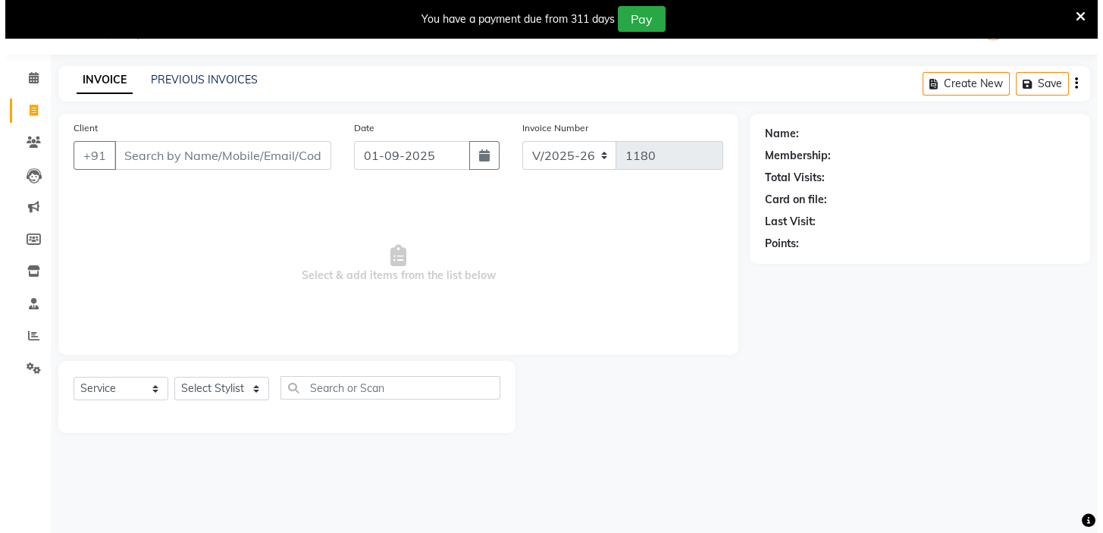
scroll to position [0, 0]
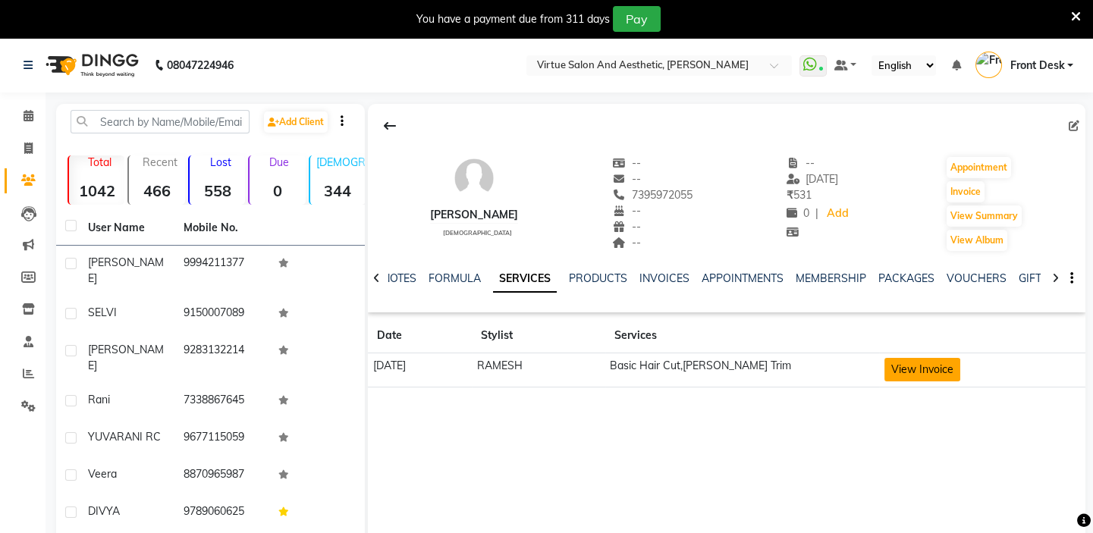
click at [924, 371] on button "View Invoice" at bounding box center [922, 370] width 76 height 24
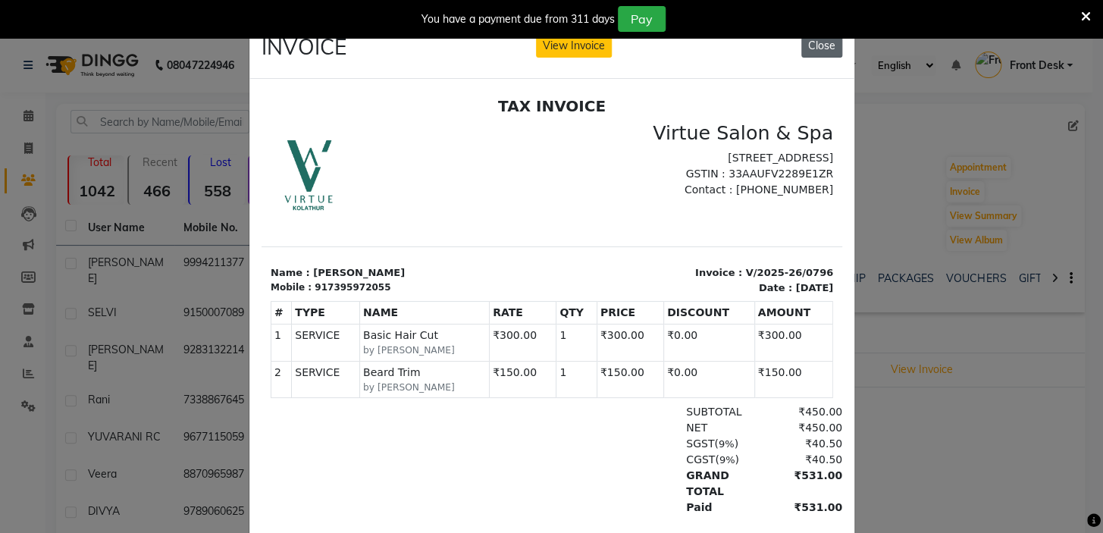
click at [815, 44] on button "Close" at bounding box center [822, 46] width 41 height 24
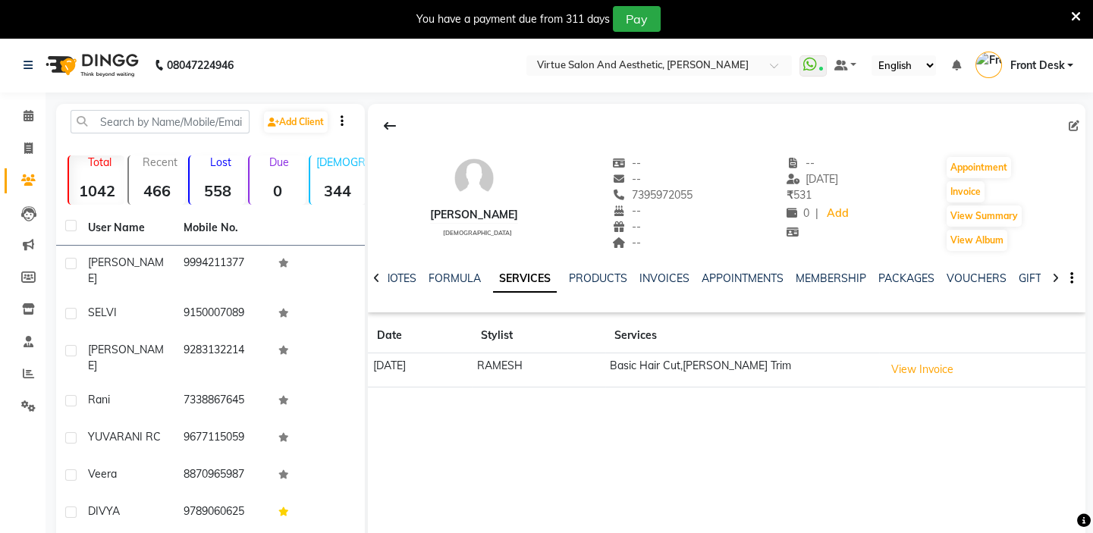
click at [1073, 17] on icon at bounding box center [1076, 17] width 10 height 14
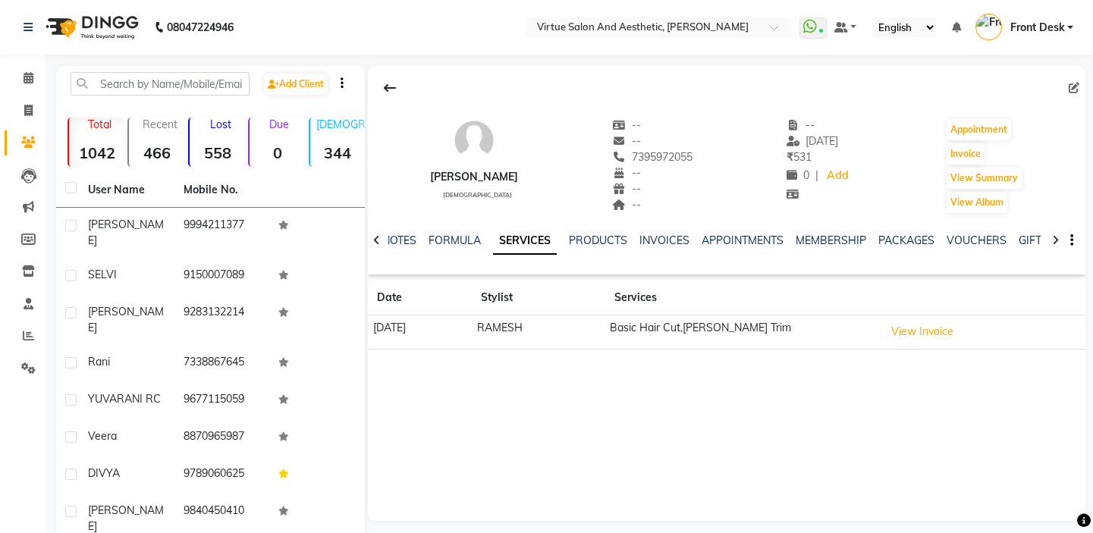
click at [682, 297] on th "Services" at bounding box center [742, 298] width 274 height 35
click at [736, 296] on th "Services" at bounding box center [742, 298] width 274 height 35
drag, startPoint x: 690, startPoint y: 300, endPoint x: 703, endPoint y: 297, distance: 13.4
click at [699, 300] on th "Services" at bounding box center [742, 298] width 274 height 35
click at [712, 299] on th "Services" at bounding box center [742, 298] width 274 height 35
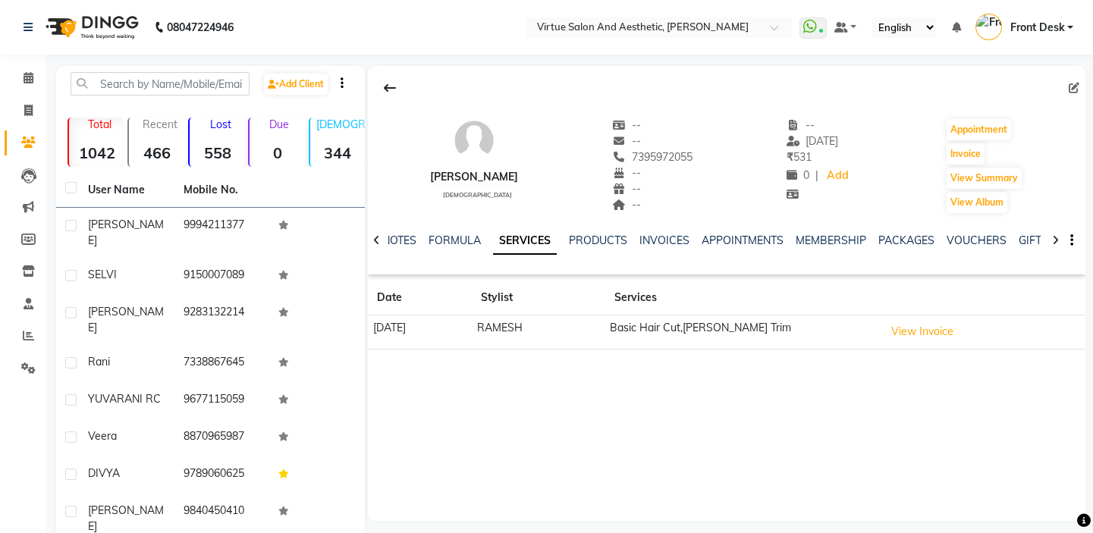
drag, startPoint x: 688, startPoint y: 296, endPoint x: 697, endPoint y: 295, distance: 9.1
click at [693, 296] on th "Services" at bounding box center [742, 298] width 274 height 35
click at [703, 296] on th "Services" at bounding box center [742, 298] width 274 height 35
click at [689, 293] on th "Services" at bounding box center [742, 298] width 274 height 35
click at [733, 303] on th "Services" at bounding box center [742, 298] width 274 height 35
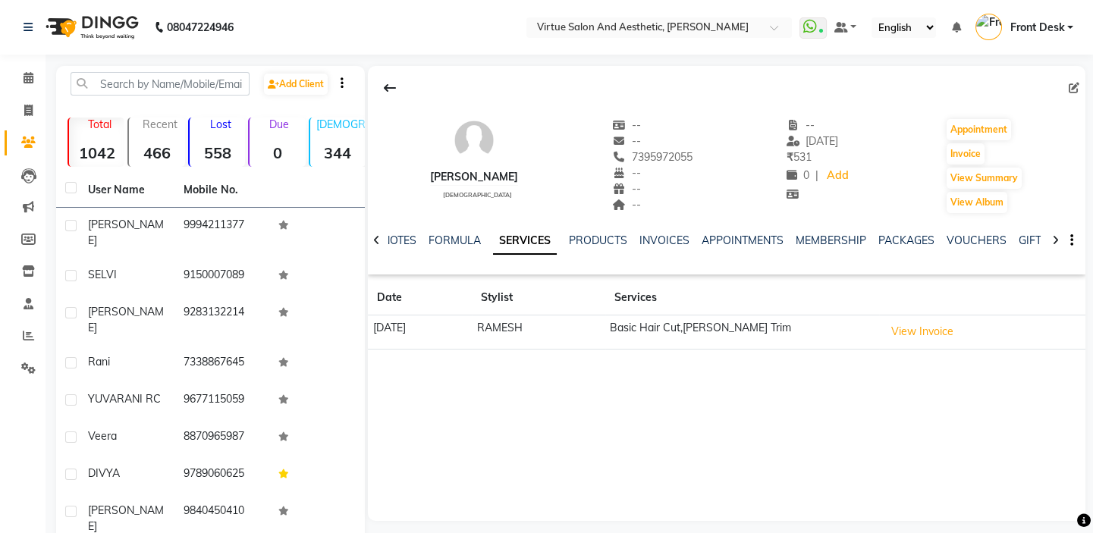
click at [689, 291] on th "Services" at bounding box center [742, 298] width 274 height 35
click at [720, 290] on th "Services" at bounding box center [742, 298] width 274 height 35
drag, startPoint x: 683, startPoint y: 296, endPoint x: 702, endPoint y: 281, distance: 23.8
click at [696, 287] on th "Services" at bounding box center [742, 298] width 274 height 35
click at [680, 298] on th "Services" at bounding box center [742, 298] width 274 height 35
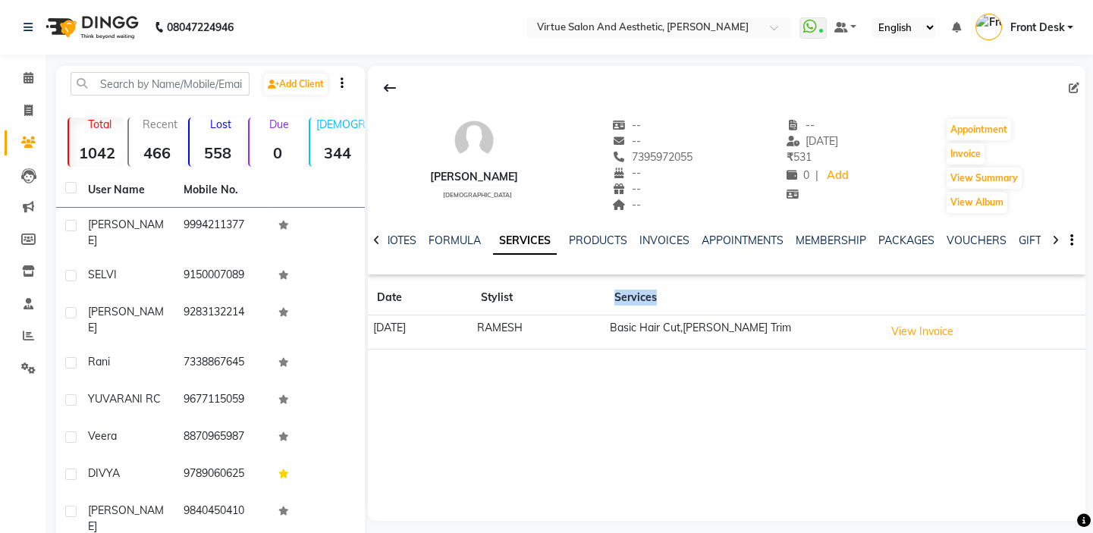
click at [680, 298] on th "Services" at bounding box center [742, 298] width 274 height 35
click at [677, 348] on td "Basic Hair Cut,[PERSON_NAME] Trim" at bounding box center [742, 333] width 274 height 34
